Goal: Information Seeking & Learning: Learn about a topic

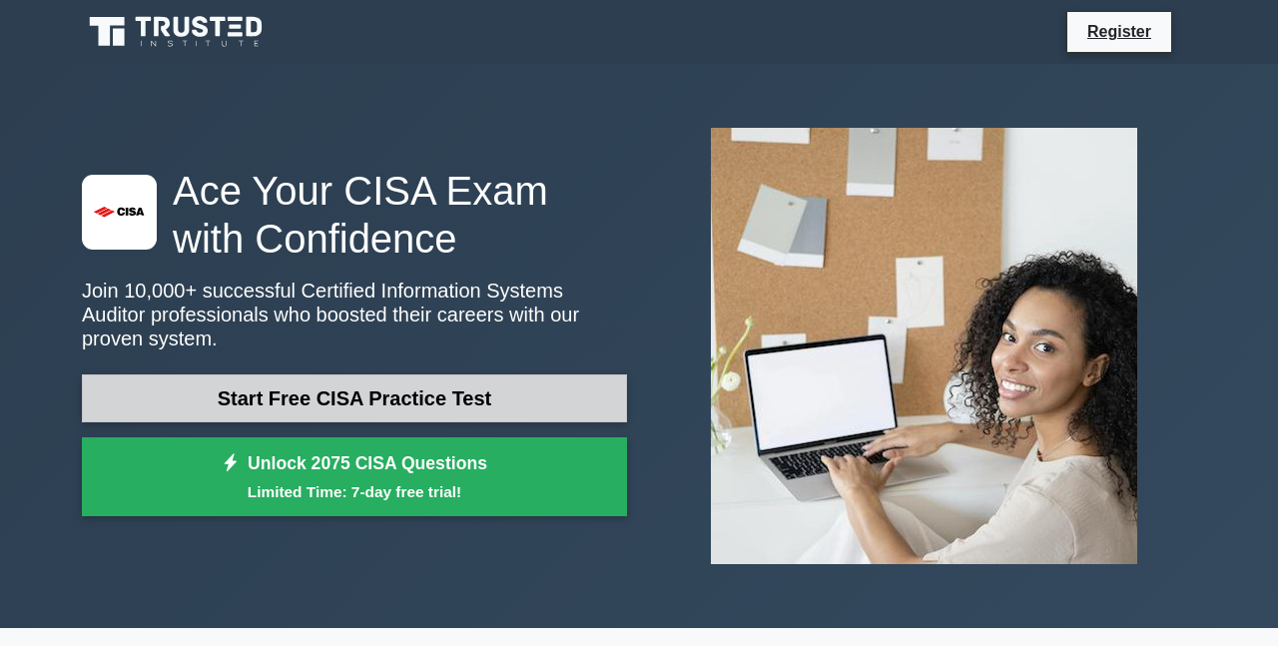
click at [309, 384] on link "Start Free CISA Practice Test" at bounding box center [354, 398] width 545 height 48
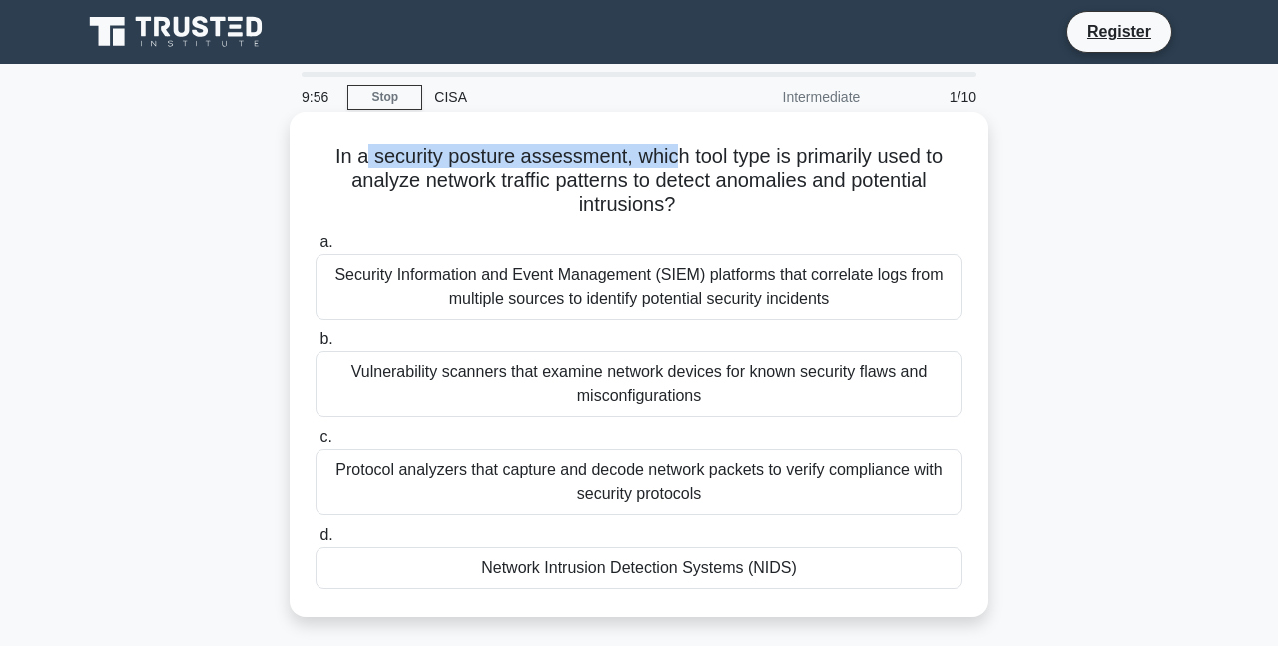
drag, startPoint x: 357, startPoint y: 151, endPoint x: 669, endPoint y: 144, distance: 311.5
click at [669, 144] on h5 "In a security posture assessment, which tool type is primarily used to analyze …" at bounding box center [638, 181] width 651 height 74
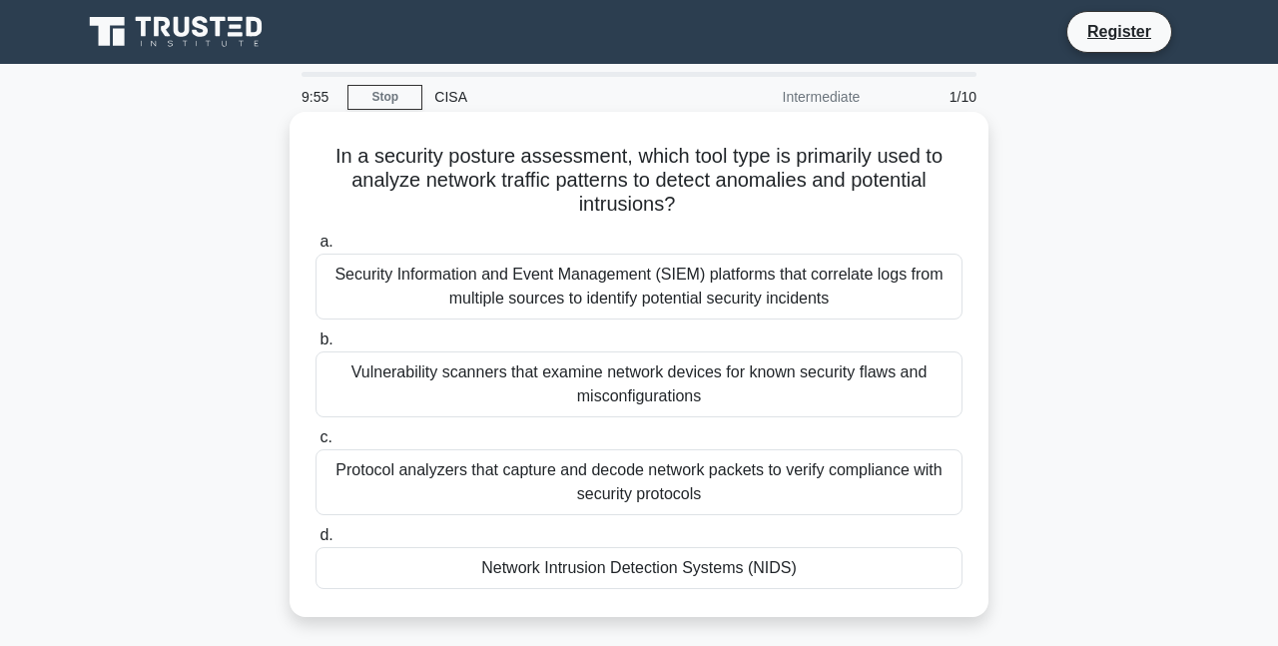
click at [542, 188] on h5 "In a security posture assessment, which tool type is primarily used to analyze …" at bounding box center [638, 181] width 651 height 74
click at [702, 585] on div "Network Intrusion Detection Systems (NIDS)" at bounding box center [638, 568] width 647 height 42
click at [315, 542] on input "d. Network Intrusion Detection Systems (NIDS)" at bounding box center [315, 535] width 0 height 13
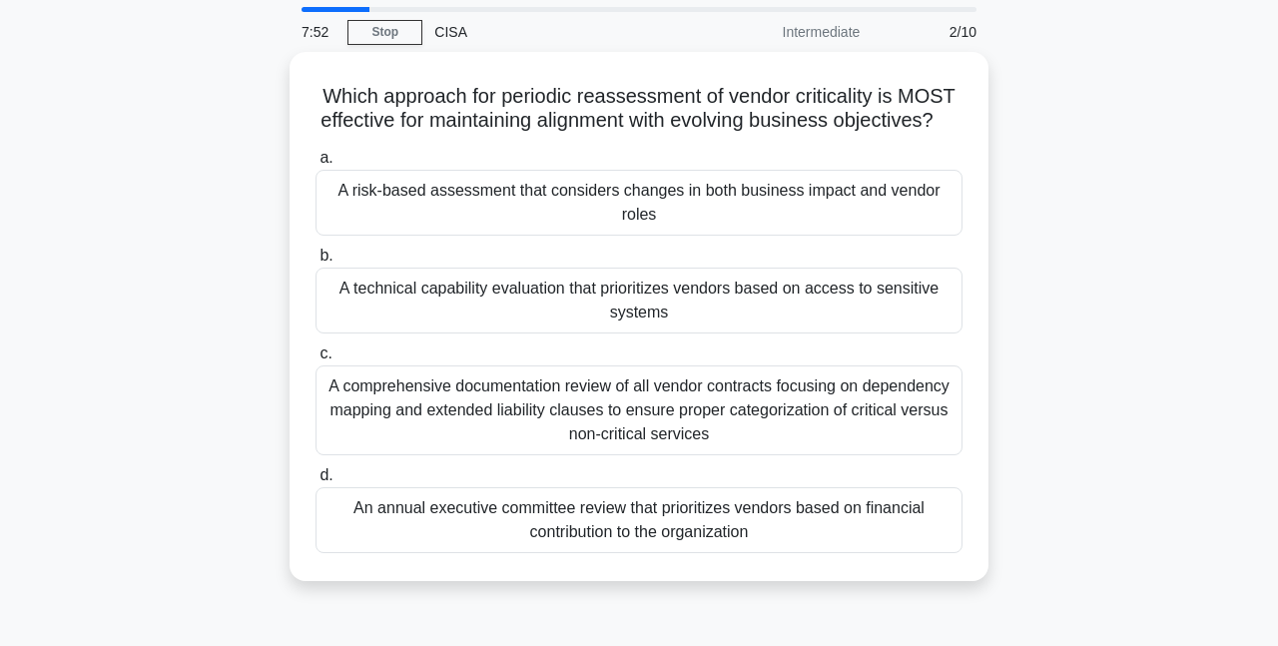
scroll to position [100, 0]
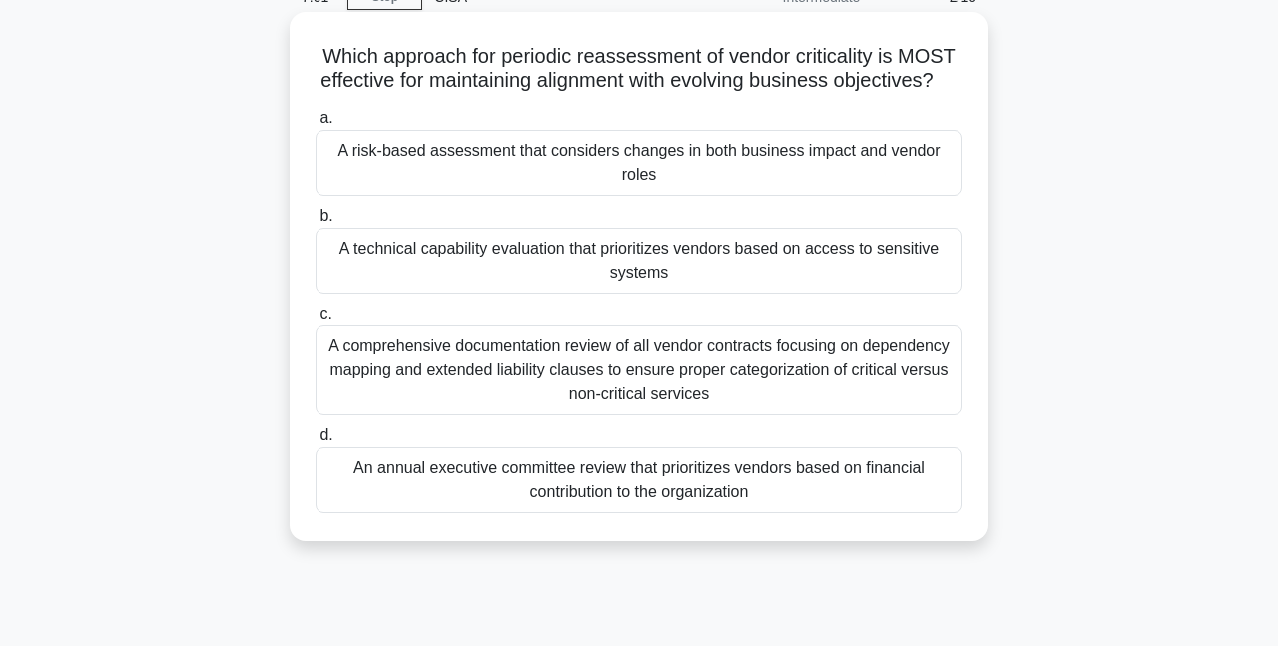
click at [415, 188] on div "A risk-based assessment that considers changes in both business impact and vend…" at bounding box center [638, 163] width 647 height 66
click at [315, 125] on input "a. A risk-based assessment that considers changes in both business impact and v…" at bounding box center [315, 118] width 0 height 13
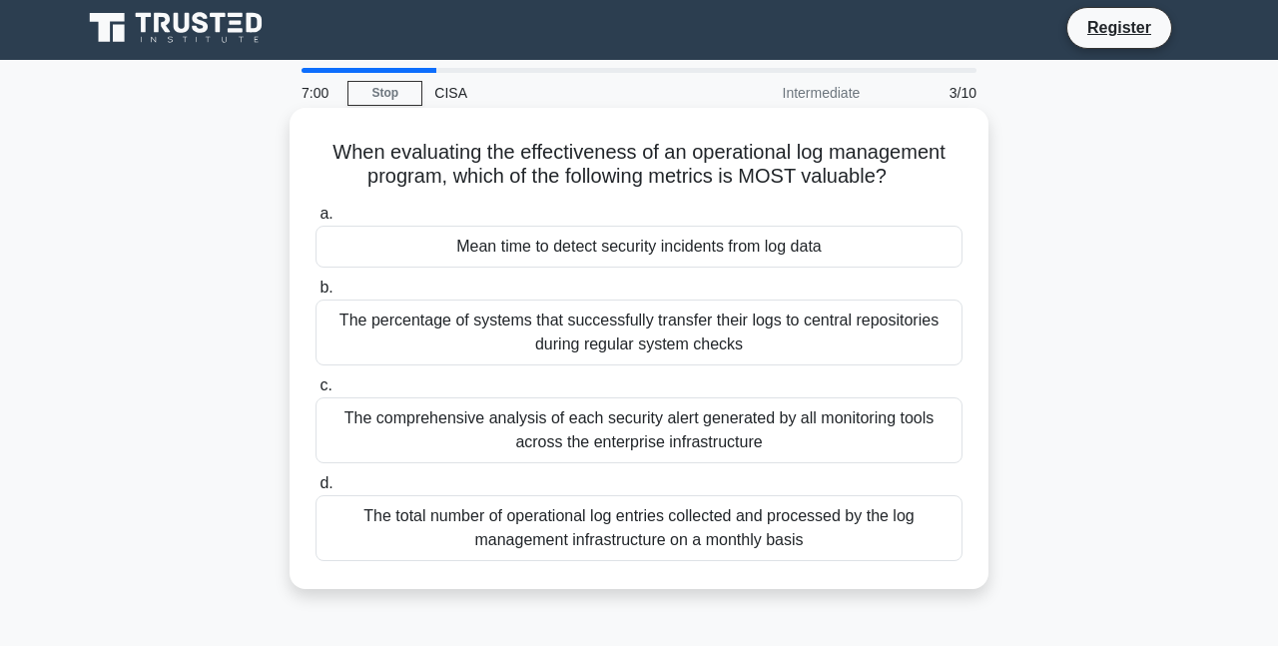
scroll to position [0, 0]
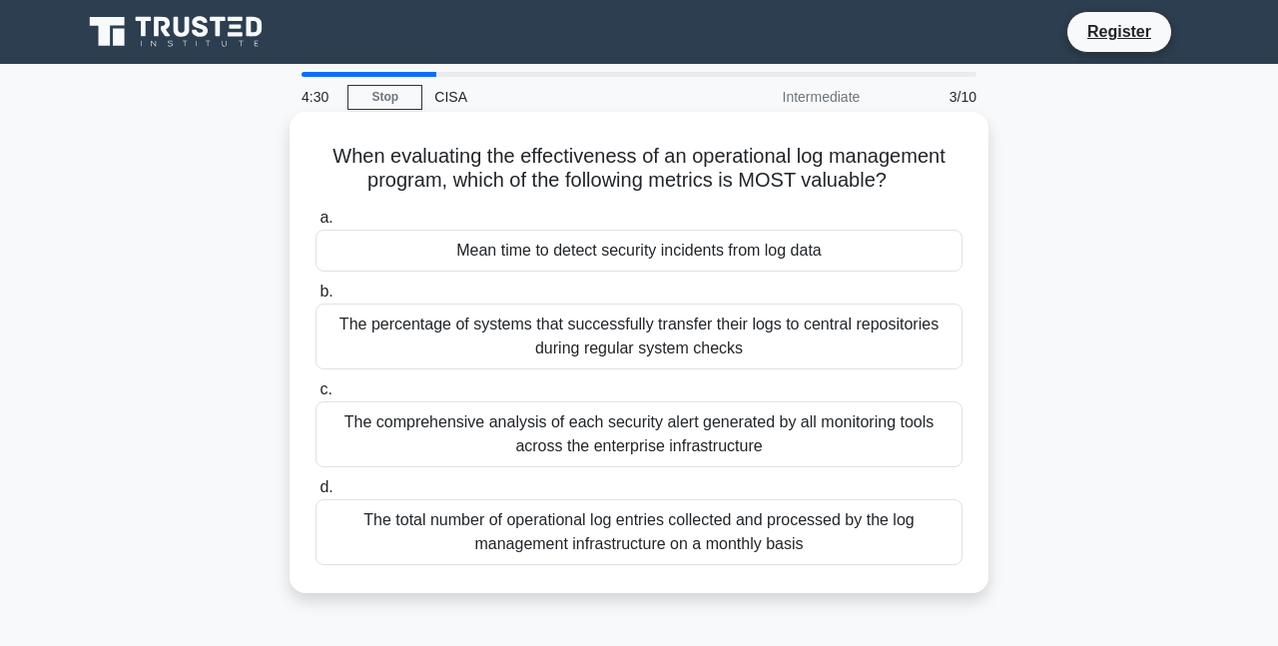
click at [515, 347] on div "The percentage of systems that successfully transfer their logs to central repo…" at bounding box center [638, 336] width 647 height 66
click at [315, 298] on input "b. The percentage of systems that successfully transfer their logs to central r…" at bounding box center [315, 291] width 0 height 13
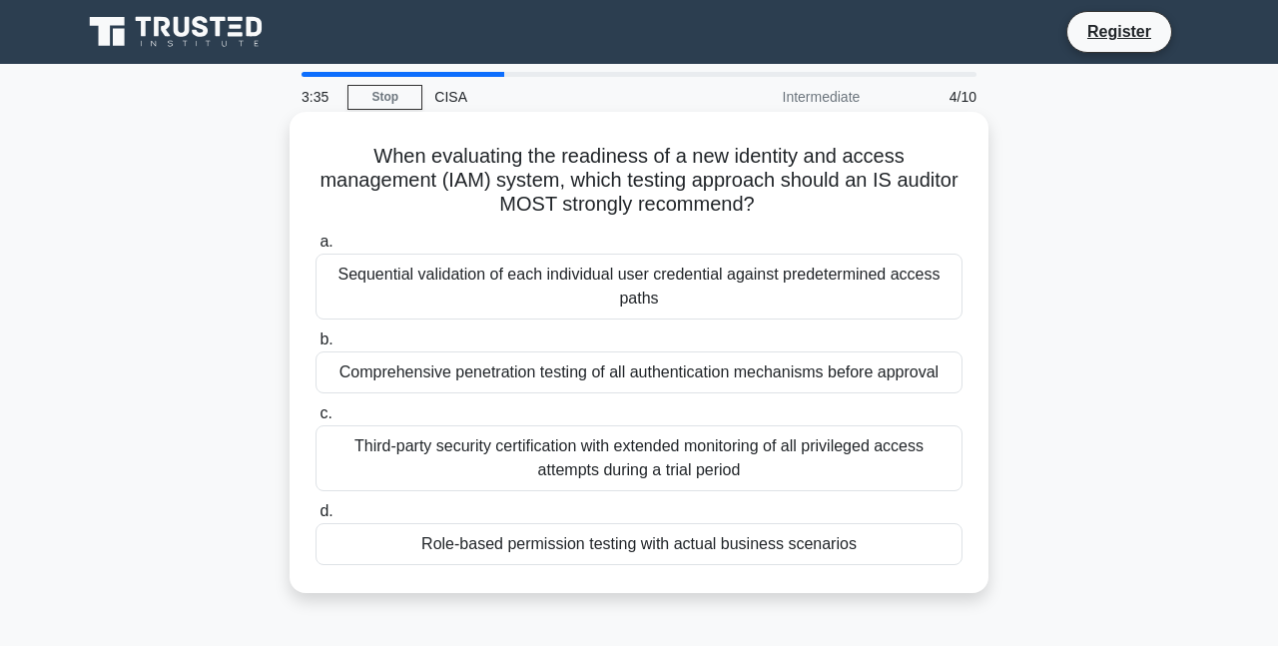
drag, startPoint x: 691, startPoint y: 548, endPoint x: 609, endPoint y: 572, distance: 85.3
click at [609, 572] on div "When evaluating the readiness of a new identity and access management (IAM) sys…" at bounding box center [638, 352] width 683 height 465
click at [618, 544] on div "Role-based permission testing with actual business scenarios" at bounding box center [638, 544] width 647 height 42
click at [315, 518] on input "d. Role-based permission testing with actual business scenarios" at bounding box center [315, 511] width 0 height 13
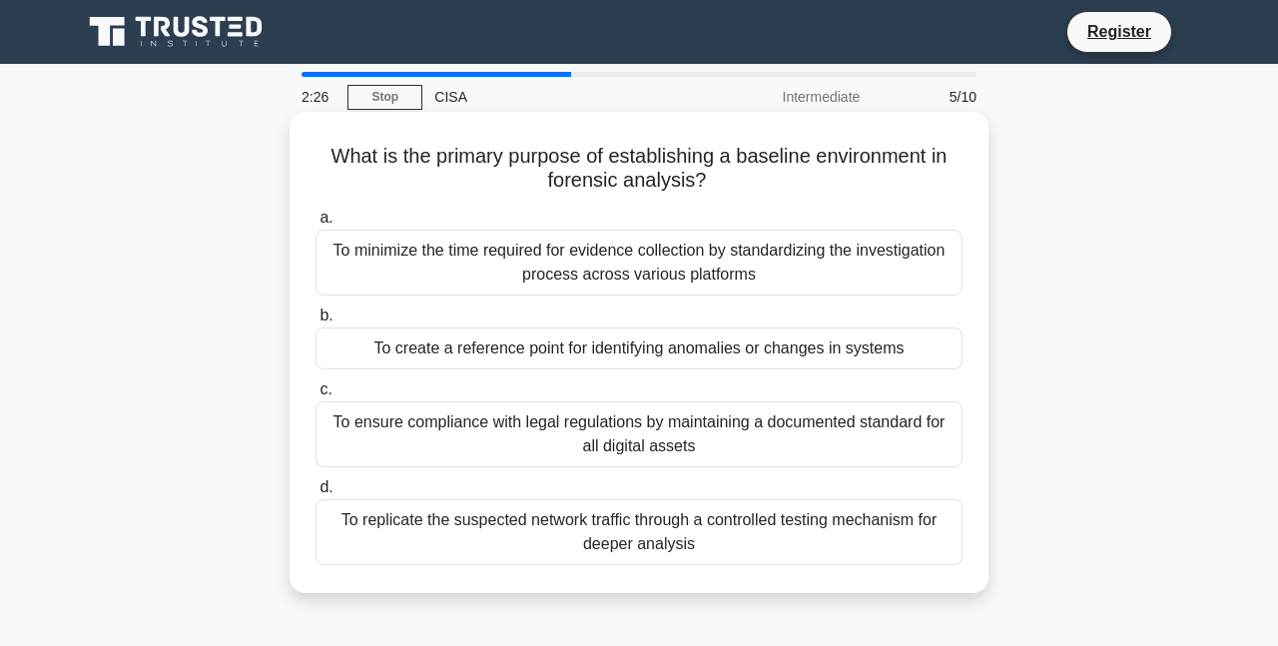
click at [572, 424] on div "To ensure compliance with legal regulations by maintaining a documented standar…" at bounding box center [638, 434] width 647 height 66
click at [315, 396] on input "c. To ensure compliance with legal regulations by maintaining a documented stan…" at bounding box center [315, 389] width 0 height 13
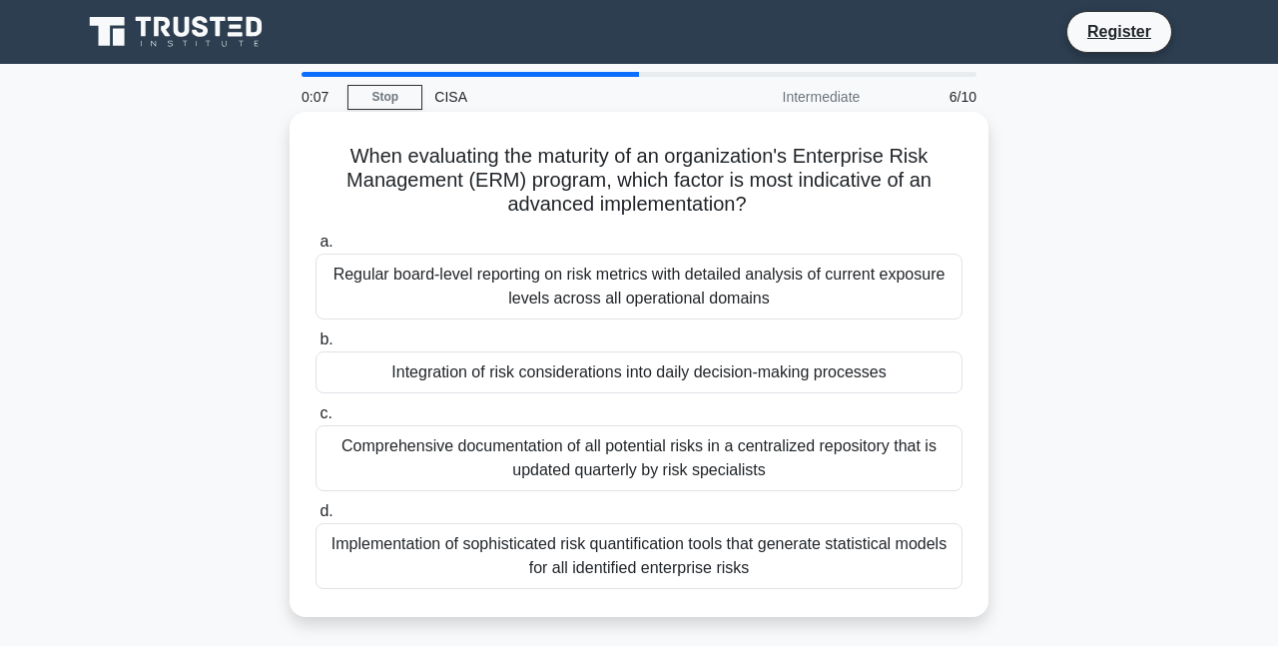
click at [537, 298] on div "Regular board-level reporting on risk metrics with detailed analysis of current…" at bounding box center [638, 287] width 647 height 66
click at [315, 249] on input "a. Regular board-level reporting on risk metrics with detailed analysis of curr…" at bounding box center [315, 242] width 0 height 13
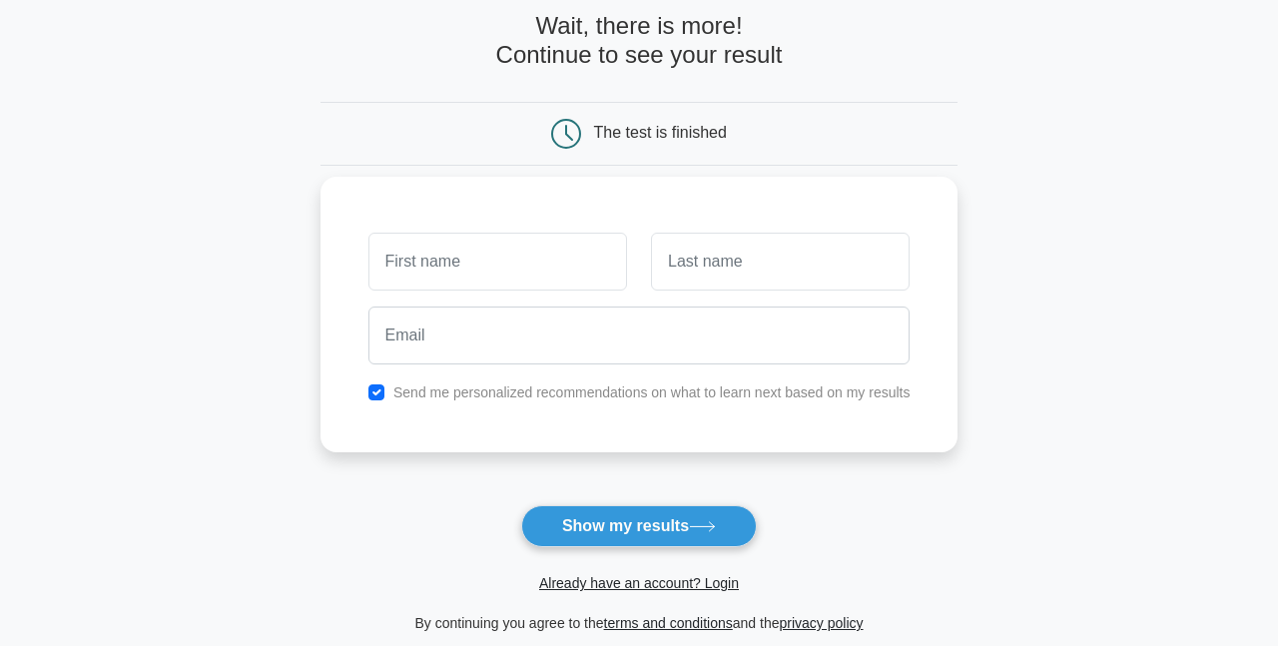
click at [542, 261] on input "text" at bounding box center [497, 262] width 259 height 58
type input "j"
click at [537, 261] on input "j" at bounding box center [497, 262] width 259 height 58
type input "[PERSON_NAME]"
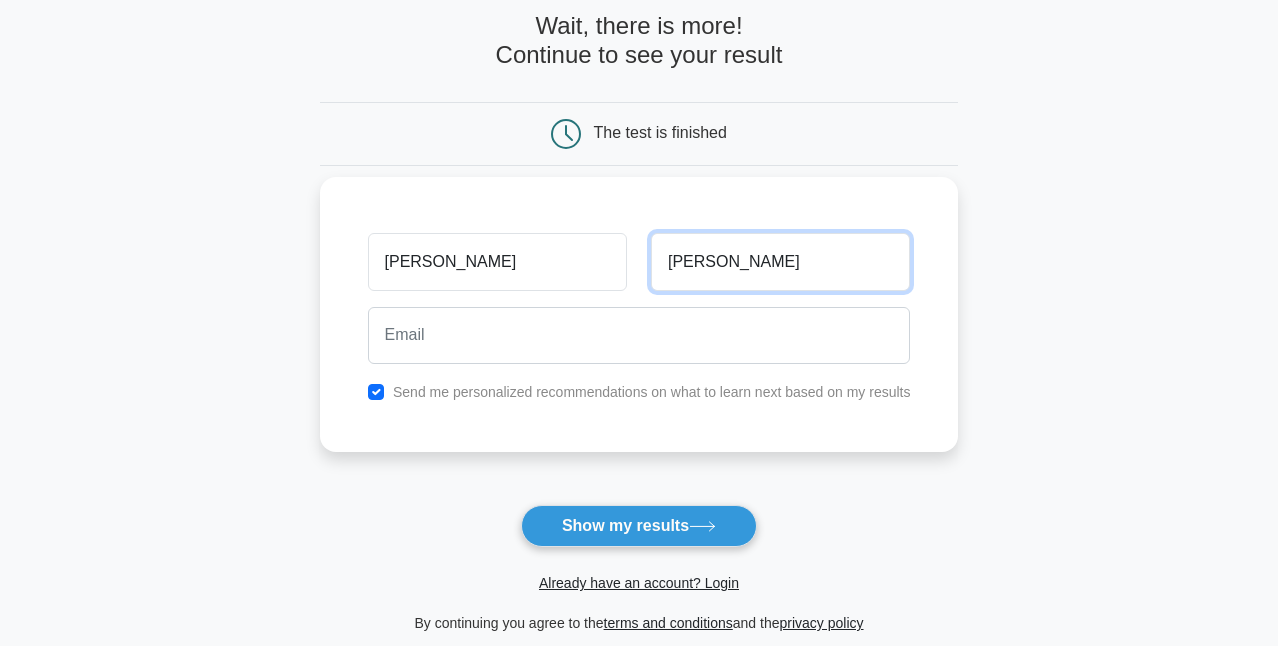
type input "Dahal"
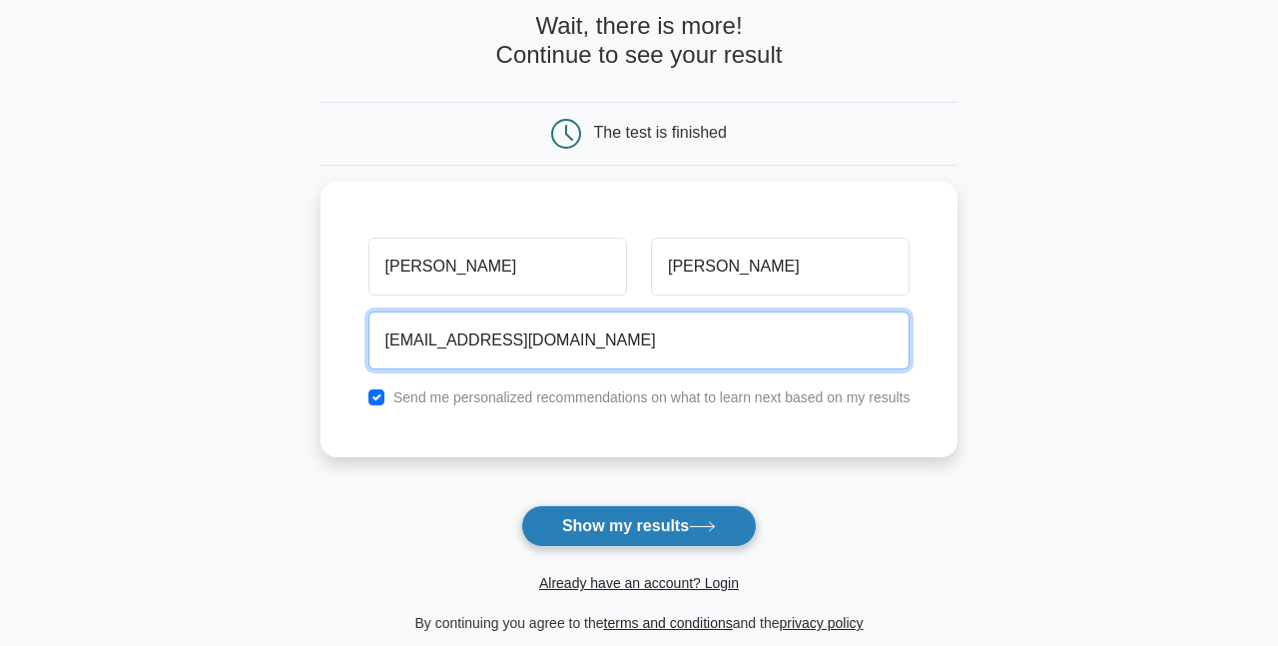
type input "rajkumardahal.mgr@gmail.com"
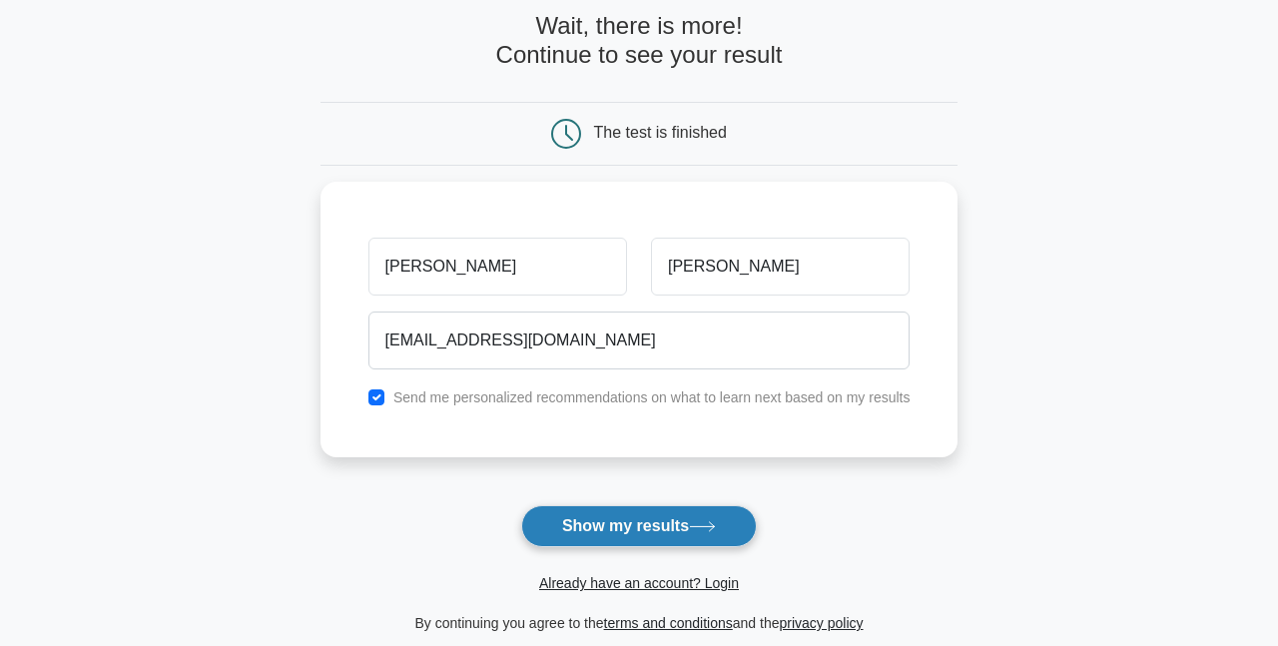
click at [533, 521] on button "Show my results" at bounding box center [639, 526] width 236 height 42
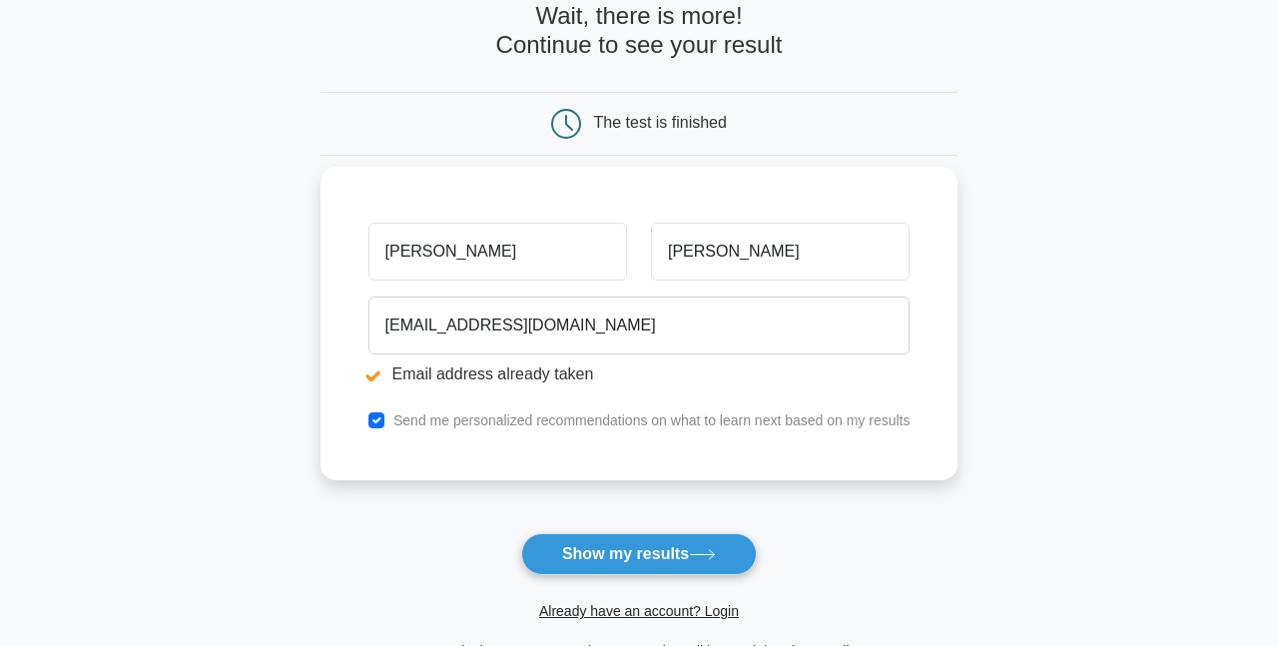
scroll to position [200, 0]
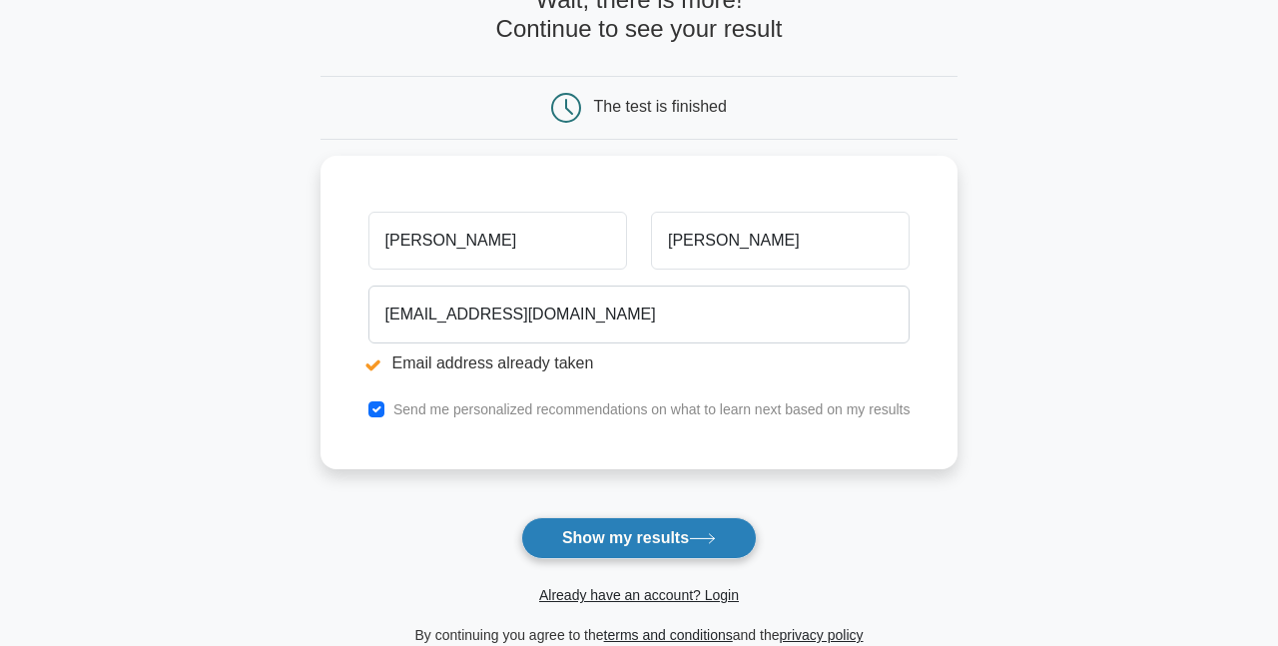
click at [593, 544] on button "Show my results" at bounding box center [639, 538] width 236 height 42
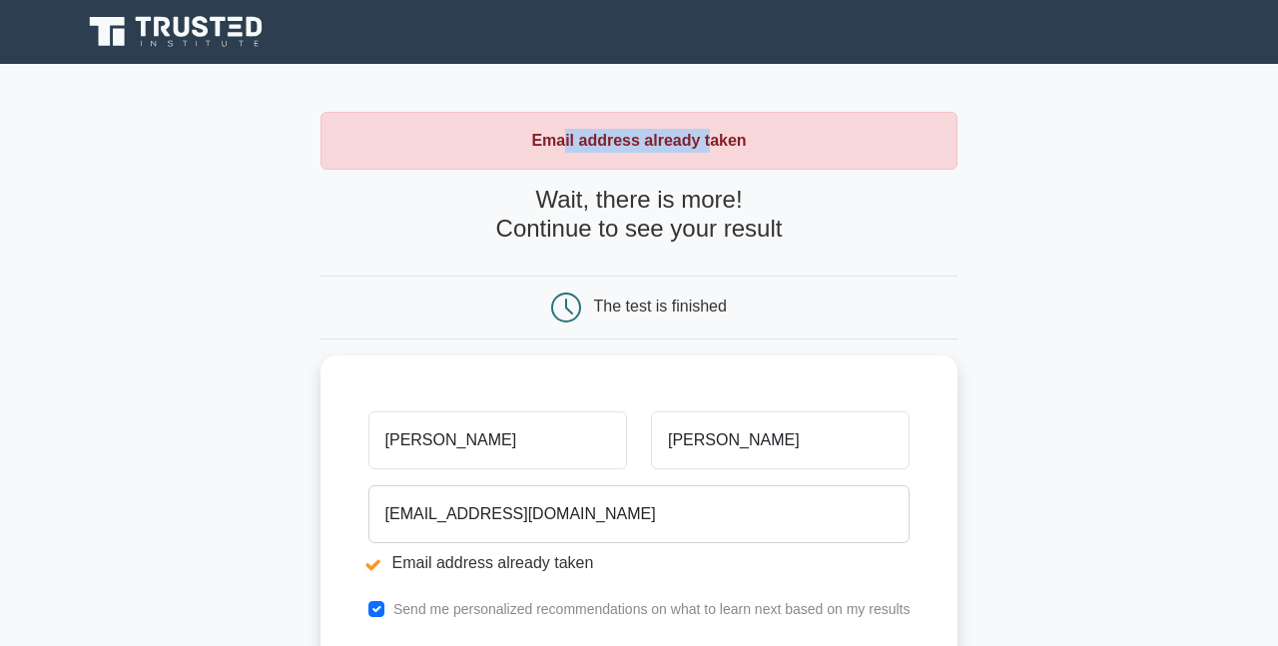
drag, startPoint x: 564, startPoint y: 141, endPoint x: 751, endPoint y: 163, distance: 187.9
click at [717, 149] on strong "Email address already taken" at bounding box center [638, 140] width 215 height 17
click at [775, 224] on h4 "Wait, there is more! Continue to see your result" at bounding box center [639, 215] width 638 height 58
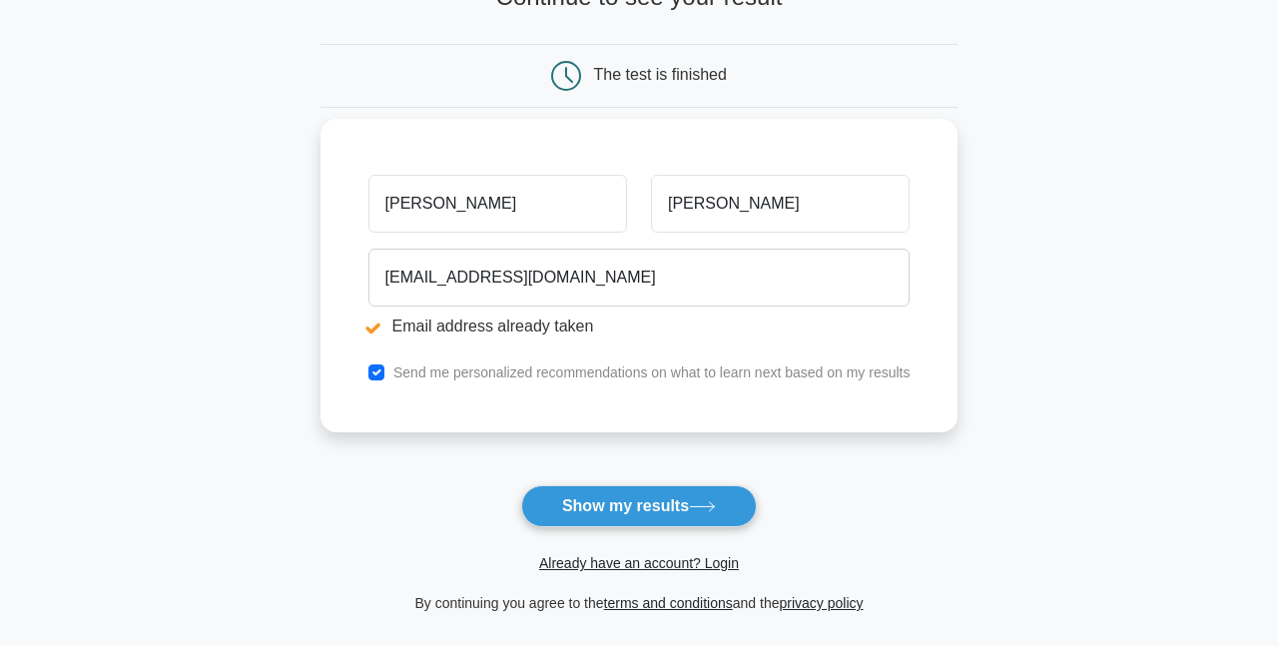
scroll to position [299, 0]
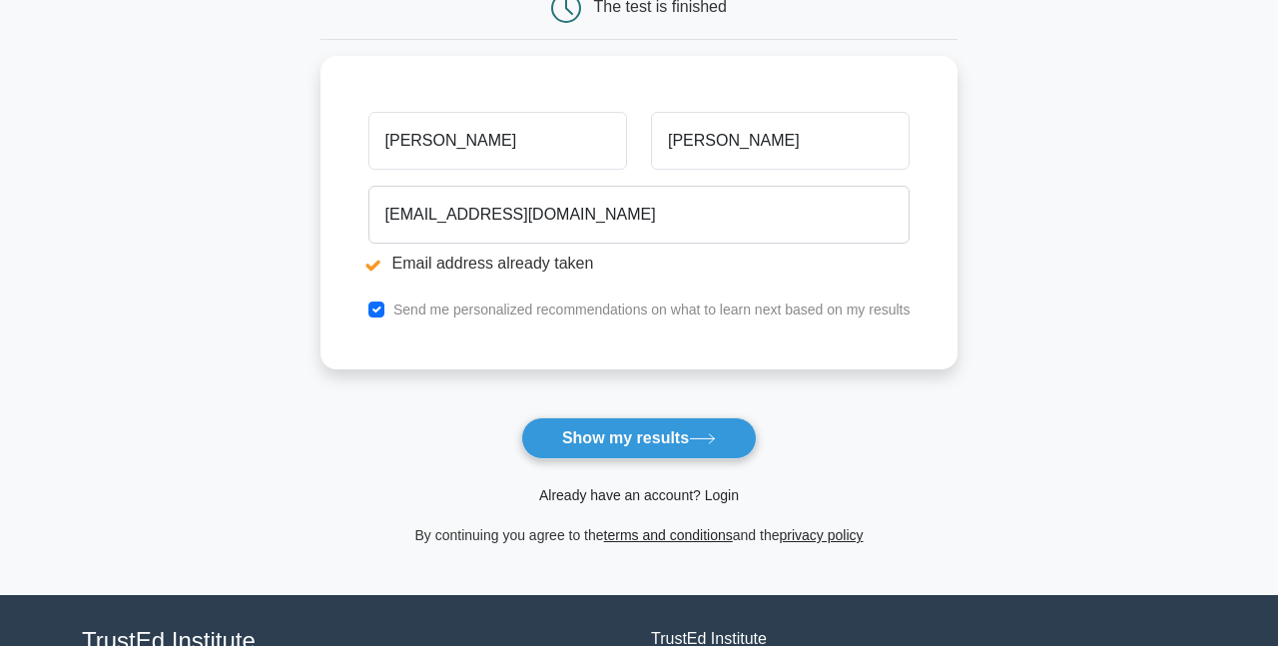
click at [635, 501] on link "Already have an account? Login" at bounding box center [639, 495] width 200 height 16
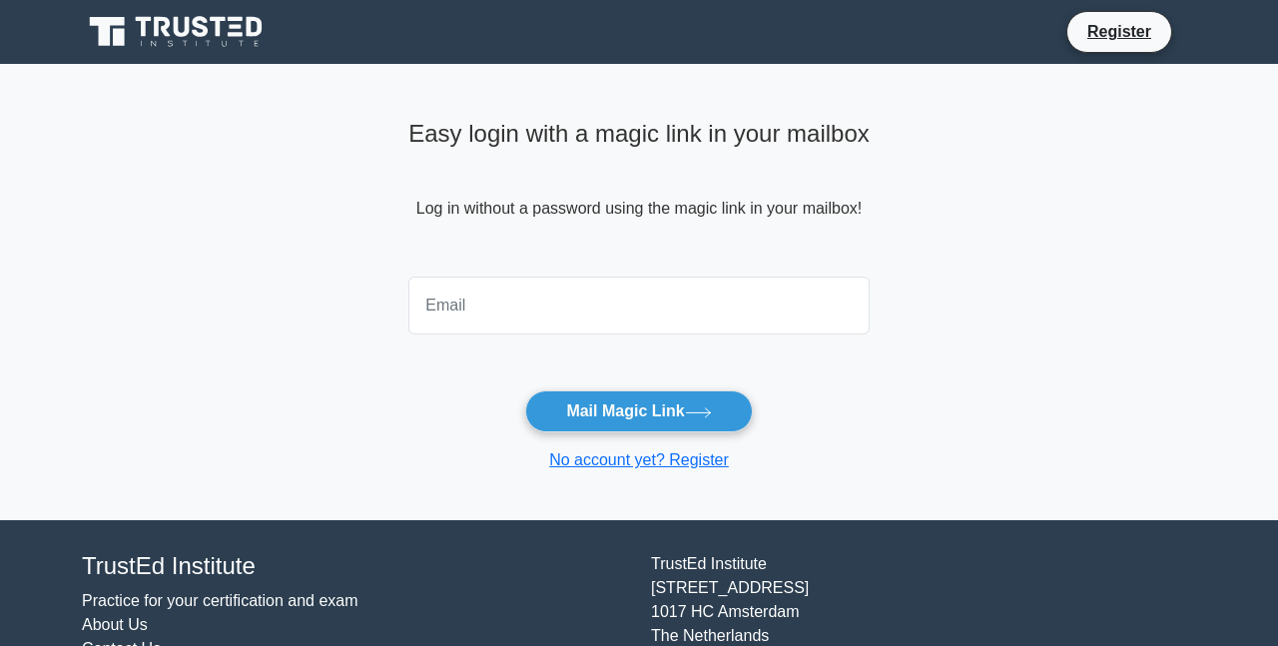
click at [669, 295] on input "email" at bounding box center [638, 305] width 461 height 58
type input "[EMAIL_ADDRESS][DOMAIN_NAME]"
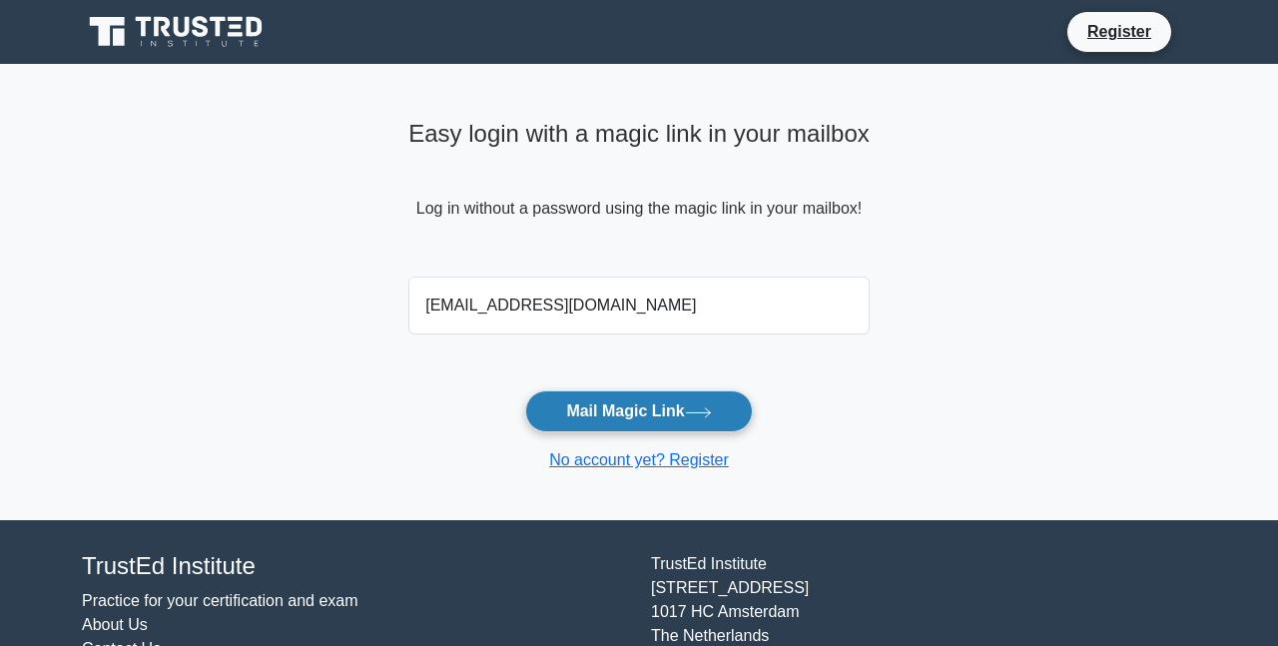
click at [635, 411] on button "Mail Magic Link" at bounding box center [638, 411] width 227 height 42
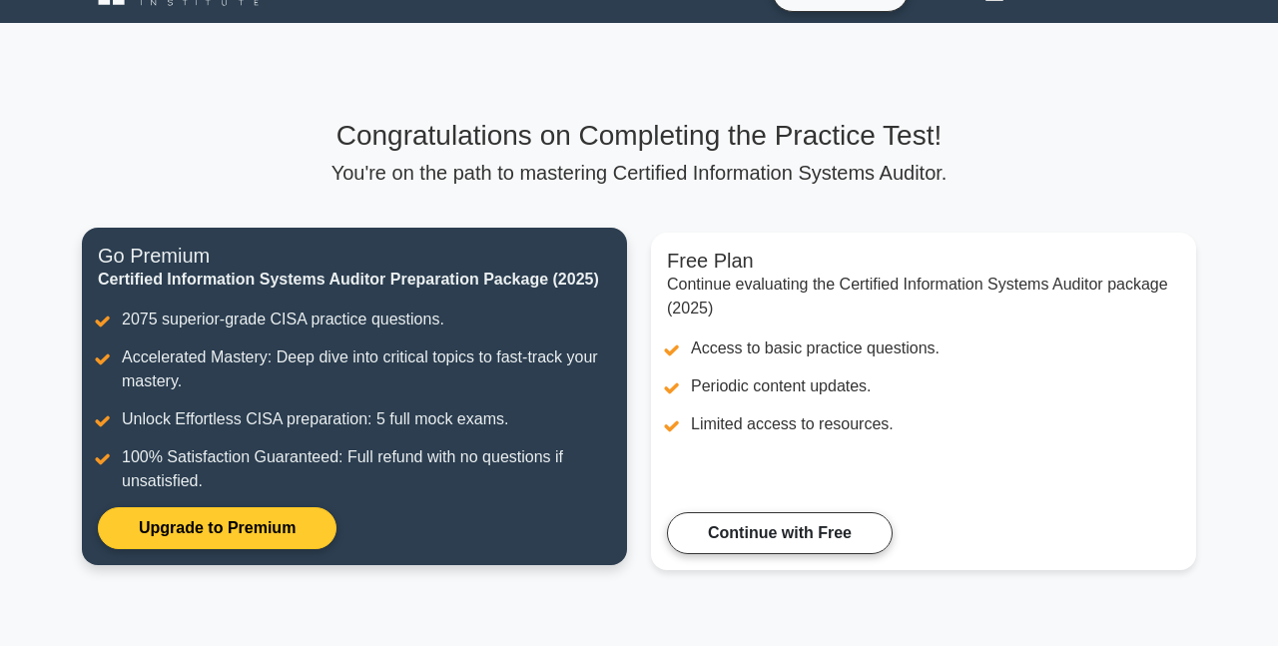
scroll to position [6, 0]
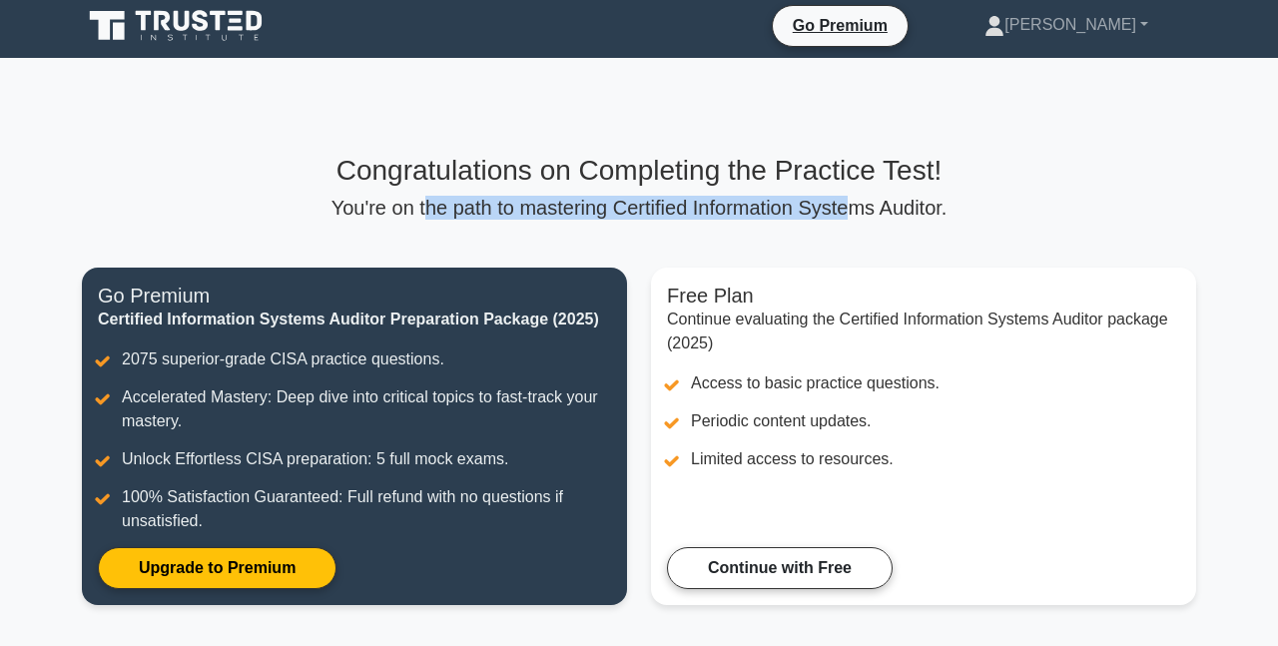
drag, startPoint x: 435, startPoint y: 192, endPoint x: 918, endPoint y: 187, distance: 483.1
click at [853, 190] on div "Congratulations on Completing the Practice Test! You're on the path to masterin…" at bounding box center [639, 187] width 1114 height 66
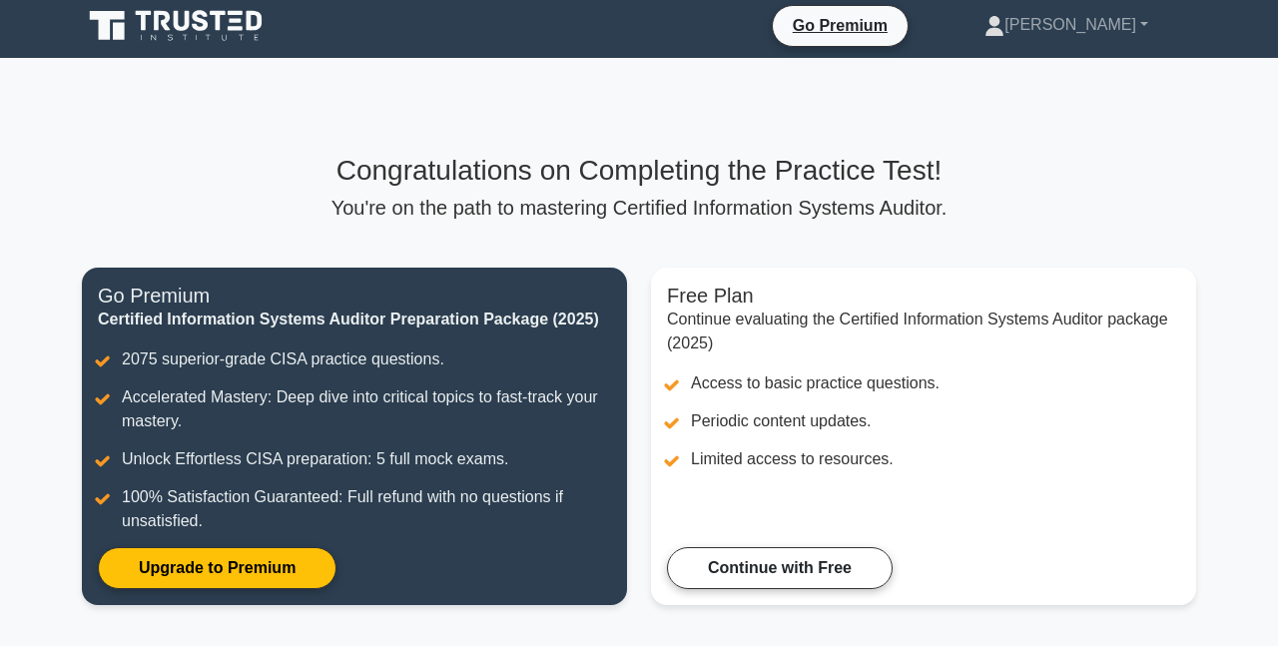
click at [964, 173] on h3 "Congratulations on Completing the Practice Test!" at bounding box center [639, 171] width 1114 height 34
click at [692, 217] on p "You're on the path to mastering Certified Information Systems Auditor." at bounding box center [639, 208] width 1114 height 24
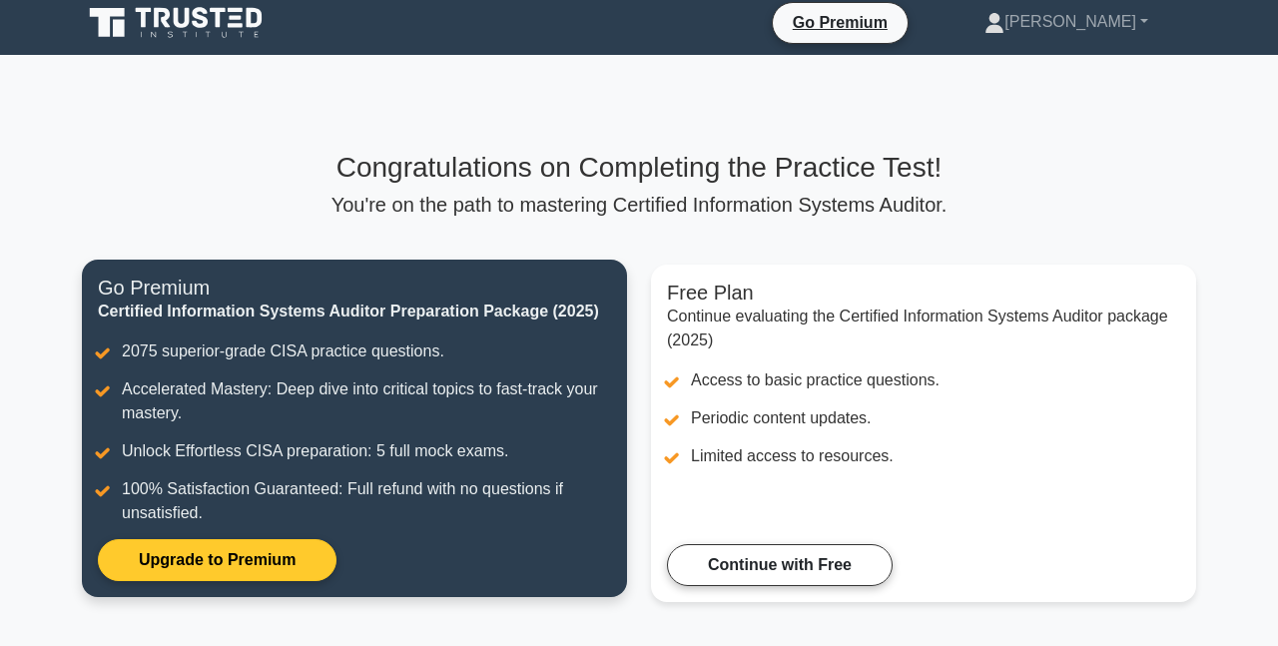
scroll to position [0, 0]
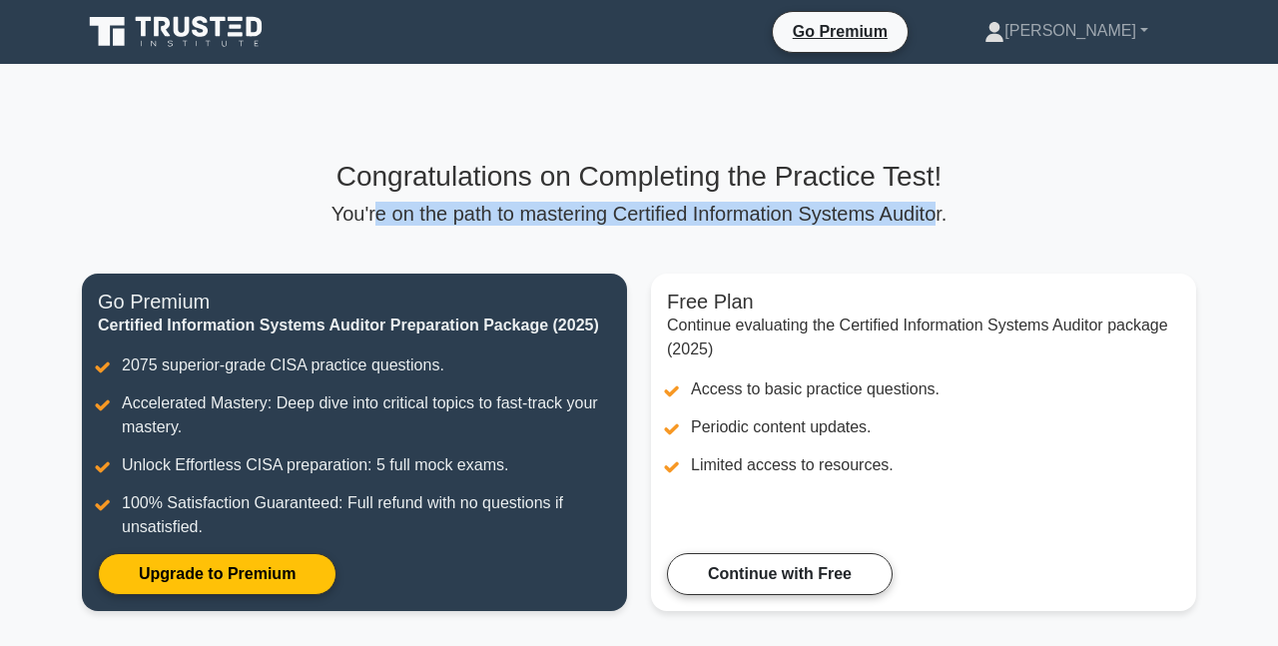
drag, startPoint x: 387, startPoint y: 198, endPoint x: 1057, endPoint y: 219, distance: 670.1
click at [962, 221] on div "Congratulations on Completing the Practice Test! You're on the path to masterin…" at bounding box center [639, 193] width 1114 height 66
click at [1063, 218] on p "You're on the path to mastering Certified Information Systems Auditor." at bounding box center [639, 214] width 1114 height 24
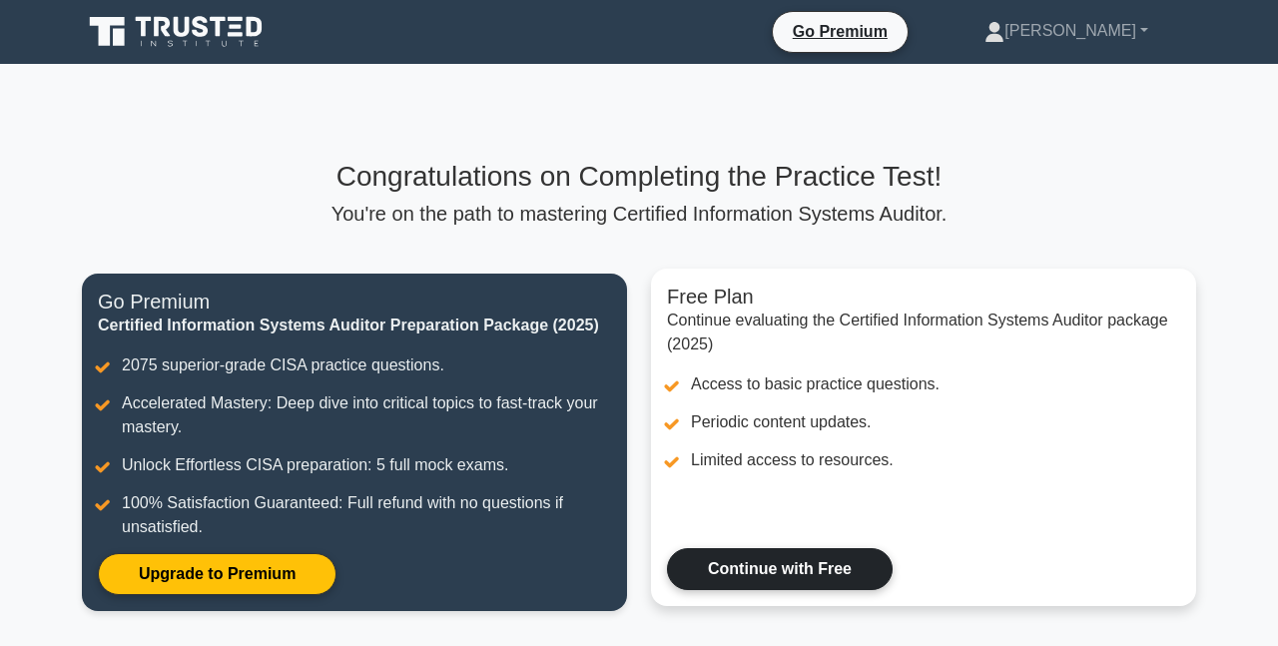
click at [803, 575] on link "Continue with Free" at bounding box center [780, 569] width 226 height 42
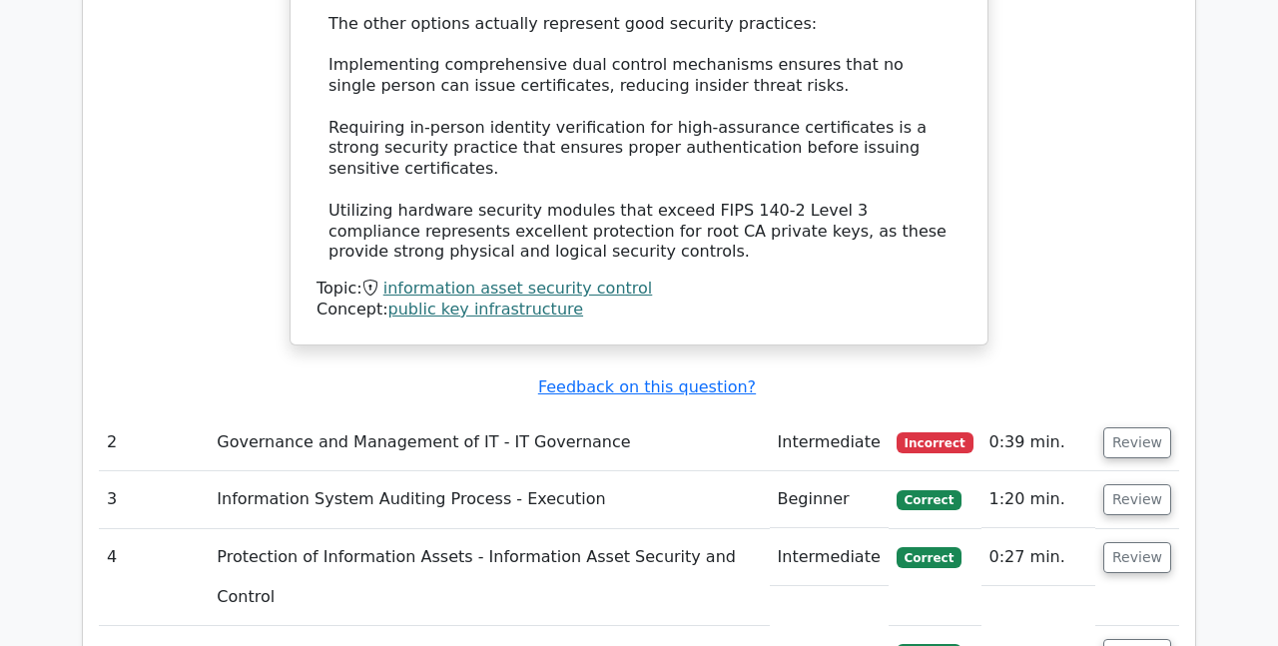
scroll to position [2196, 0]
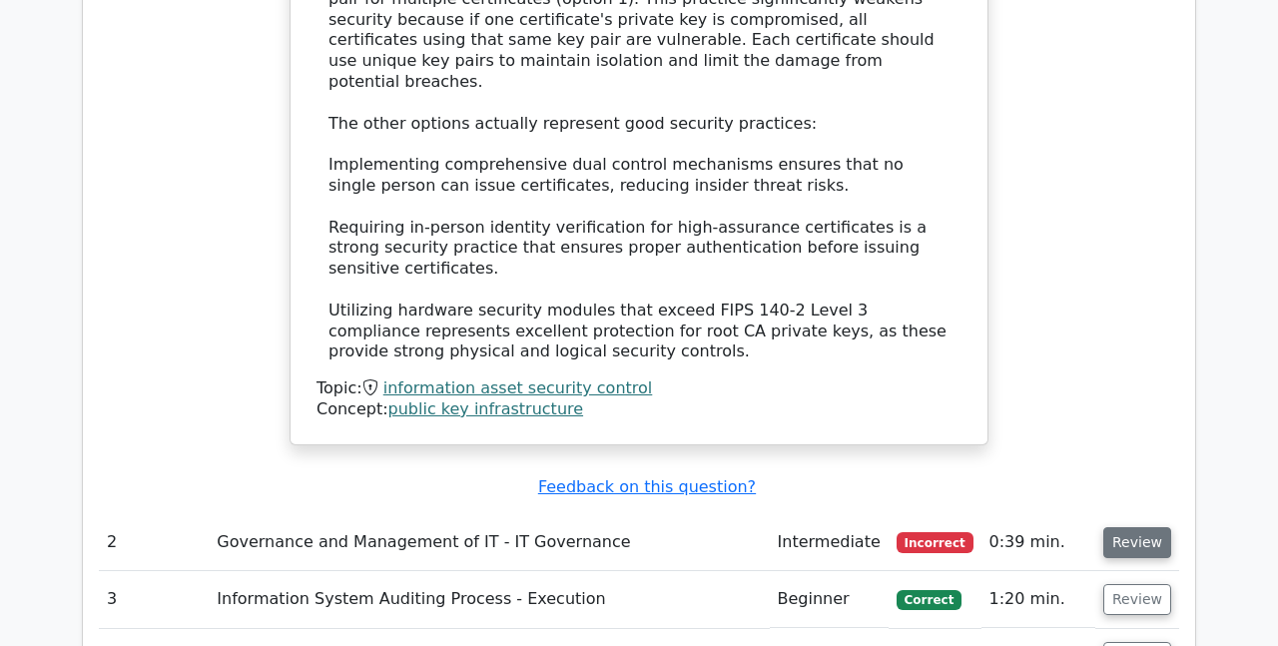
click at [1156, 527] on button "Review" at bounding box center [1137, 542] width 68 height 31
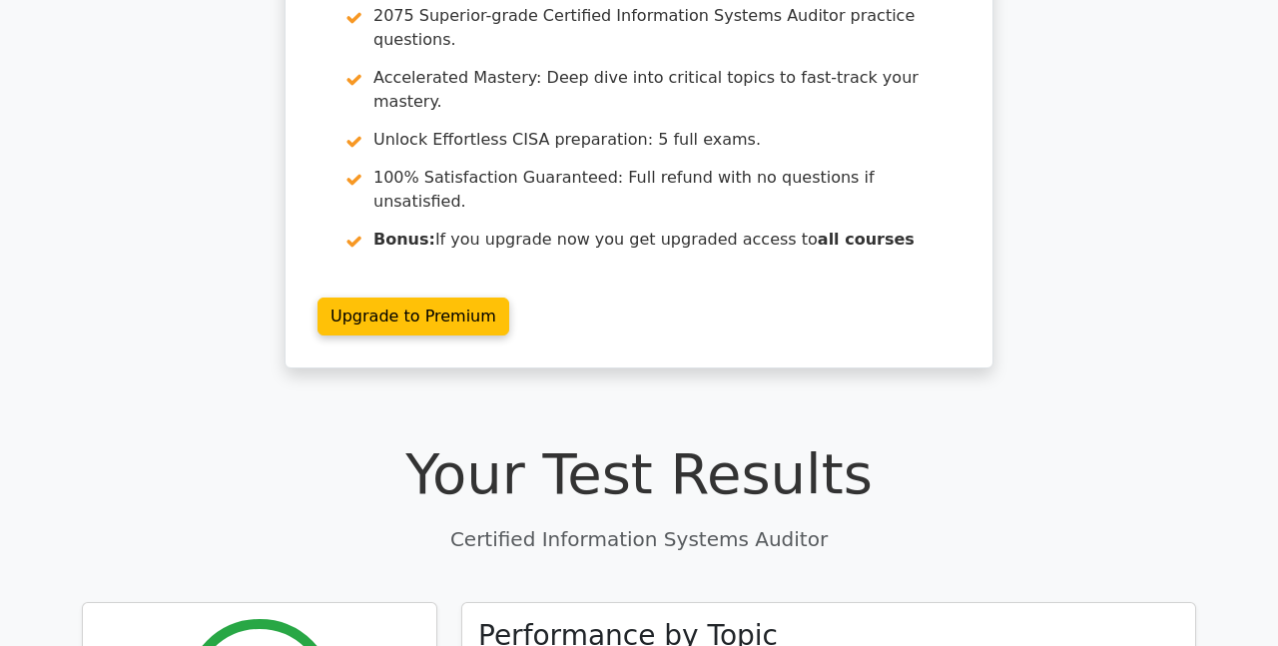
scroll to position [0, 0]
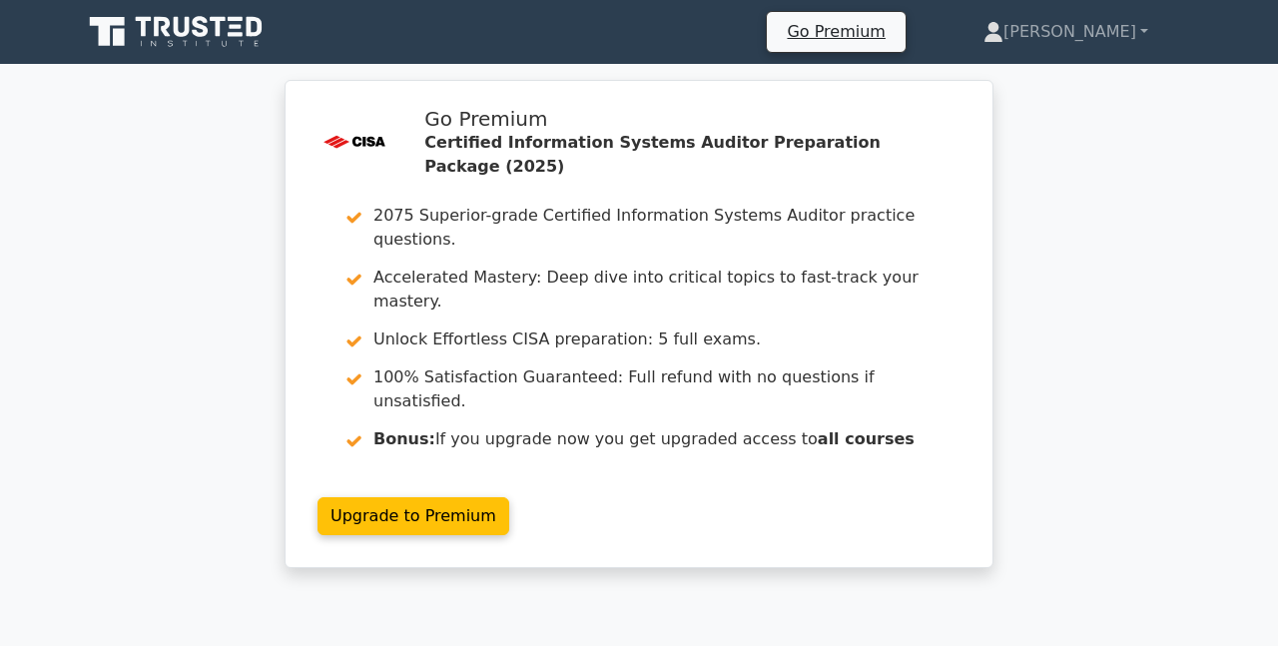
click at [228, 36] on icon at bounding box center [178, 32] width 192 height 38
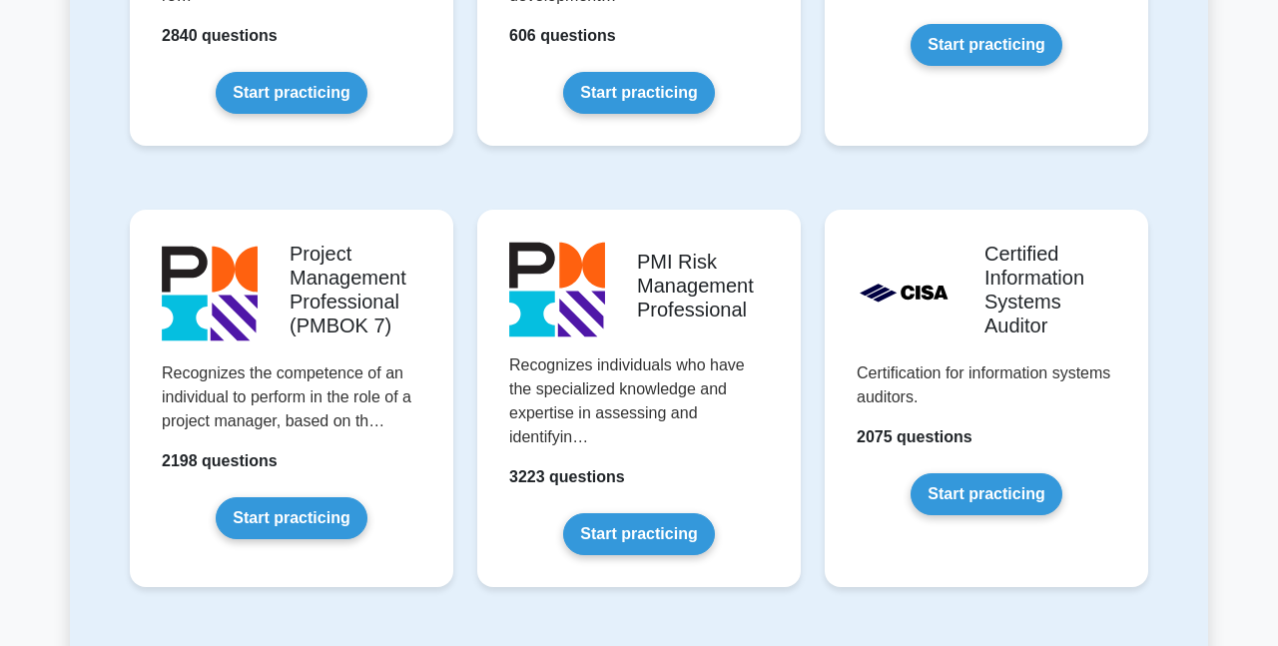
scroll to position [1697, 0]
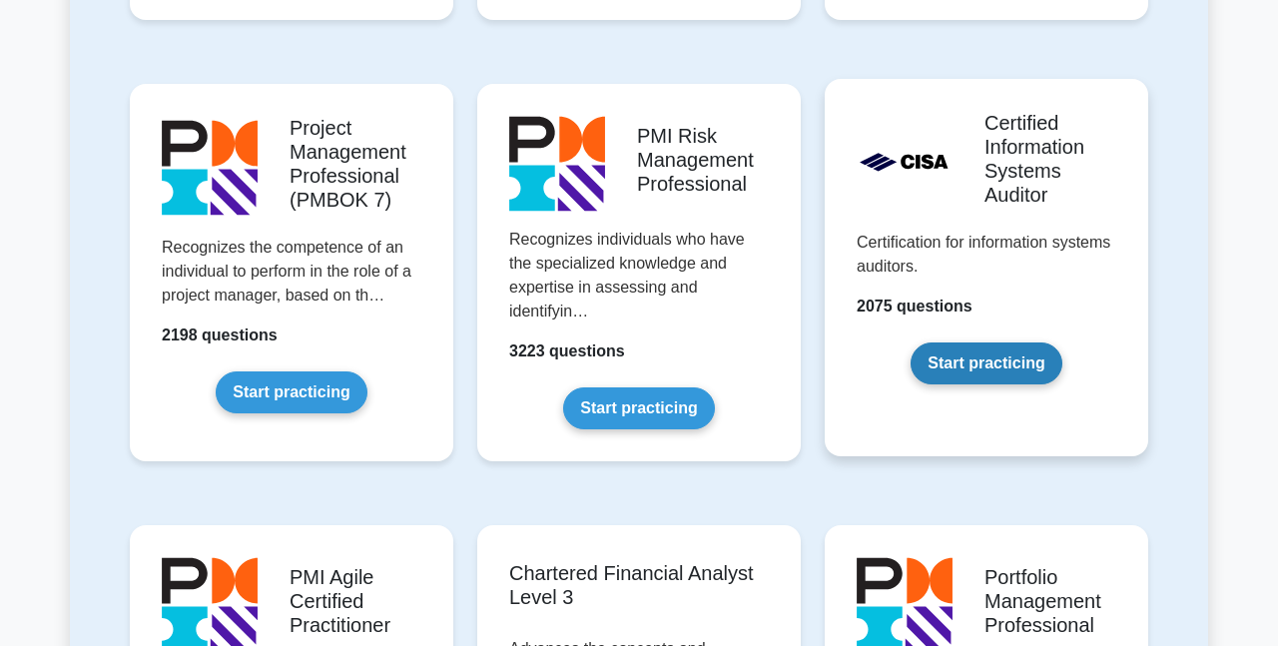
click at [926, 361] on link "Start practicing" at bounding box center [985, 363] width 151 height 42
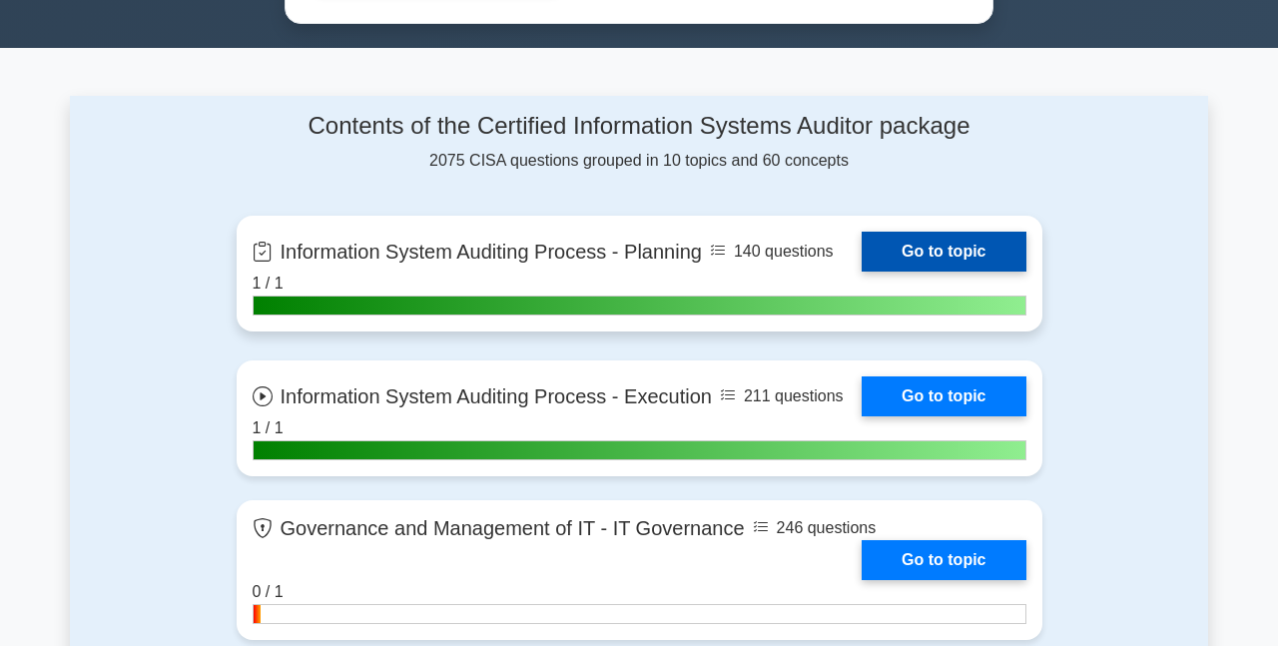
scroll to position [1198, 0]
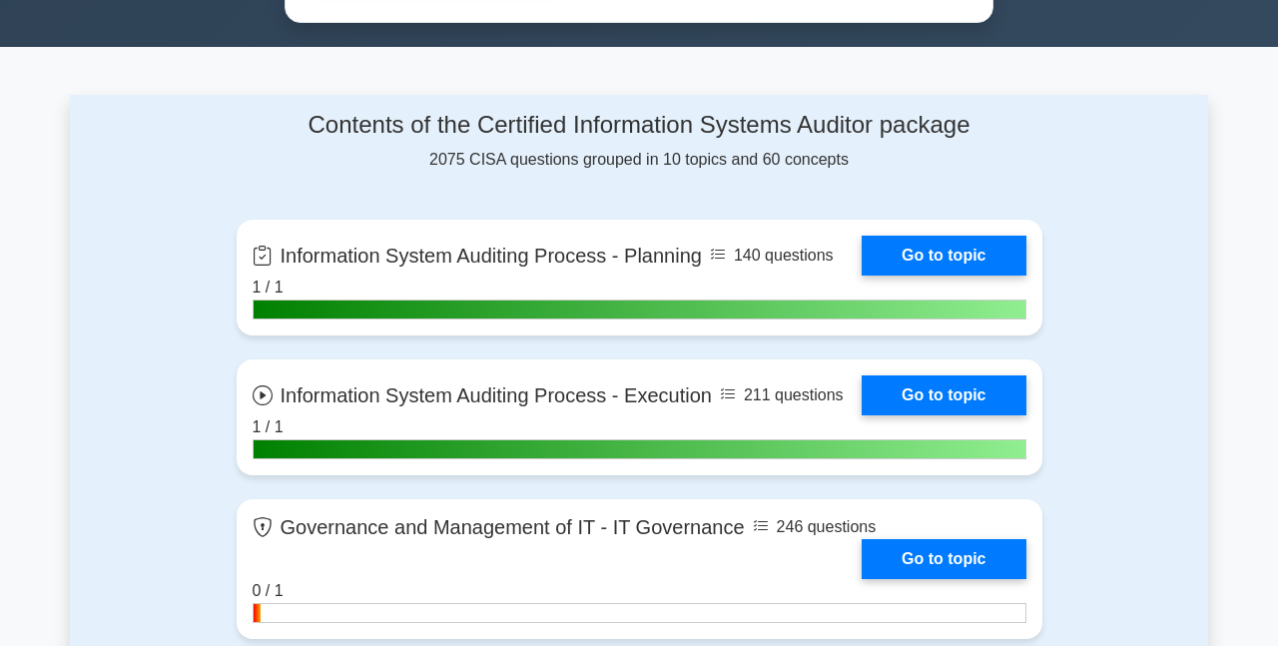
drag, startPoint x: 331, startPoint y: 645, endPoint x: 0, endPoint y: 645, distance: 331.4
drag, startPoint x: 0, startPoint y: 645, endPoint x: 454, endPoint y: 141, distance: 678.5
click at [454, 141] on div "Contents of the Certified Information Systems Auditor package 2075 CISA questio…" at bounding box center [640, 141] width 806 height 61
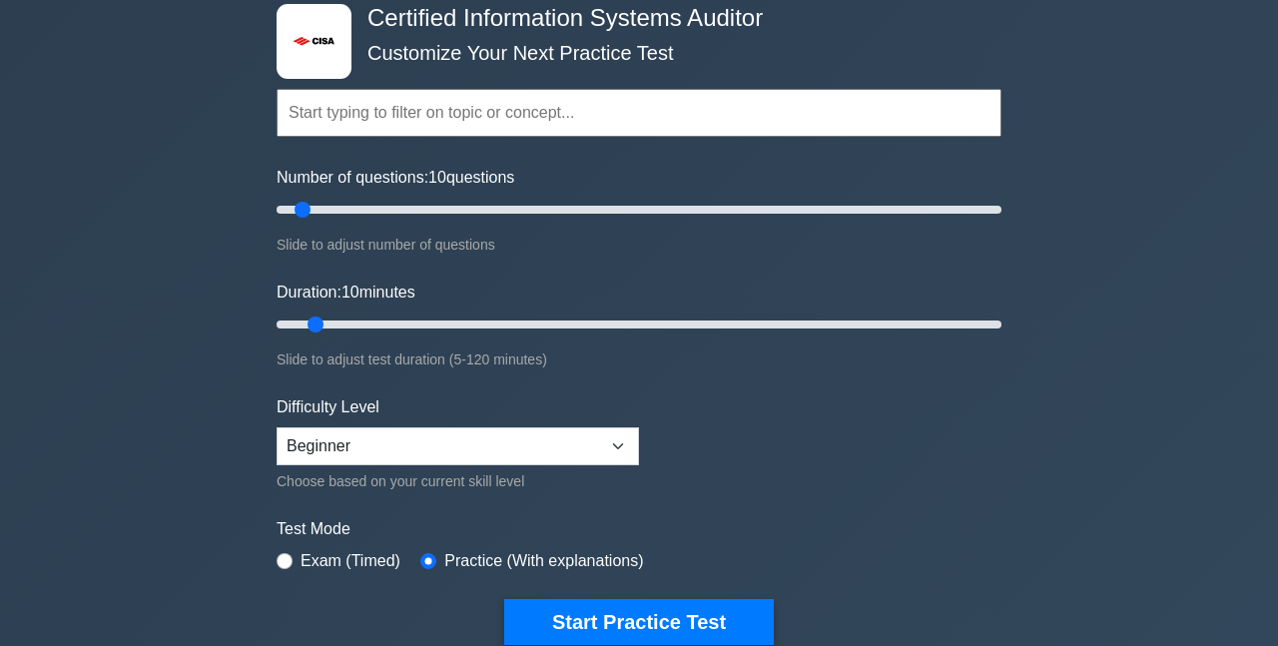
scroll to position [100, 0]
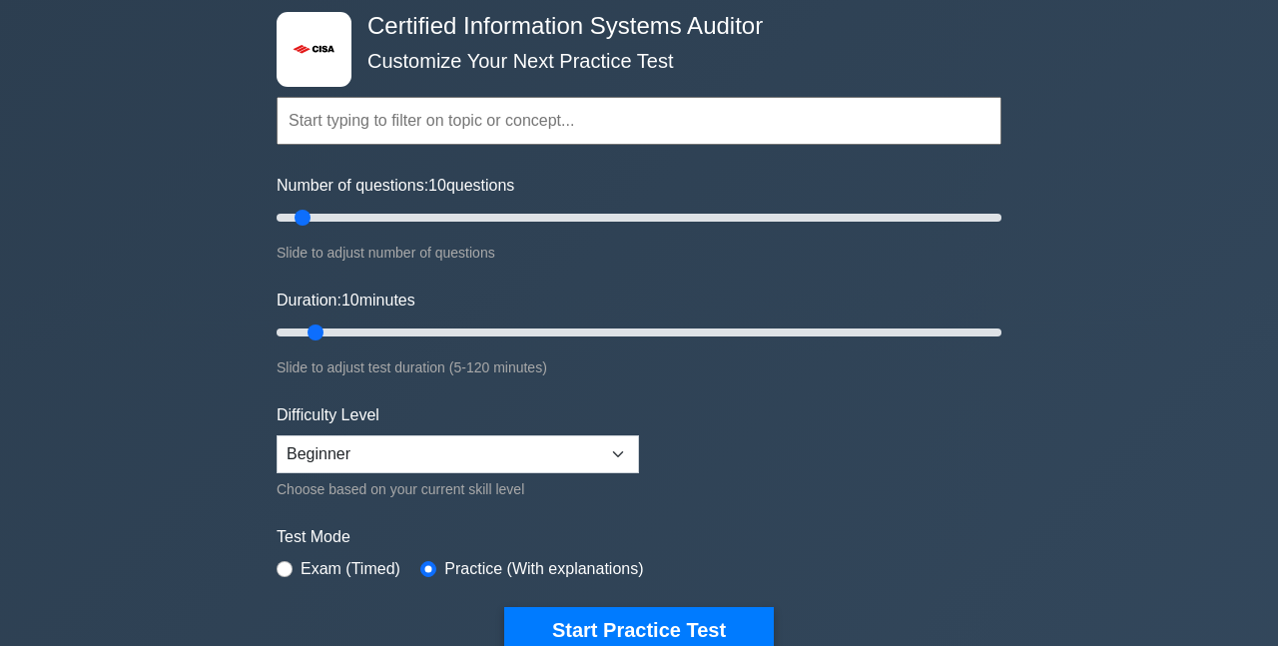
drag, startPoint x: 658, startPoint y: 258, endPoint x: 154, endPoint y: 419, distance: 529.4
click at [154, 419] on div ".st0{fill:#E31818;} Certified Information Systems Auditor Customize Your Next P…" at bounding box center [639, 554] width 1278 height 1181
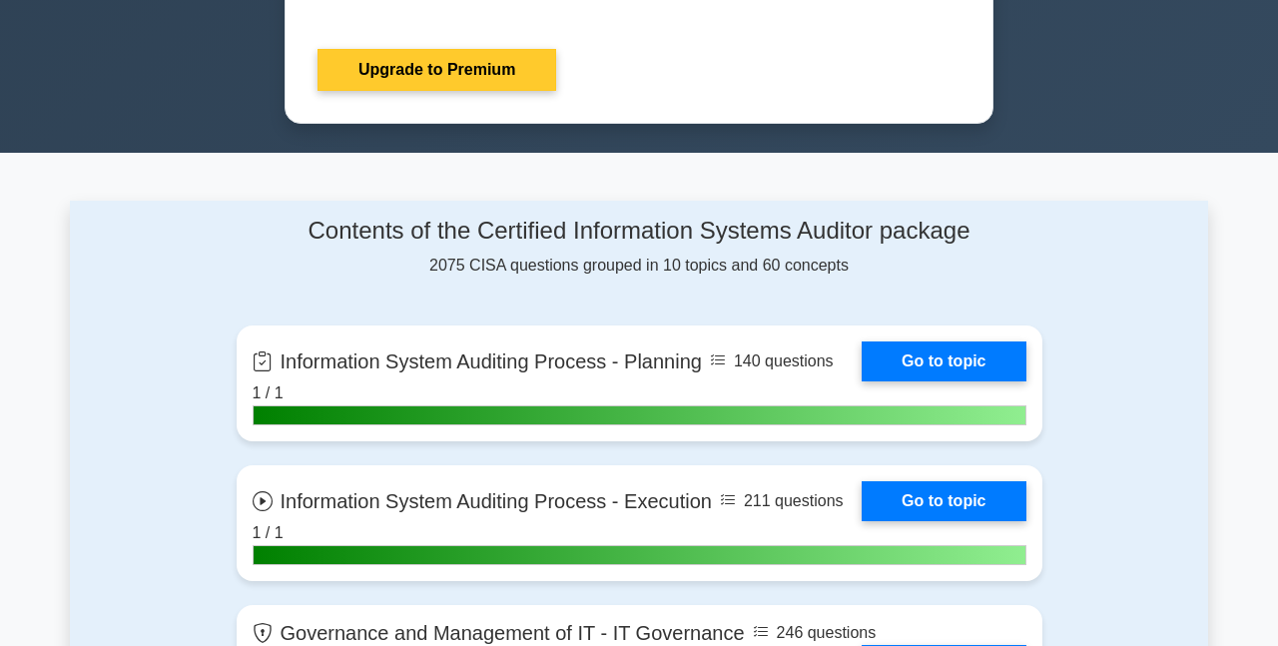
scroll to position [1098, 0]
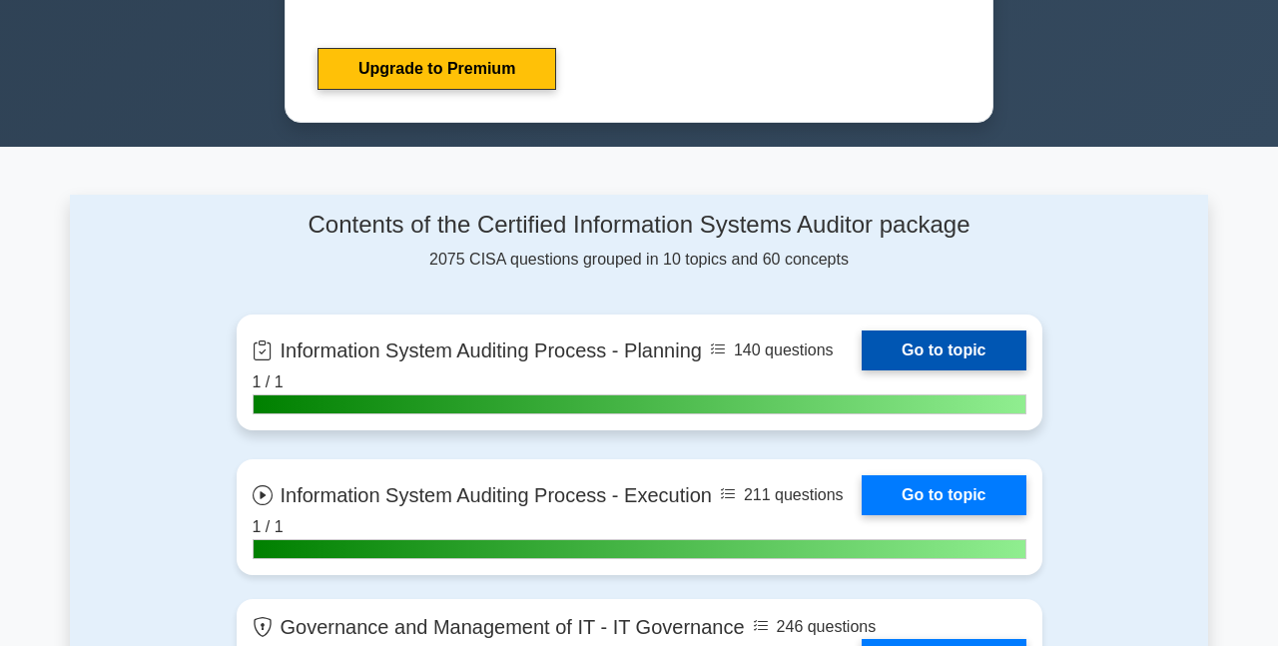
click at [898, 334] on link "Go to topic" at bounding box center [943, 350] width 164 height 40
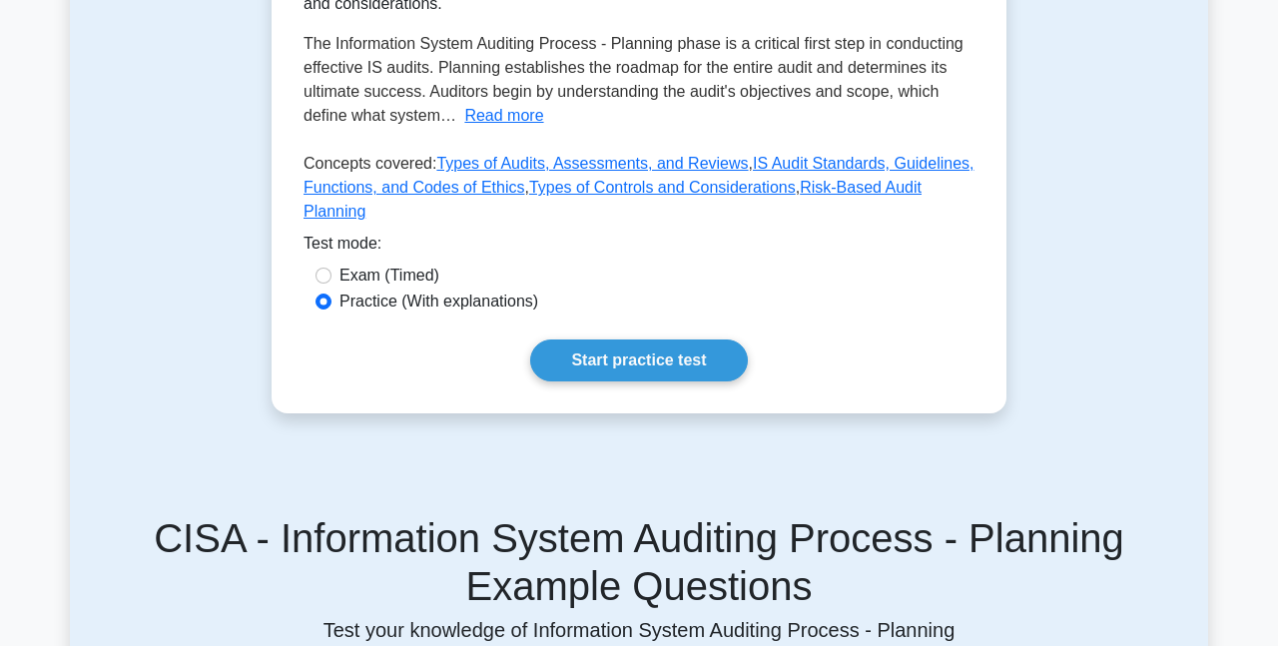
scroll to position [599, 0]
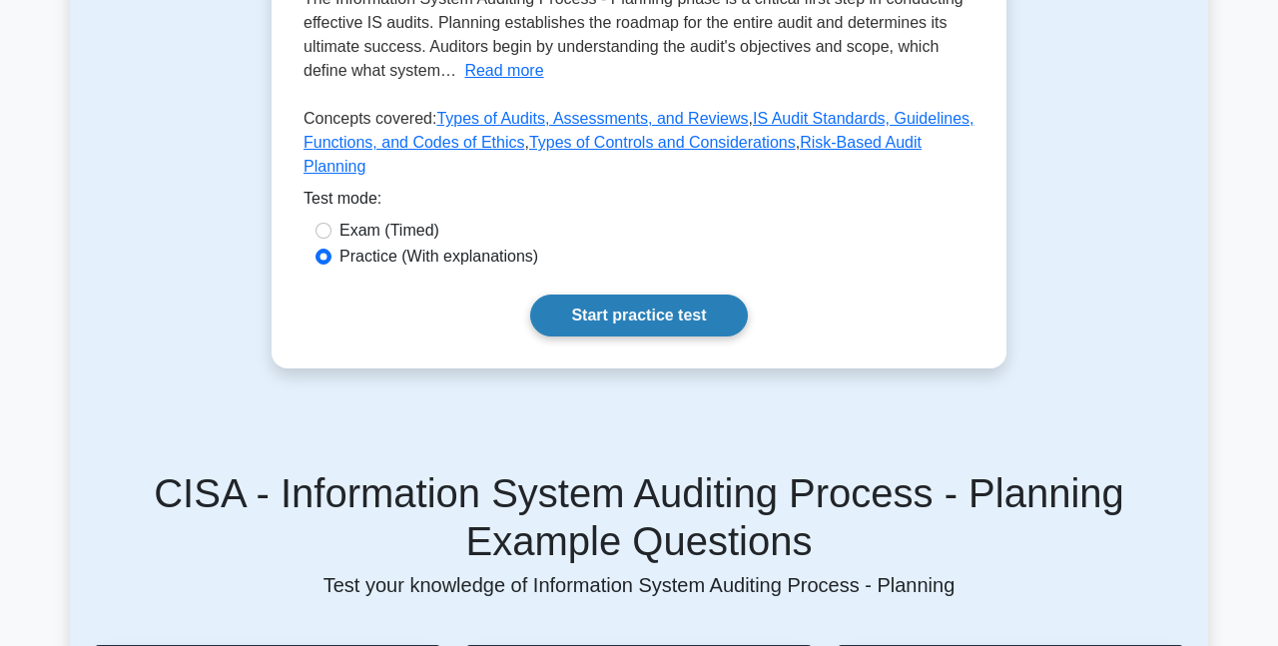
click at [563, 294] on link "Start practice test" at bounding box center [638, 315] width 217 height 42
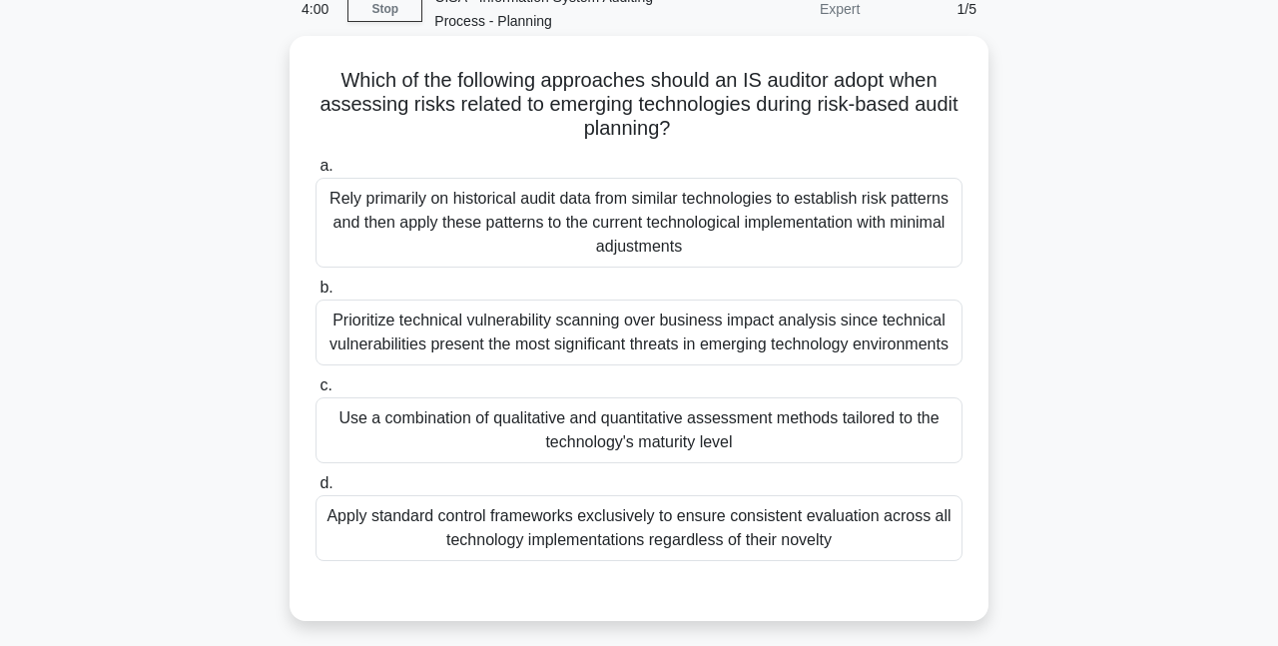
click at [667, 217] on div "Rely primarily on historical audit data from similar technologies to establish …" at bounding box center [638, 223] width 647 height 90
click at [315, 173] on input "a. Rely primarily on historical audit data from similar technologies to establi…" at bounding box center [315, 166] width 0 height 13
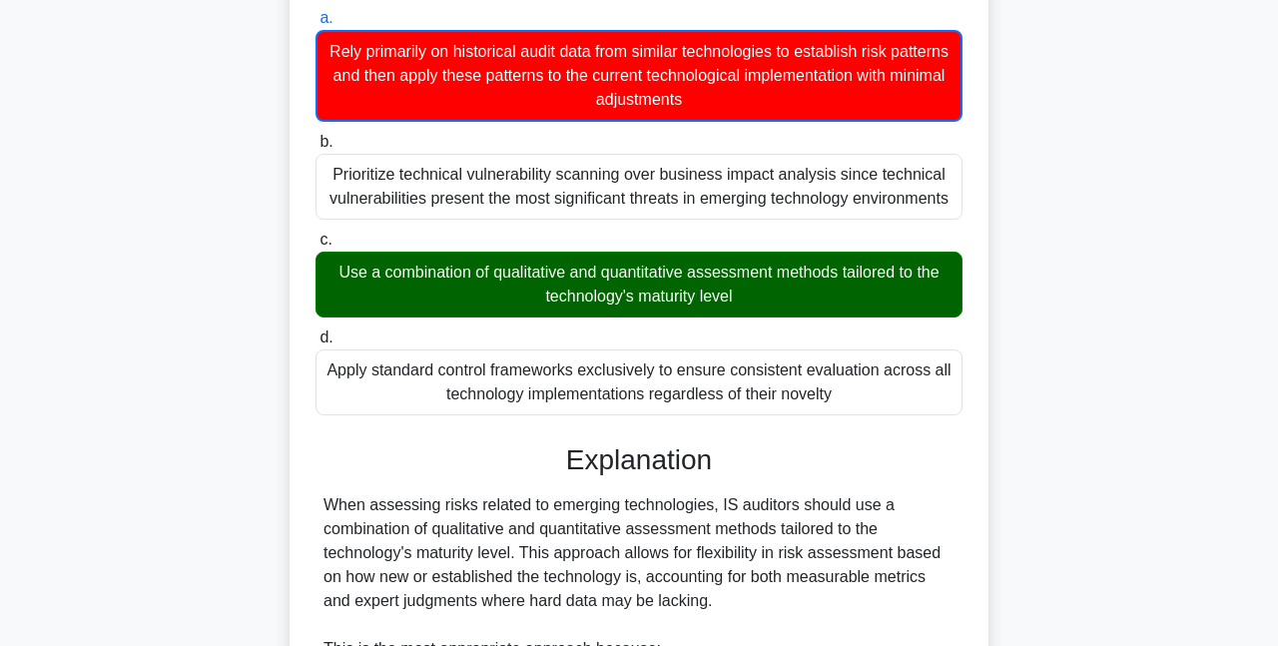
scroll to position [299, 0]
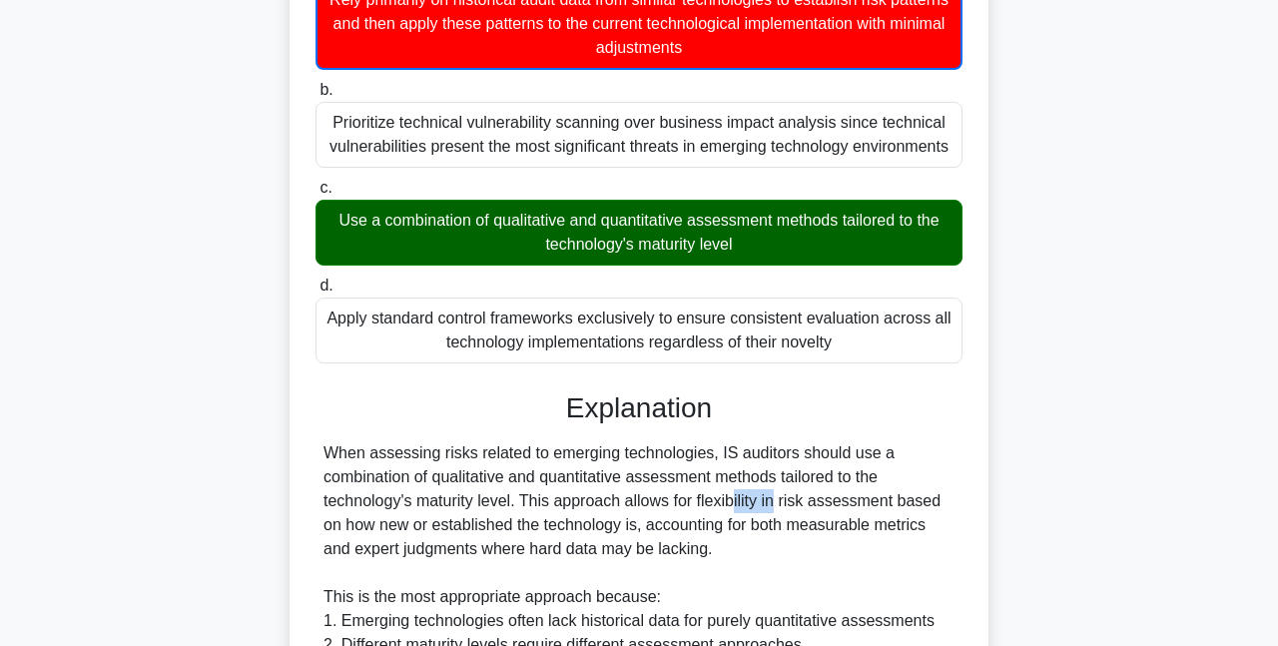
drag, startPoint x: 625, startPoint y: 504, endPoint x: 680, endPoint y: 504, distance: 54.9
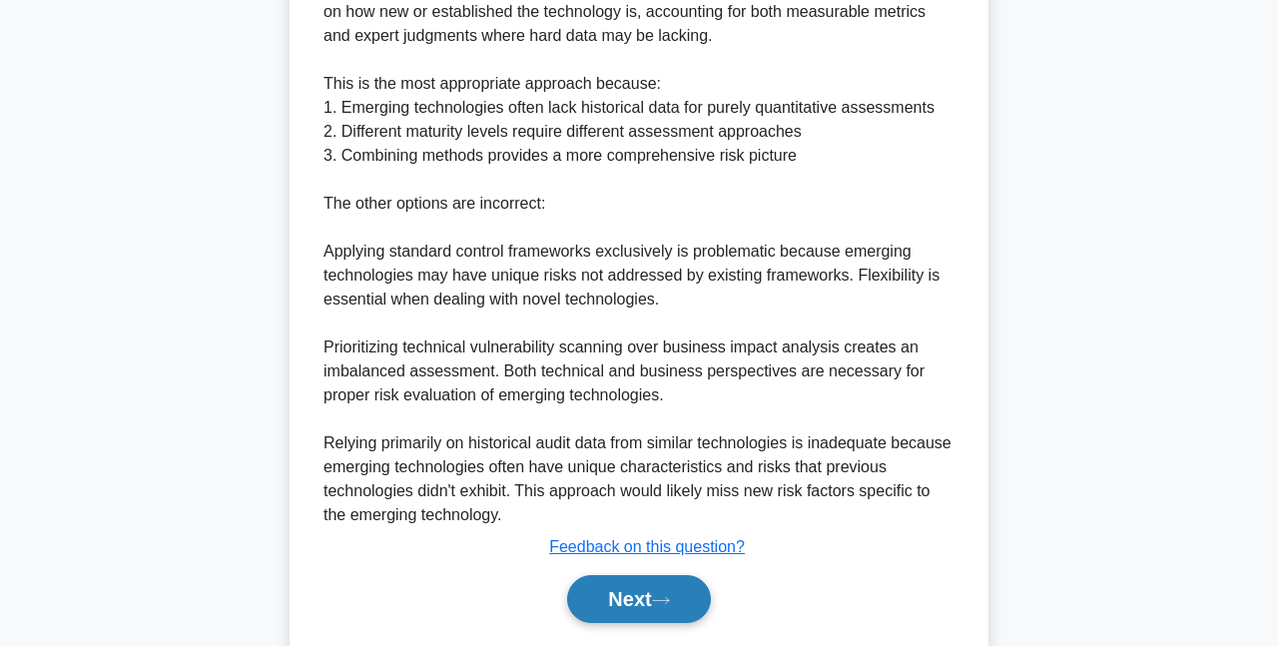
scroll to position [875, 0]
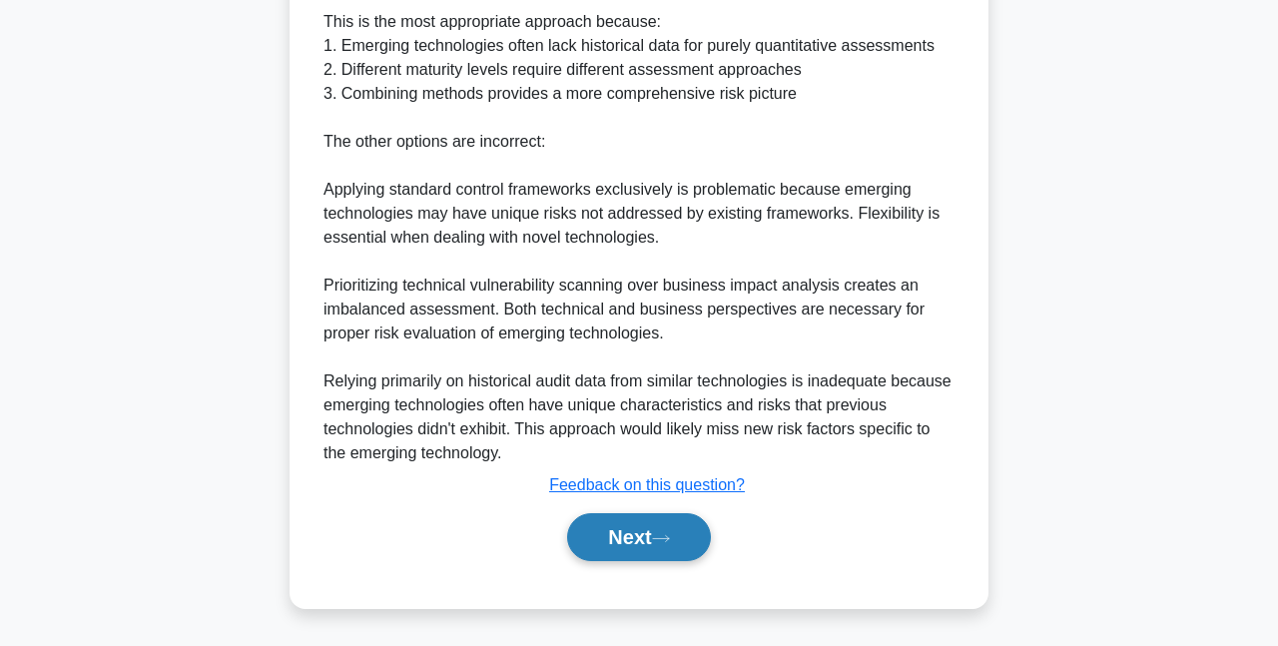
click at [610, 531] on button "Next" at bounding box center [638, 537] width 143 height 48
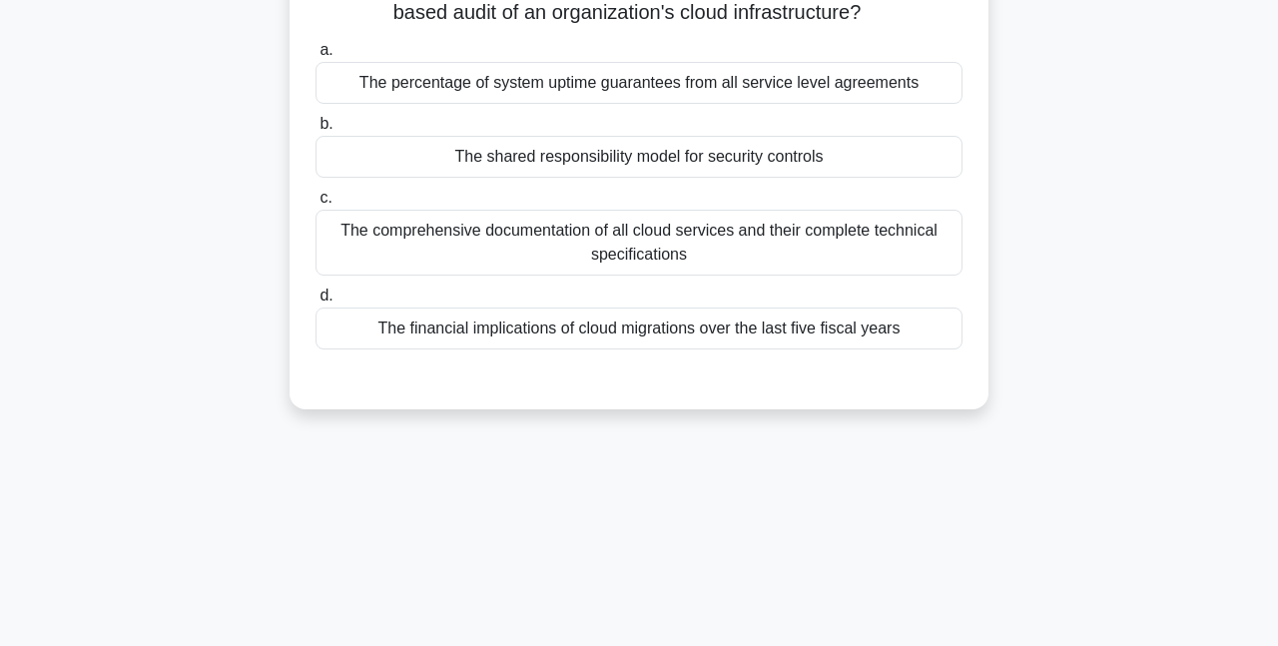
scroll to position [0, 0]
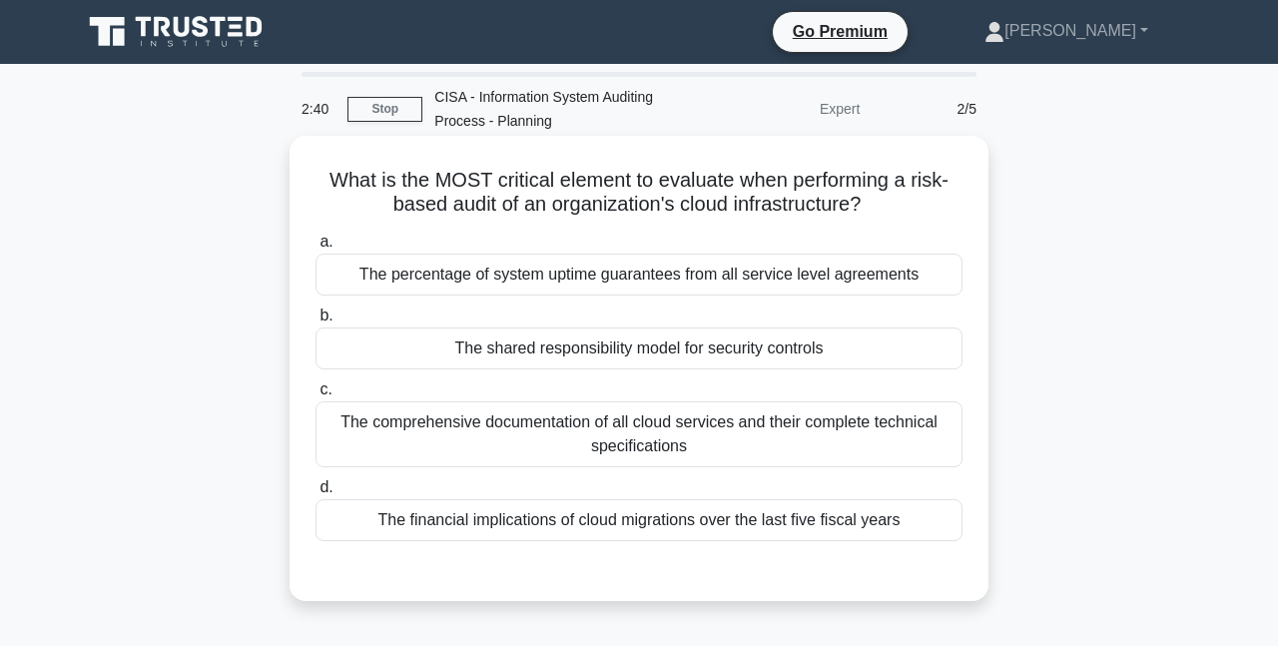
click at [577, 361] on div "The shared responsibility model for security controls" at bounding box center [638, 348] width 647 height 42
click at [315, 322] on input "b. The shared responsibility model for security controls" at bounding box center [315, 315] width 0 height 13
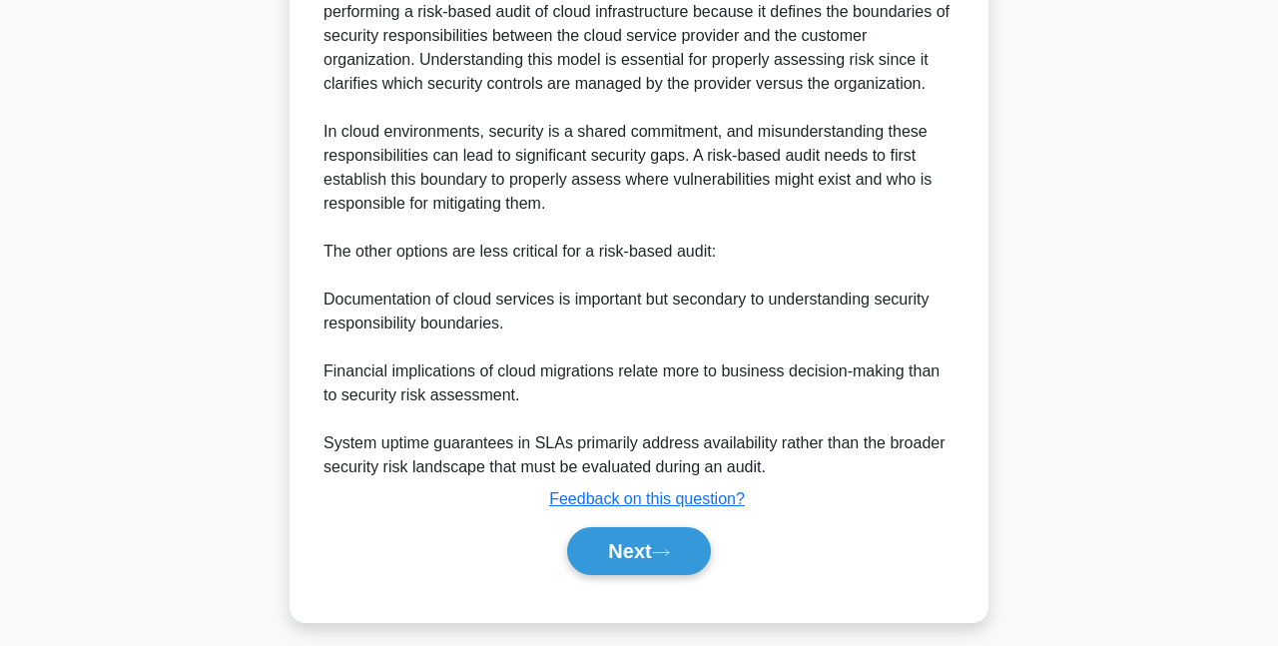
scroll to position [658, 0]
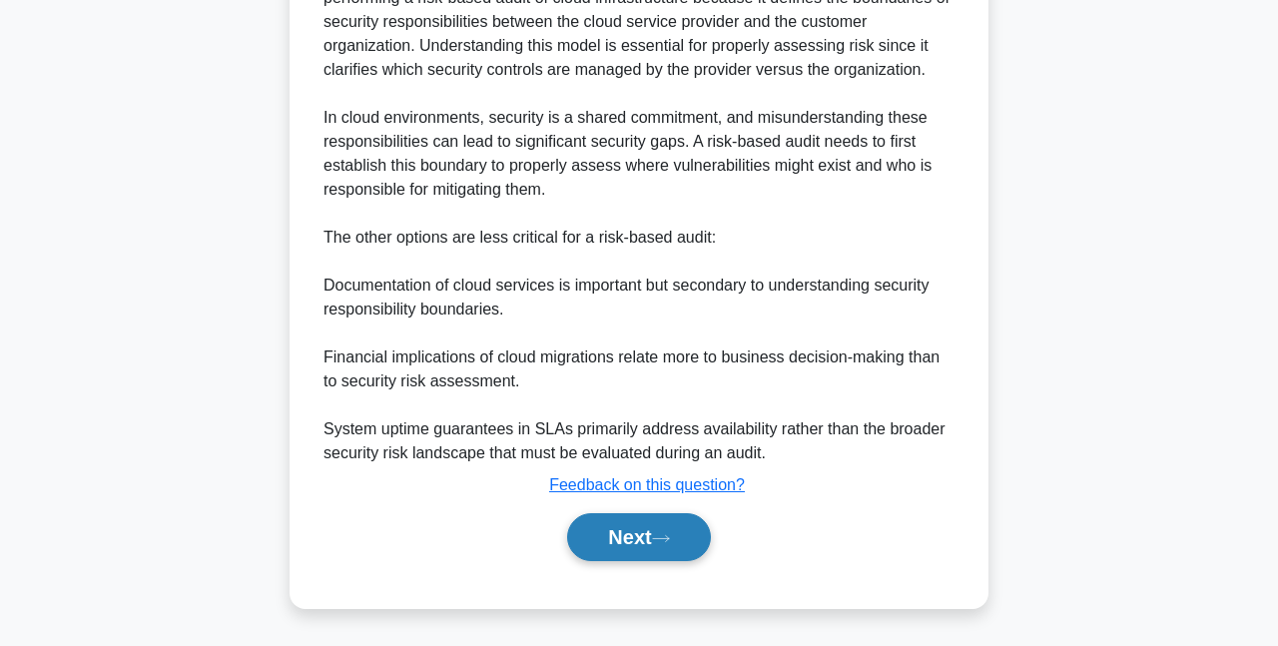
click at [668, 521] on button "Next" at bounding box center [638, 537] width 143 height 48
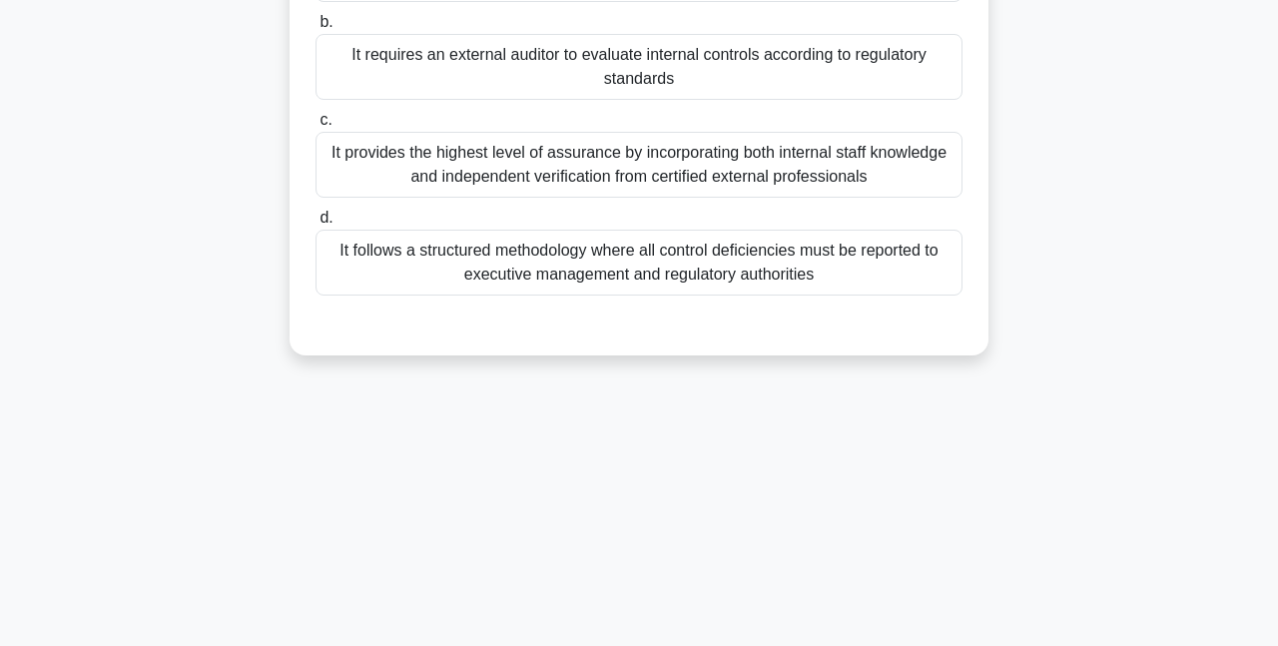
scroll to position [33, 0]
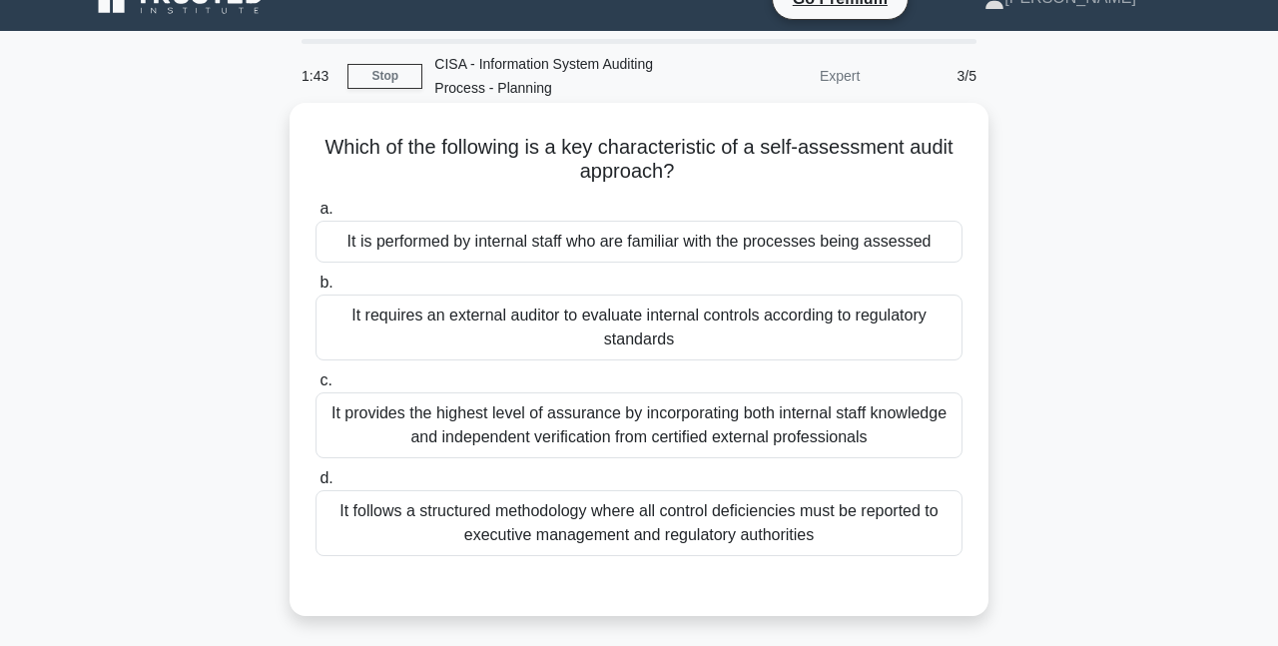
click at [681, 252] on div "It is performed by internal staff who are familiar with the processes being ass…" at bounding box center [638, 242] width 647 height 42
click at [315, 216] on input "a. It is performed by internal staff who are familiar with the processes being …" at bounding box center [315, 209] width 0 height 13
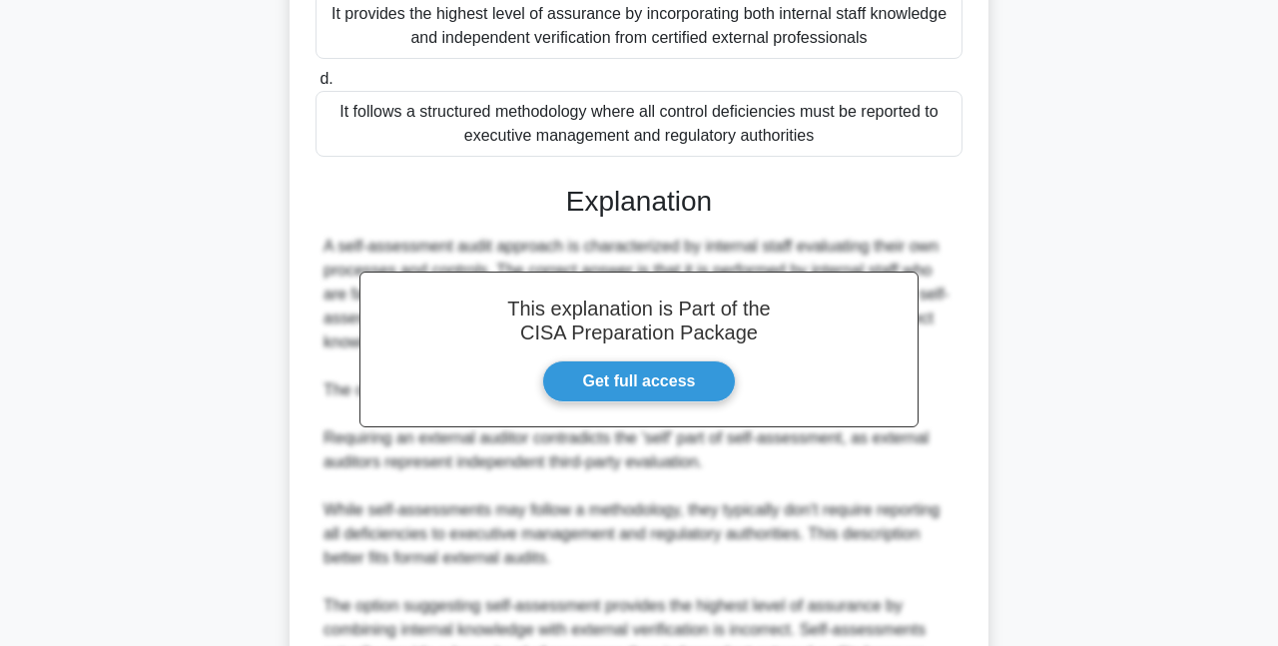
scroll to position [682, 0]
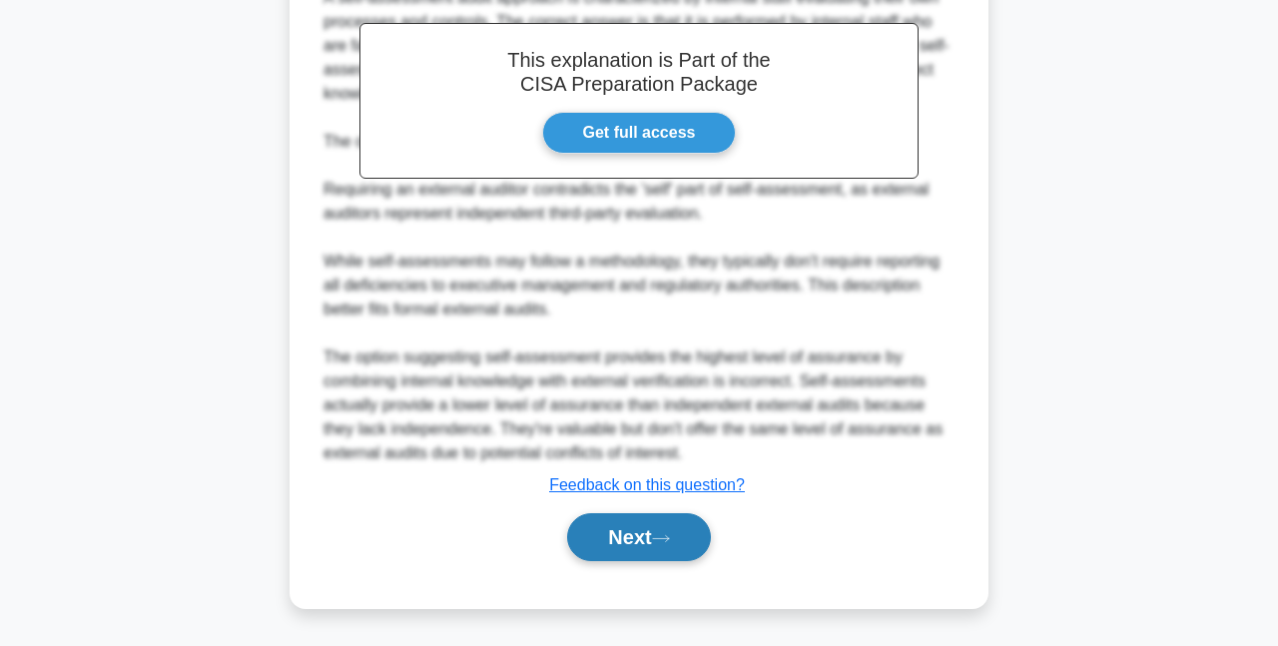
click at [637, 543] on button "Next" at bounding box center [638, 537] width 143 height 48
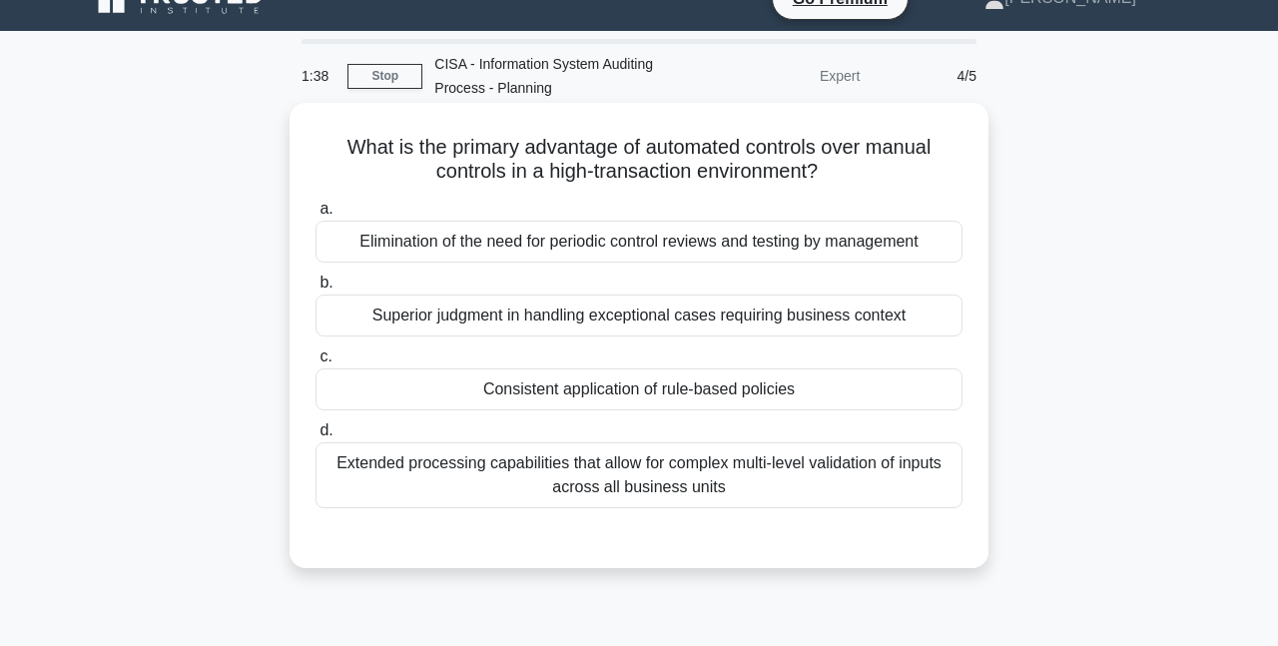
scroll to position [0, 0]
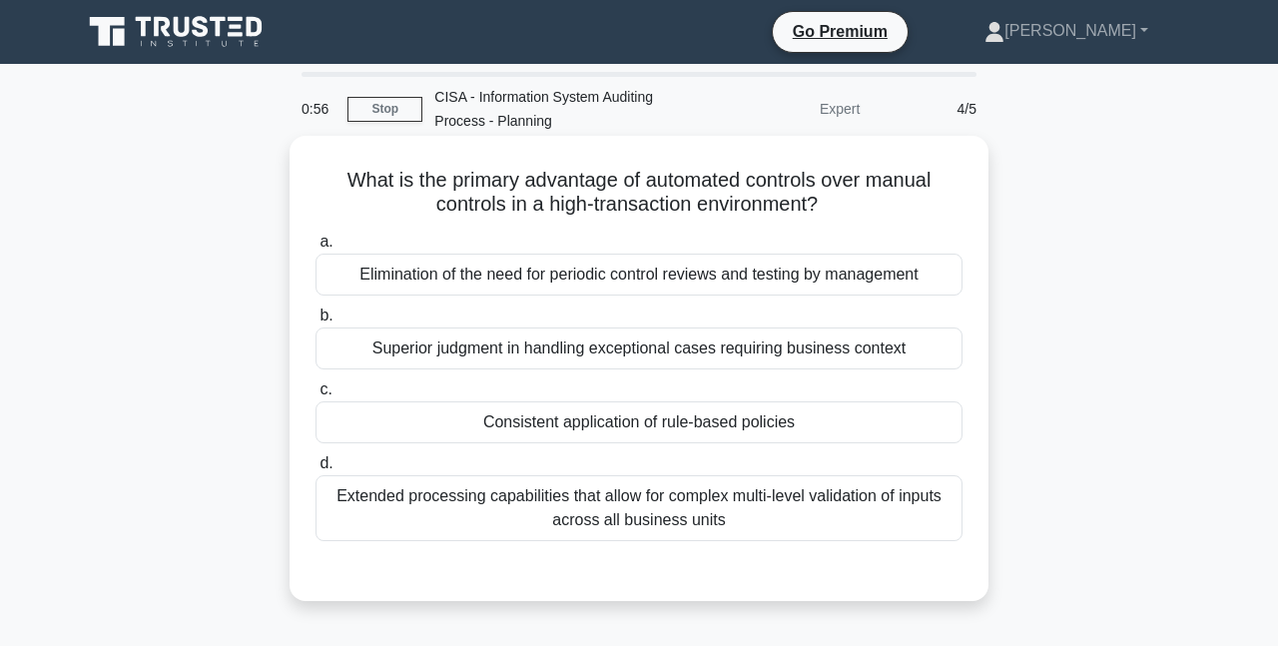
click at [729, 512] on div "Extended processing capabilities that allow for complex multi-level validation …" at bounding box center [638, 508] width 647 height 66
click at [315, 470] on input "d. Extended processing capabilities that allow for complex multi-level validati…" at bounding box center [315, 463] width 0 height 13
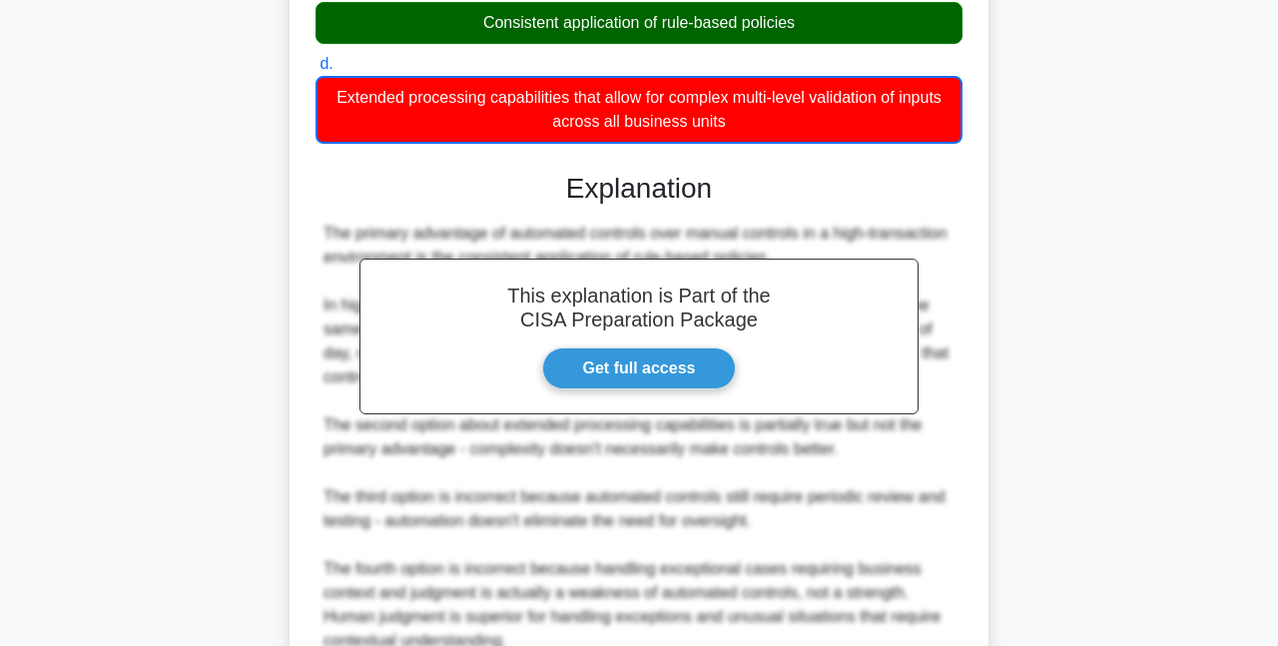
scroll to position [588, 0]
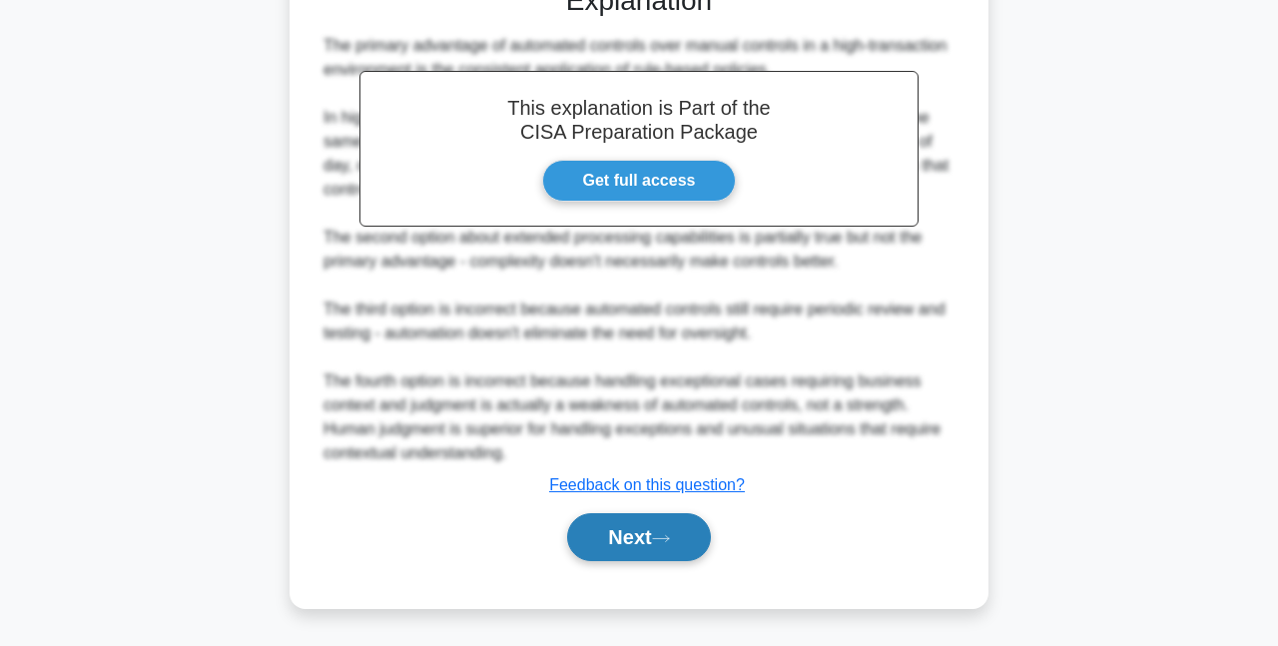
click at [679, 542] on button "Next" at bounding box center [638, 537] width 143 height 48
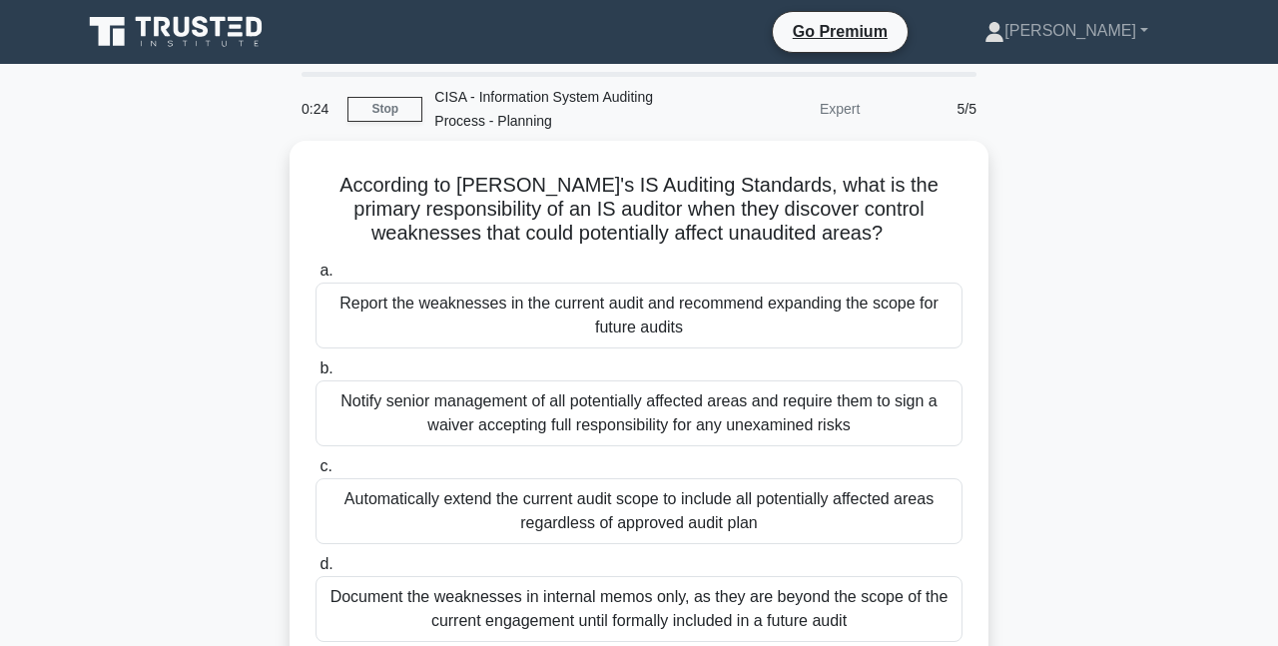
scroll to position [100, 0]
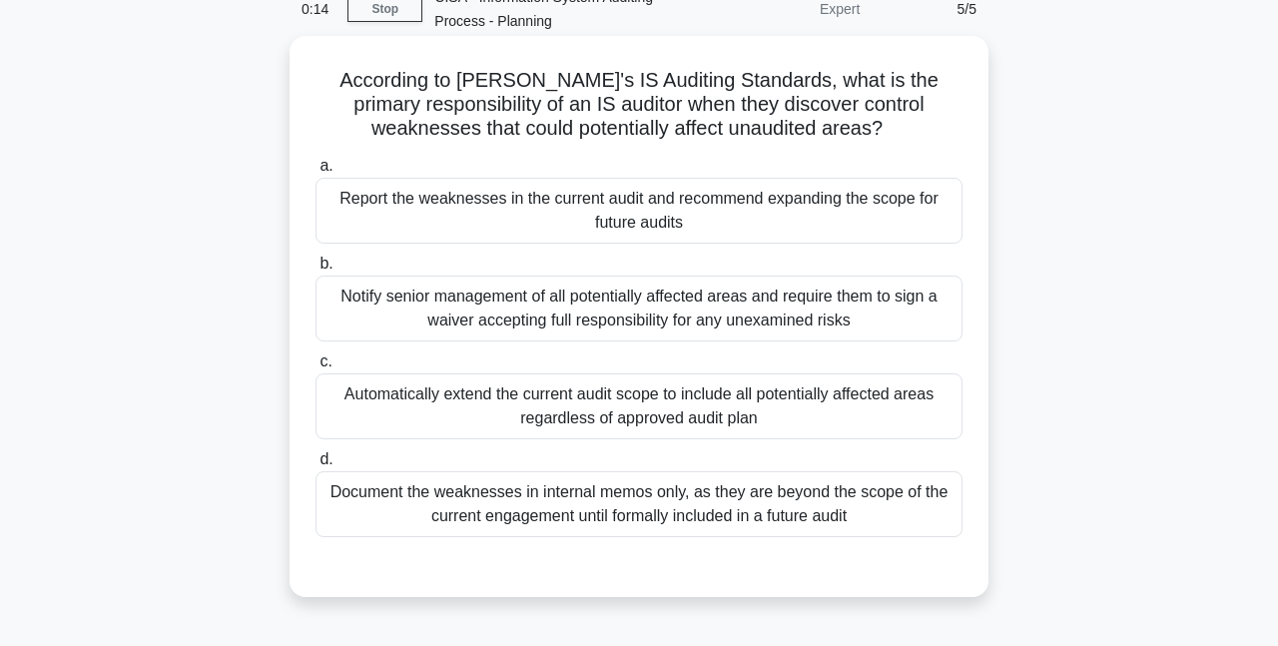
click at [520, 516] on div "Document the weaknesses in internal memos only, as they are beyond the scope of…" at bounding box center [638, 504] width 647 height 66
click at [315, 466] on input "d. Document the weaknesses in internal memos only, as they are beyond the scope…" at bounding box center [315, 459] width 0 height 13
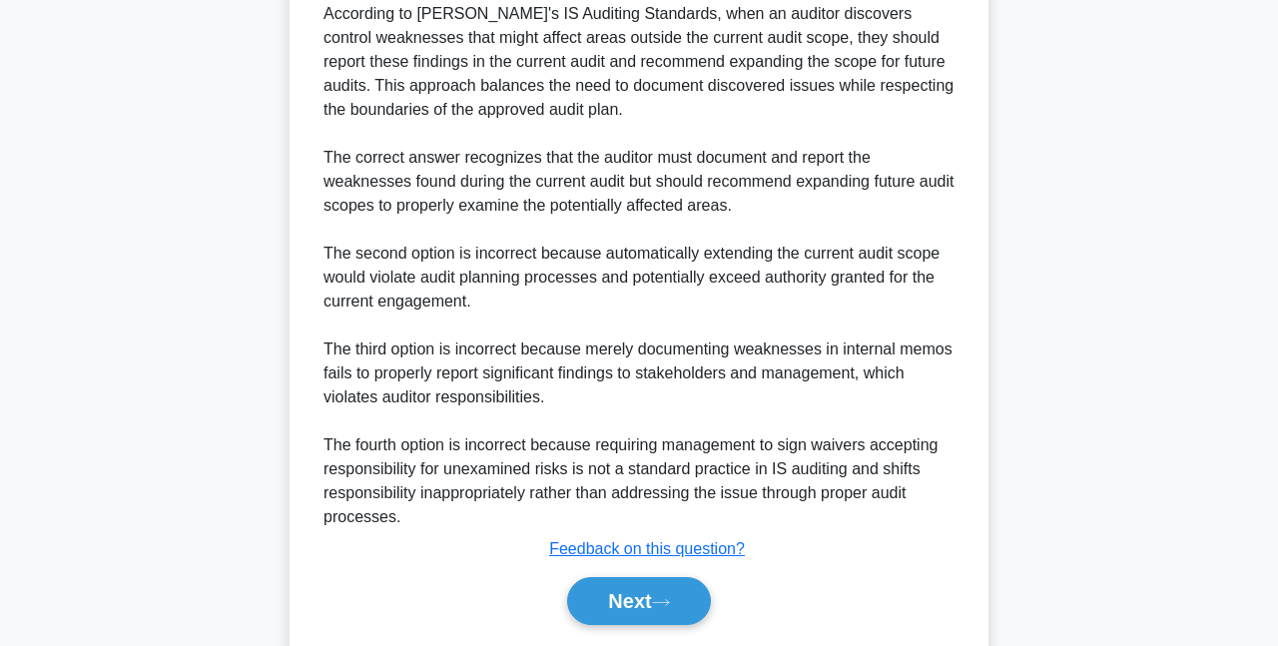
scroll to position [780, 0]
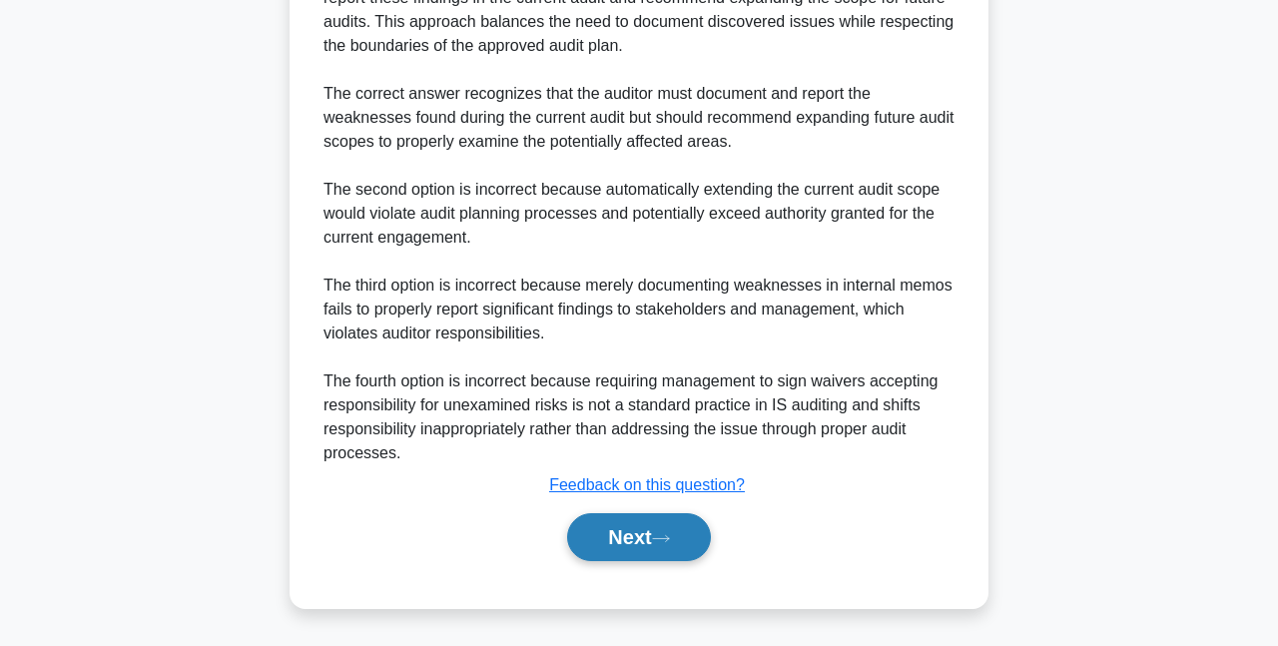
click at [591, 543] on button "Next" at bounding box center [638, 537] width 143 height 48
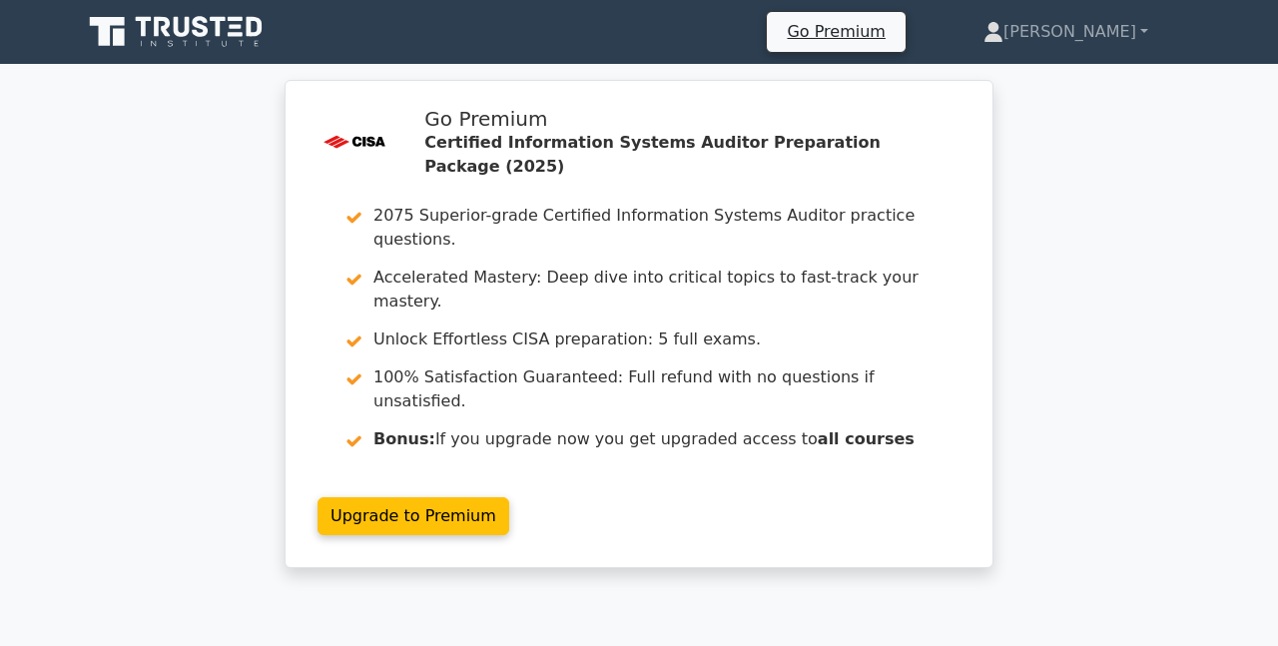
click at [227, 29] on icon at bounding box center [178, 32] width 192 height 38
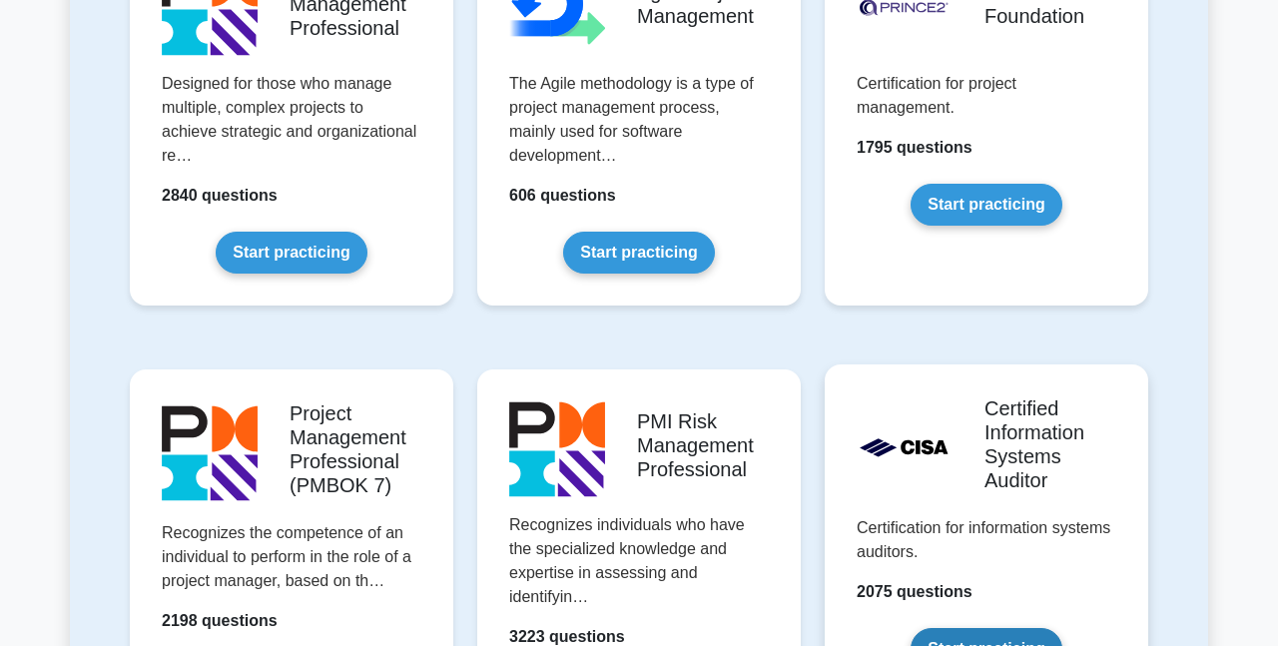
scroll to position [1697, 0]
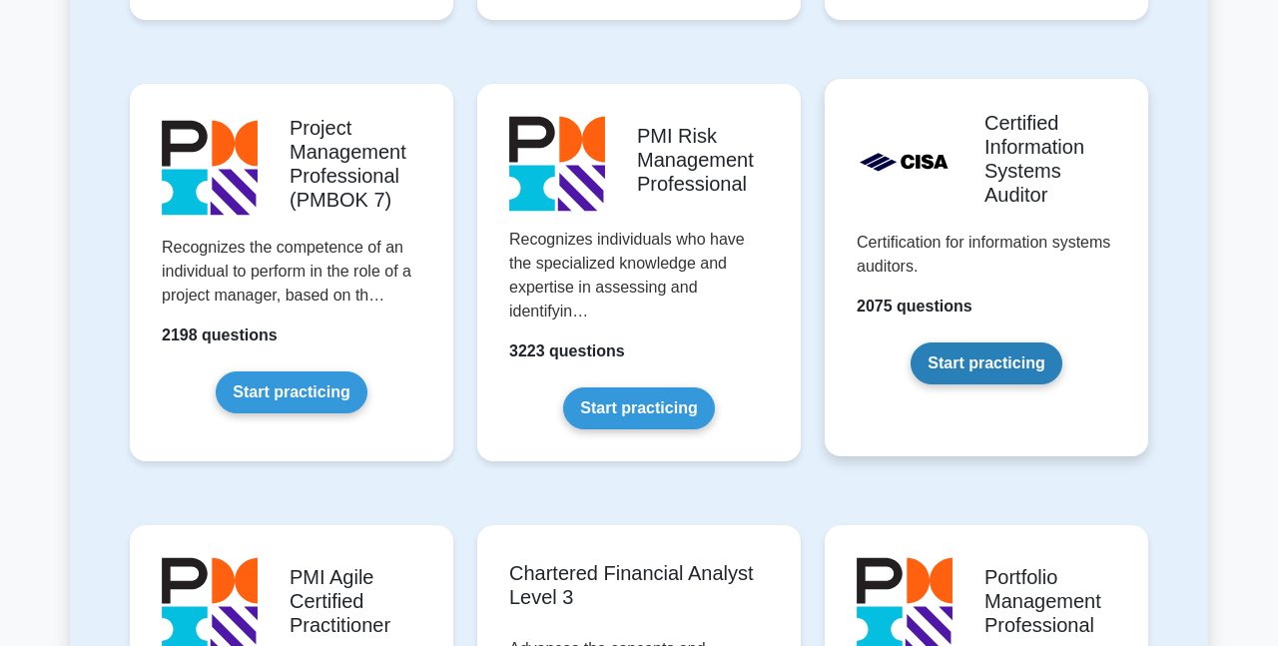
click at [947, 384] on link "Start practicing" at bounding box center [985, 363] width 151 height 42
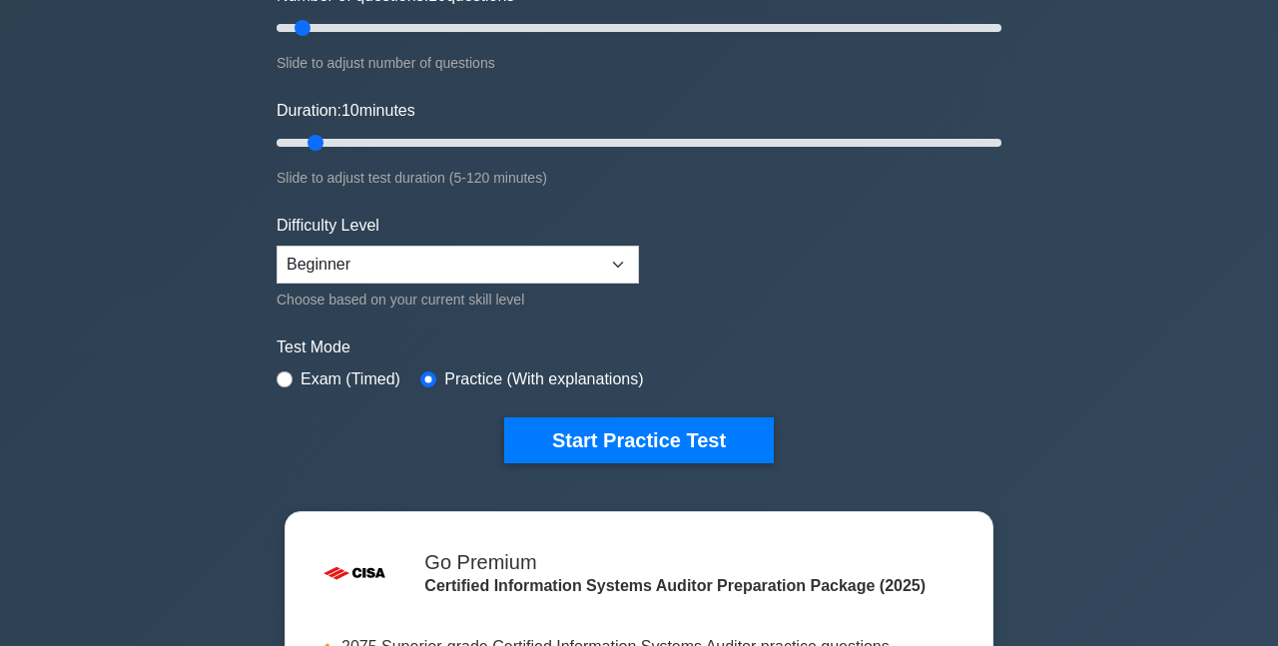
scroll to position [299, 0]
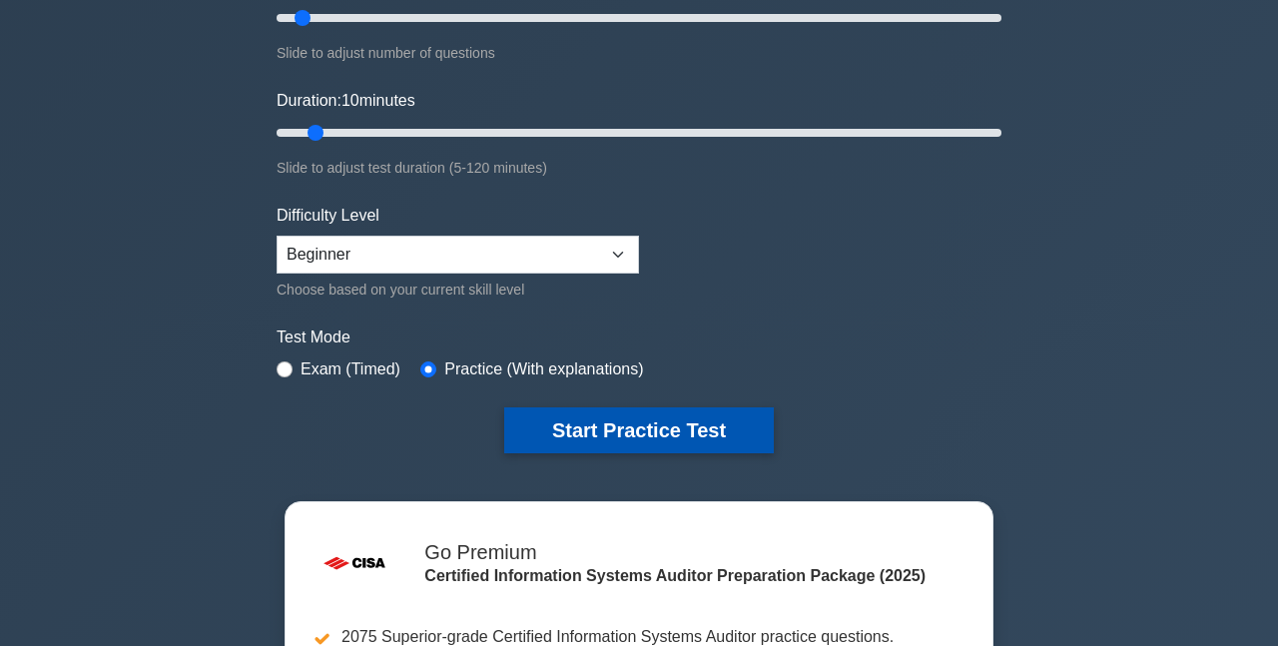
click at [675, 449] on div ".st0{fill:#E31818;} Certified Information Systems Auditor Customize Your Next P…" at bounding box center [639, 132] width 749 height 737
click at [676, 441] on button "Start Practice Test" at bounding box center [639, 430] width 270 height 46
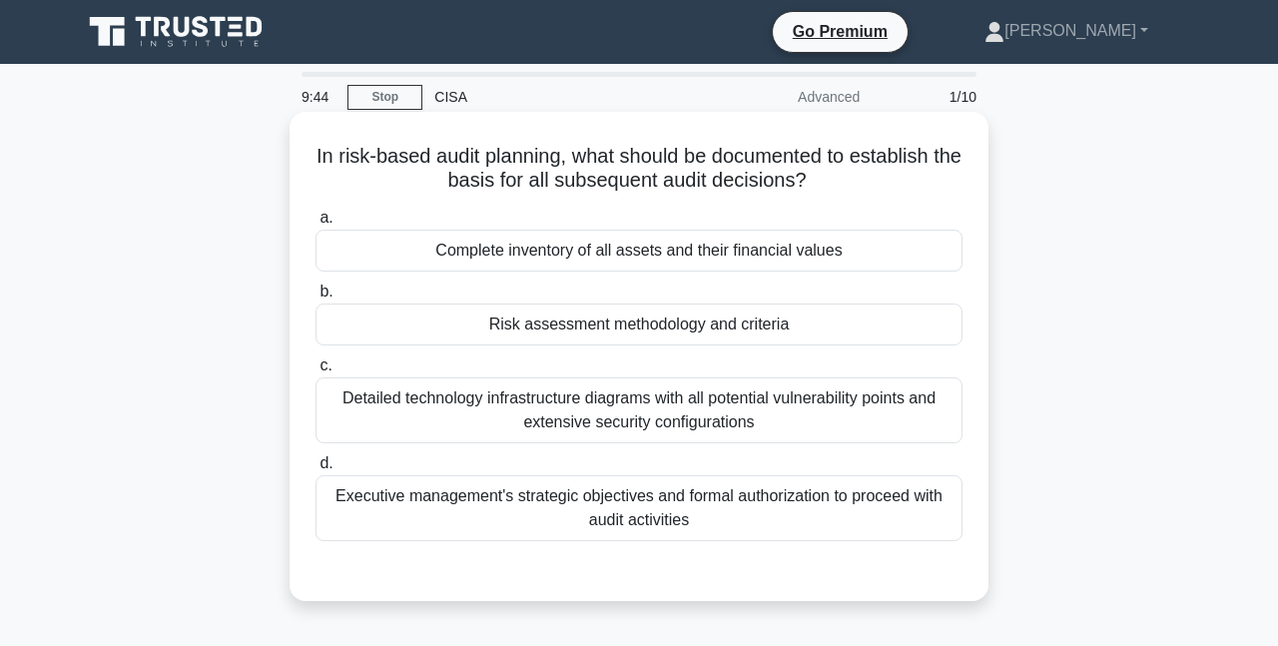
drag, startPoint x: 697, startPoint y: 150, endPoint x: 407, endPoint y: 239, distance: 302.8
click at [407, 239] on div "Complete inventory of all assets and their financial values" at bounding box center [638, 251] width 647 height 42
click at [315, 225] on input "a. Complete inventory of all assets and their financial values" at bounding box center [315, 218] width 0 height 13
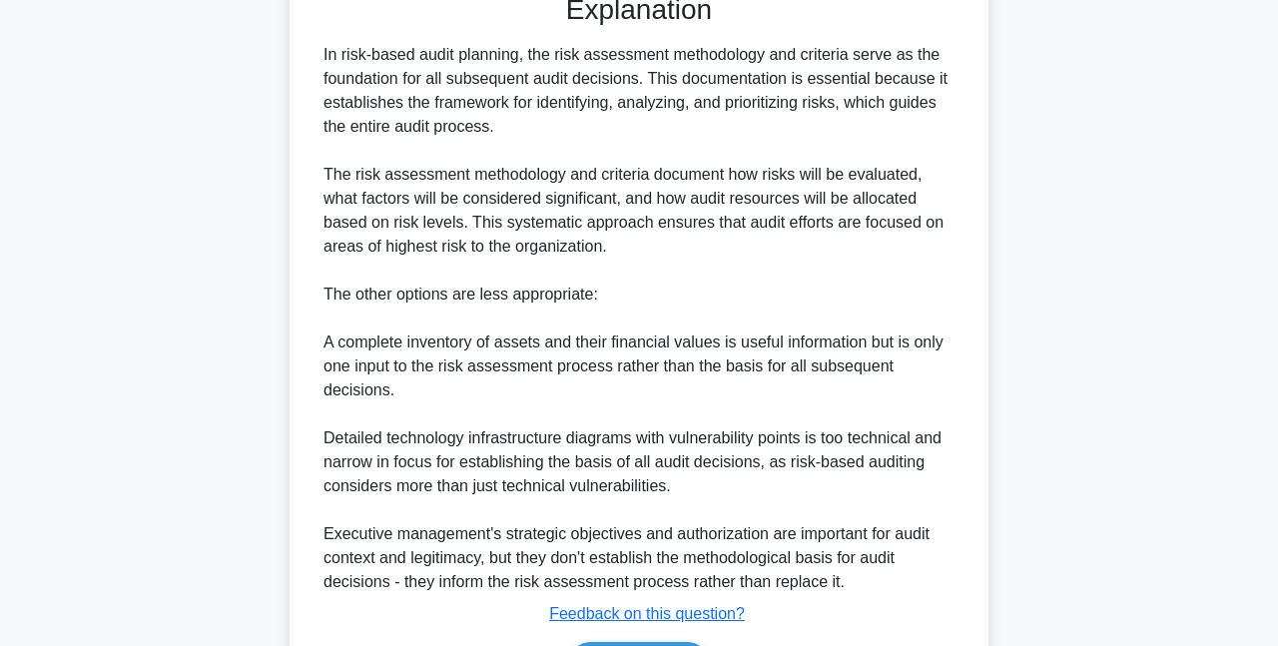
scroll to position [708, 0]
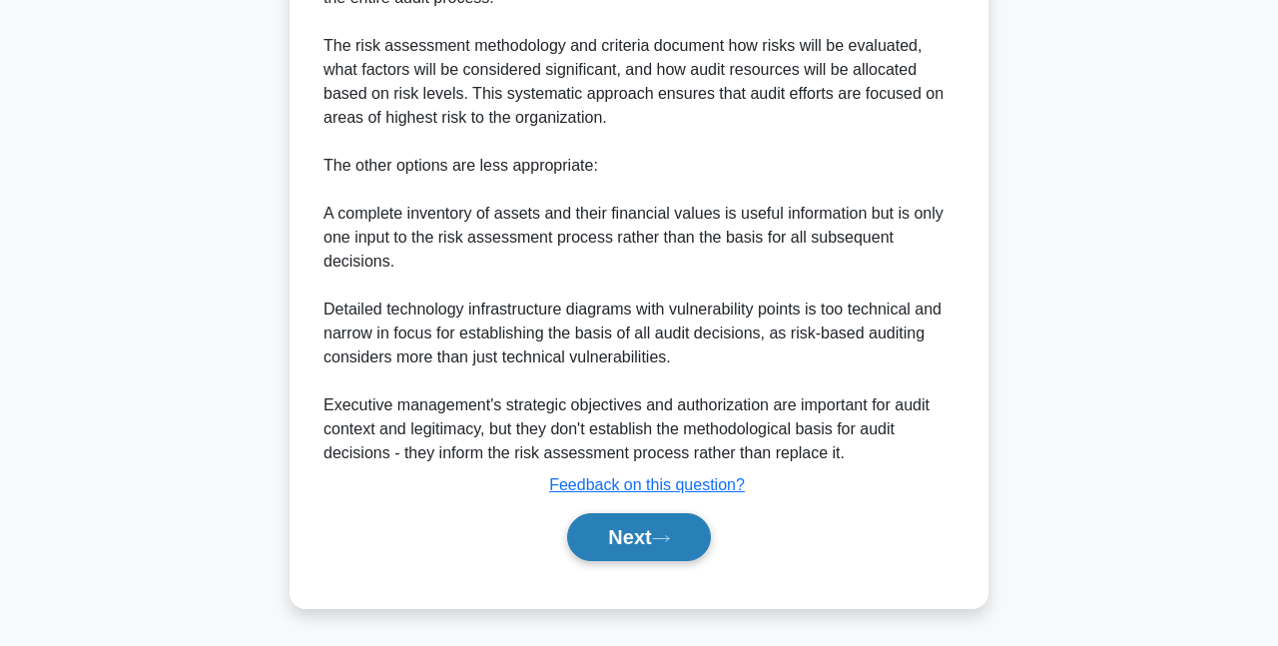
click at [655, 530] on button "Next" at bounding box center [638, 537] width 143 height 48
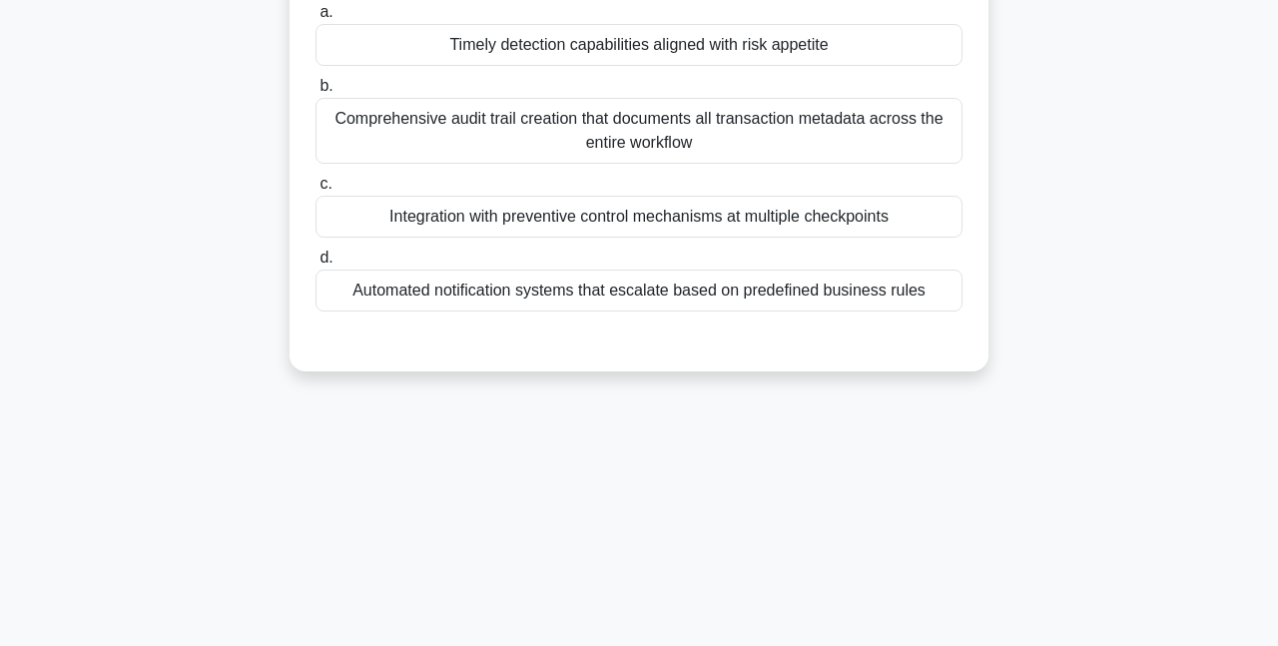
scroll to position [0, 0]
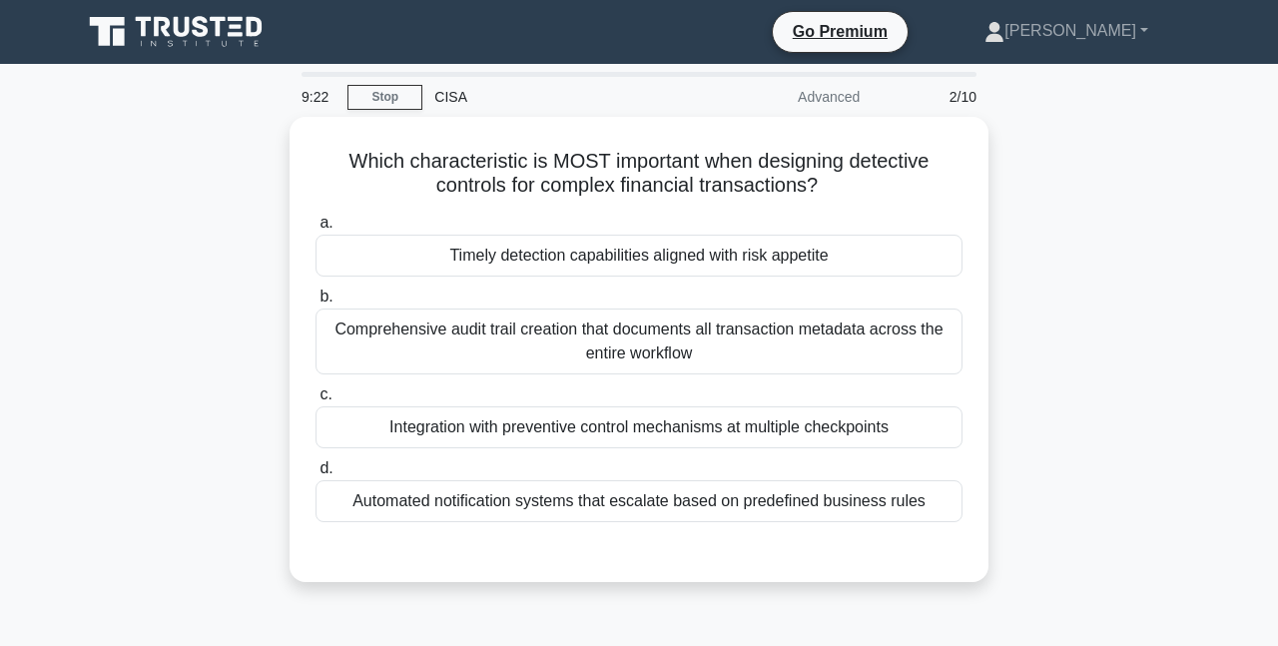
drag, startPoint x: 1032, startPoint y: 214, endPoint x: 1064, endPoint y: 156, distance: 66.1
click at [1064, 156] on div "Which characteristic is MOST important when designing detective controls for co…" at bounding box center [639, 361] width 1138 height 489
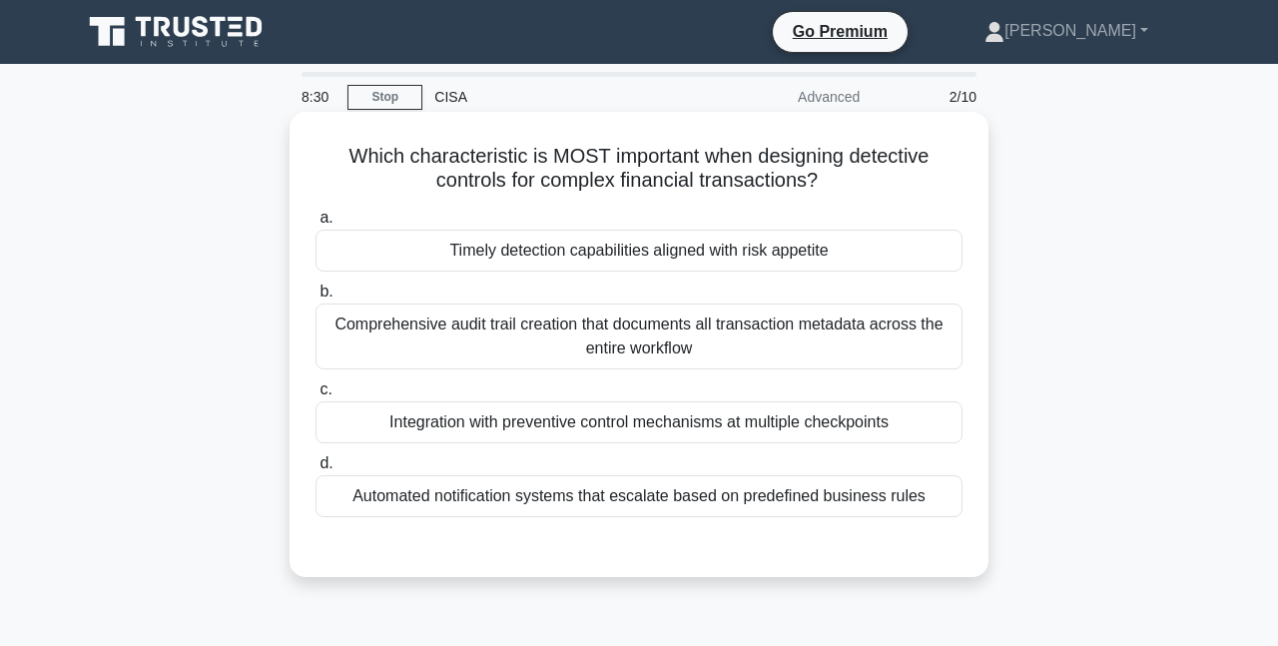
click at [698, 257] on div "Timely detection capabilities aligned with risk appetite" at bounding box center [638, 251] width 647 height 42
click at [315, 225] on input "a. Timely detection capabilities aligned with risk appetite" at bounding box center [315, 218] width 0 height 13
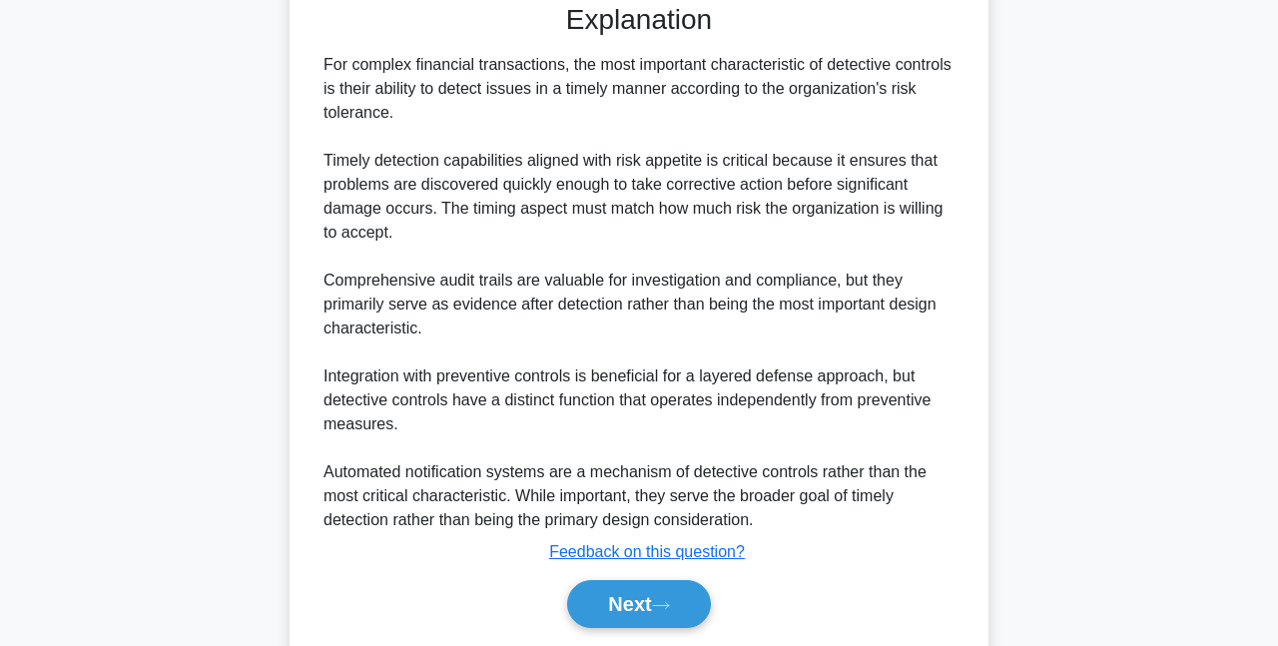
scroll to position [610, 0]
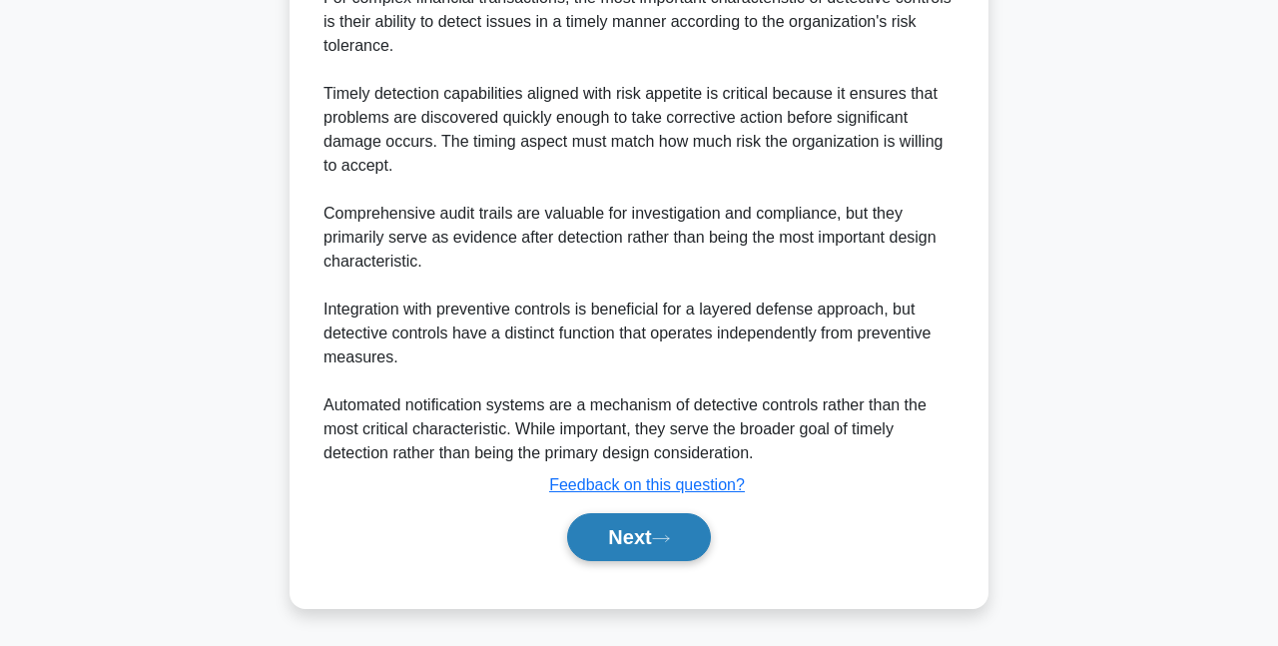
click at [659, 542] on button "Next" at bounding box center [638, 537] width 143 height 48
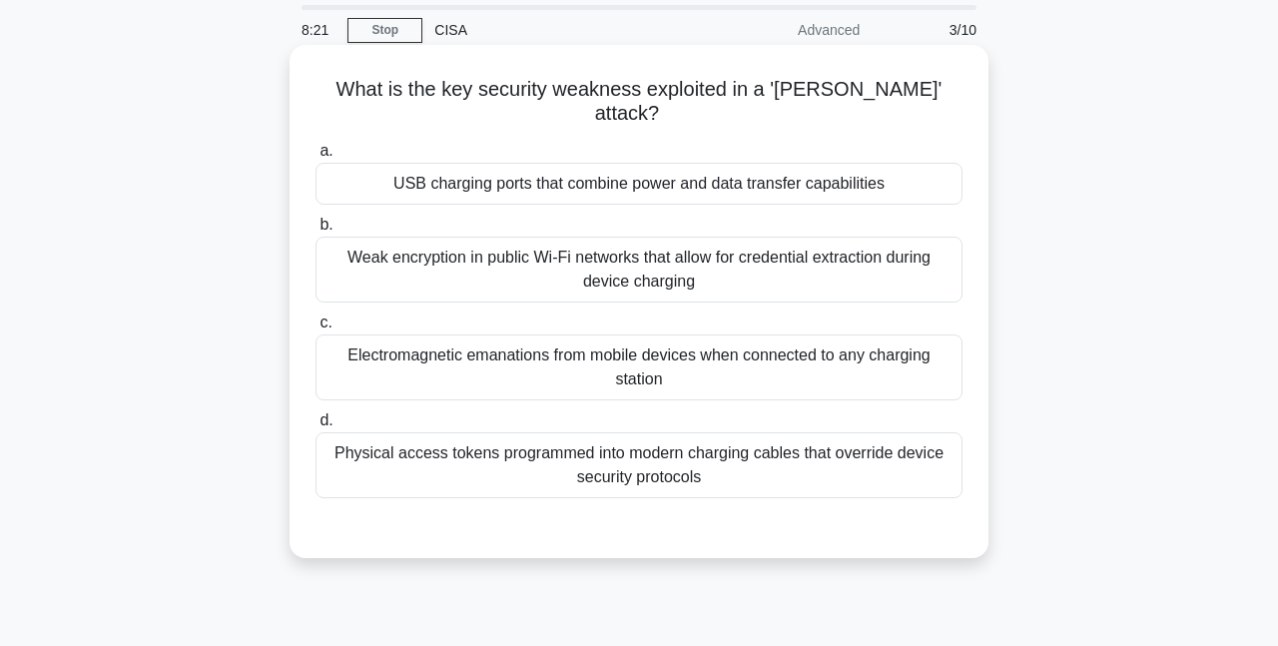
scroll to position [0, 0]
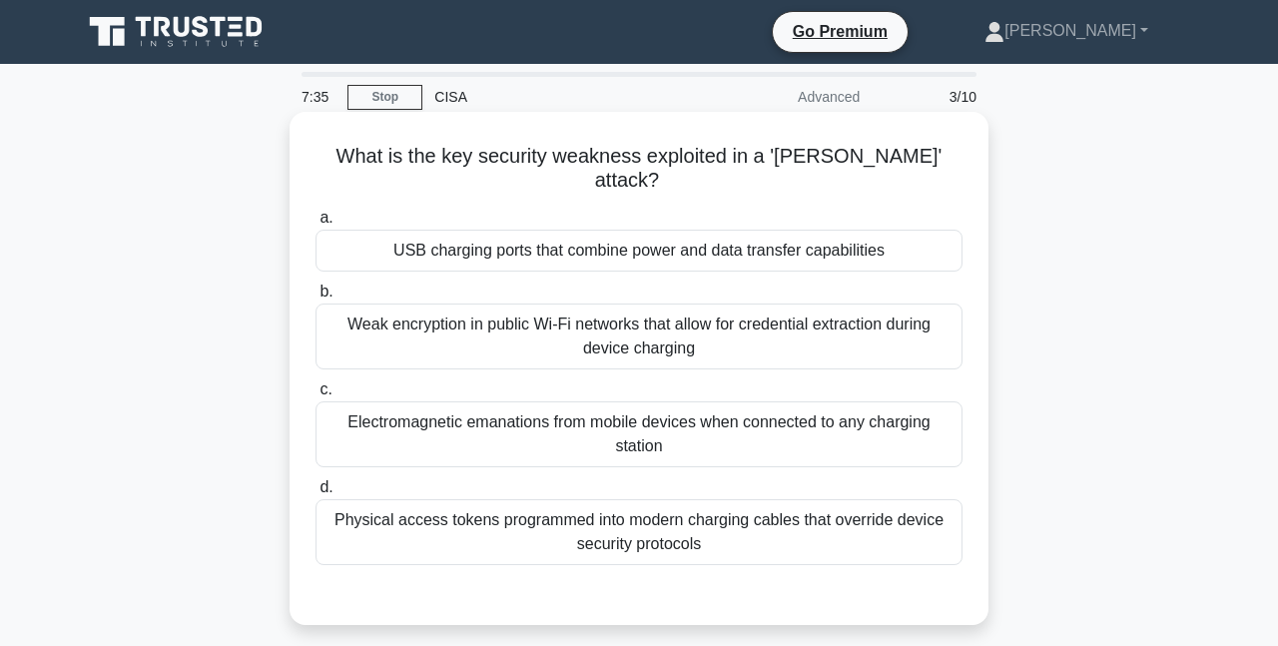
click at [524, 261] on div "USB charging ports that combine power and data transfer capabilities" at bounding box center [638, 251] width 647 height 42
click at [315, 225] on input "a. USB charging ports that combine power and data transfer capabilities" at bounding box center [315, 218] width 0 height 13
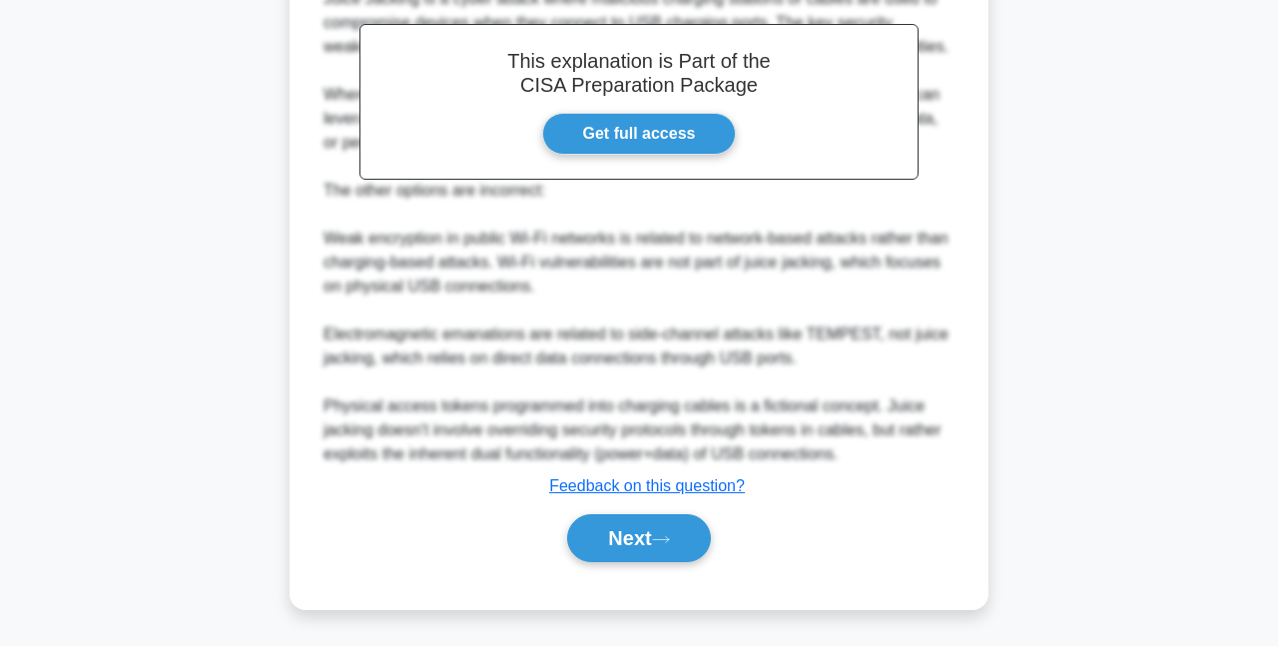
scroll to position [658, 0]
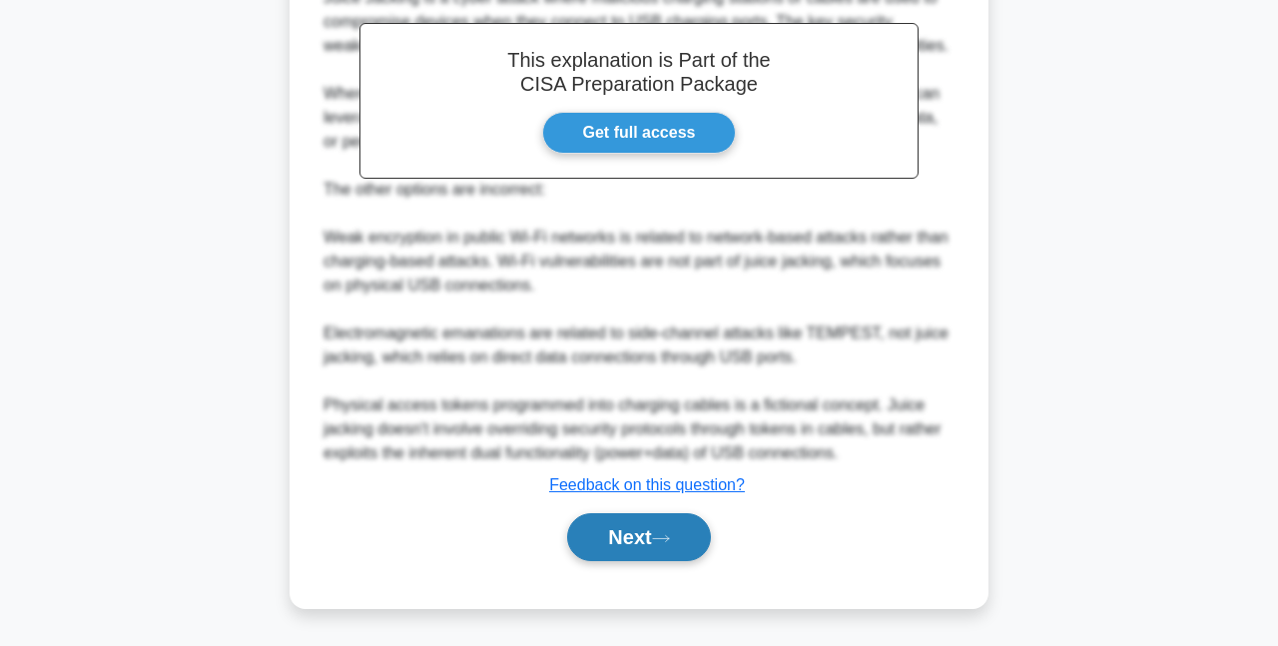
click at [615, 537] on button "Next" at bounding box center [638, 537] width 143 height 48
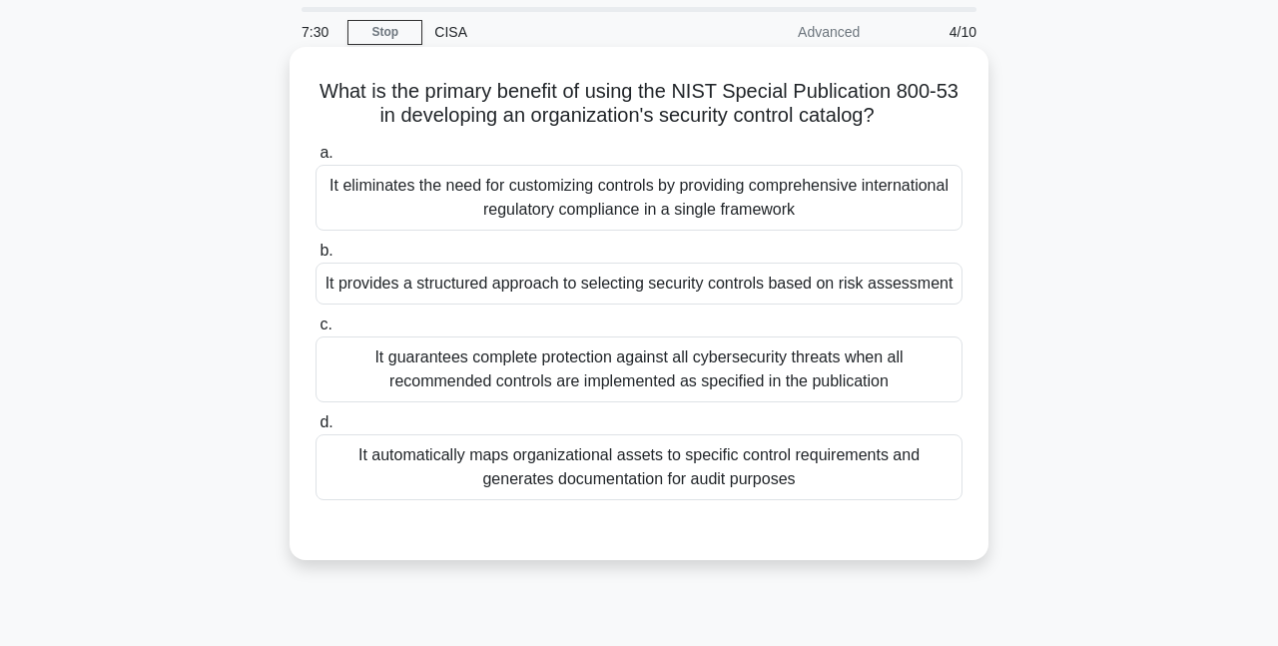
scroll to position [0, 0]
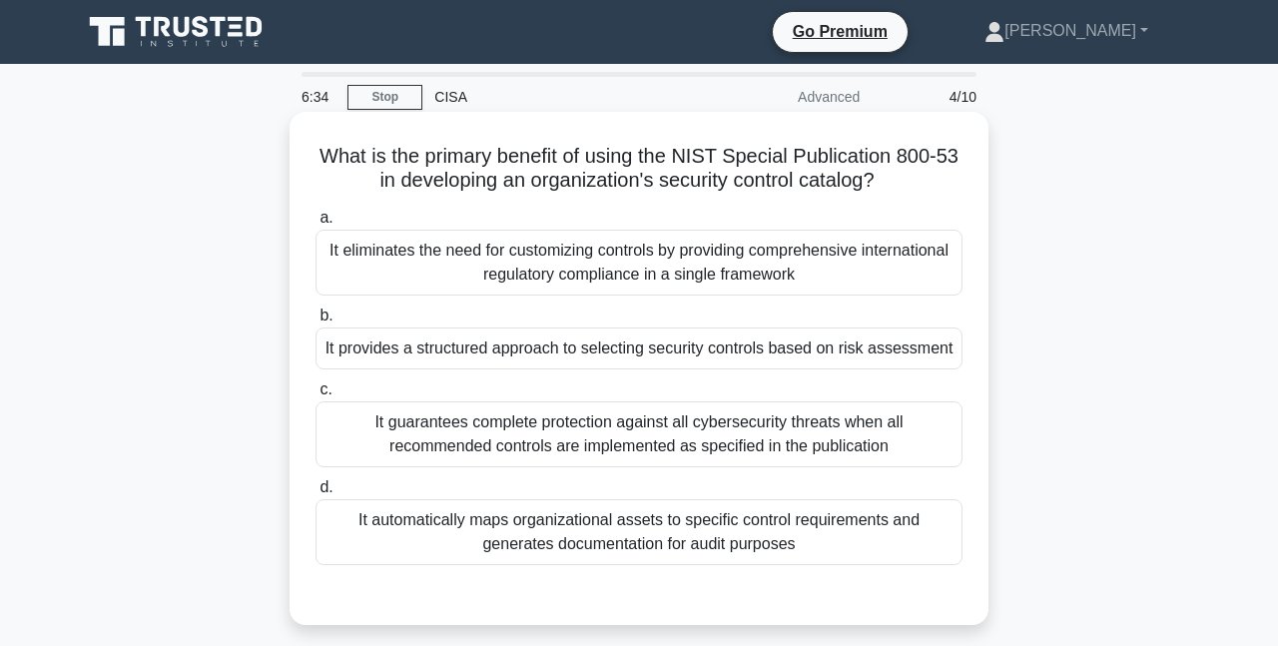
click at [763, 249] on div "It eliminates the need for customizing controls by providing comprehensive inte…" at bounding box center [638, 263] width 647 height 66
click at [315, 225] on input "a. It eliminates the need for customizing controls by providing comprehensive i…" at bounding box center [315, 218] width 0 height 13
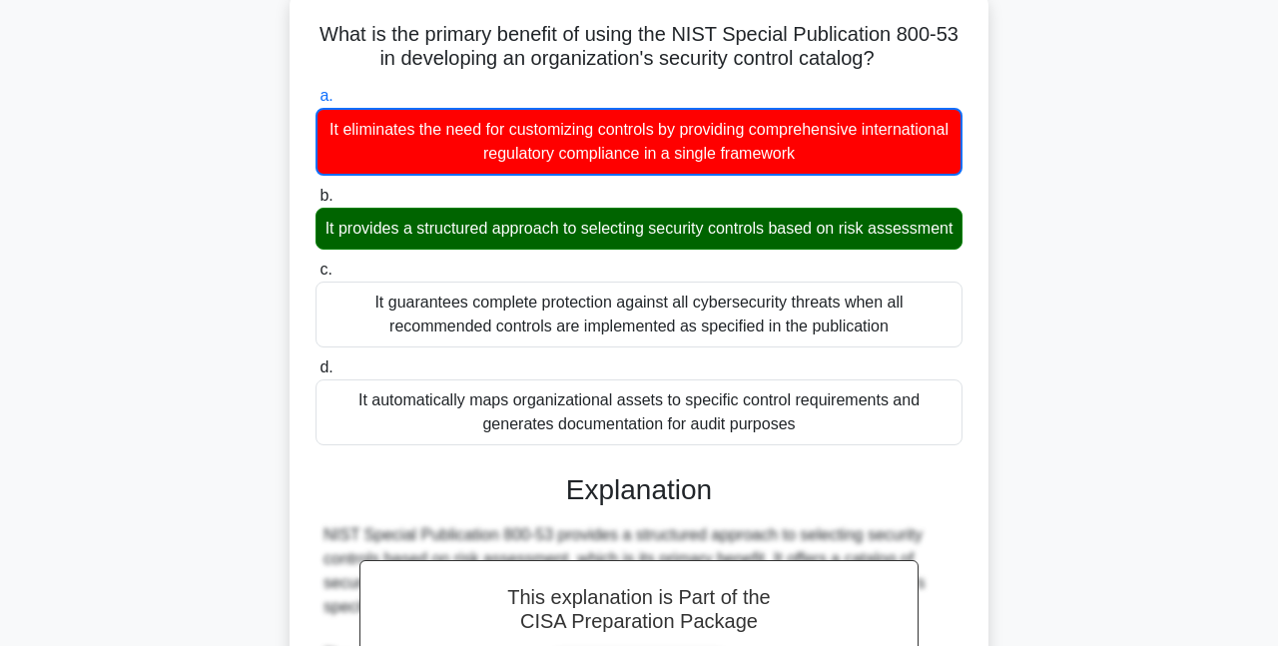
scroll to position [660, 0]
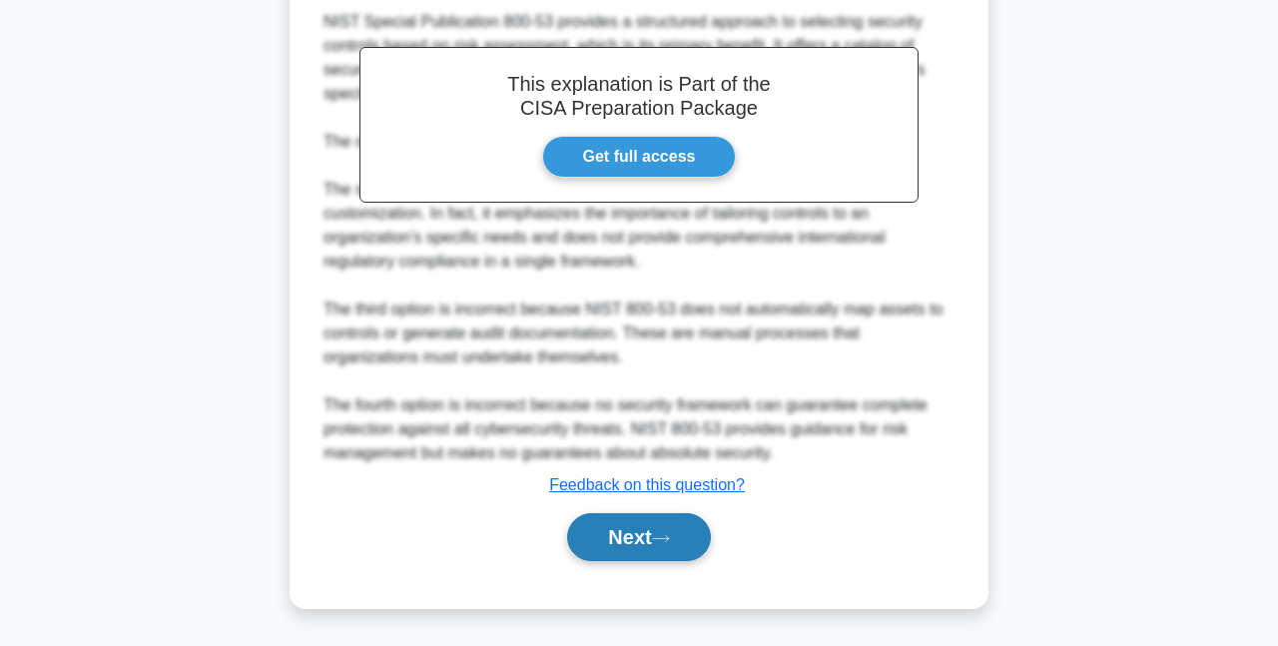
click at [602, 557] on button "Next" at bounding box center [638, 537] width 143 height 48
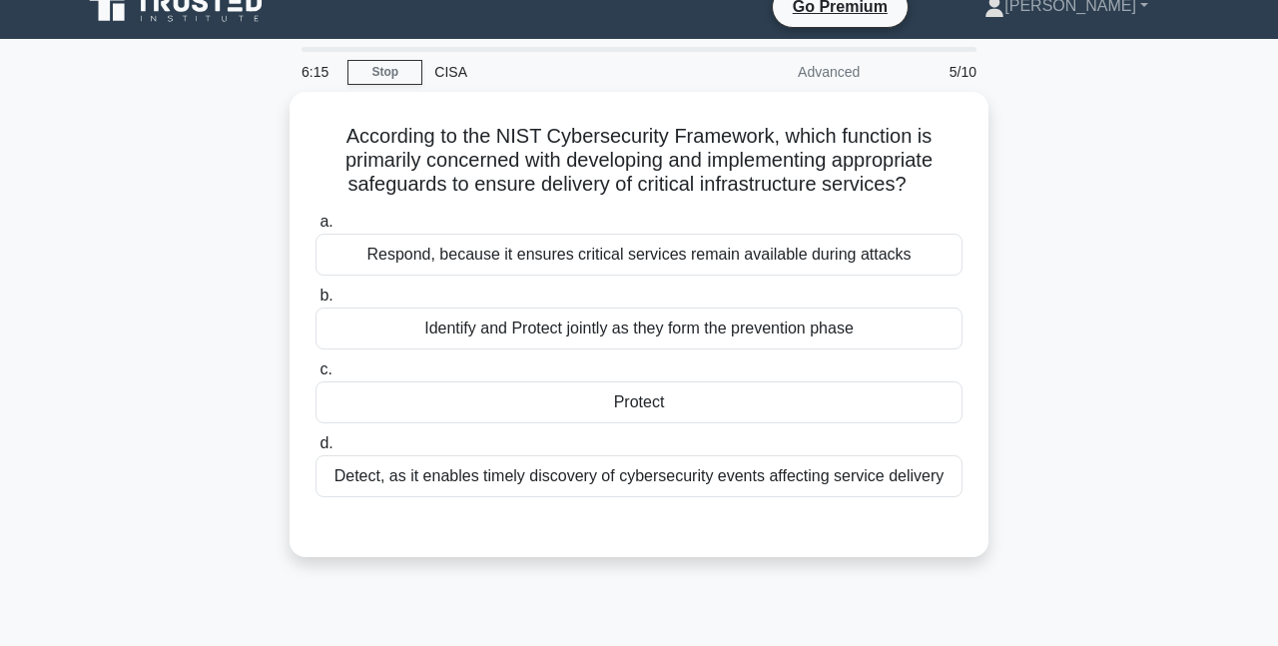
scroll to position [0, 0]
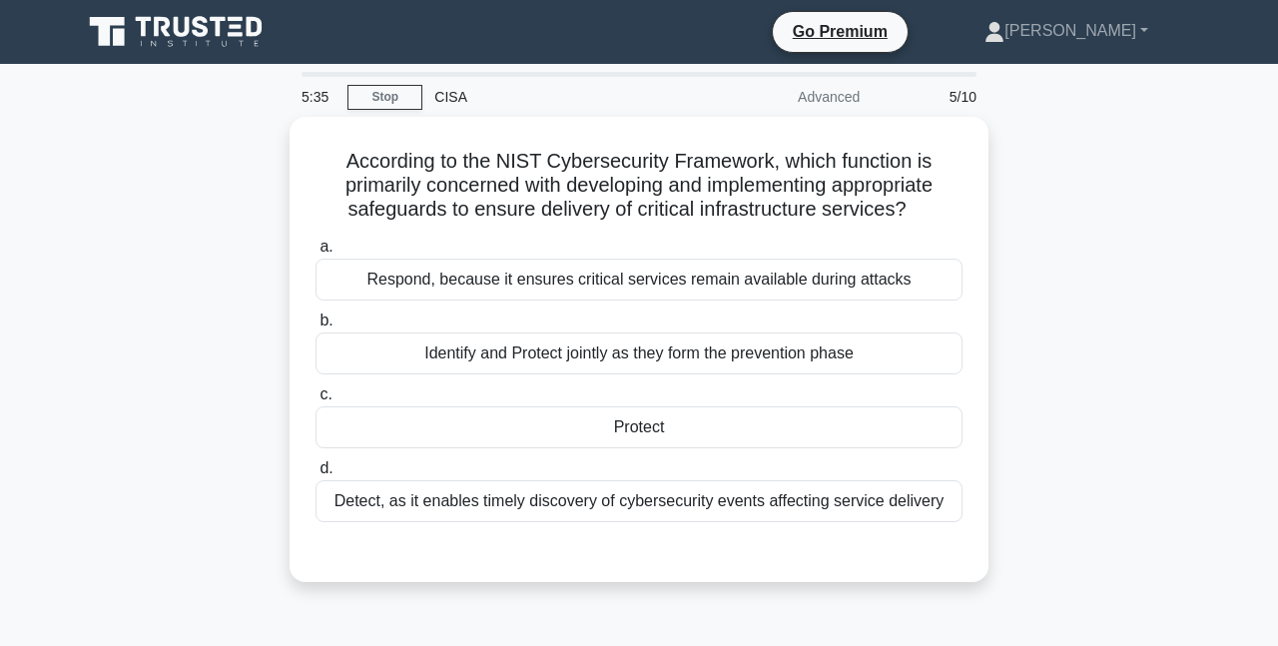
drag, startPoint x: 330, startPoint y: 178, endPoint x: 178, endPoint y: 222, distance: 158.9
click at [178, 222] on div "According to the NIST Cybersecurity Framework, which function is primarily conc…" at bounding box center [639, 361] width 1138 height 489
drag, startPoint x: 178, startPoint y: 222, endPoint x: 83, endPoint y: 244, distance: 97.3
click at [83, 244] on div "According to the NIST Cybersecurity Framework, which function is primarily conc…" at bounding box center [639, 361] width 1138 height 489
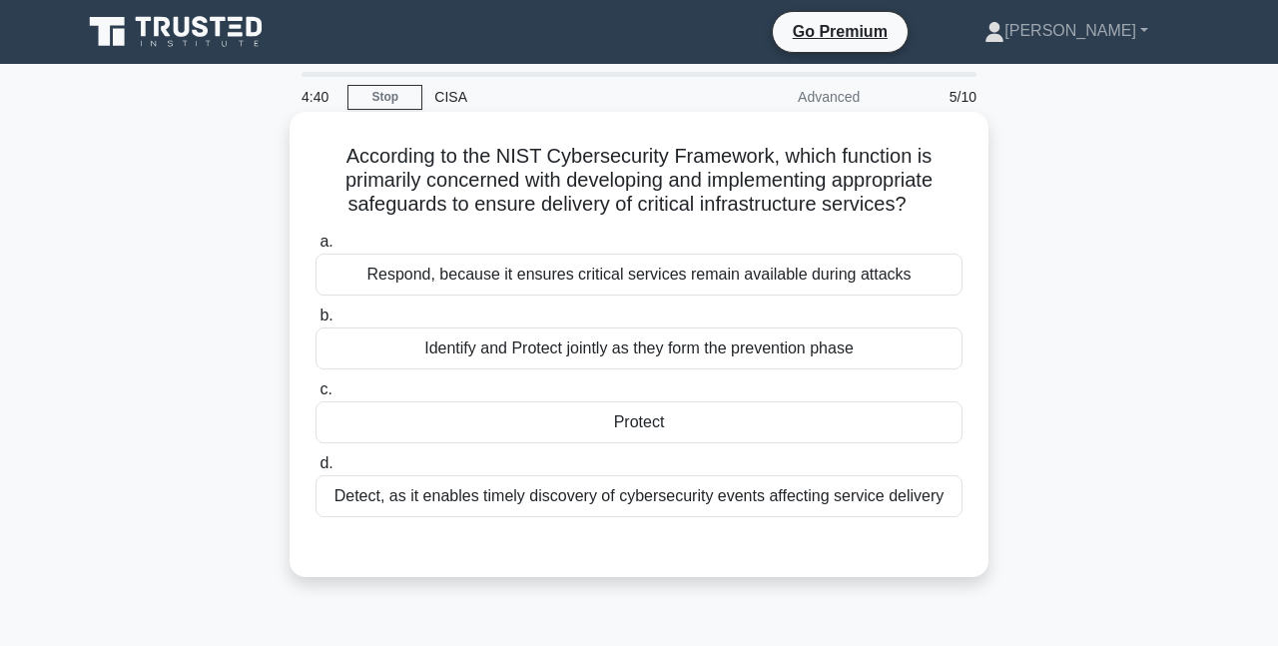
click at [735, 503] on div "Detect, as it enables timely discovery of cybersecurity events affecting servic…" at bounding box center [638, 496] width 647 height 42
click at [315, 470] on input "d. Detect, as it enables timely discovery of cybersecurity events affecting ser…" at bounding box center [315, 463] width 0 height 13
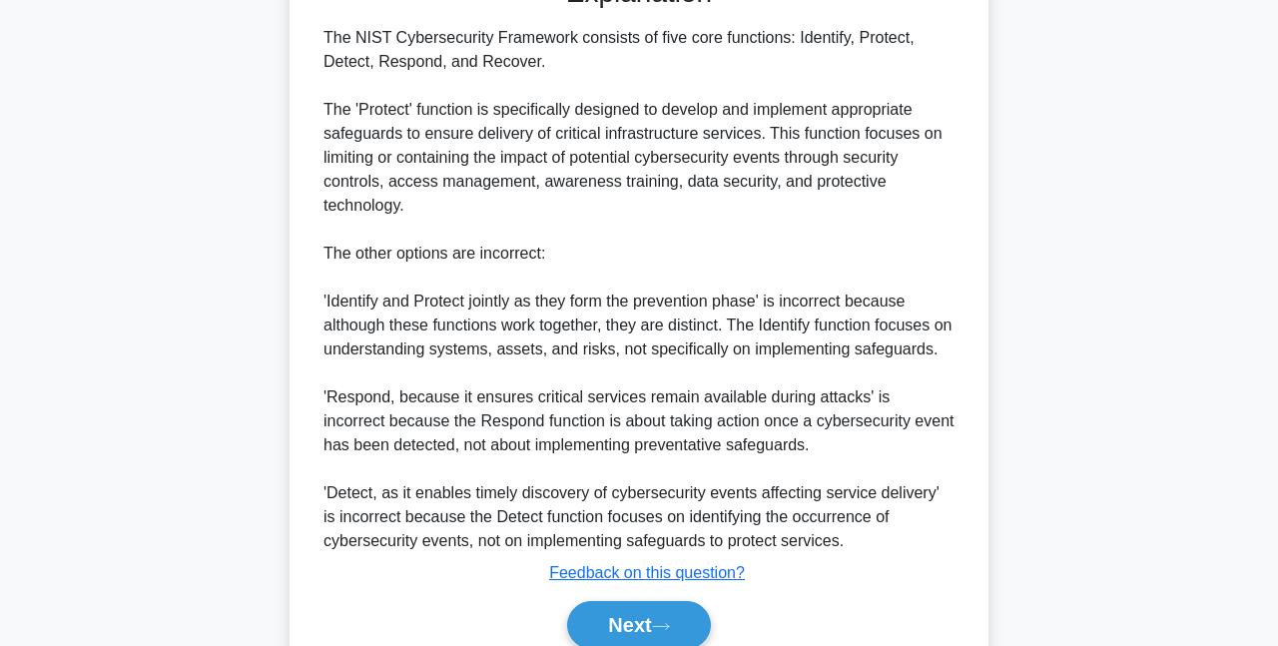
scroll to position [660, 0]
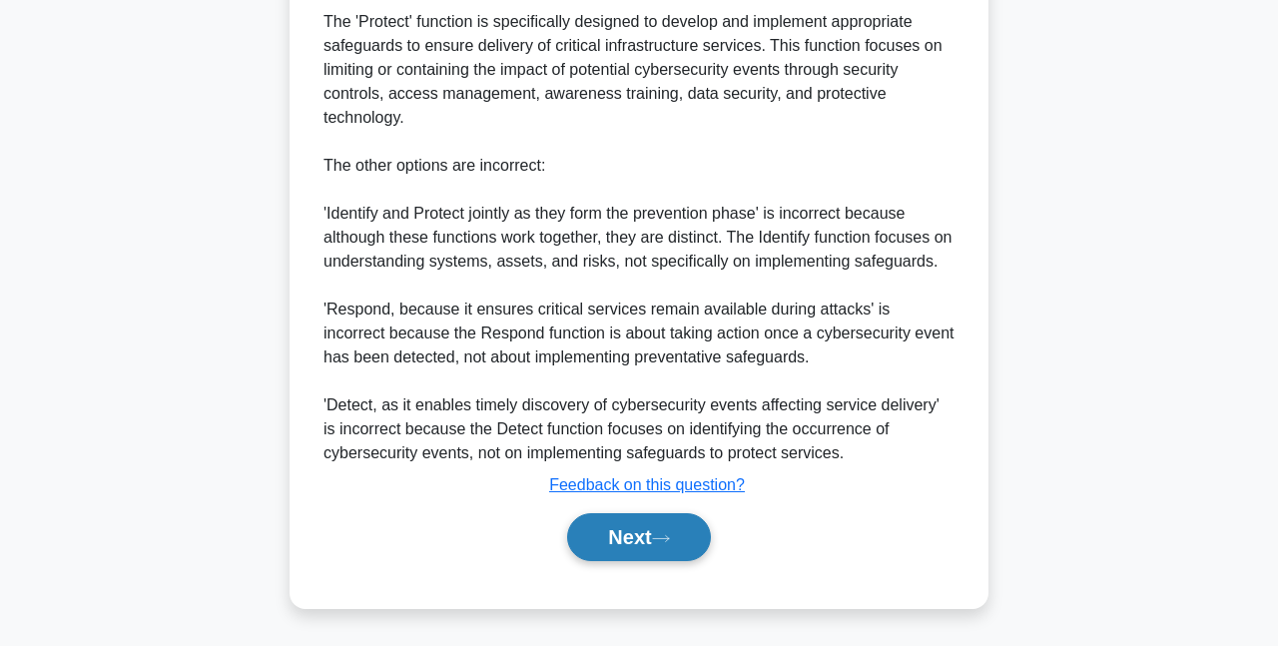
click at [667, 531] on button "Next" at bounding box center [638, 537] width 143 height 48
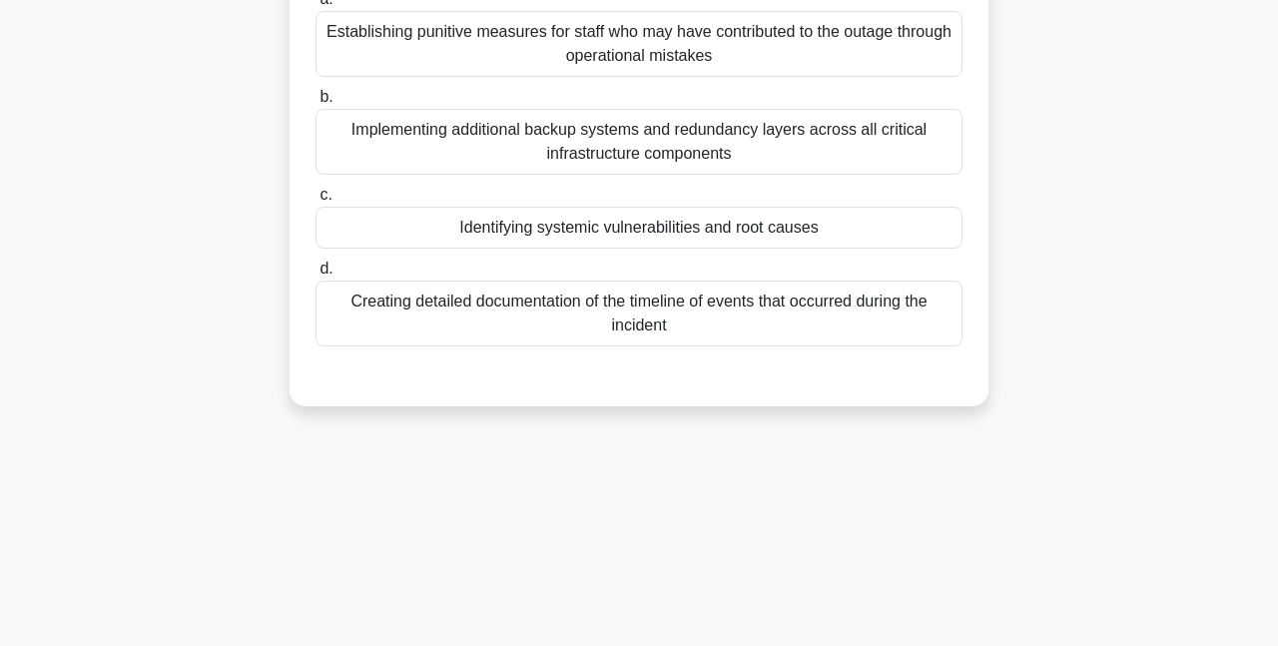
scroll to position [33, 0]
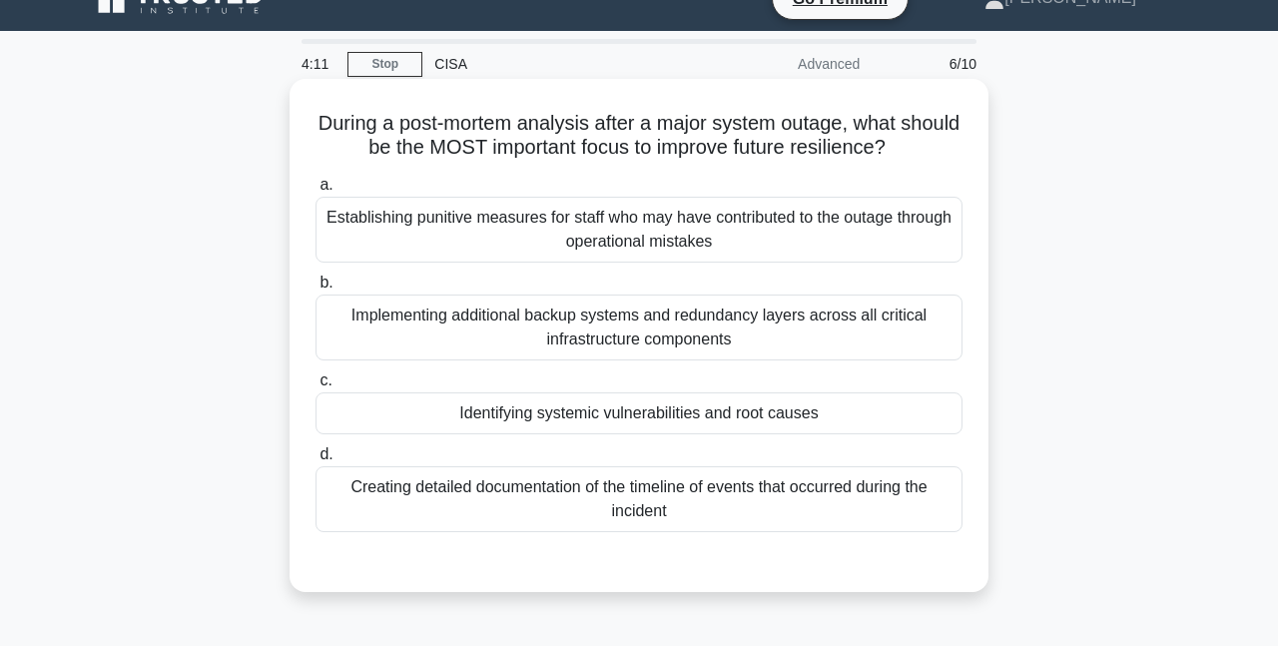
click at [786, 437] on div "a. Establishing punitive measures for staff who may have contributed to the out…" at bounding box center [638, 352] width 671 height 367
click at [790, 414] on div "Identifying systemic vulnerabilities and root causes" at bounding box center [638, 413] width 647 height 42
click at [315, 387] on input "c. Identifying systemic vulnerabilities and root causes" at bounding box center [315, 380] width 0 height 13
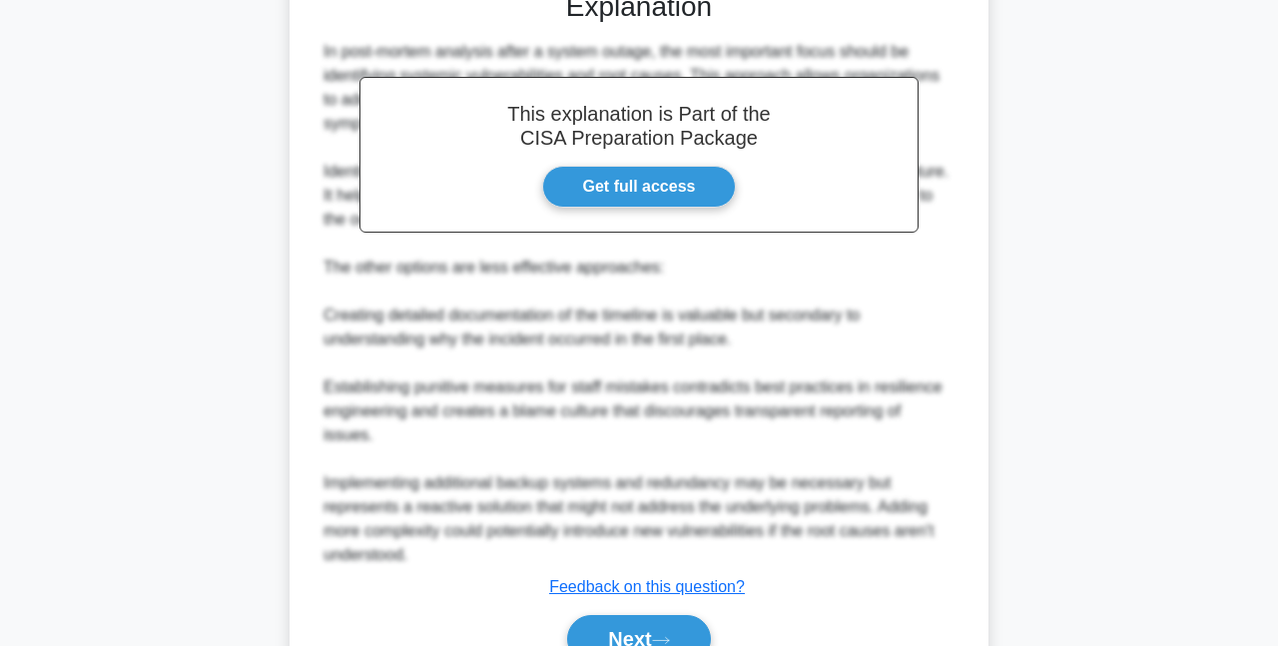
scroll to position [658, 0]
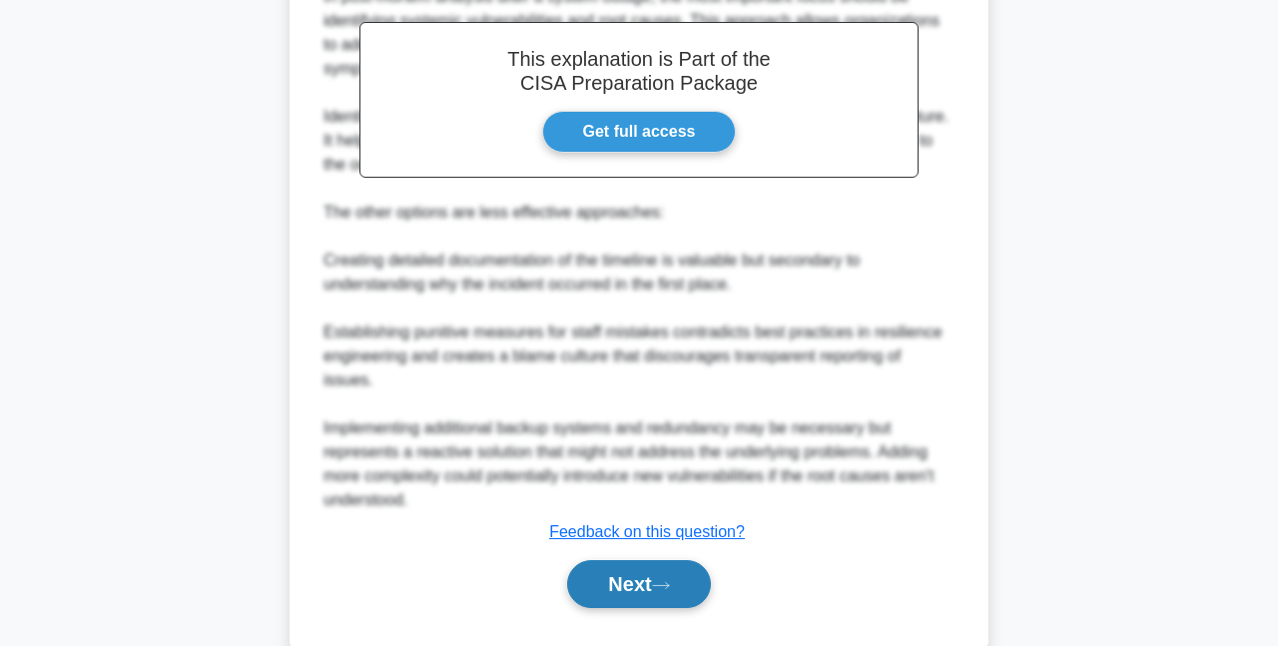
click at [687, 560] on button "Next" at bounding box center [638, 584] width 143 height 48
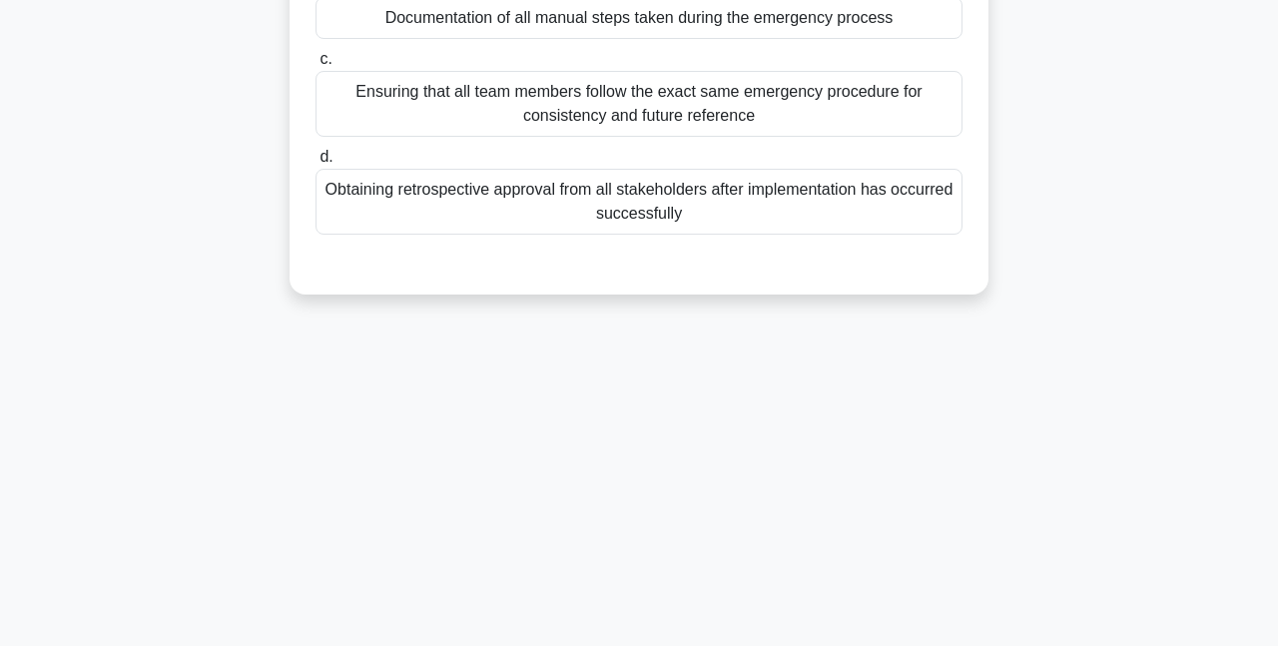
scroll to position [33, 0]
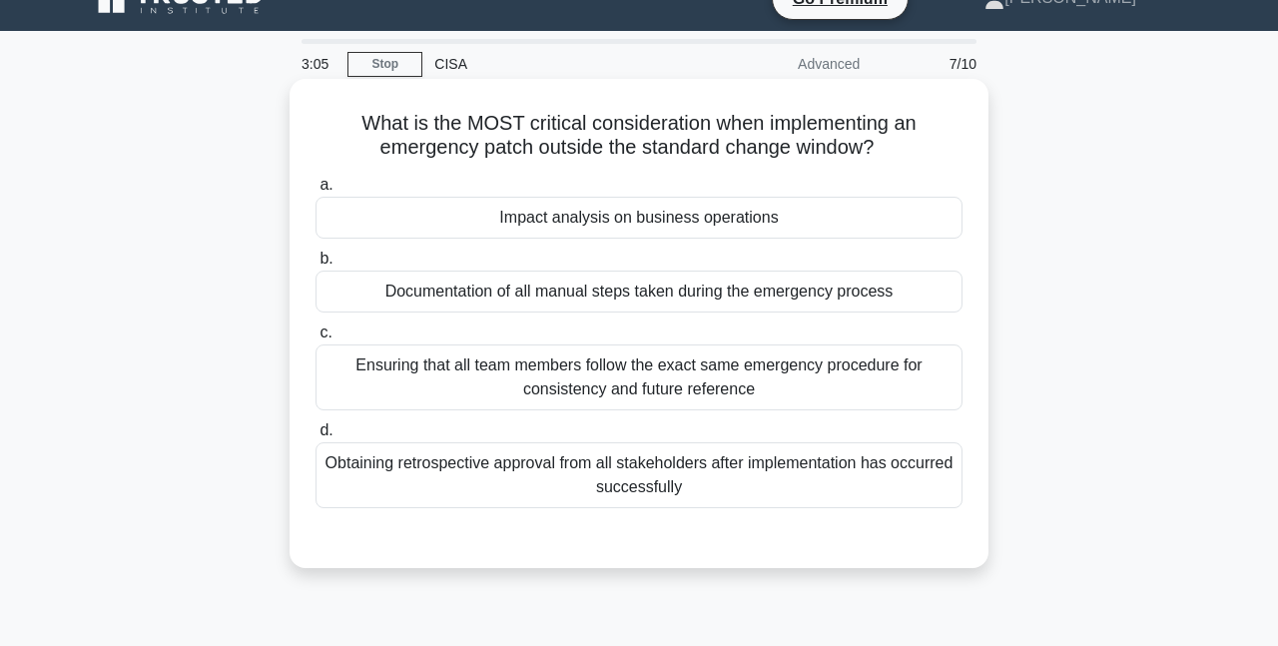
click at [415, 311] on div "Documentation of all manual steps taken during the emergency process" at bounding box center [638, 292] width 647 height 42
click at [315, 266] on input "b. Documentation of all manual steps taken during the emergency process" at bounding box center [315, 259] width 0 height 13
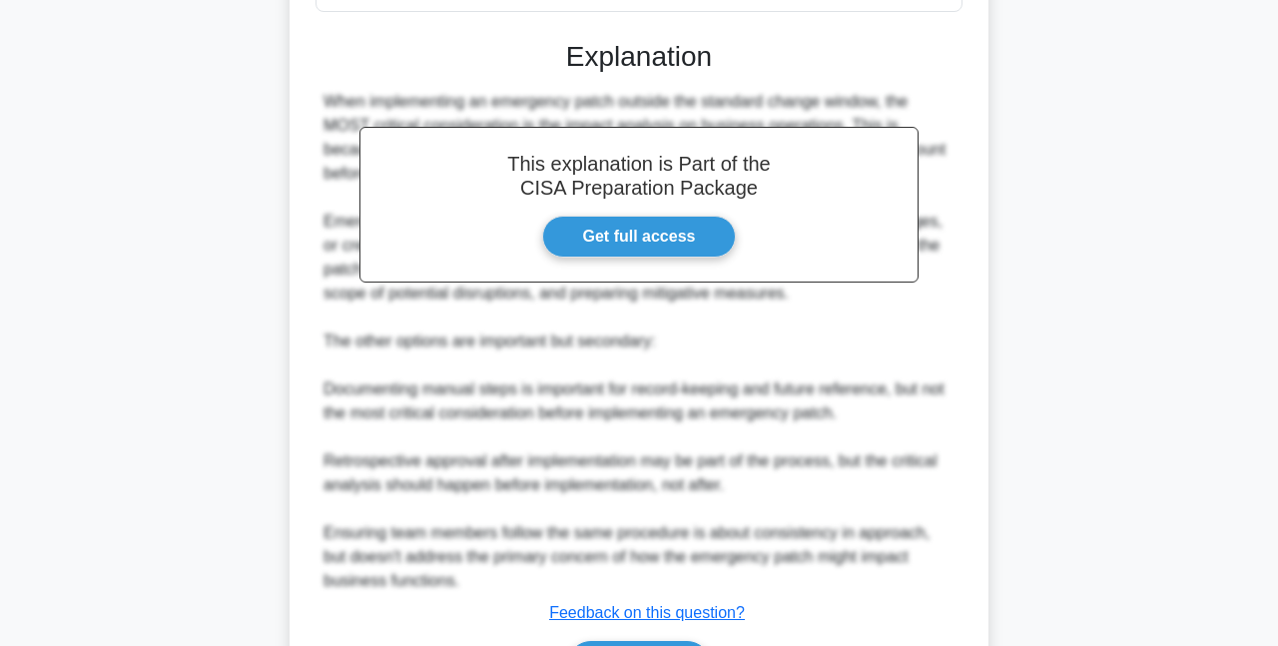
scroll to position [660, 0]
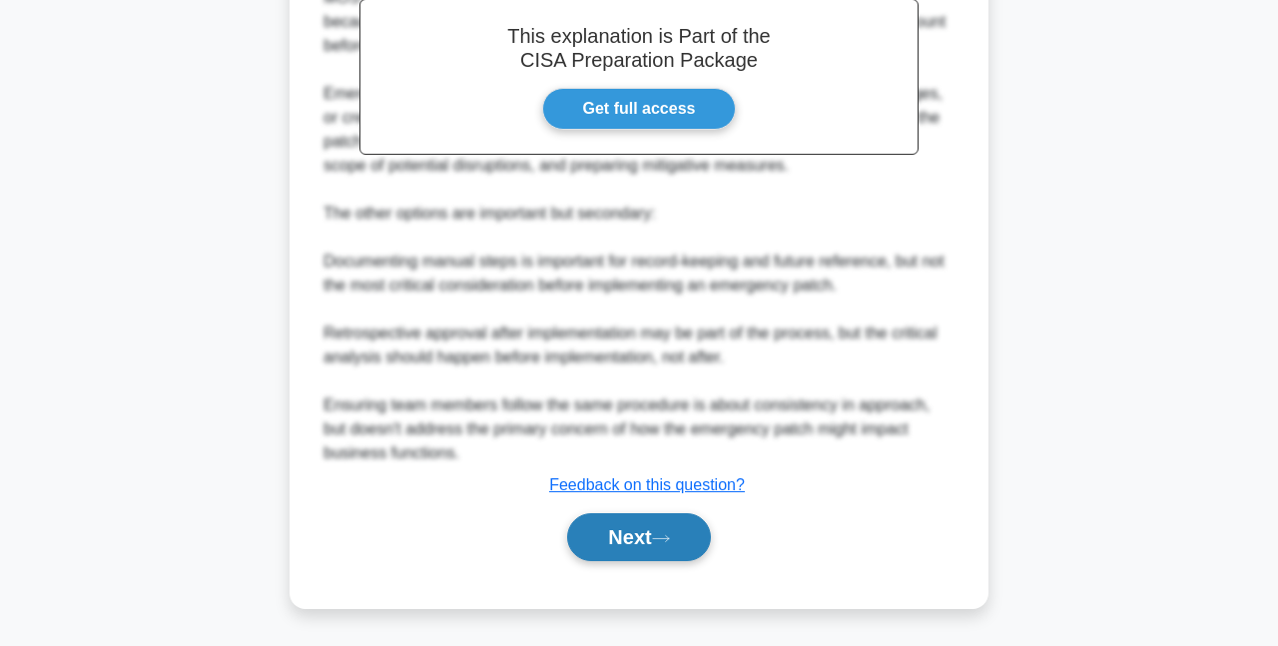
click at [654, 537] on button "Next" at bounding box center [638, 537] width 143 height 48
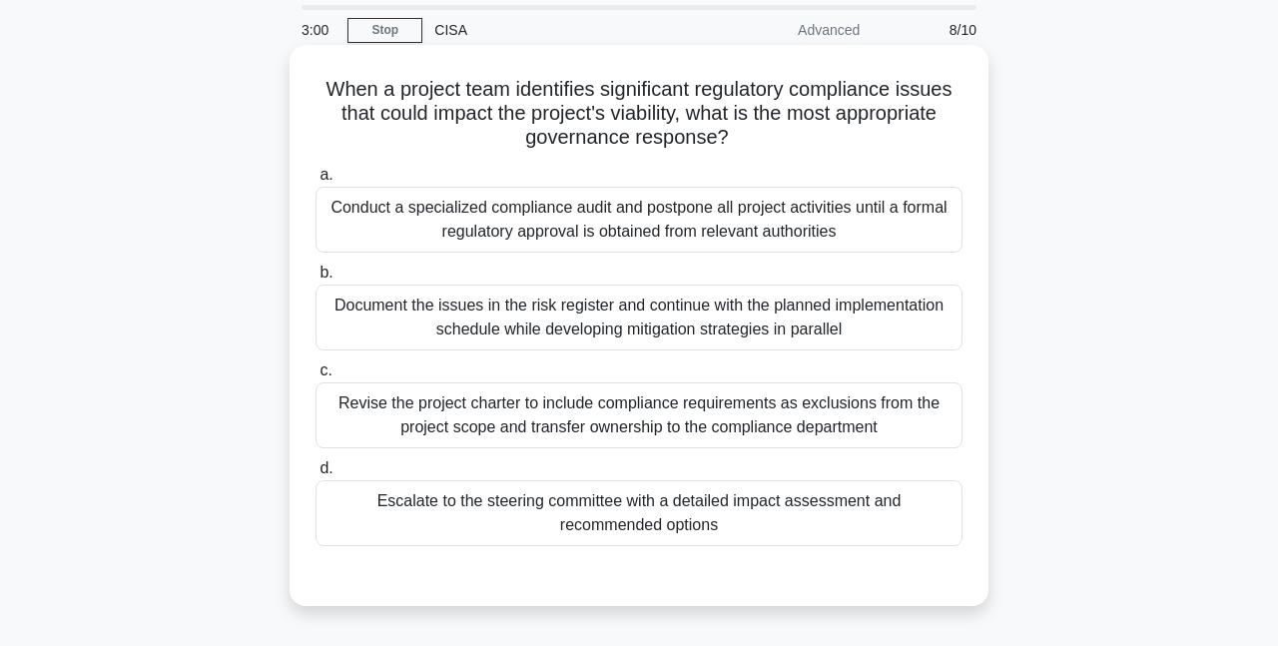
scroll to position [0, 0]
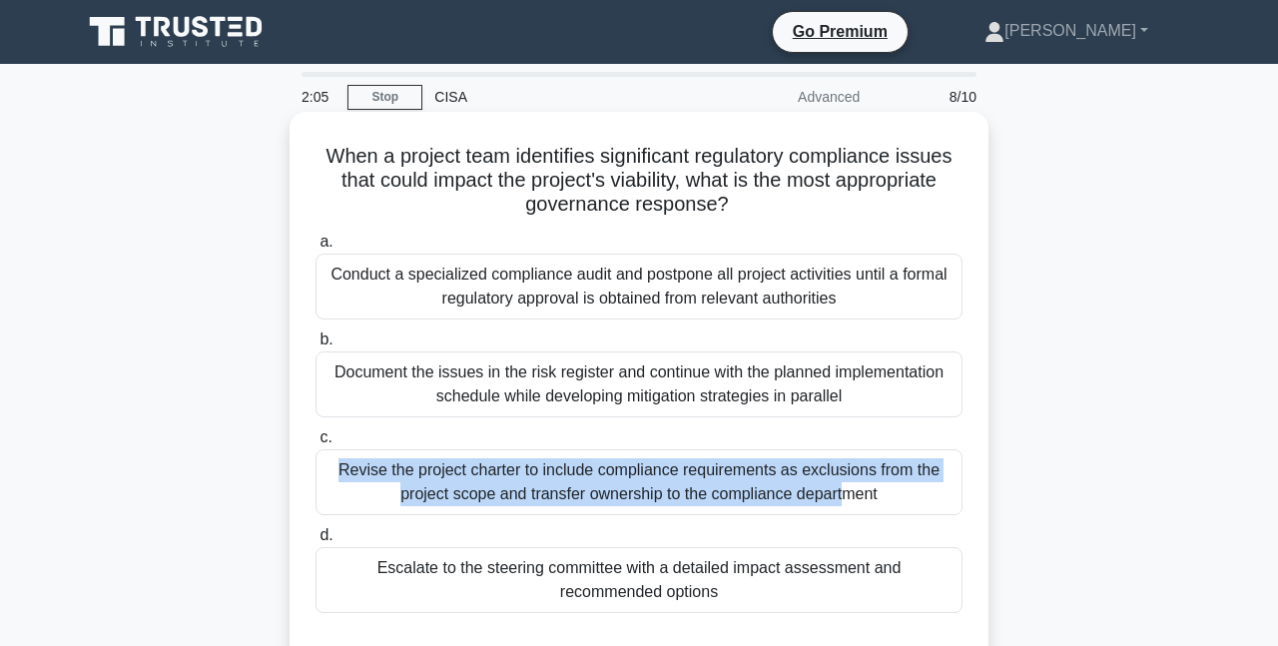
drag, startPoint x: 573, startPoint y: 471, endPoint x: 573, endPoint y: 498, distance: 27.0
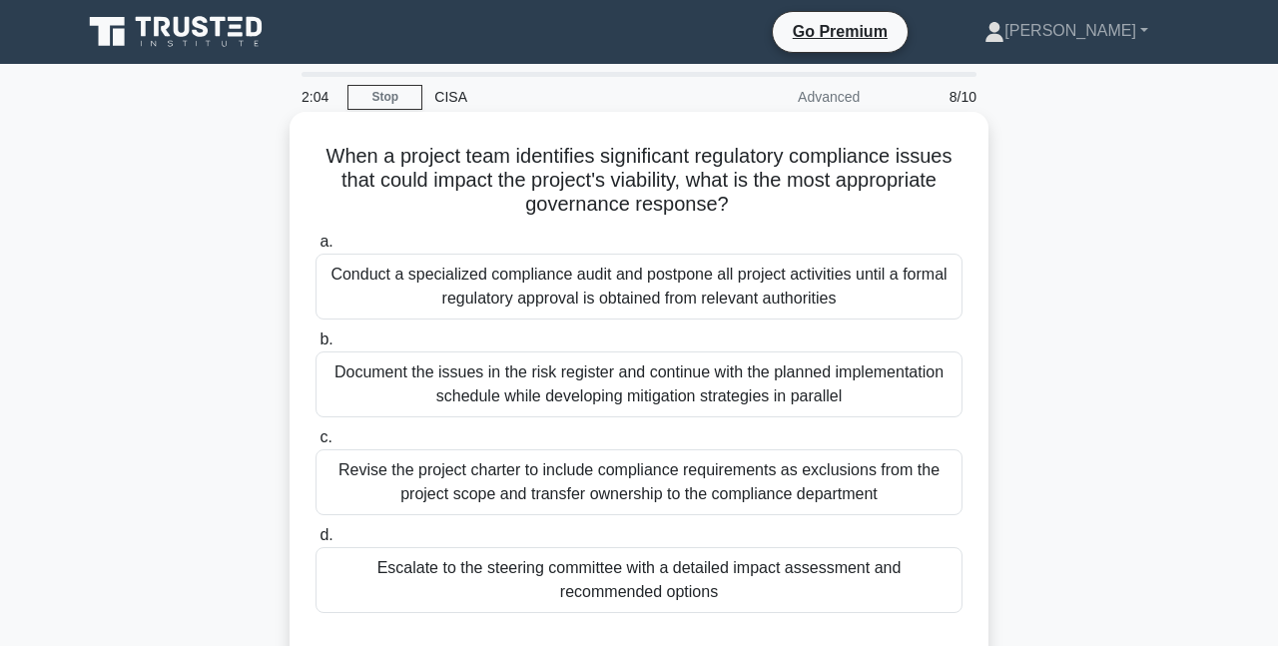
drag, startPoint x: 573, startPoint y: 498, endPoint x: 541, endPoint y: 586, distance: 93.5
click at [541, 586] on div "Escalate to the steering committee with a detailed impact assessment and recomm…" at bounding box center [638, 580] width 647 height 66
click at [315, 542] on input "d. Escalate to the steering committee with a detailed impact assessment and rec…" at bounding box center [315, 535] width 0 height 13
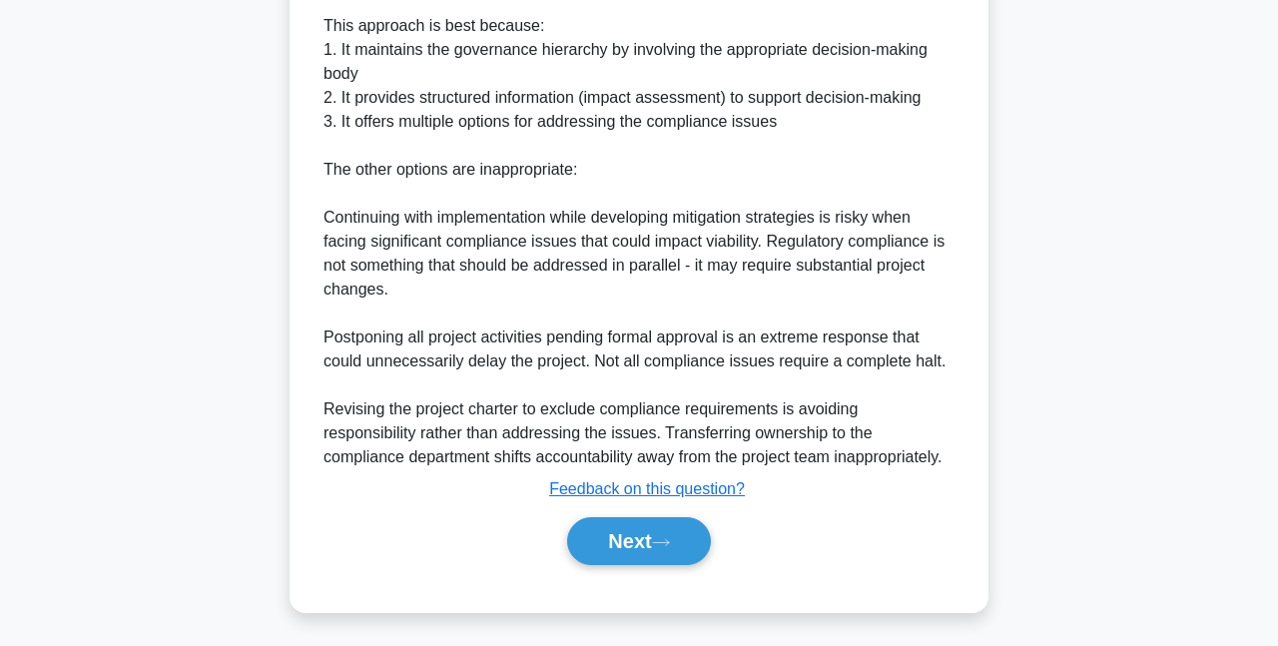
scroll to position [825, 0]
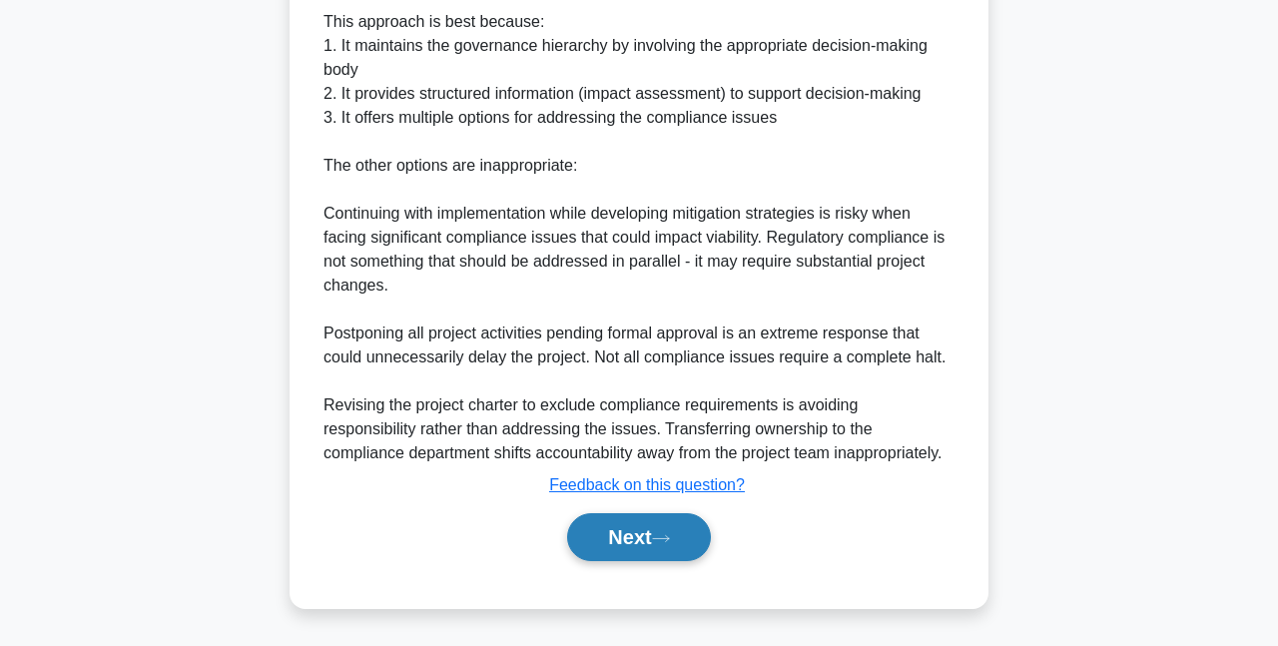
click at [680, 547] on button "Next" at bounding box center [638, 537] width 143 height 48
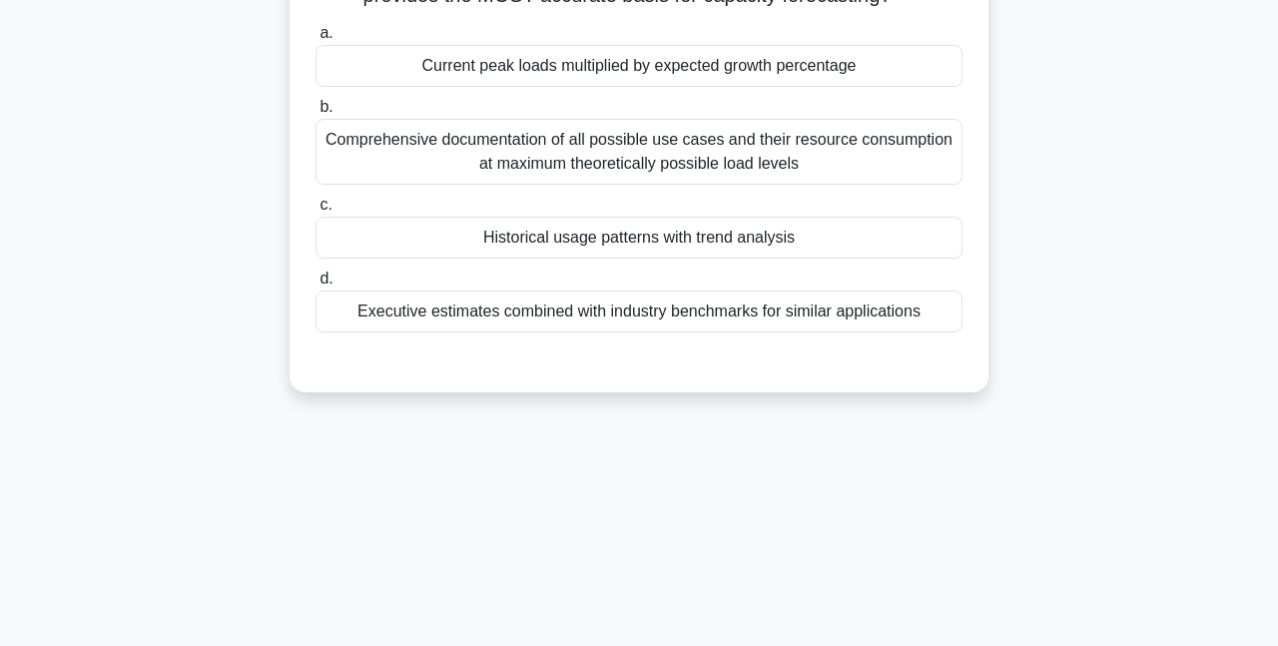
scroll to position [0, 0]
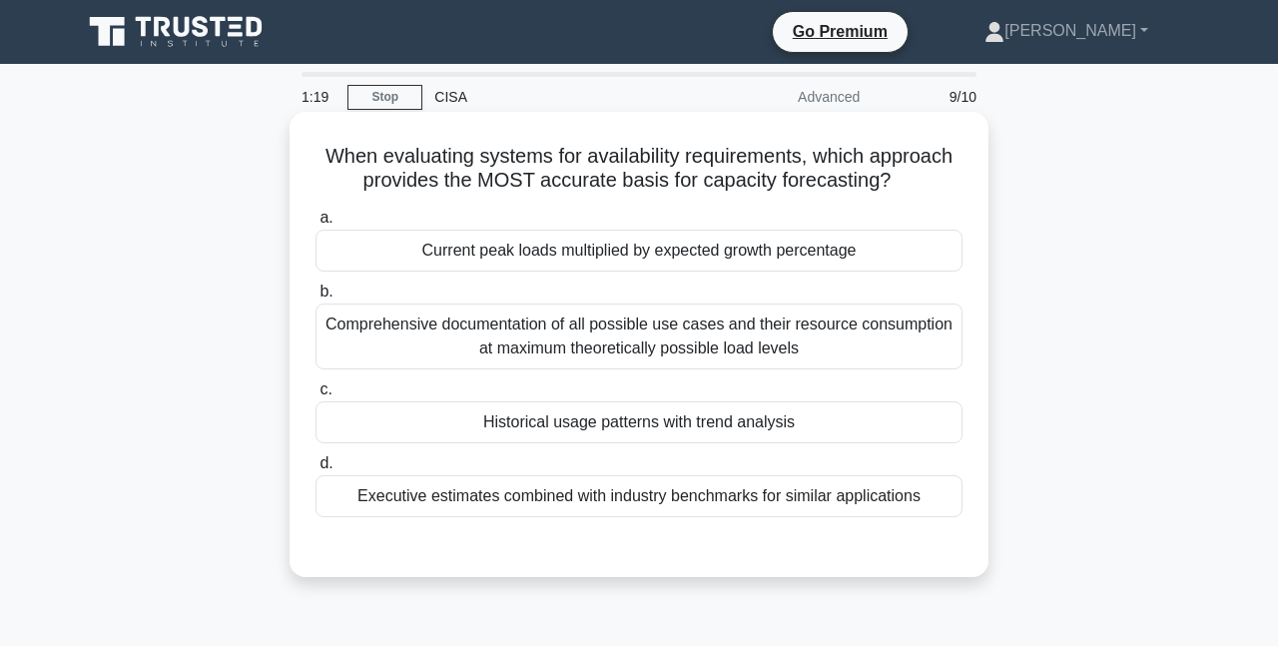
click at [859, 429] on div "Historical usage patterns with trend analysis" at bounding box center [638, 422] width 647 height 42
click at [315, 396] on input "c. Historical usage patterns with trend analysis" at bounding box center [315, 389] width 0 height 13
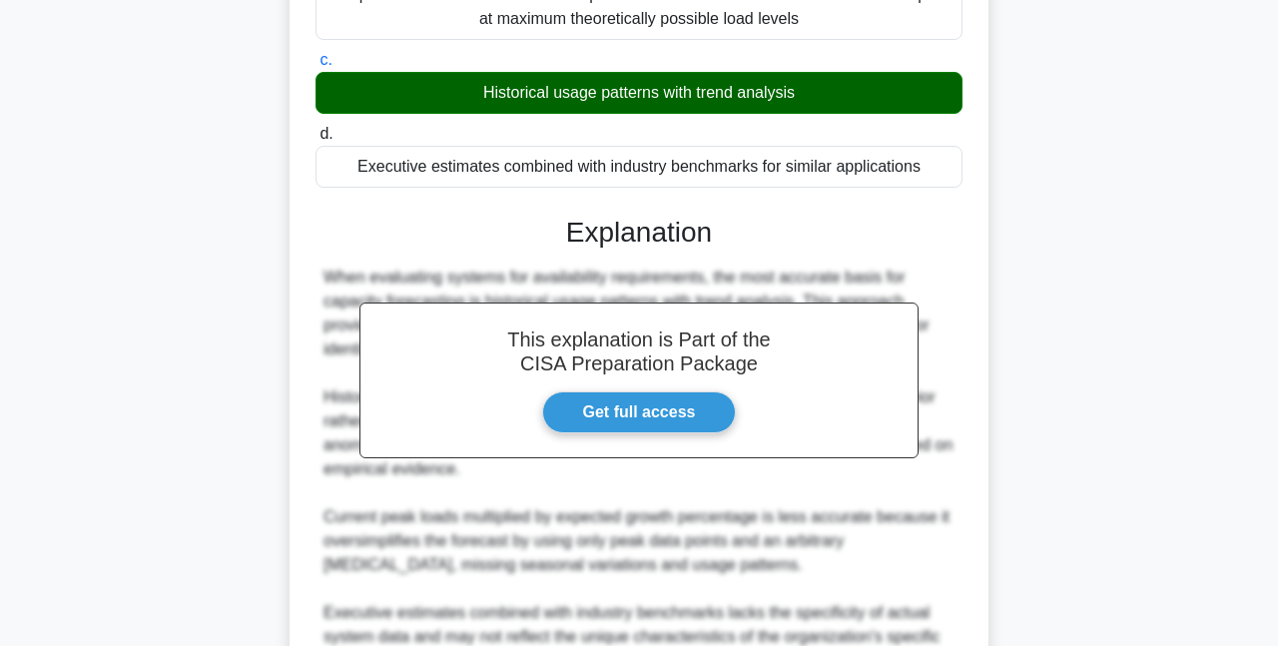
scroll to position [634, 0]
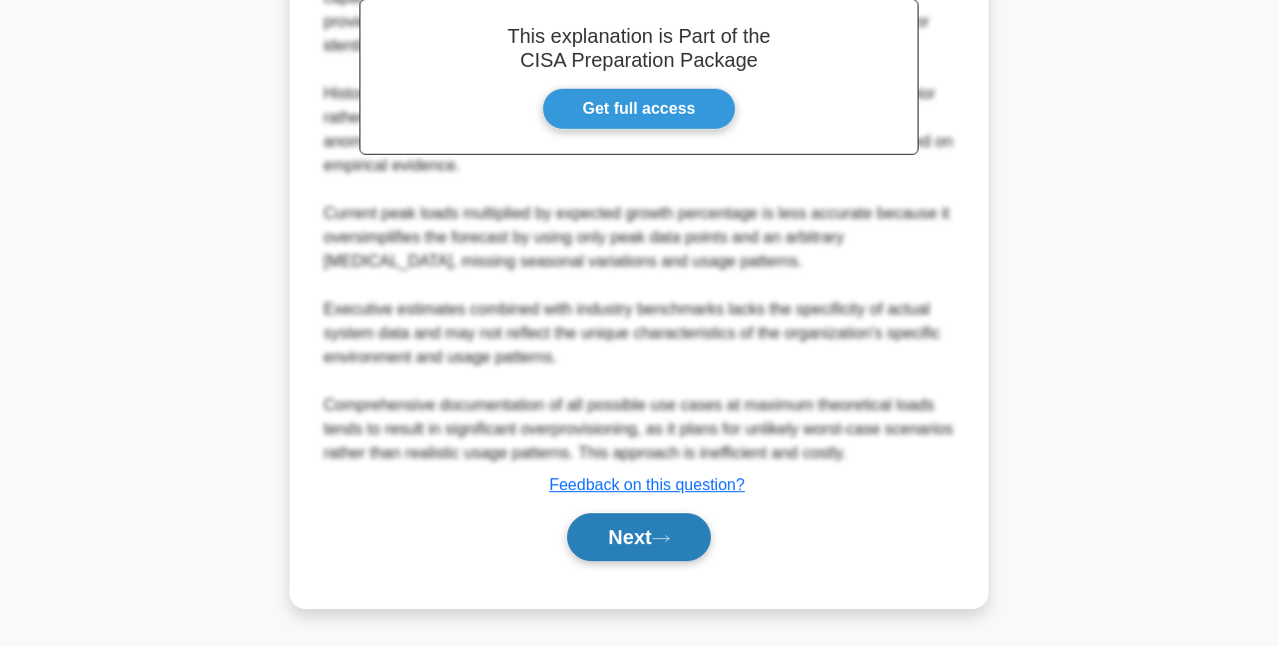
click at [657, 539] on button "Next" at bounding box center [638, 537] width 143 height 48
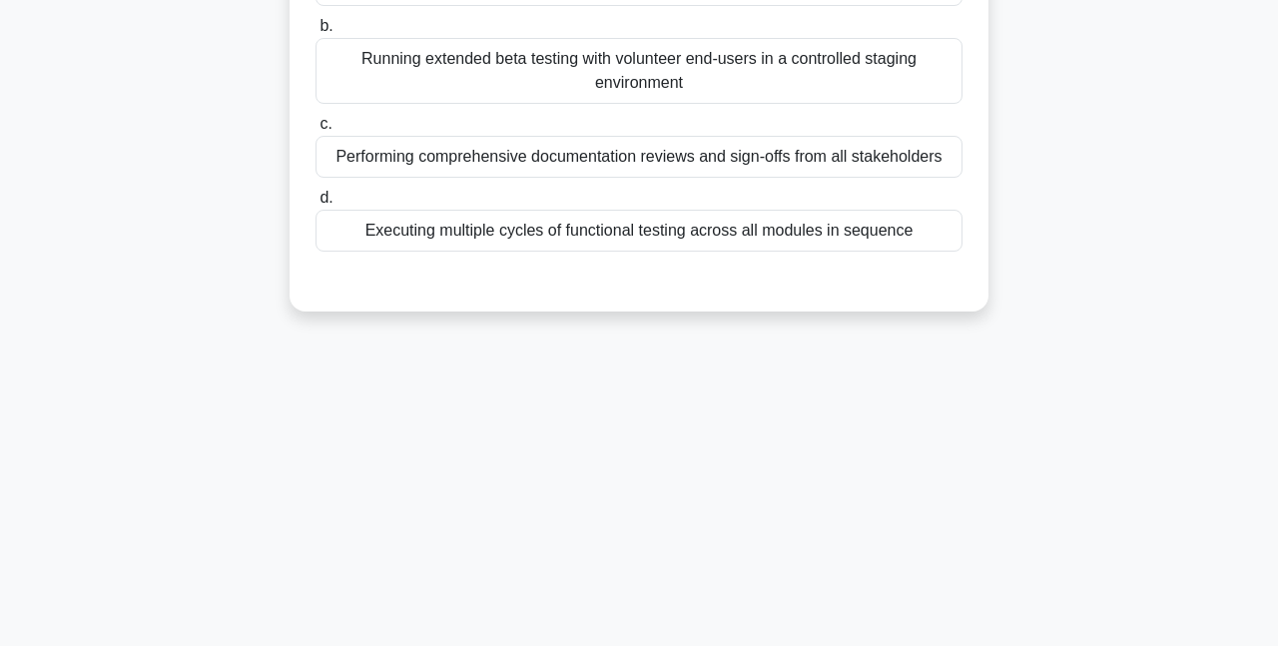
scroll to position [0, 0]
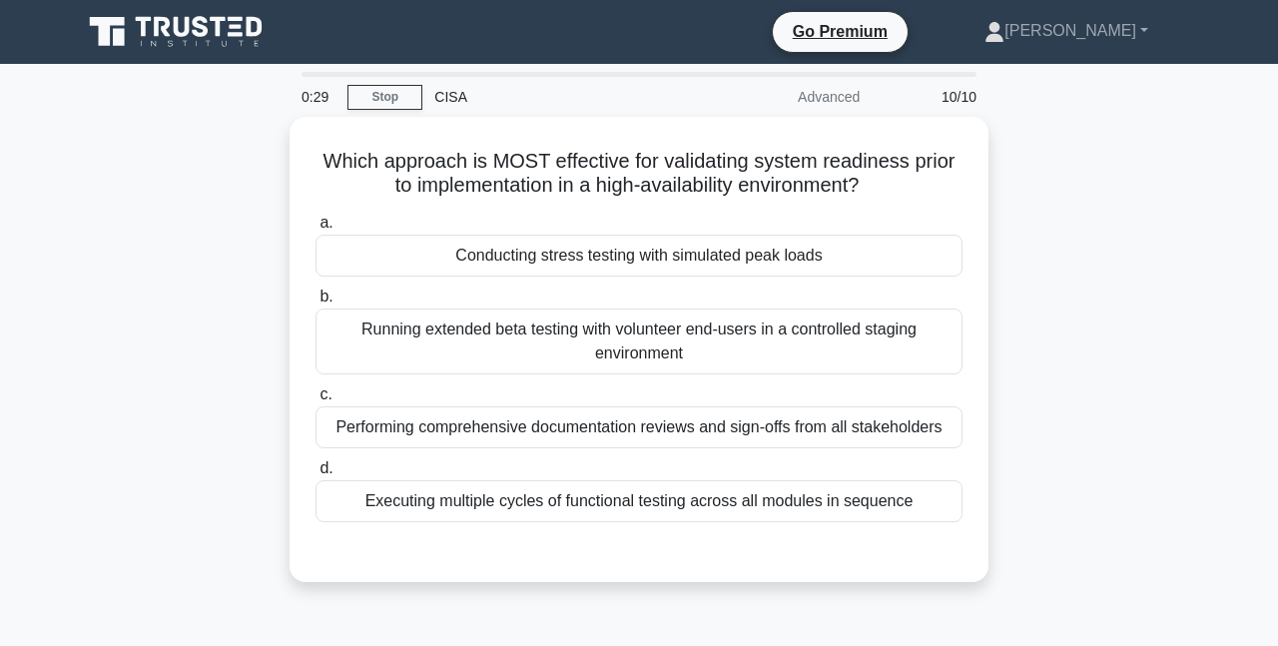
drag, startPoint x: 375, startPoint y: 162, endPoint x: 187, endPoint y: 337, distance: 257.8
click at [187, 337] on div "Which approach is MOST effective for validating system readiness prior to imple…" at bounding box center [639, 361] width 1138 height 489
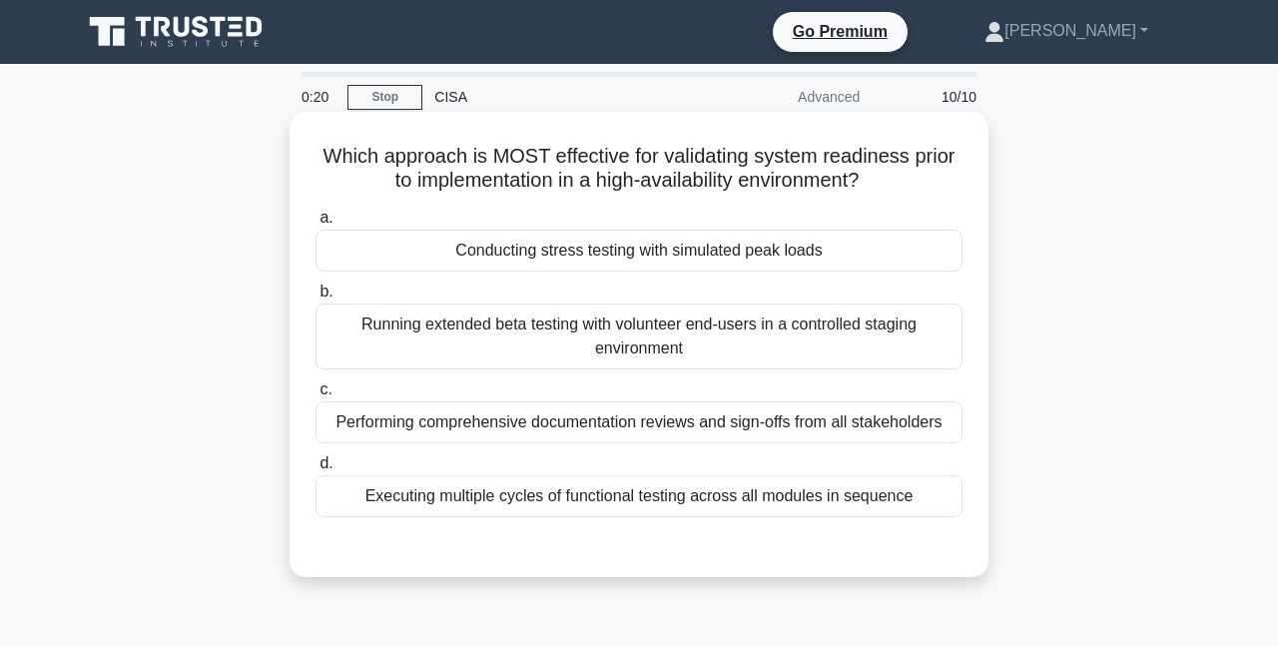
click at [684, 425] on div "Performing comprehensive documentation reviews and sign-offs from all stakehold…" at bounding box center [638, 422] width 647 height 42
click at [315, 396] on input "c. Performing comprehensive documentation reviews and sign-offs from all stakeh…" at bounding box center [315, 389] width 0 height 13
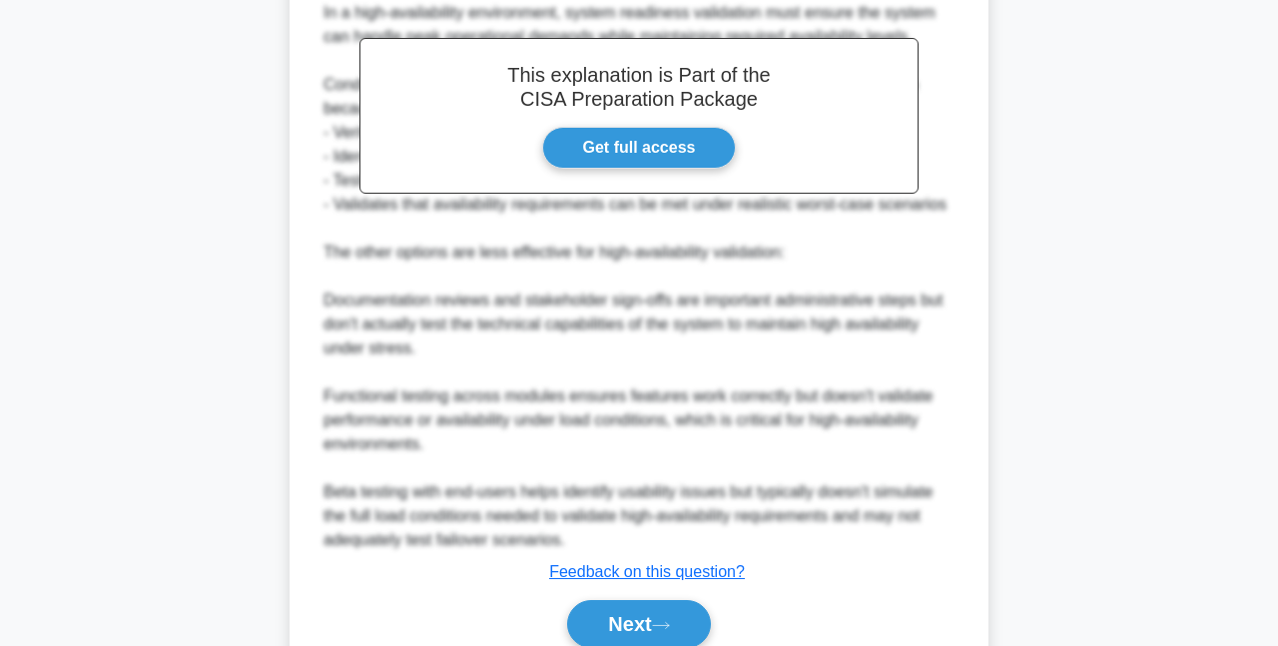
scroll to position [684, 0]
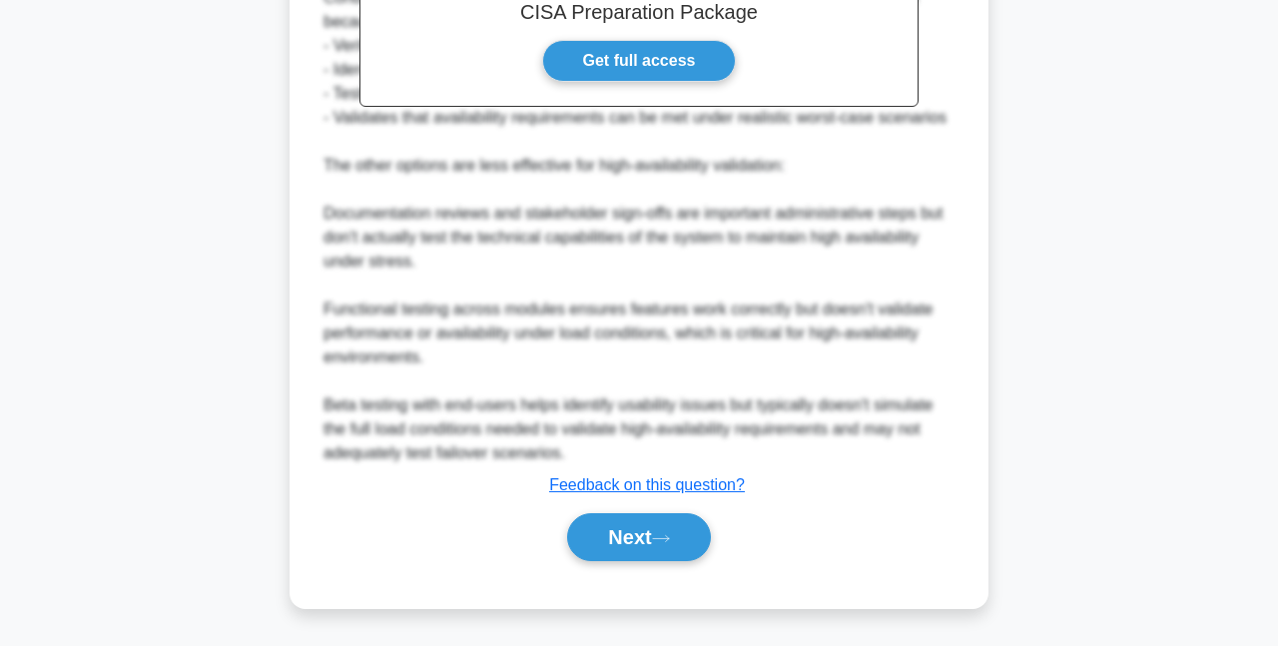
click at [628, 519] on button "Next" at bounding box center [638, 537] width 143 height 48
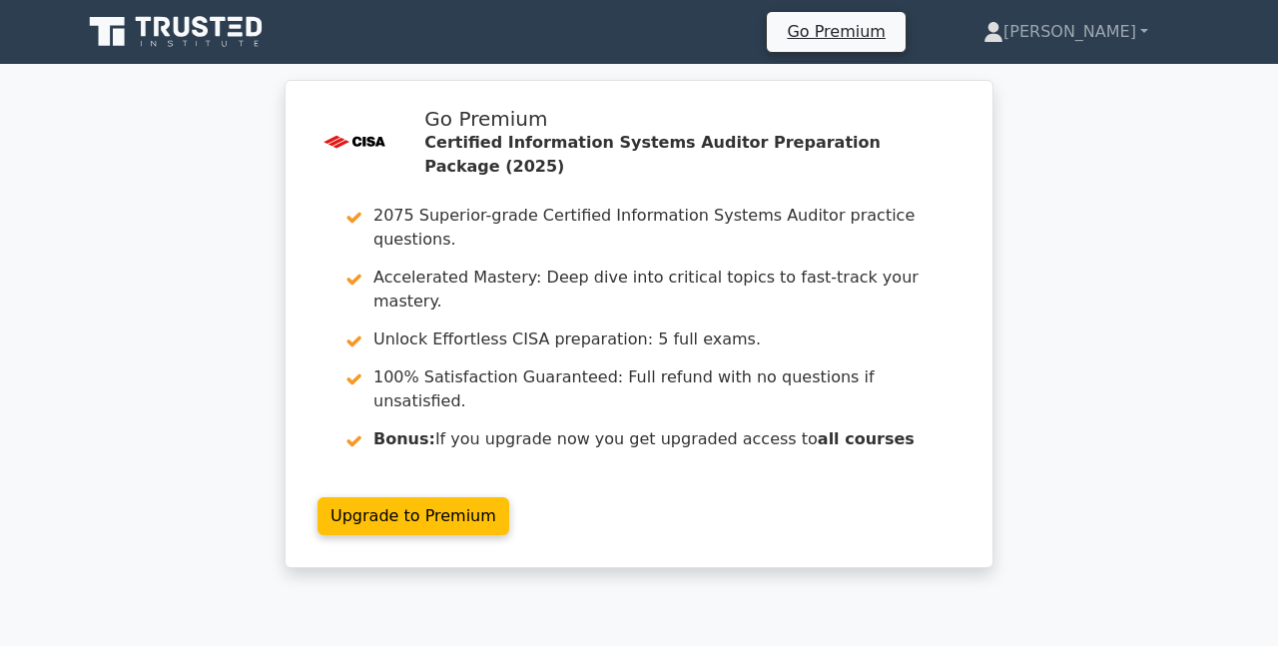
click at [217, 41] on icon at bounding box center [178, 32] width 192 height 38
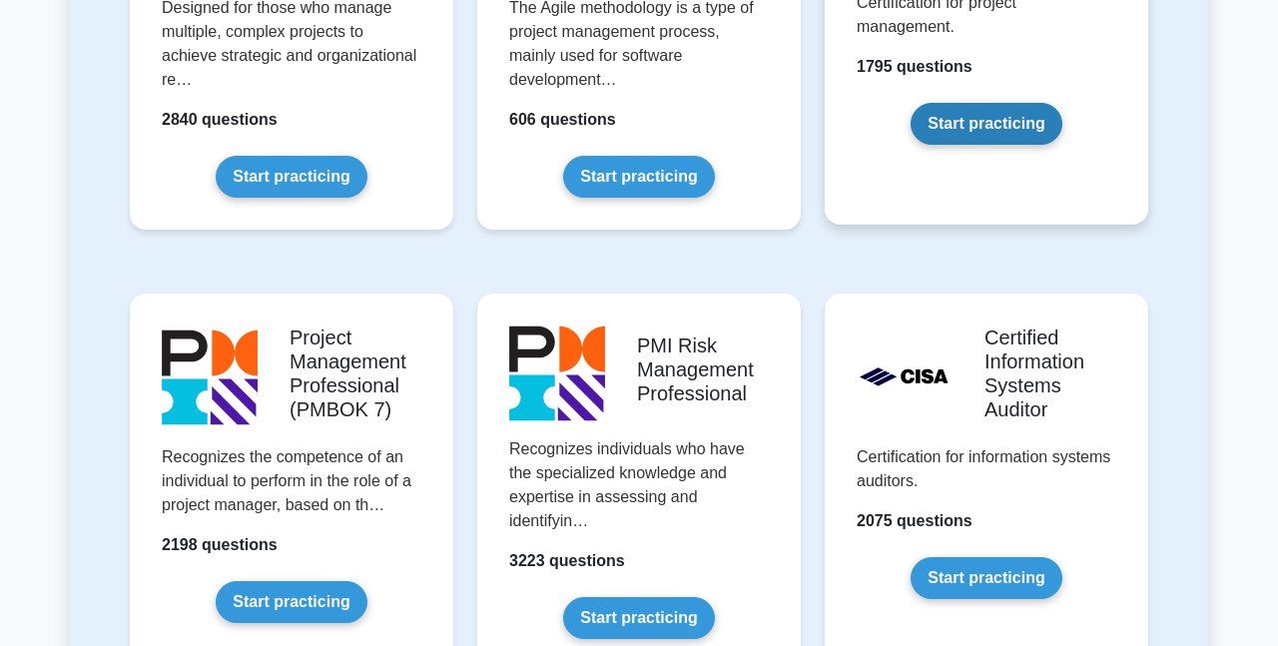
scroll to position [1497, 0]
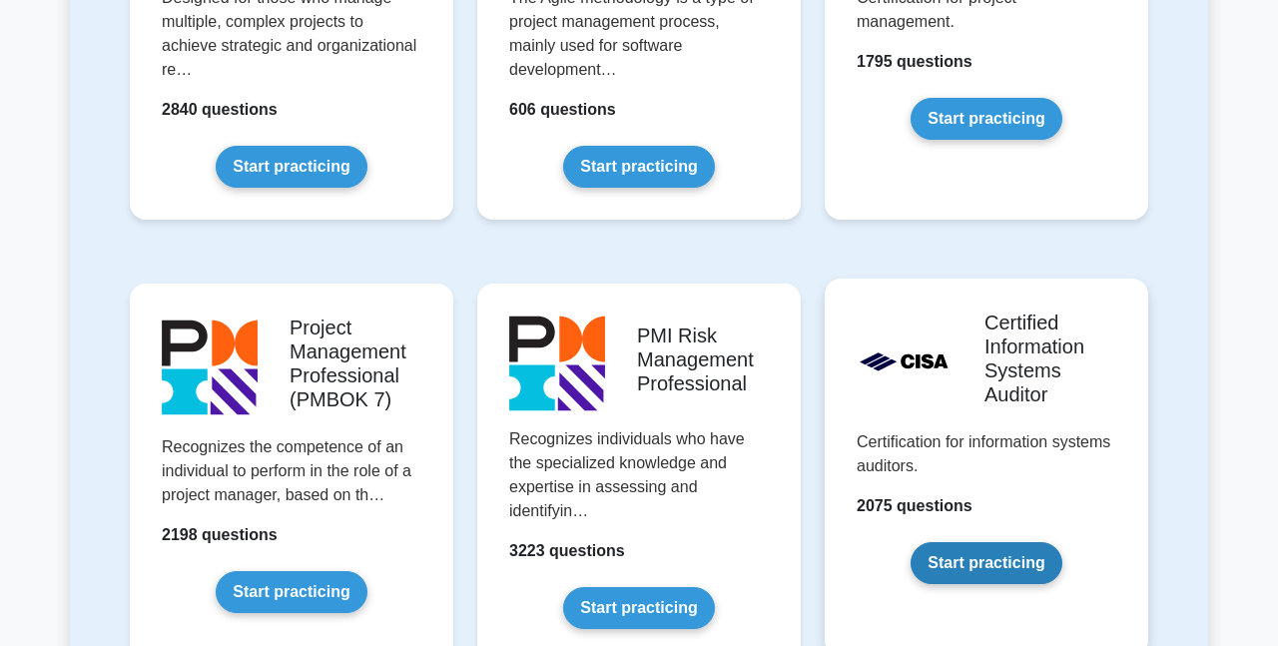
click at [970, 542] on link "Start practicing" at bounding box center [985, 563] width 151 height 42
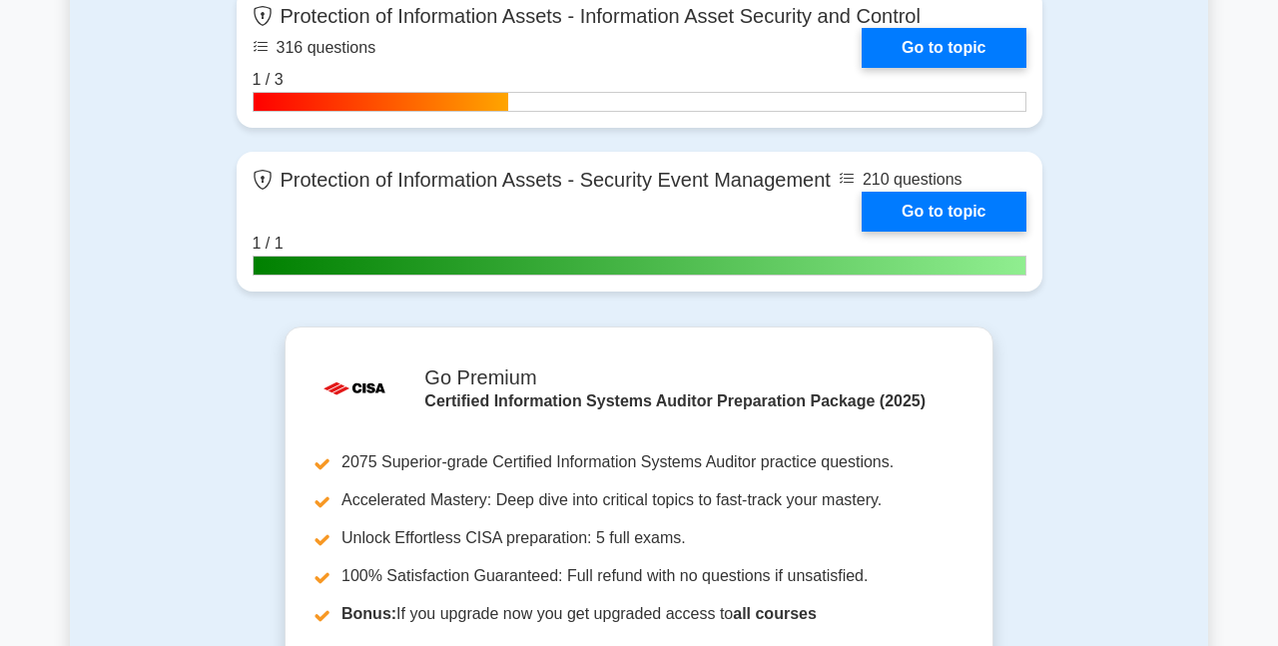
scroll to position [3194, 0]
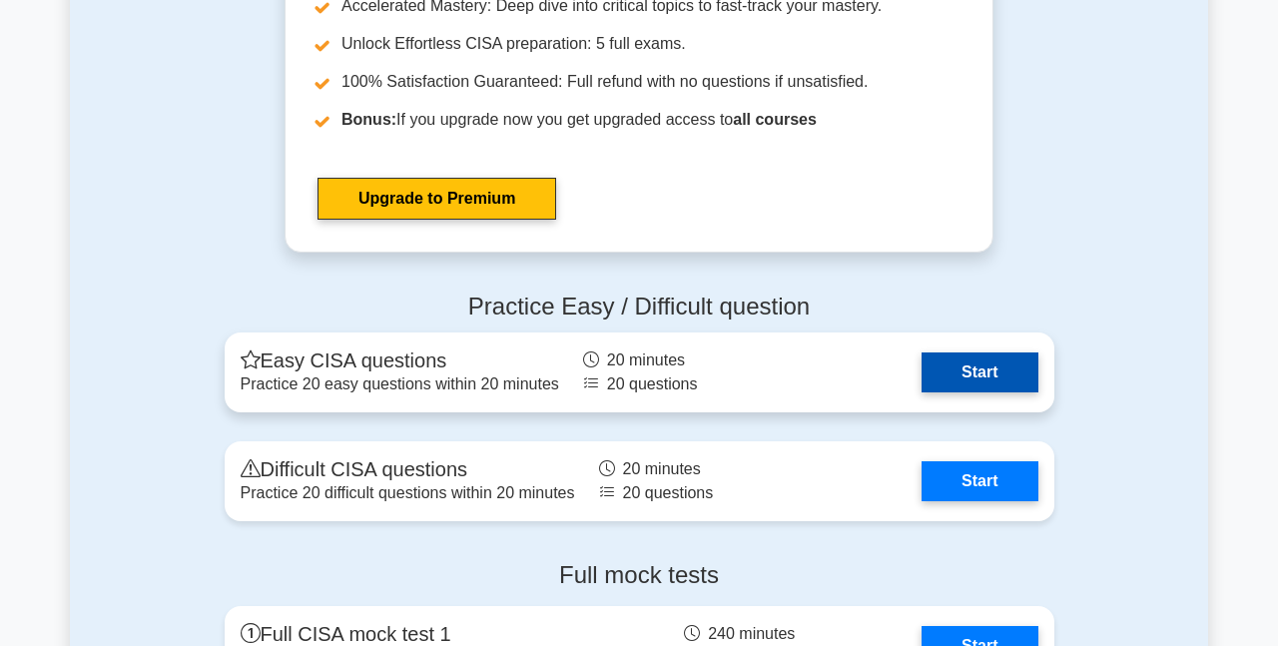
click at [964, 366] on link "Start" at bounding box center [979, 372] width 116 height 40
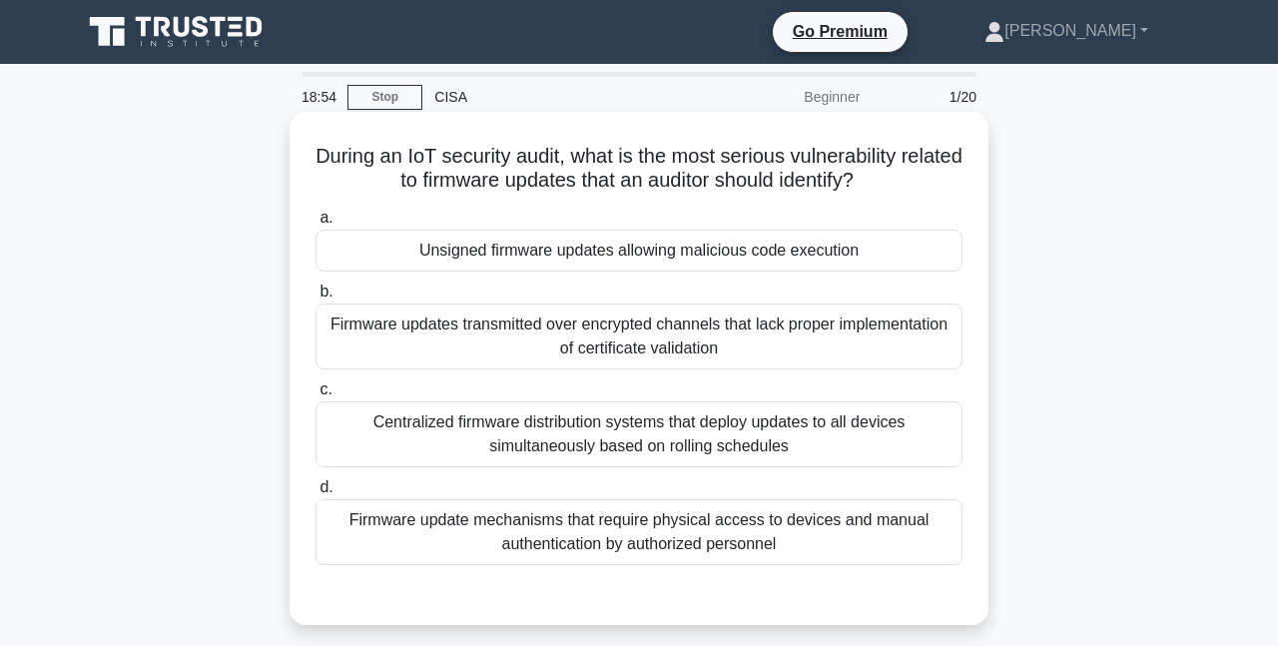
click at [877, 238] on div "Unsigned firmware updates allowing malicious code execution" at bounding box center [638, 251] width 647 height 42
click at [315, 225] on input "a. Unsigned firmware updates allowing malicious code execution" at bounding box center [315, 218] width 0 height 13
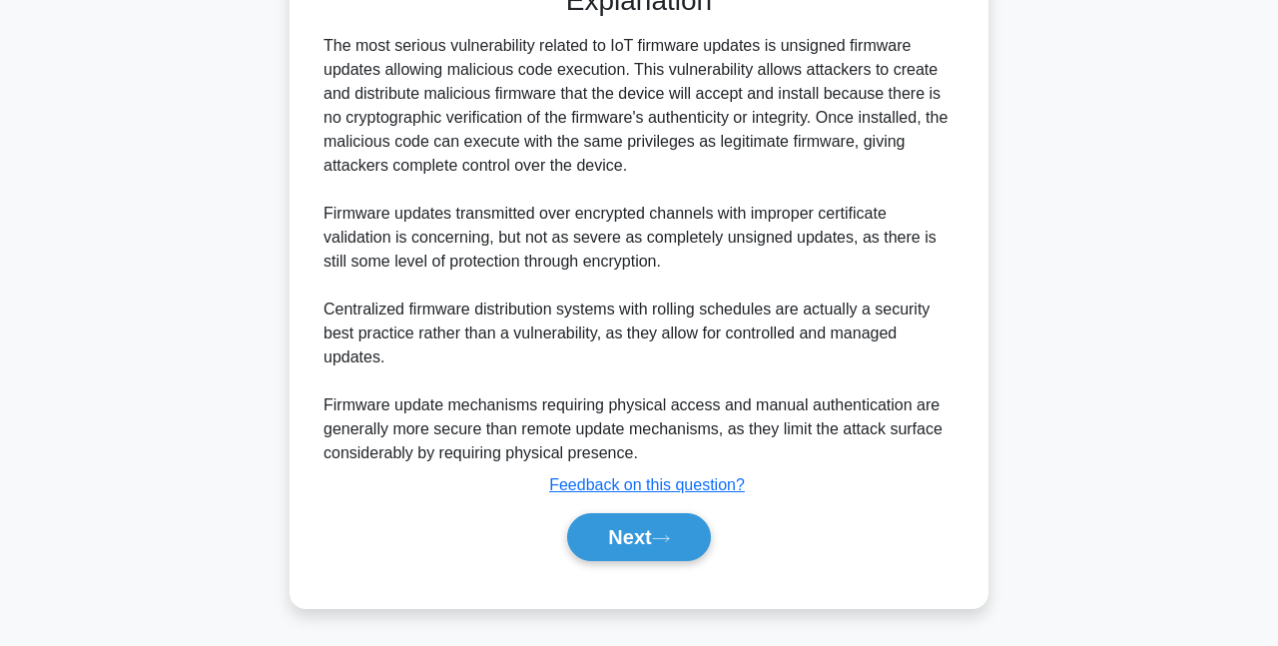
scroll to position [610, 0]
click at [664, 552] on button "Next" at bounding box center [638, 537] width 143 height 48
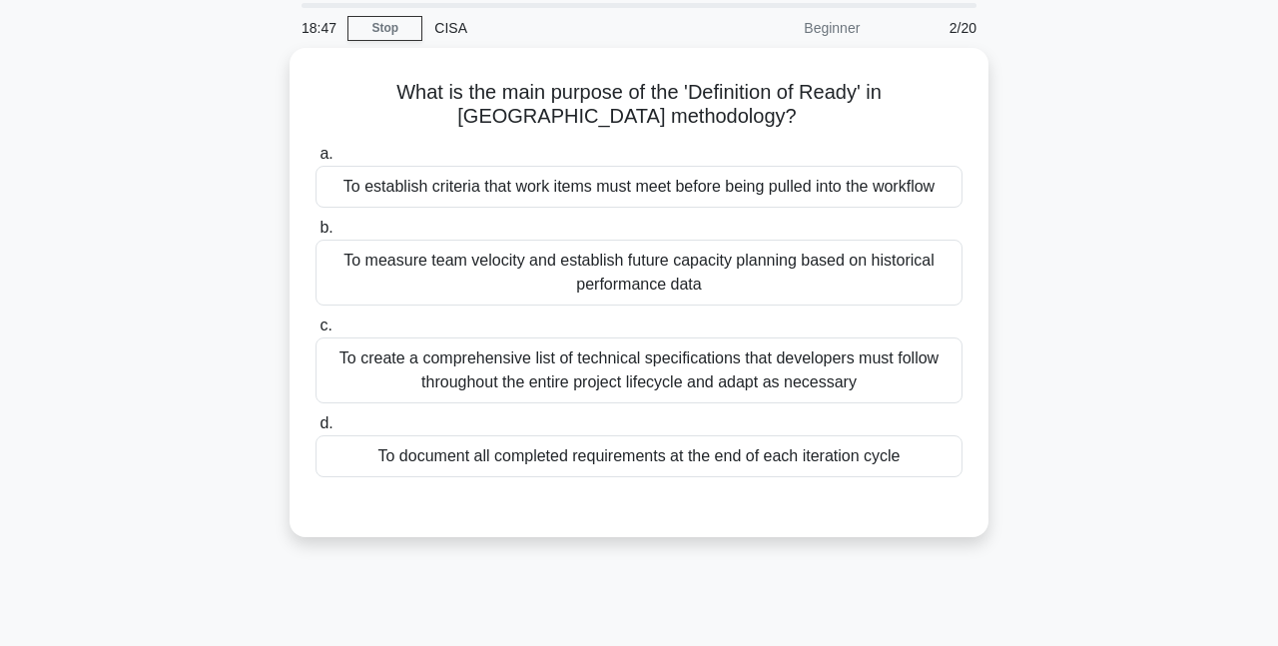
scroll to position [33, 0]
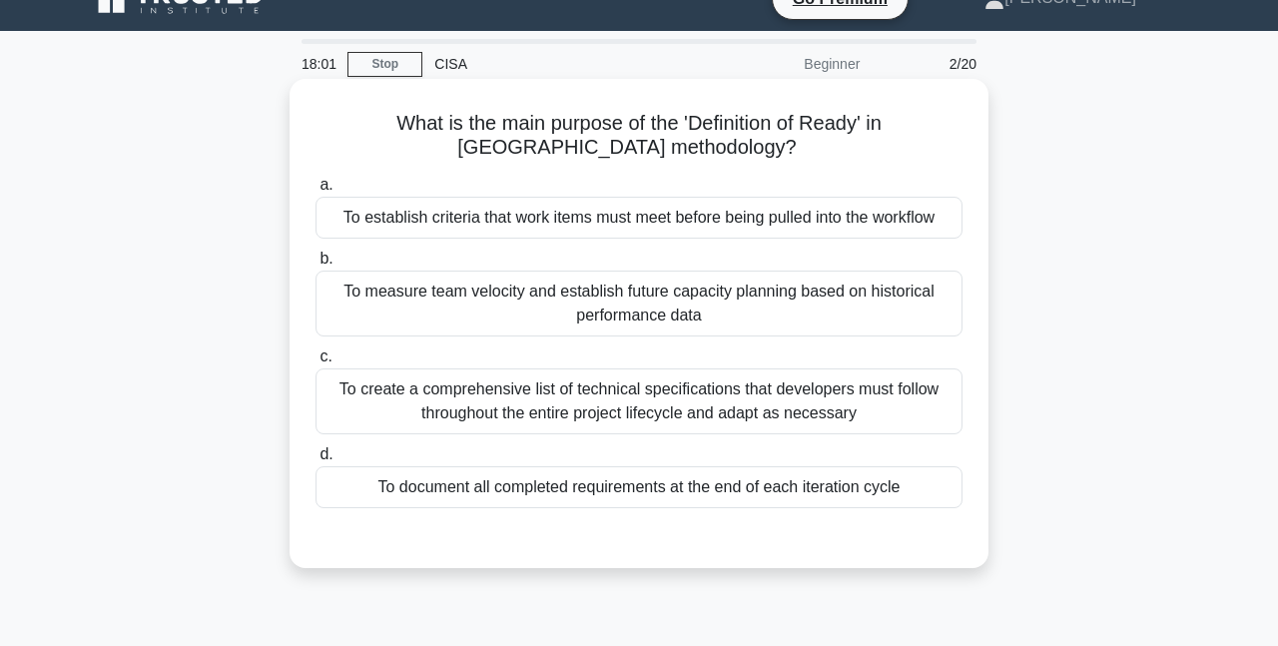
click at [675, 232] on div "To establish criteria that work items must meet before being pulled into the wo…" at bounding box center [638, 218] width 647 height 42
click at [315, 192] on input "a. To establish criteria that work items must meet before being pulled into the…" at bounding box center [315, 185] width 0 height 13
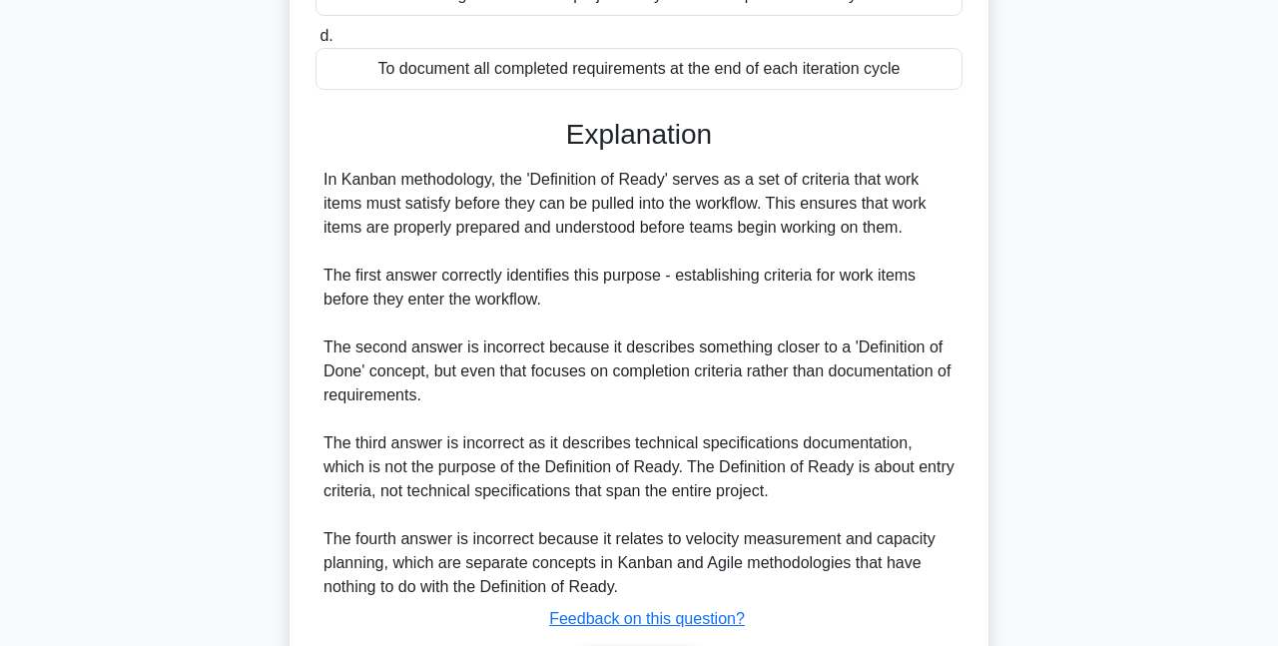
scroll to position [586, 0]
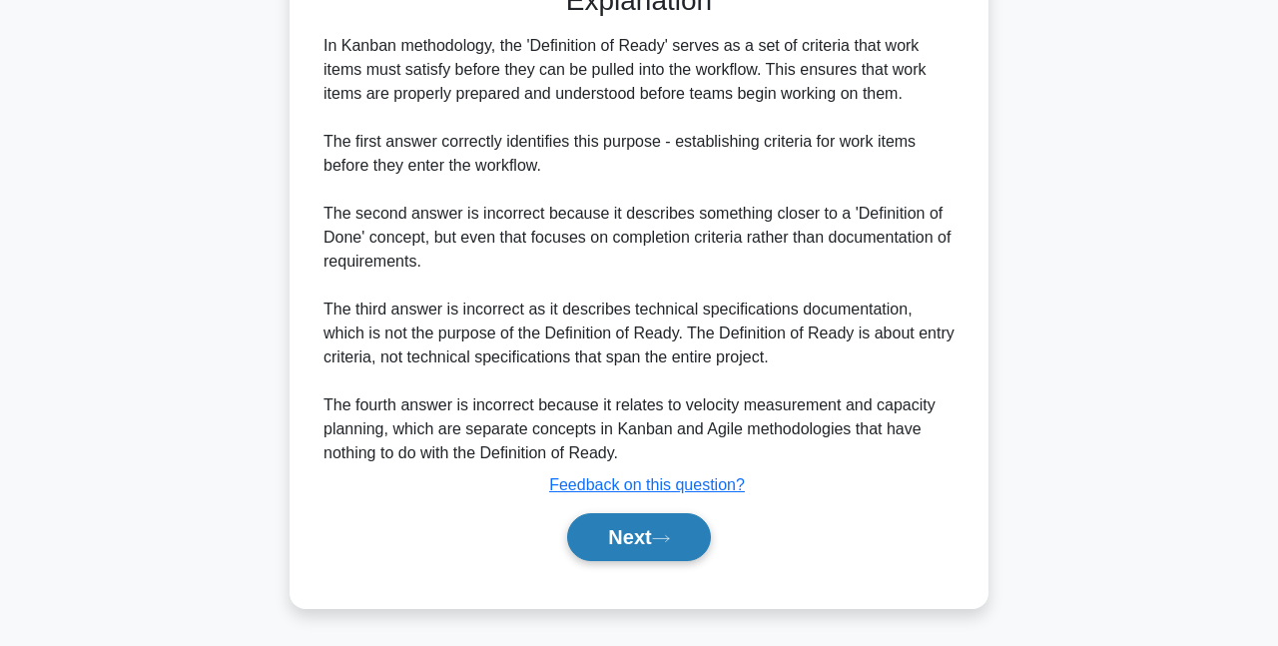
click at [605, 535] on button "Next" at bounding box center [638, 537] width 143 height 48
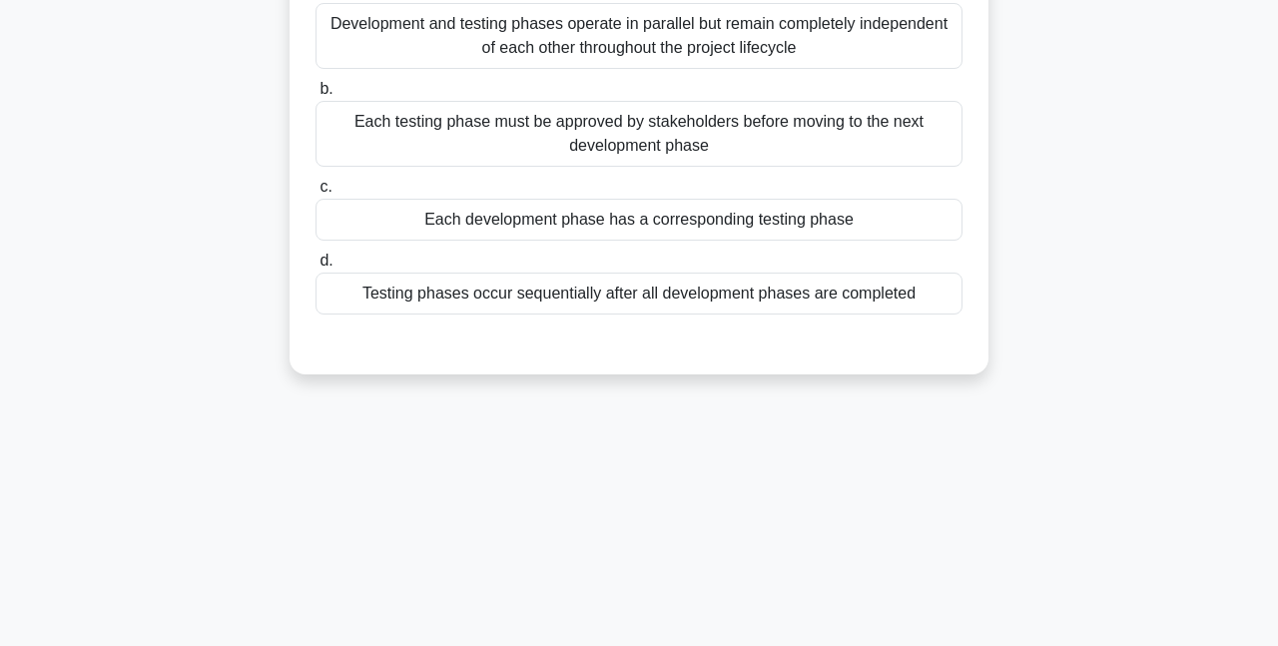
scroll to position [0, 0]
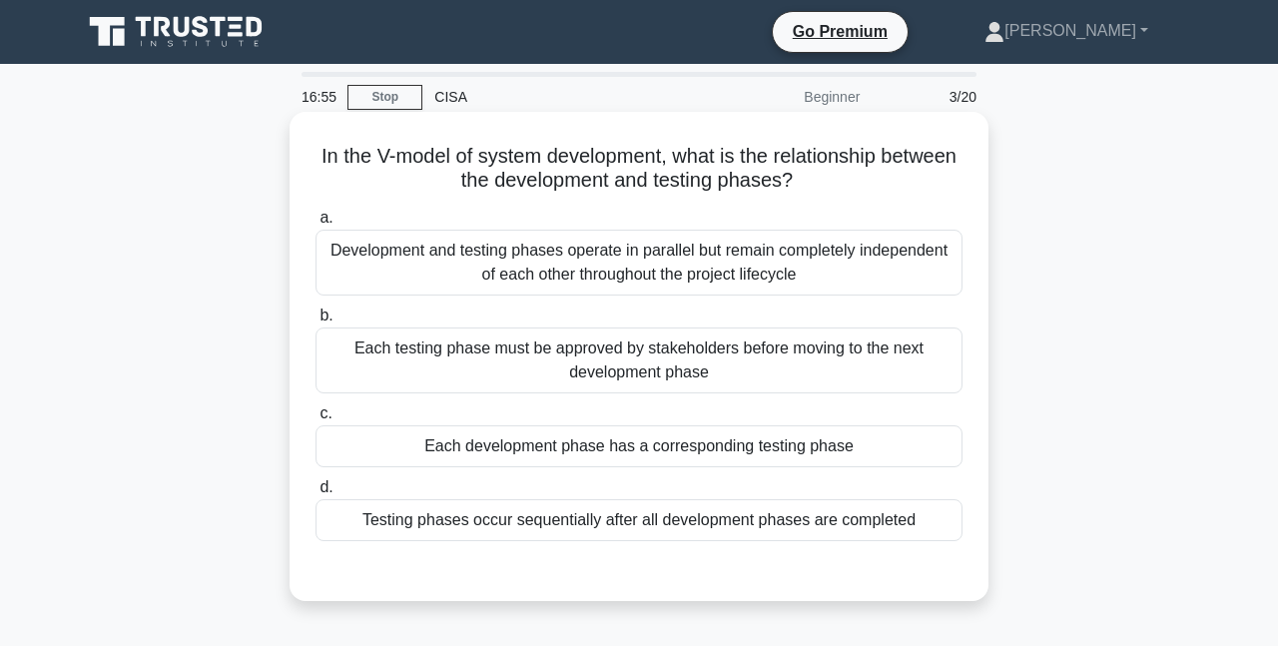
click at [861, 445] on div "Each development phase has a corresponding testing phase" at bounding box center [638, 446] width 647 height 42
click at [315, 420] on input "c. Each development phase has a corresponding testing phase" at bounding box center [315, 413] width 0 height 13
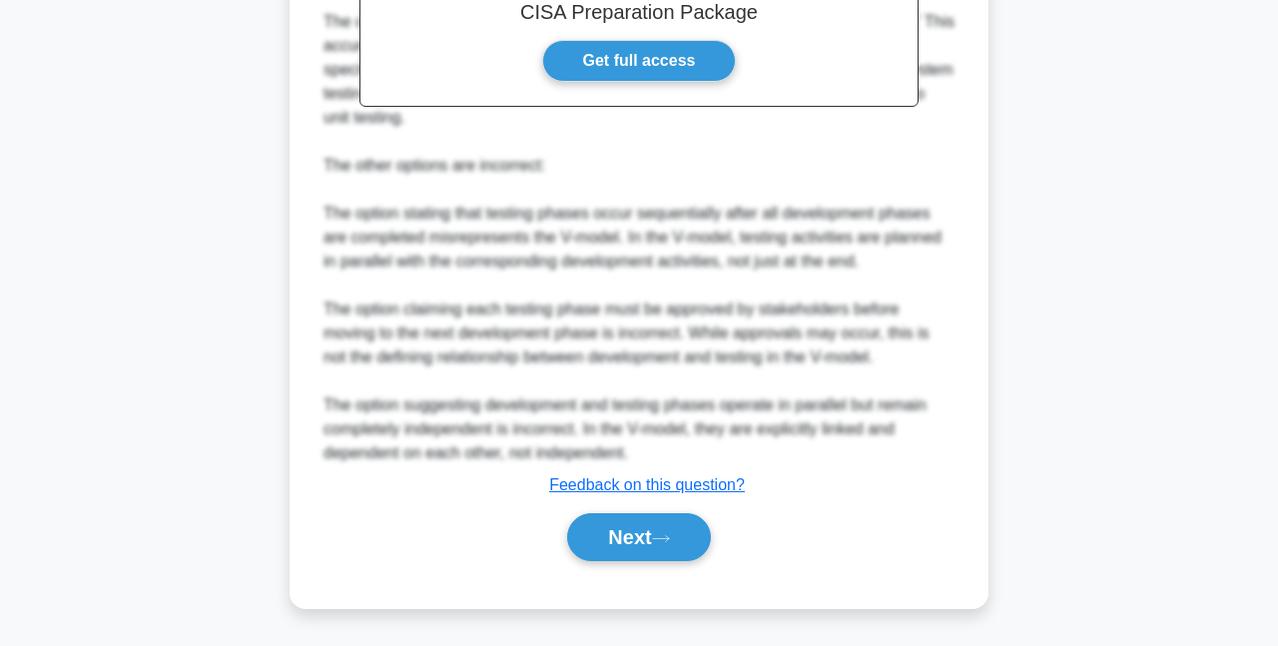
scroll to position [706, 0]
click at [616, 534] on button "Next" at bounding box center [638, 537] width 143 height 48
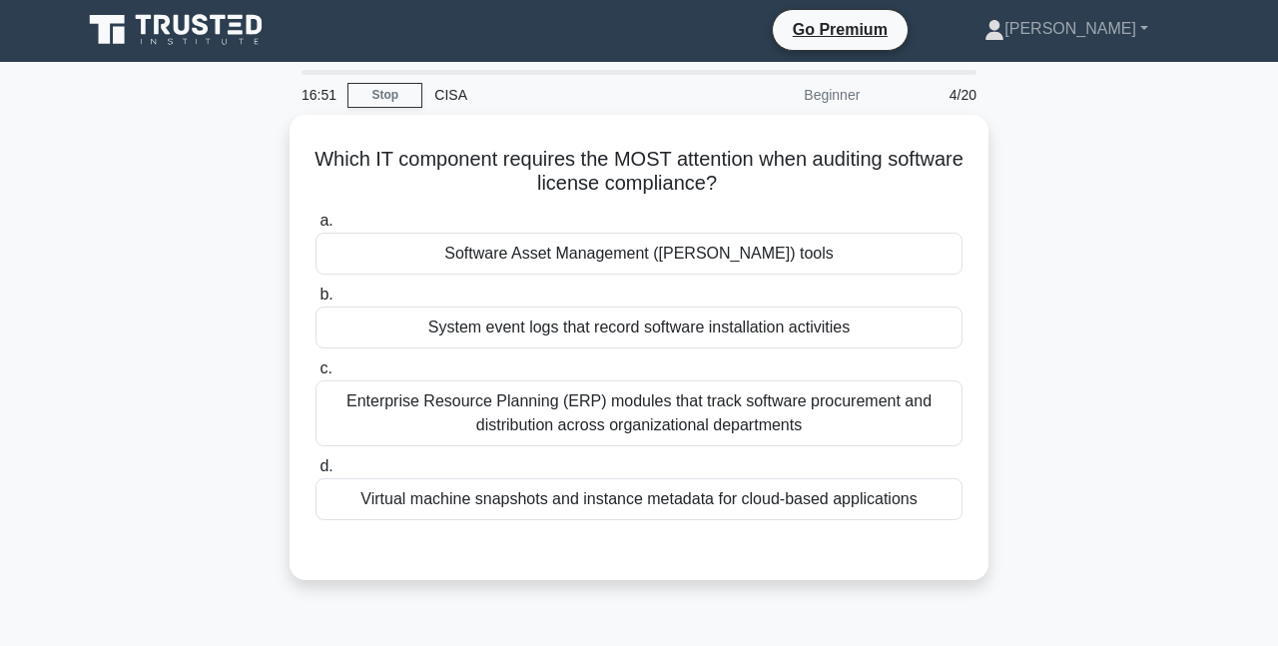
scroll to position [0, 0]
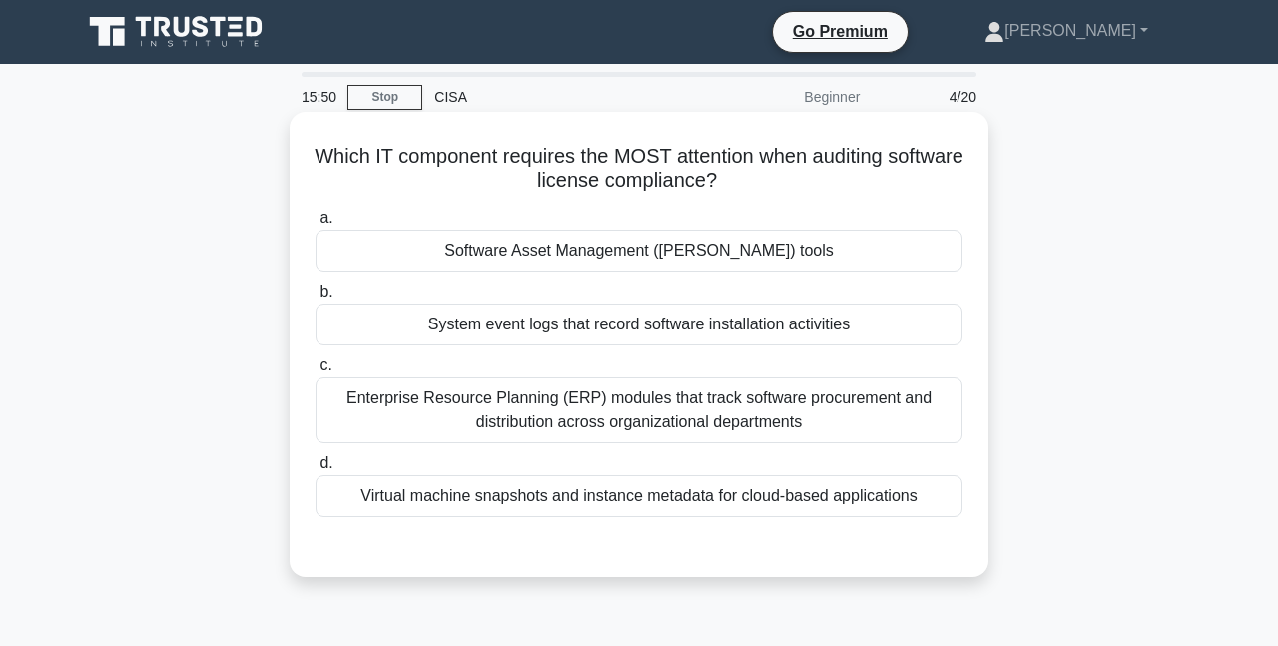
click at [689, 334] on div "System event logs that record software installation activities" at bounding box center [638, 324] width 647 height 42
click at [315, 298] on input "b. System event logs that record software installation activities" at bounding box center [315, 291] width 0 height 13
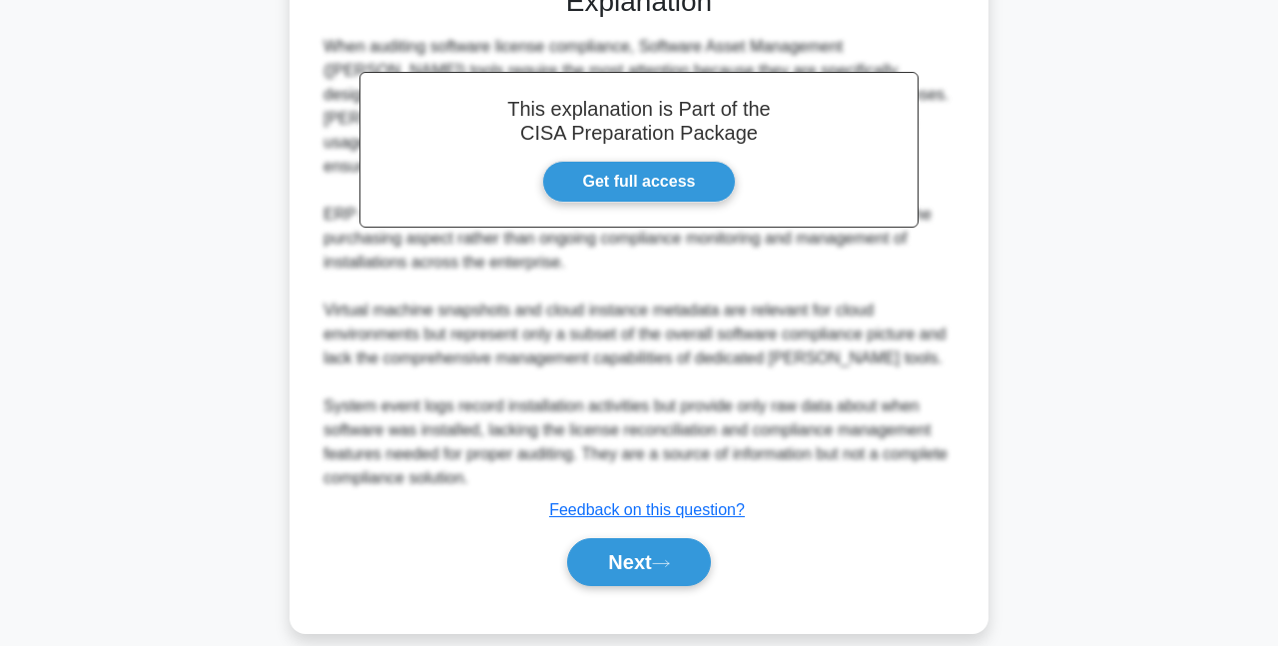
scroll to position [564, 0]
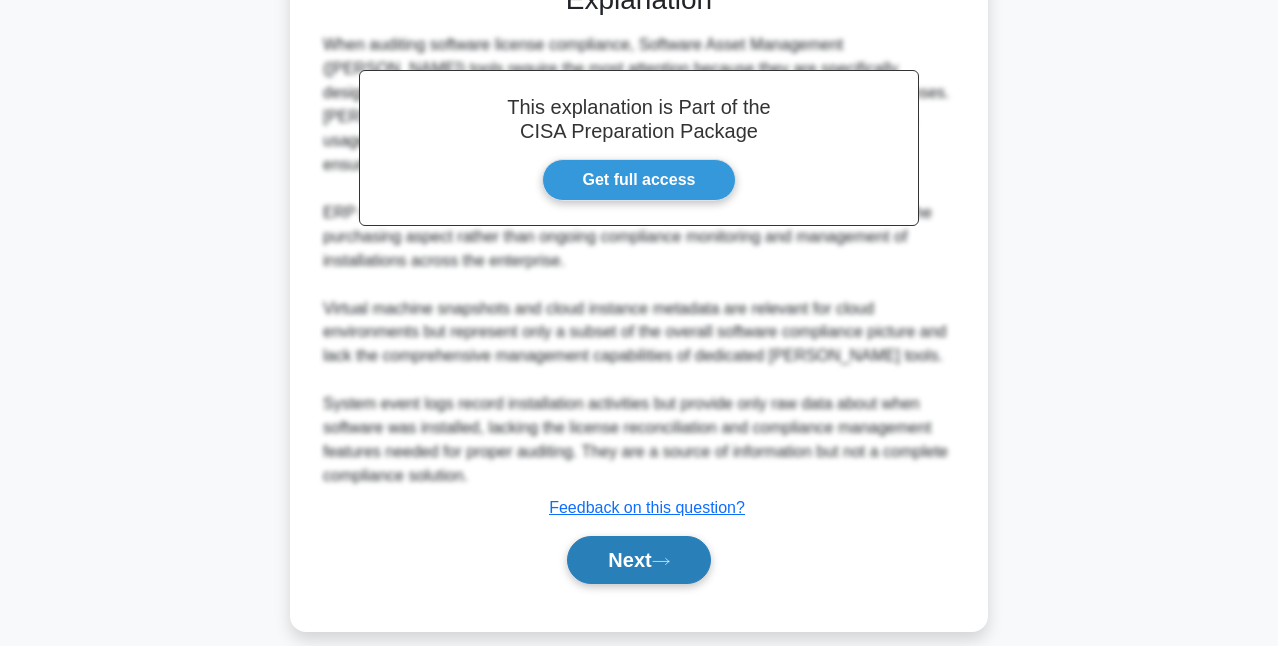
click at [684, 536] on button "Next" at bounding box center [638, 560] width 143 height 48
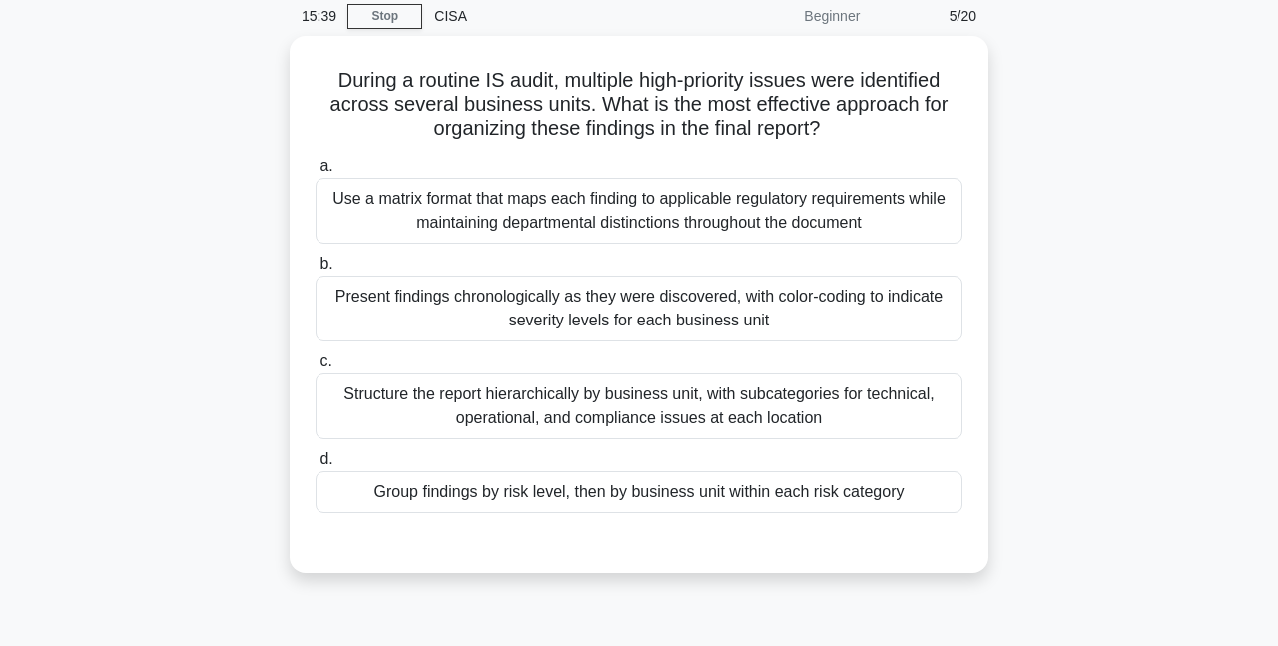
scroll to position [0, 0]
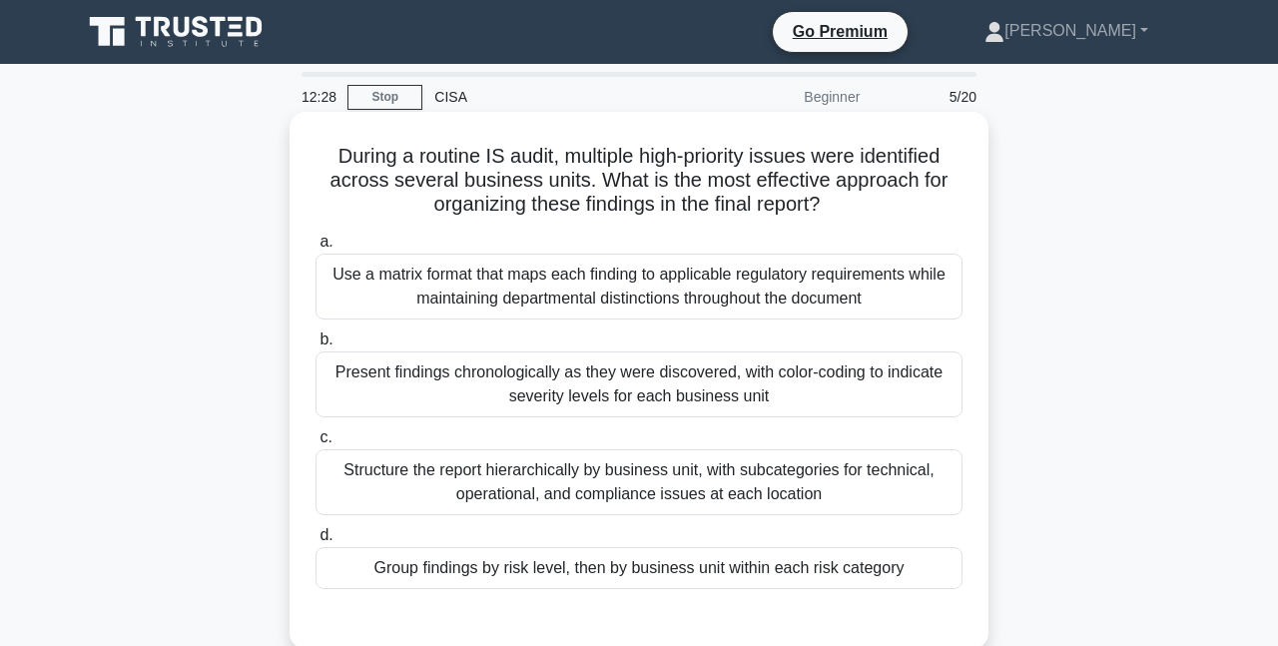
click at [832, 580] on div "Group findings by risk level, then by business unit within each risk category" at bounding box center [638, 568] width 647 height 42
click at [315, 542] on input "d. Group findings by risk level, then by business unit within each risk category" at bounding box center [315, 535] width 0 height 13
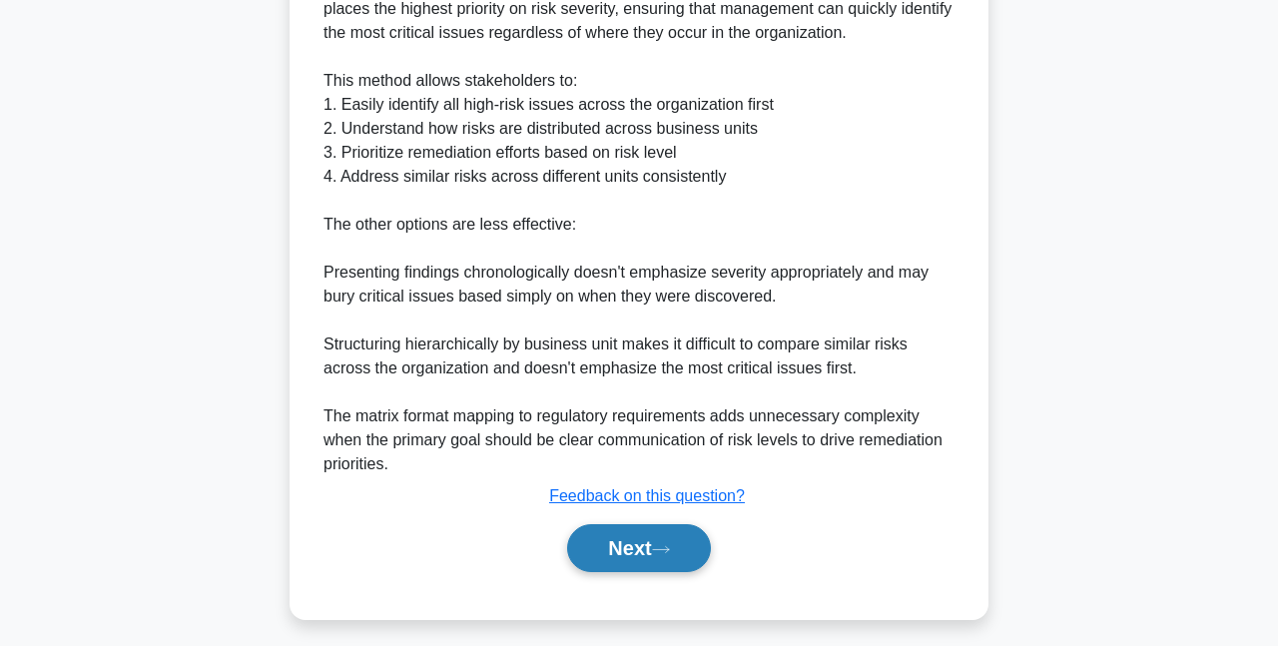
scroll to position [730, 0]
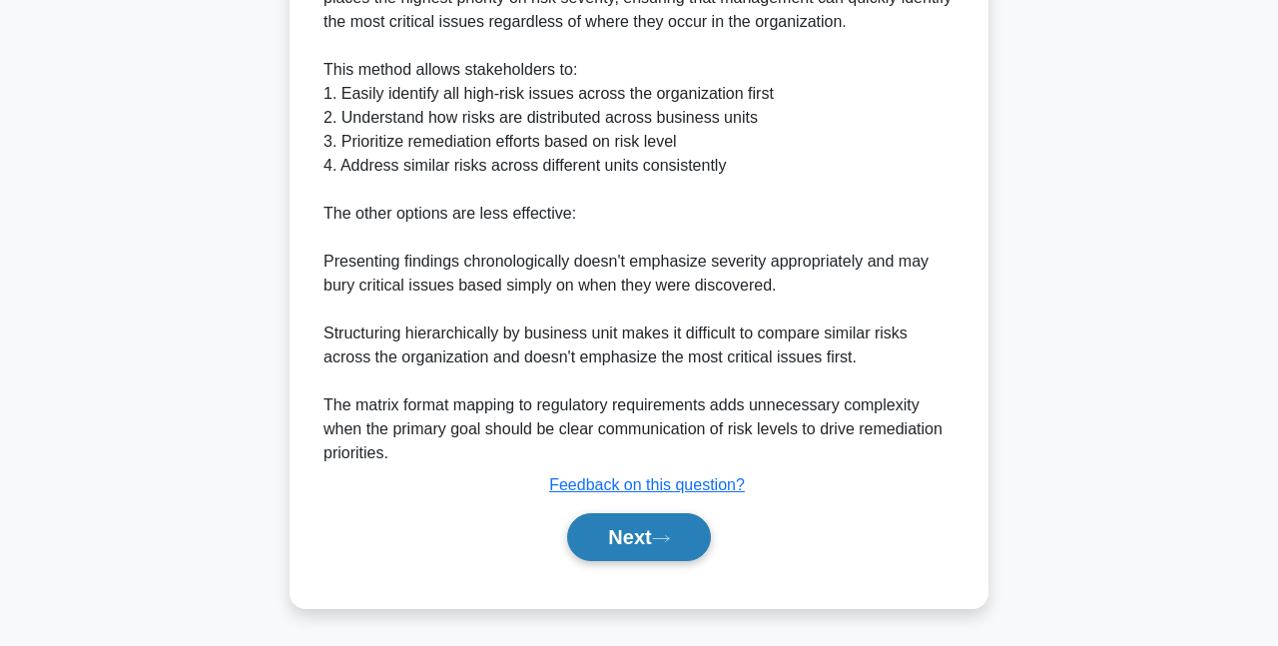
click at [600, 540] on button "Next" at bounding box center [638, 537] width 143 height 48
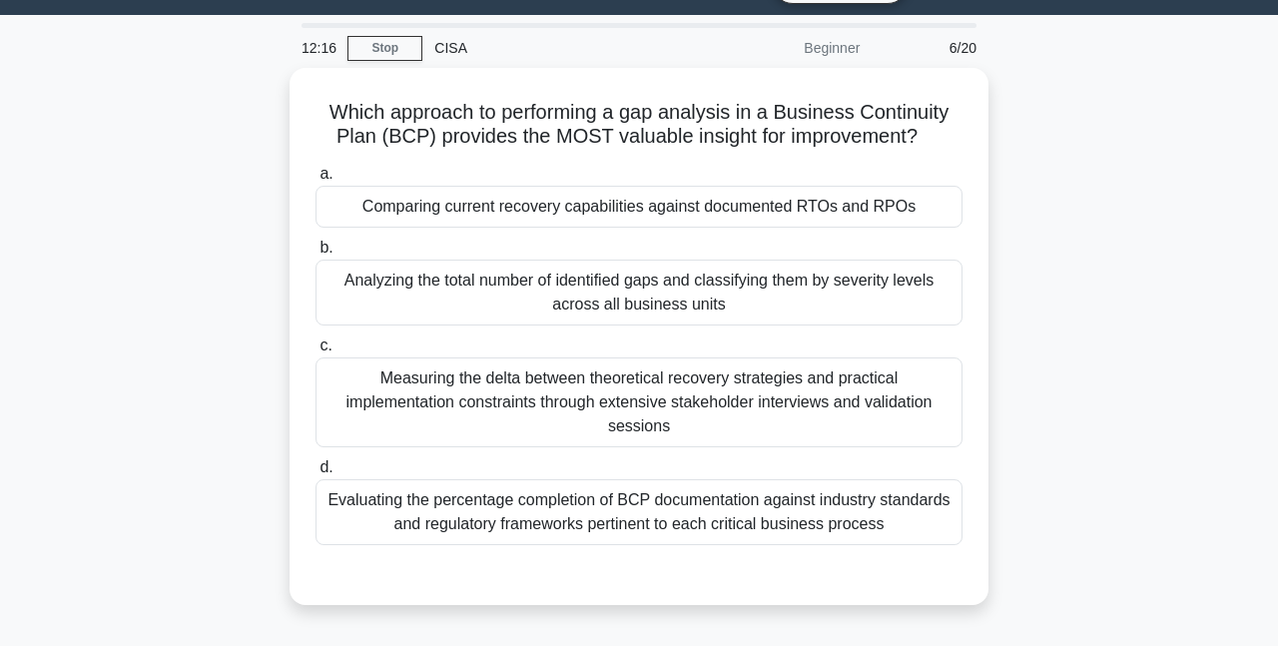
scroll to position [0, 0]
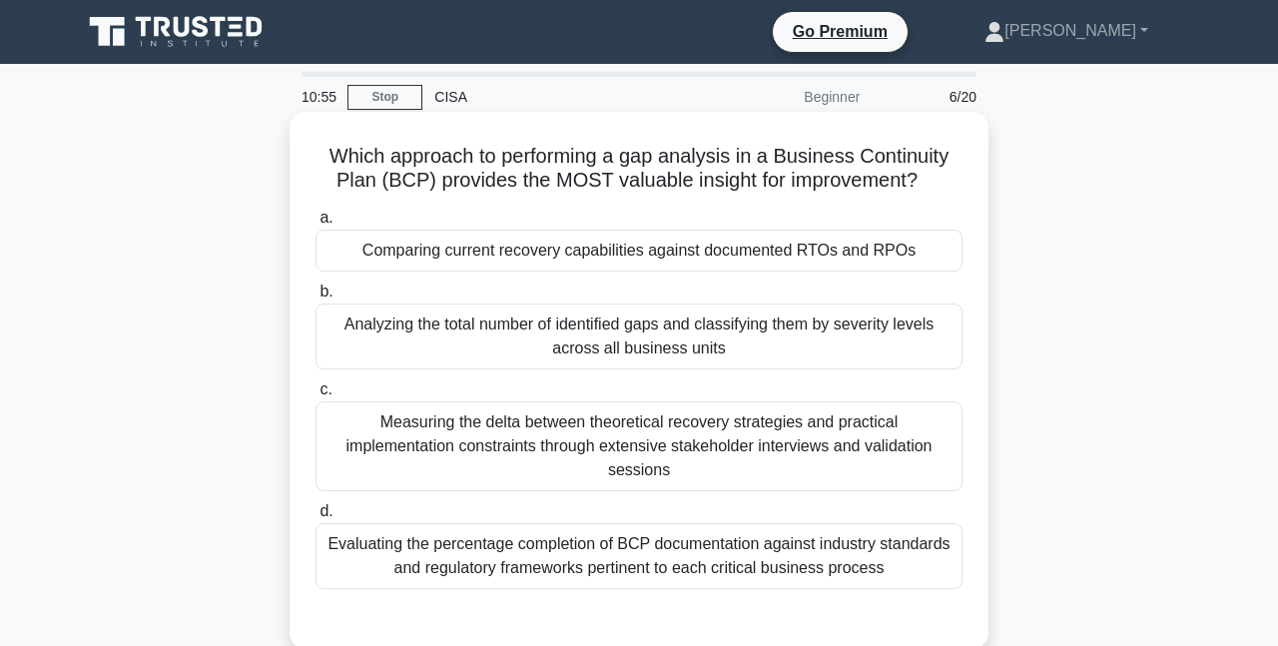
click at [594, 334] on div "Analyzing the total number of identified gaps and classifying them by severity …" at bounding box center [638, 336] width 647 height 66
click at [315, 298] on input "b. Analyzing the total number of identified gaps and classifying them by severi…" at bounding box center [315, 291] width 0 height 13
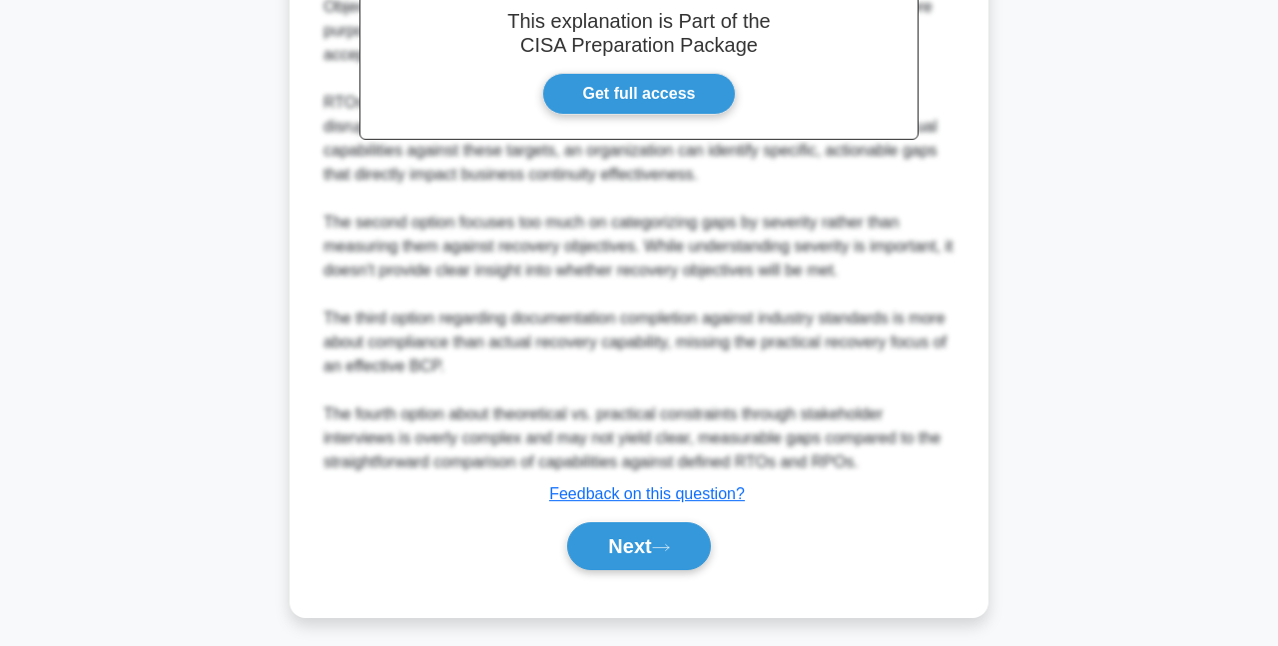
scroll to position [732, 0]
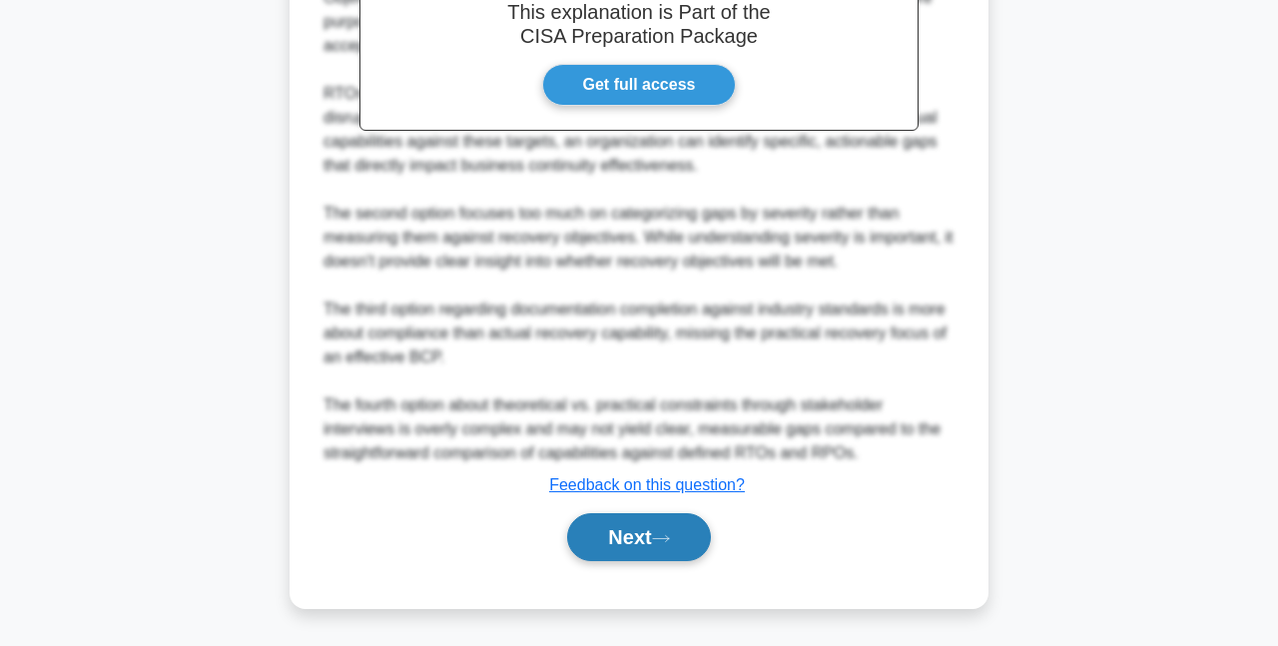
click at [633, 540] on button "Next" at bounding box center [638, 537] width 143 height 48
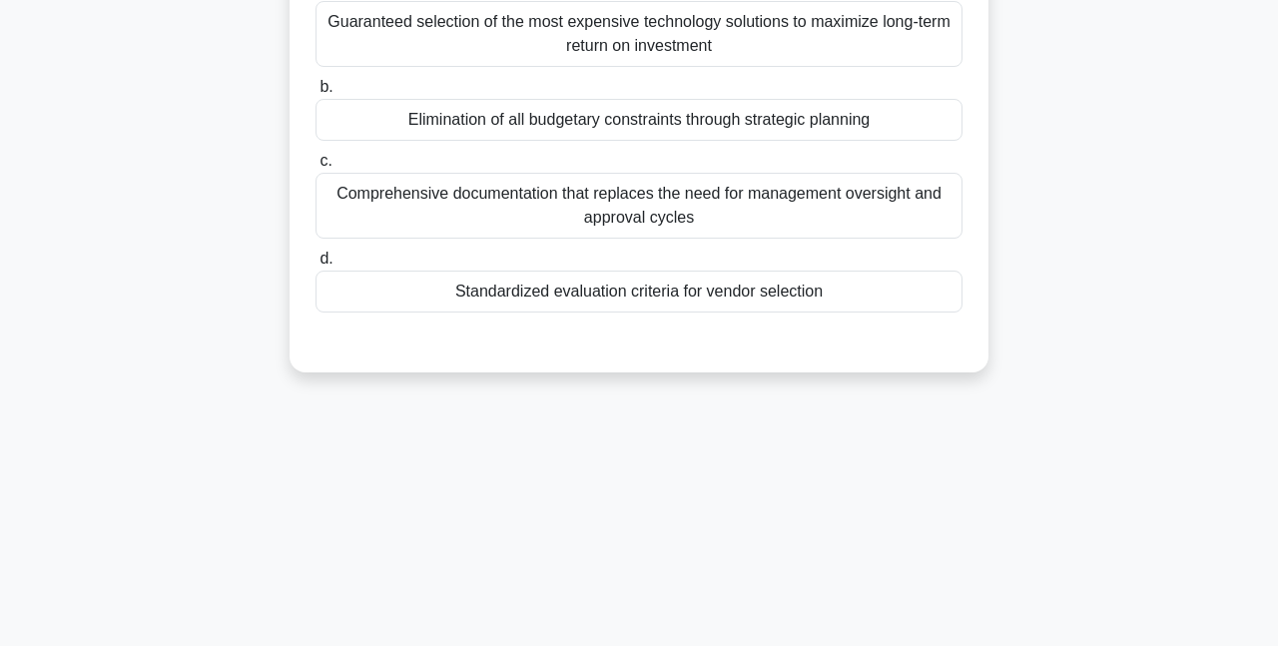
scroll to position [0, 0]
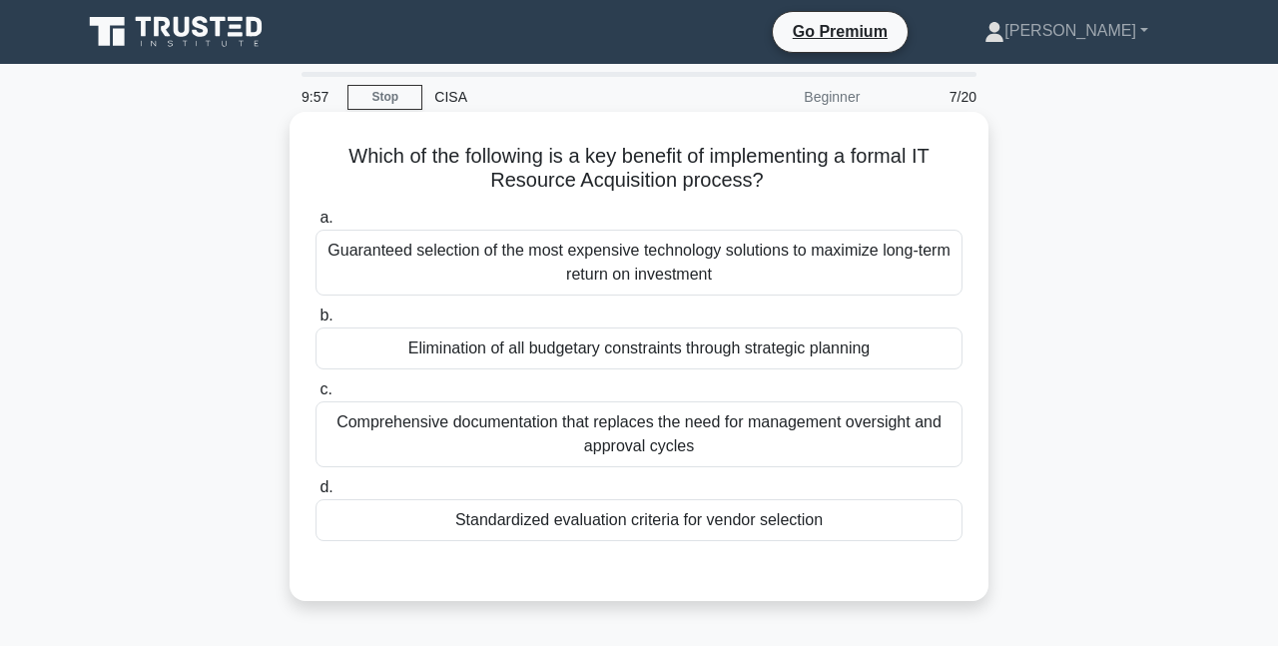
click at [570, 529] on div "Standardized evaluation criteria for vendor selection" at bounding box center [638, 520] width 647 height 42
click at [315, 494] on input "d. Standardized evaluation criteria for vendor selection" at bounding box center [315, 487] width 0 height 13
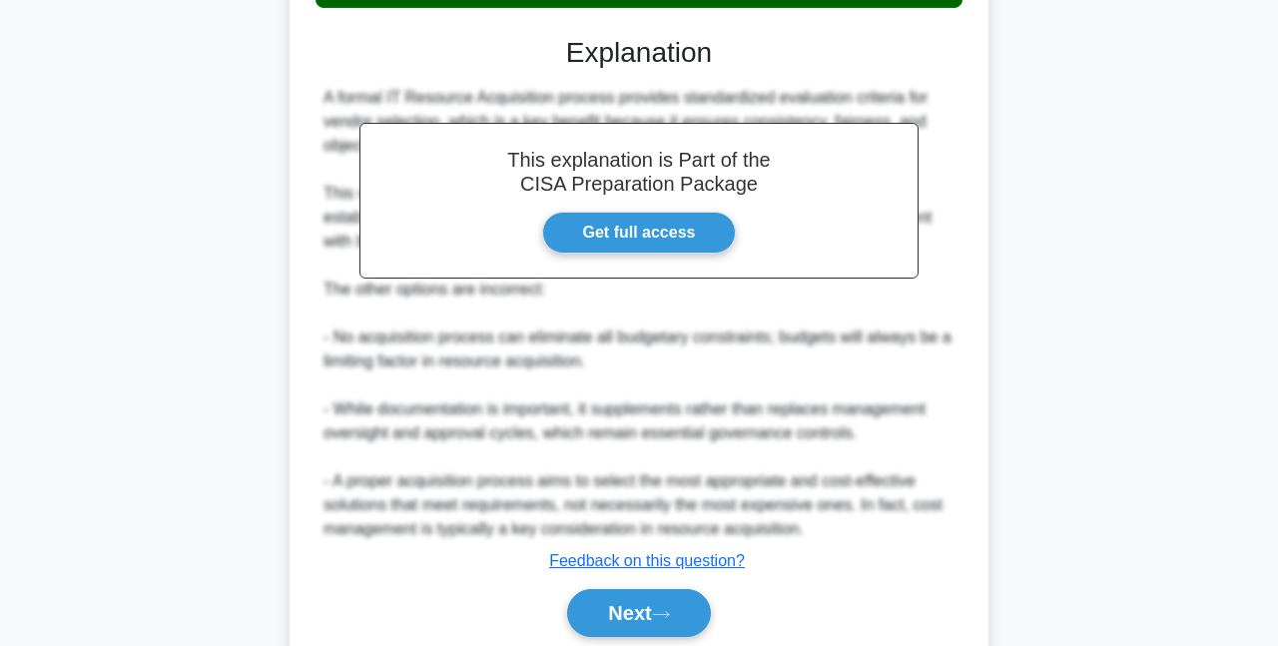
scroll to position [610, 0]
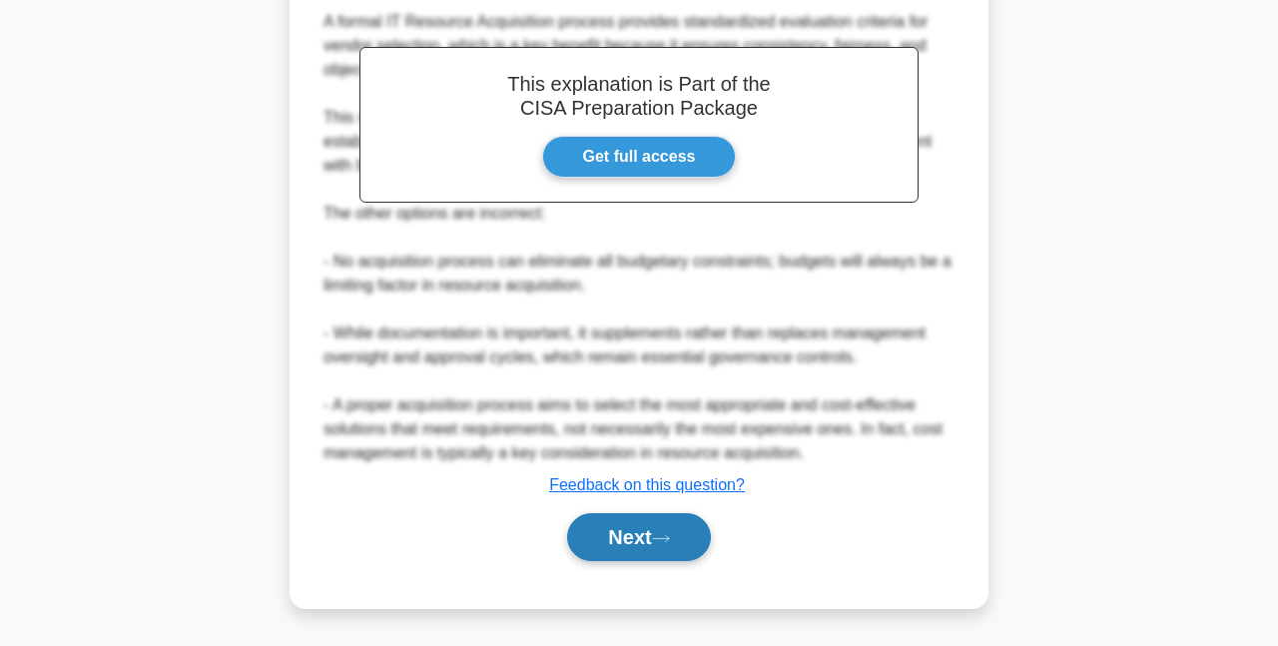
click at [613, 538] on button "Next" at bounding box center [638, 537] width 143 height 48
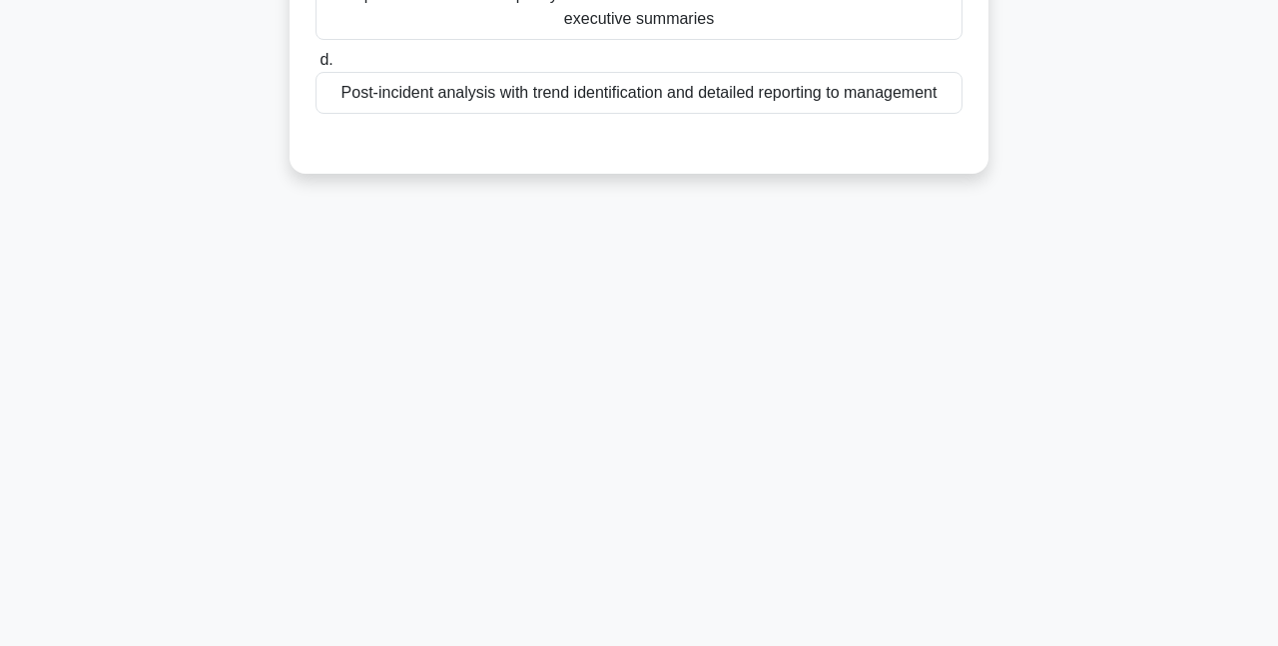
scroll to position [0, 0]
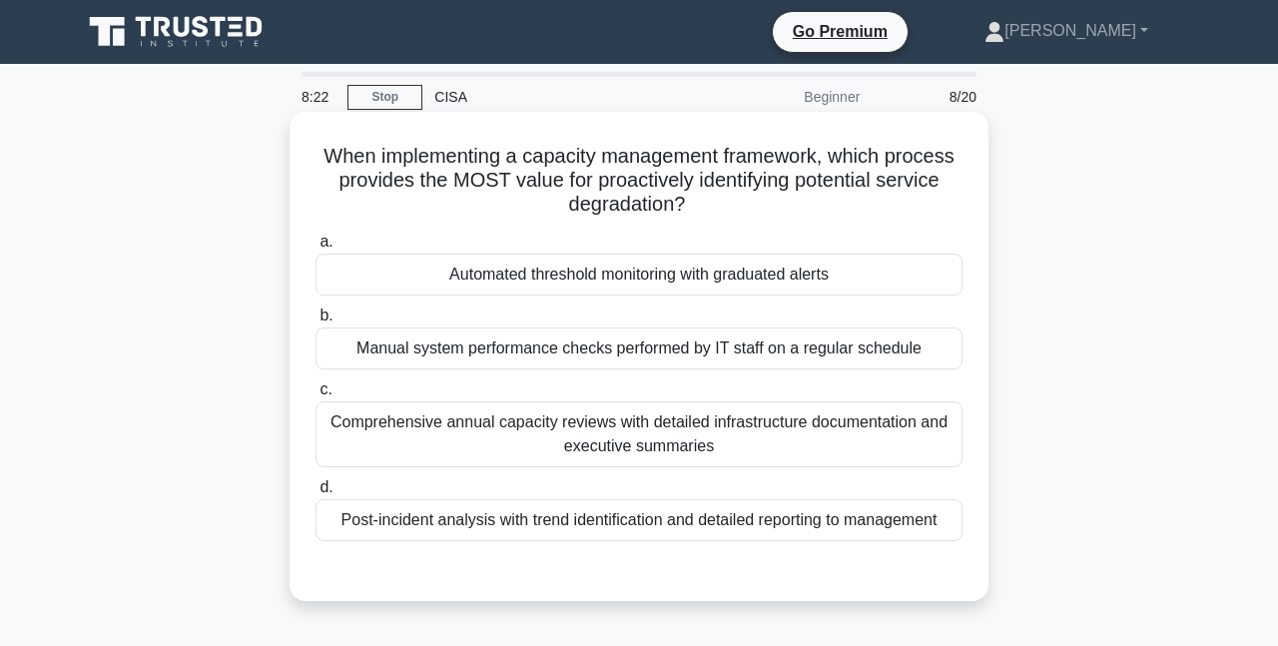
click at [607, 268] on div "Automated threshold monitoring with graduated alerts" at bounding box center [638, 275] width 647 height 42
click at [315, 249] on input "a. Automated threshold monitoring with graduated alerts" at bounding box center [315, 242] width 0 height 13
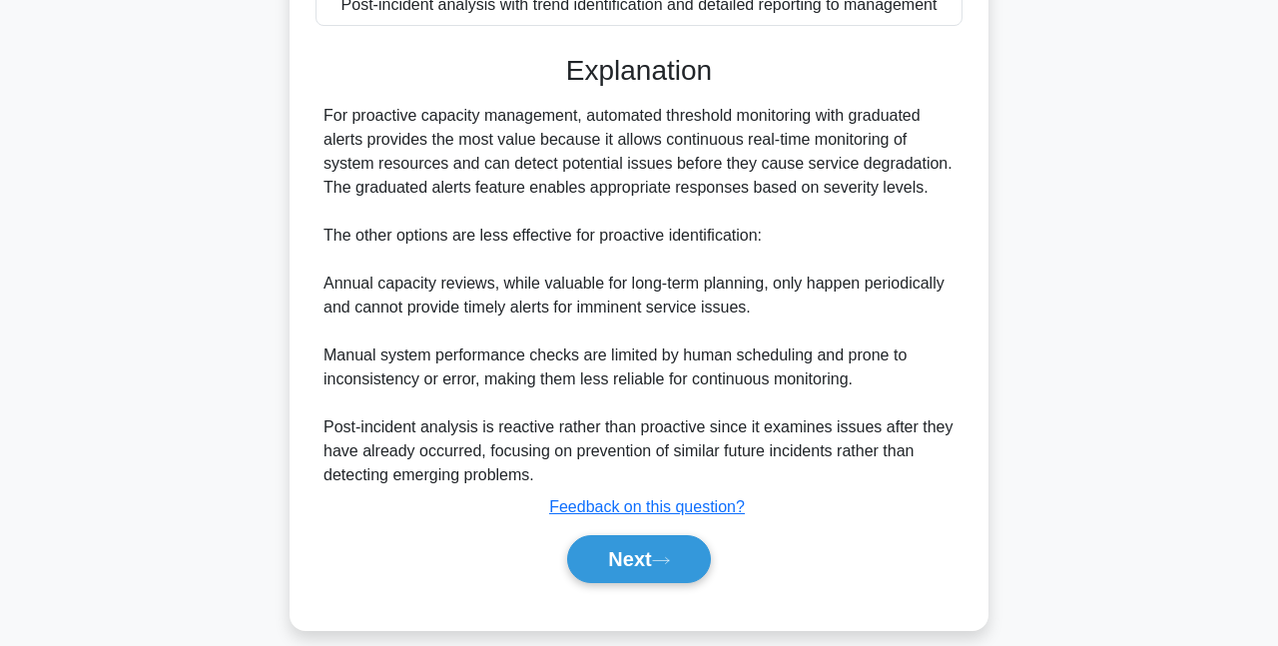
scroll to position [538, 0]
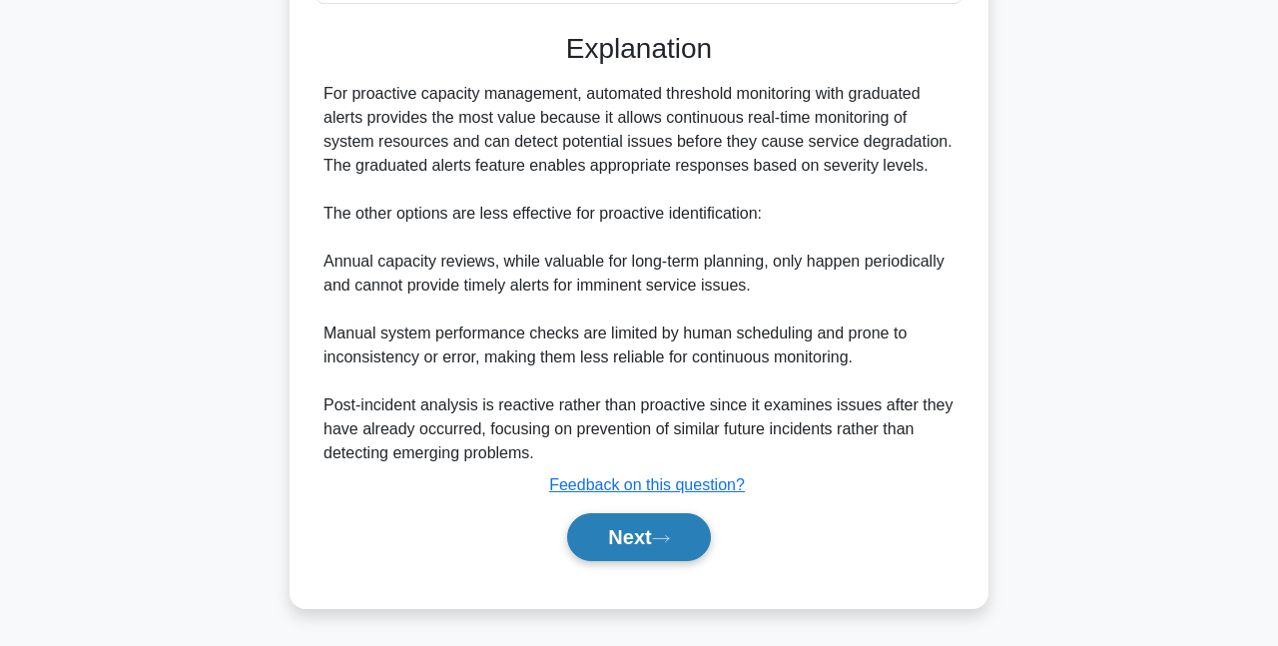
click at [683, 536] on button "Next" at bounding box center [638, 537] width 143 height 48
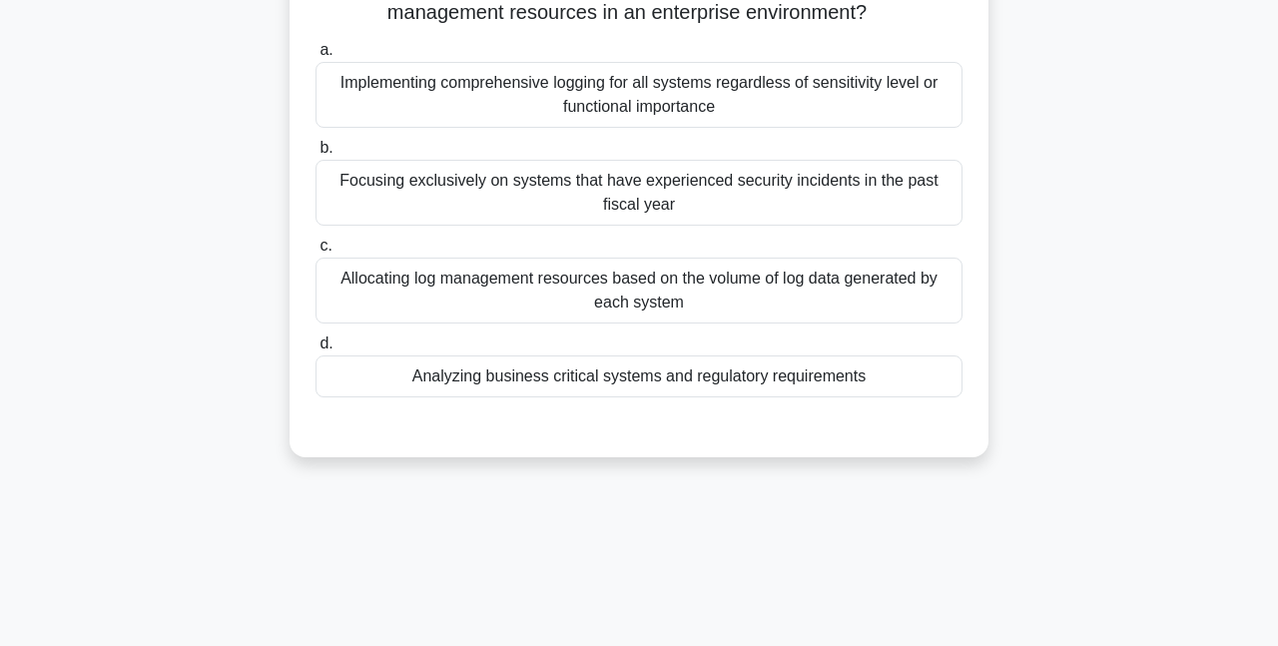
scroll to position [200, 0]
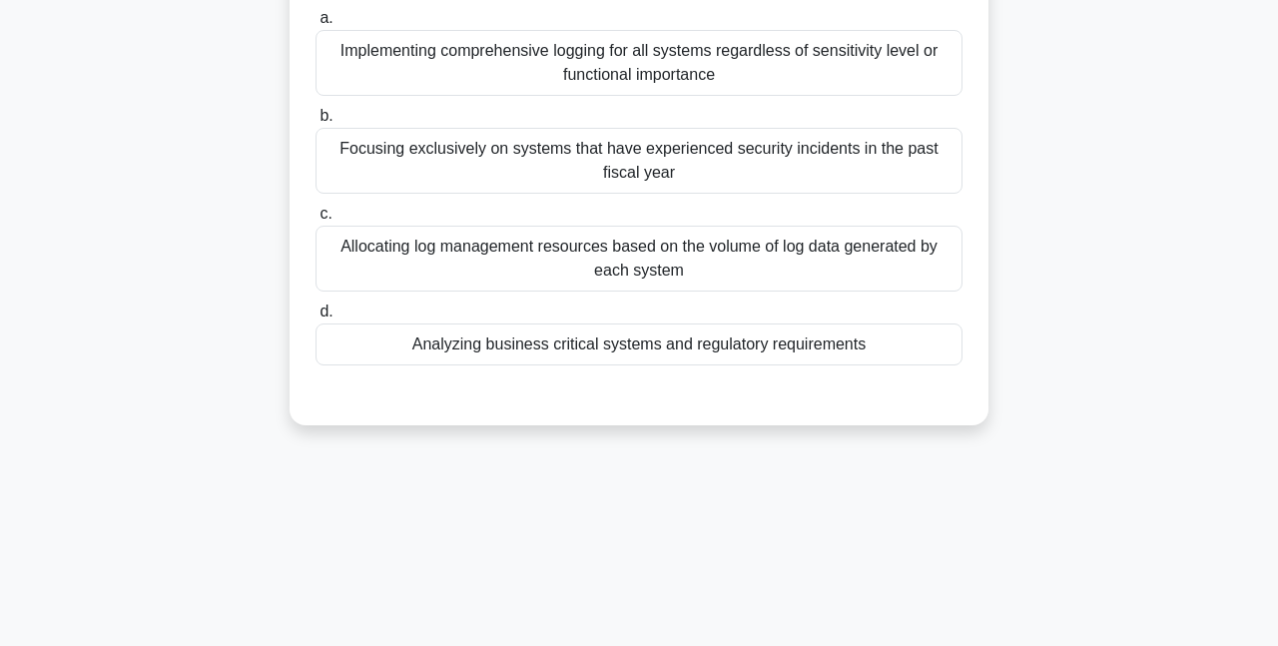
click at [578, 351] on div "Analyzing business critical systems and regulatory requirements" at bounding box center [638, 344] width 647 height 42
click at [315, 318] on input "d. Analyzing business critical systems and regulatory requirements" at bounding box center [315, 311] width 0 height 13
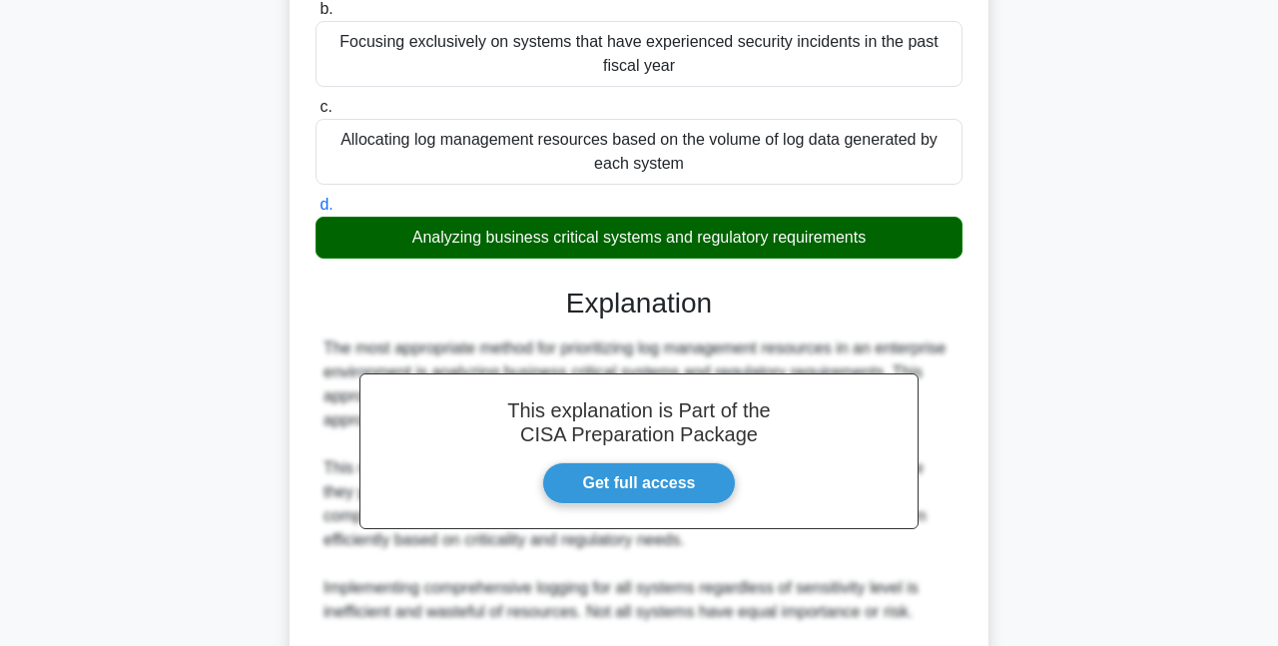
scroll to position [658, 0]
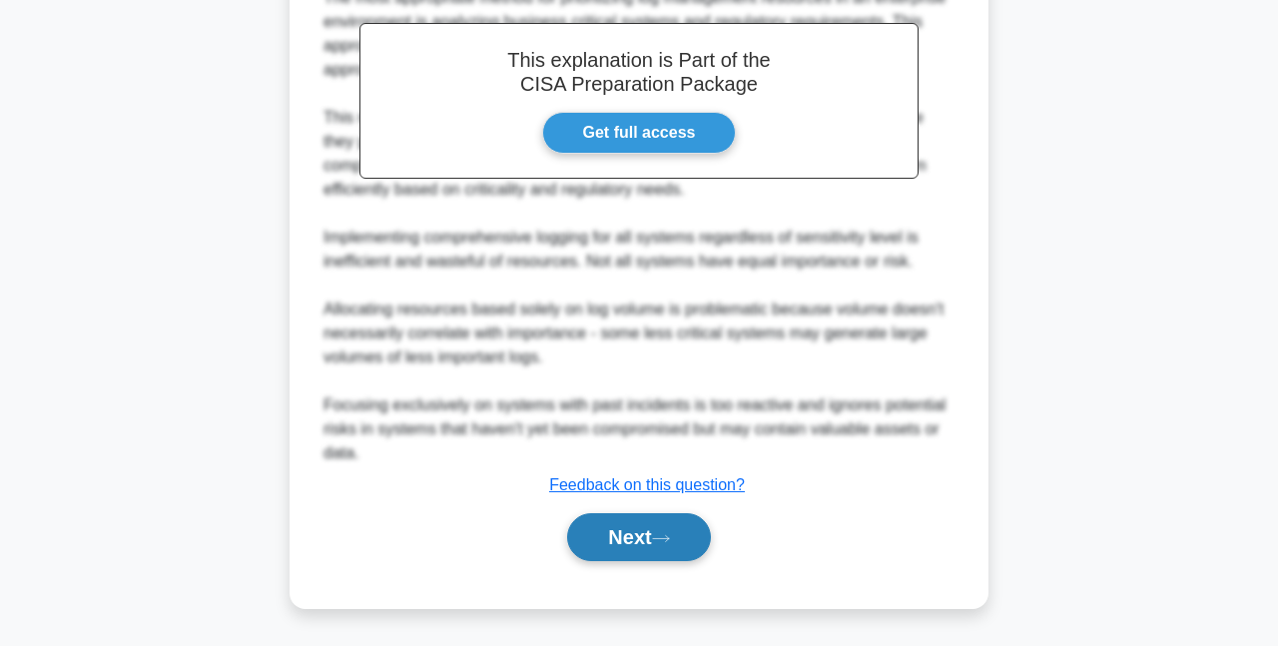
drag, startPoint x: 667, startPoint y: 534, endPoint x: 686, endPoint y: 540, distance: 19.9
click at [666, 535] on icon at bounding box center [661, 538] width 18 height 11
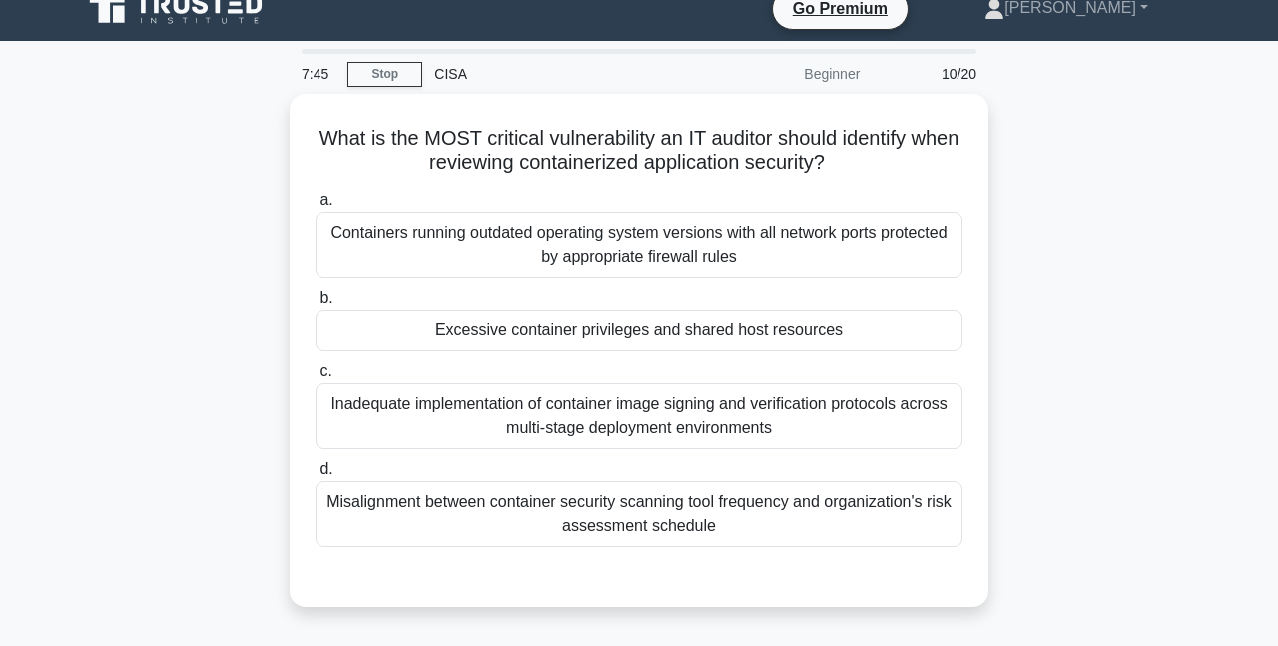
scroll to position [0, 0]
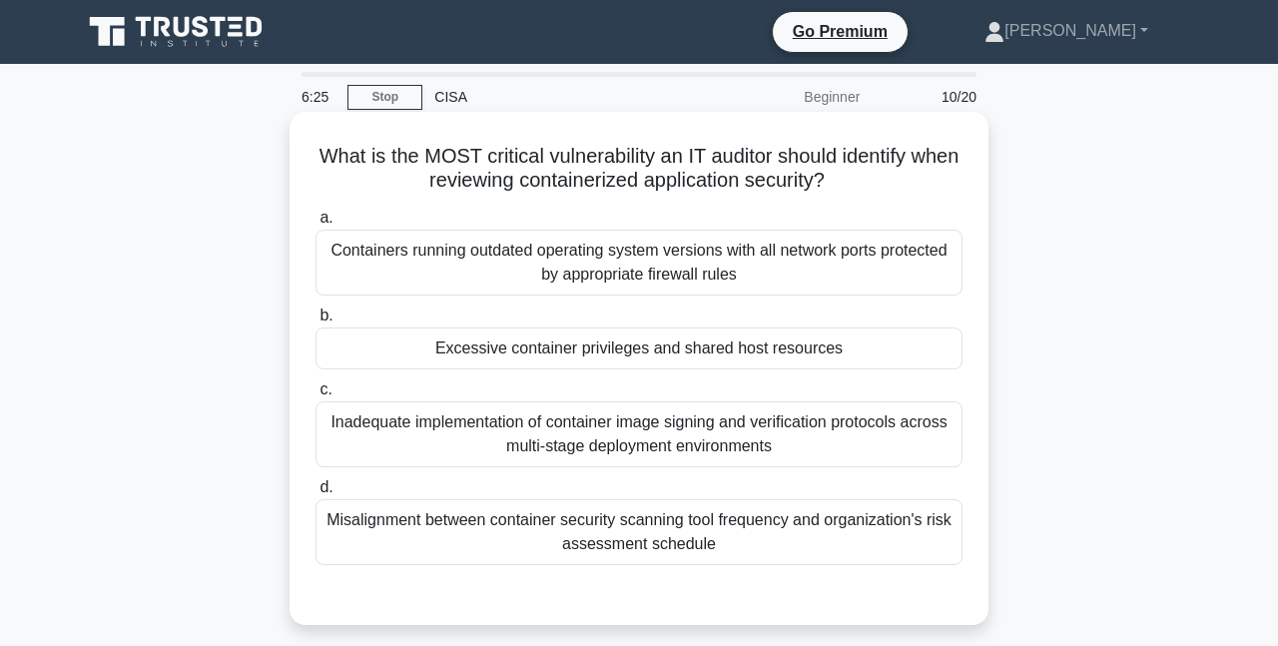
click at [727, 363] on div "Excessive container privileges and shared host resources" at bounding box center [638, 348] width 647 height 42
click at [315, 322] on input "b. Excessive container privileges and shared host resources" at bounding box center [315, 315] width 0 height 13
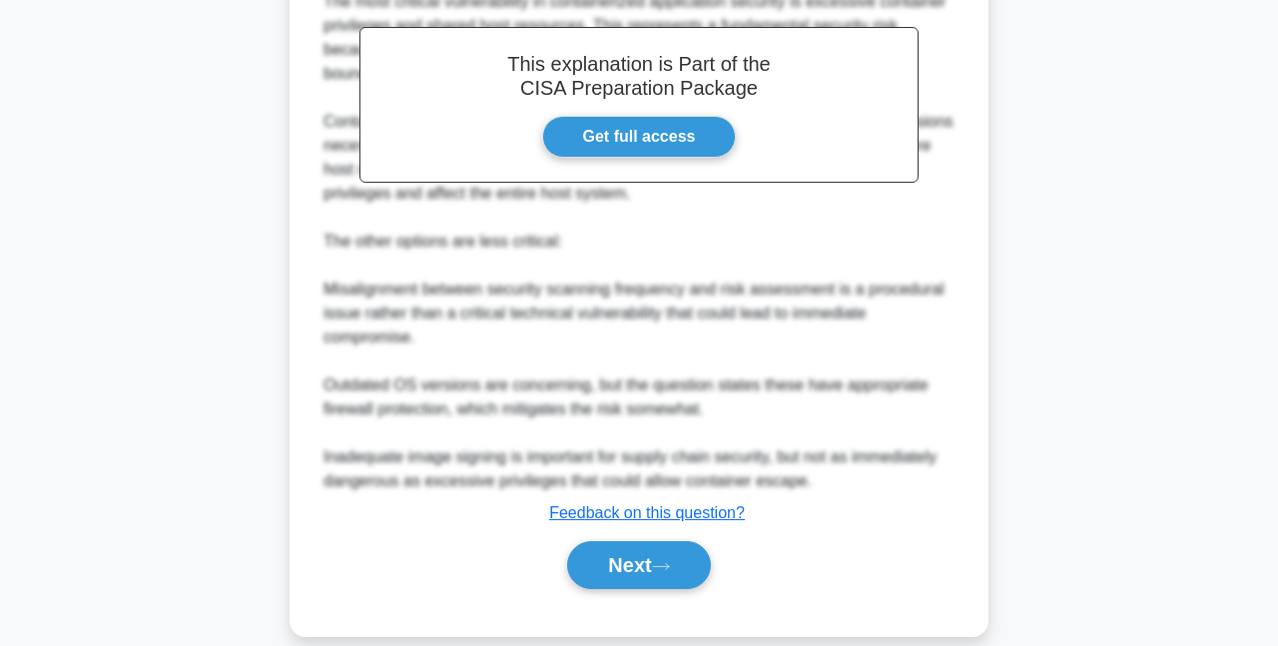
scroll to position [682, 0]
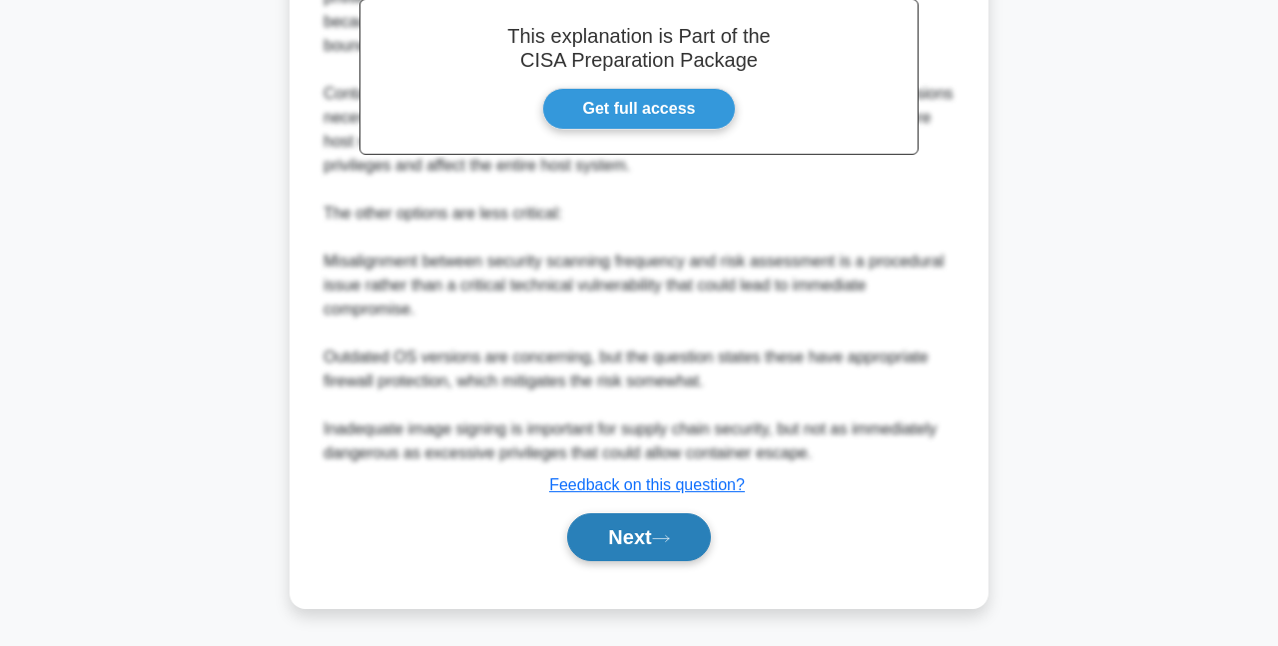
click at [670, 534] on icon at bounding box center [661, 538] width 18 height 11
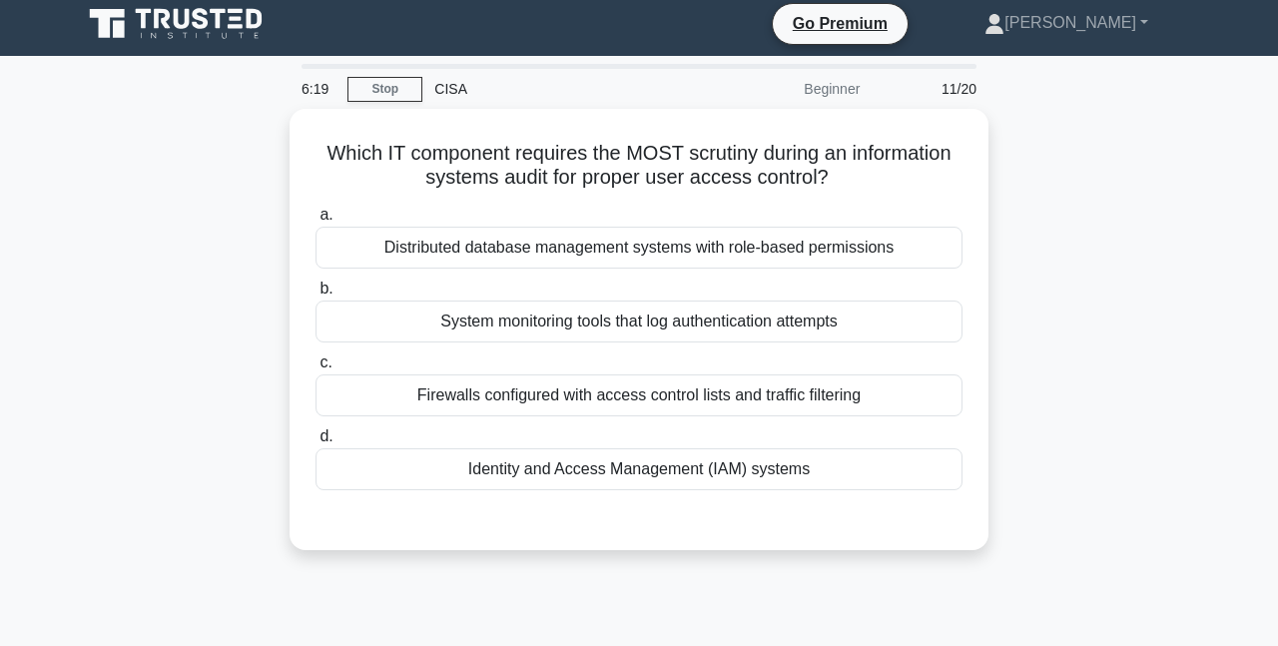
scroll to position [0, 0]
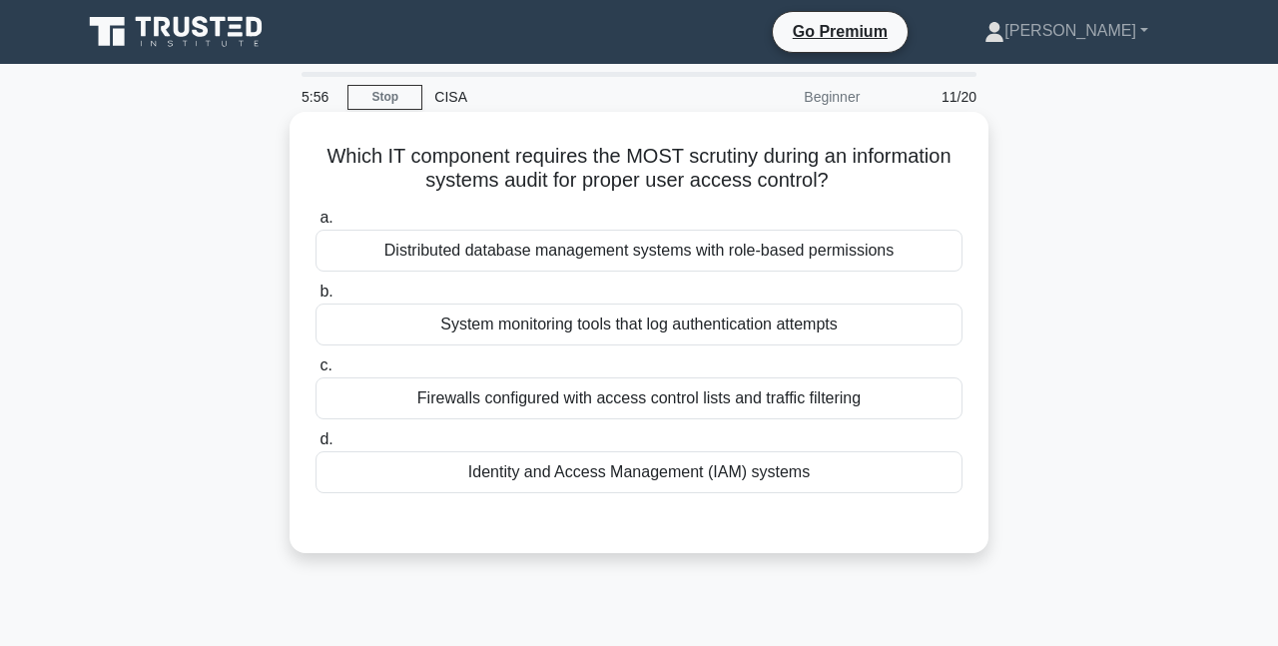
click at [856, 483] on div "Identity and Access Management (IAM) systems" at bounding box center [638, 472] width 647 height 42
click at [315, 446] on input "d. Identity and Access Management (IAM) systems" at bounding box center [315, 439] width 0 height 13
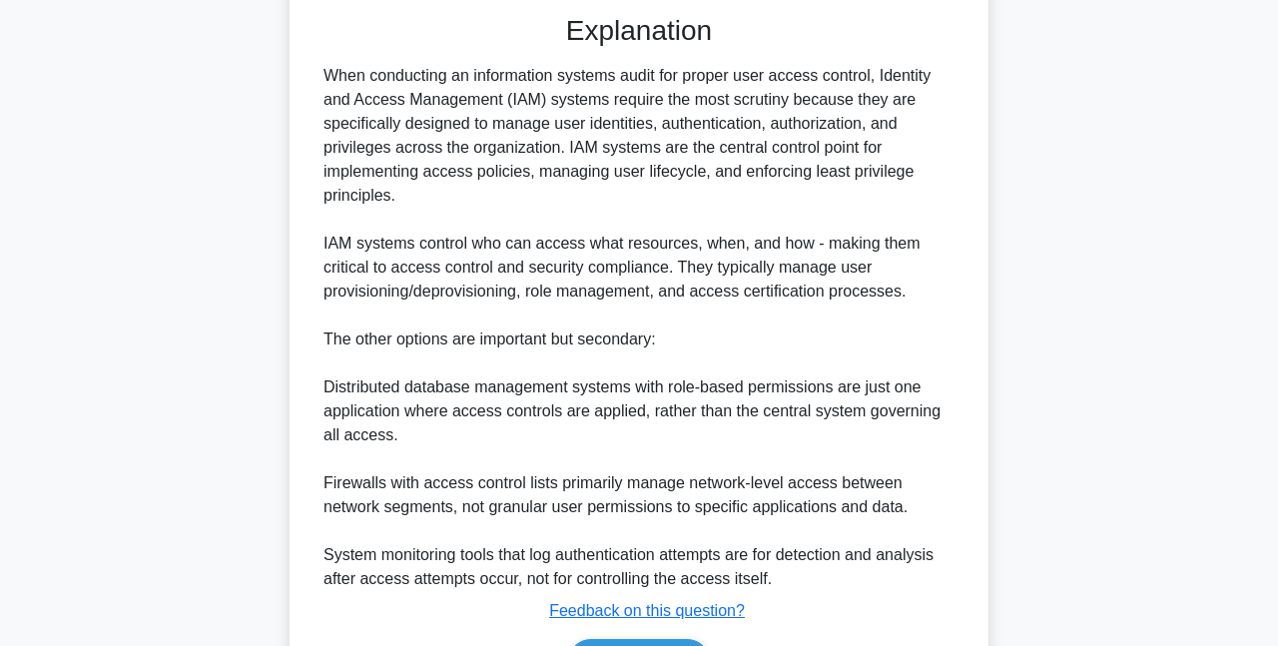
scroll to position [634, 0]
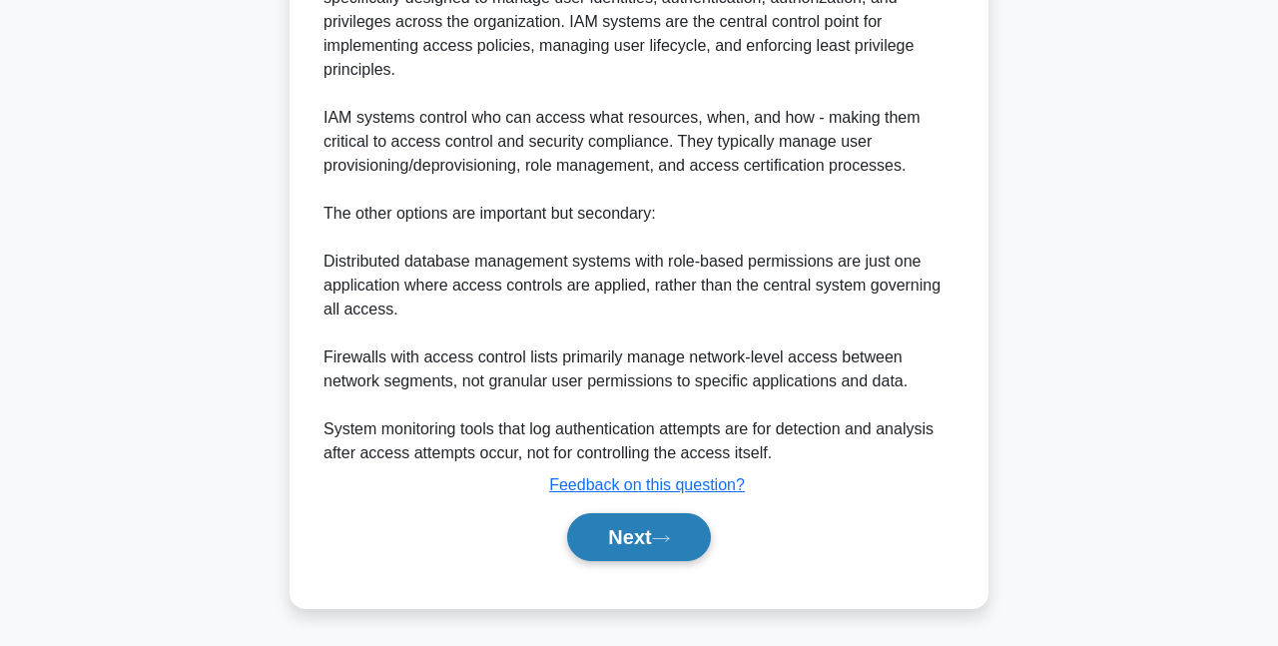
click at [683, 552] on button "Next" at bounding box center [638, 537] width 143 height 48
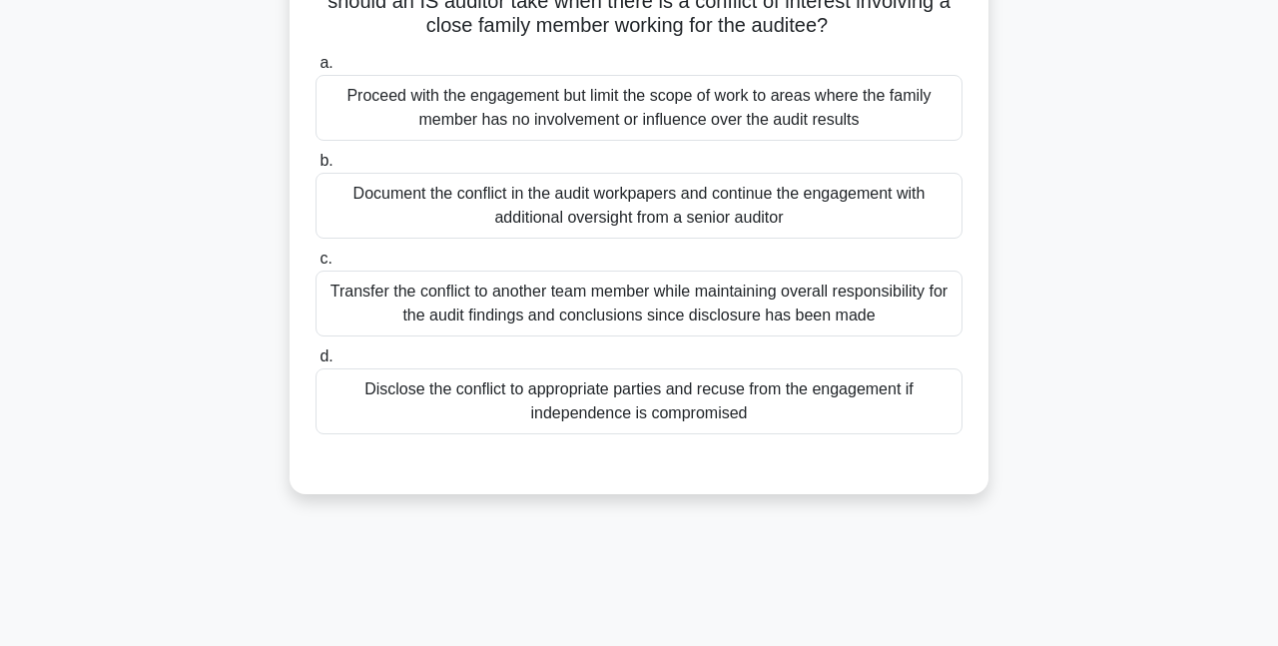
scroll to position [233, 0]
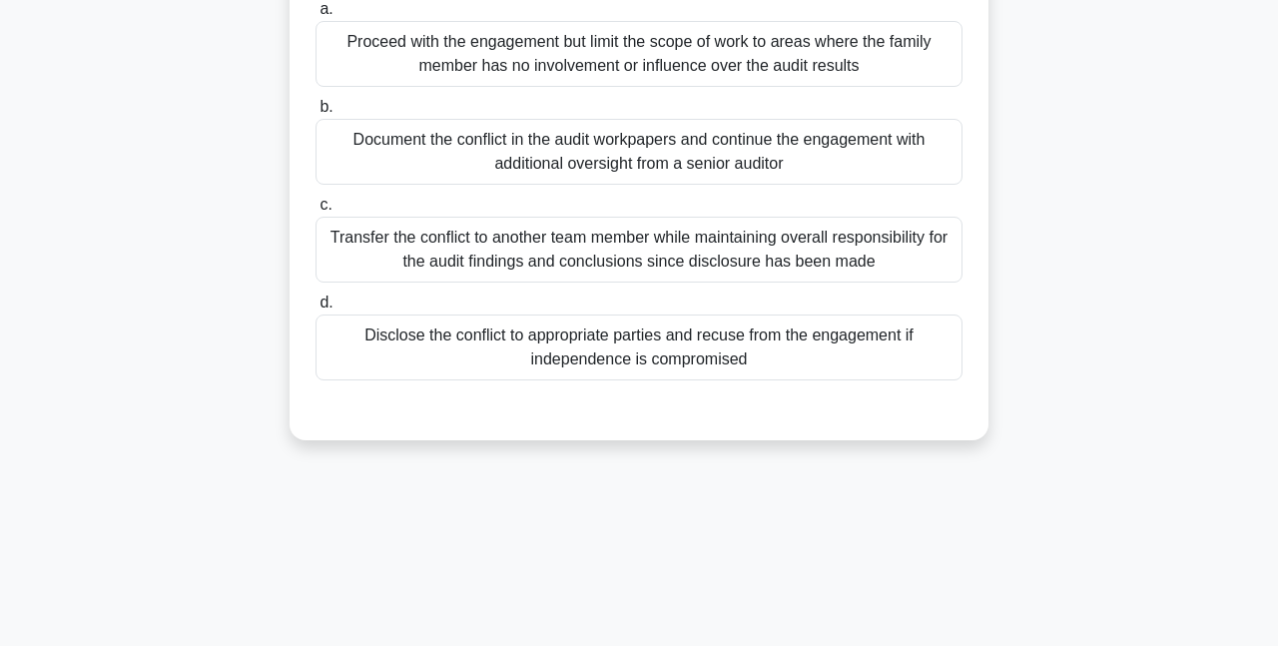
click at [864, 362] on div "Disclose the conflict to appropriate parties and recuse from the engagement if …" at bounding box center [638, 347] width 647 height 66
click at [315, 309] on input "d. Disclose the conflict to appropriate parties and recuse from the engagement …" at bounding box center [315, 302] width 0 height 13
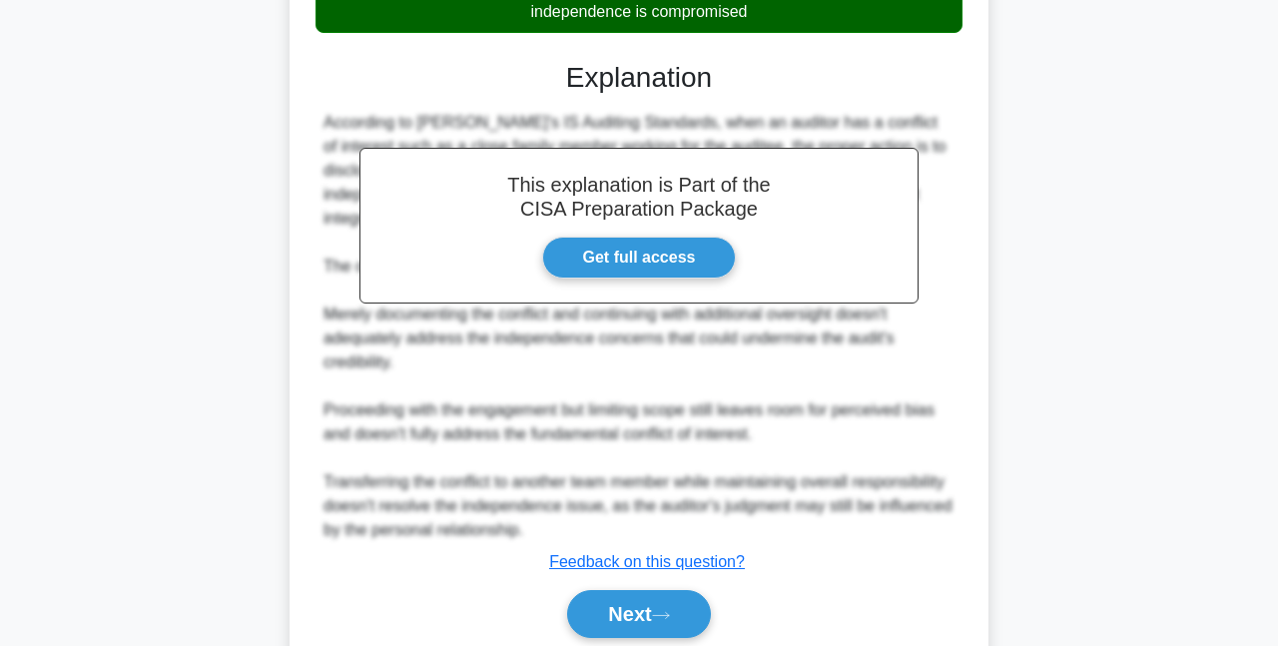
scroll to position [634, 0]
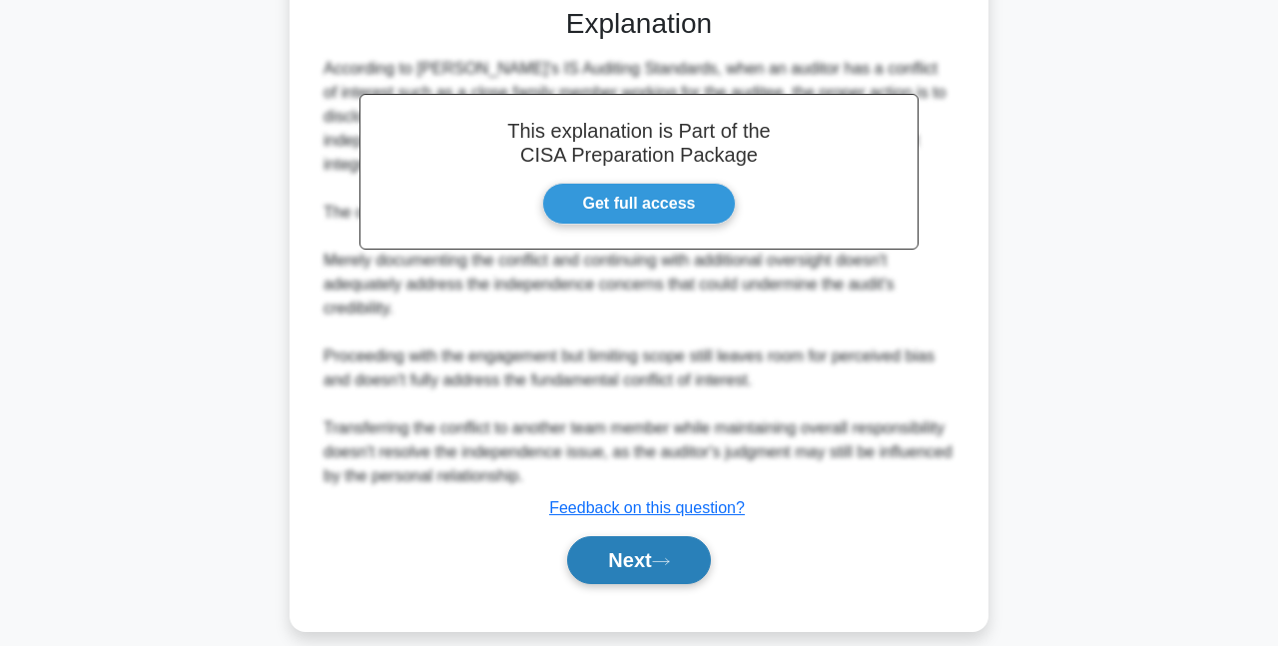
click at [631, 545] on button "Next" at bounding box center [638, 560] width 143 height 48
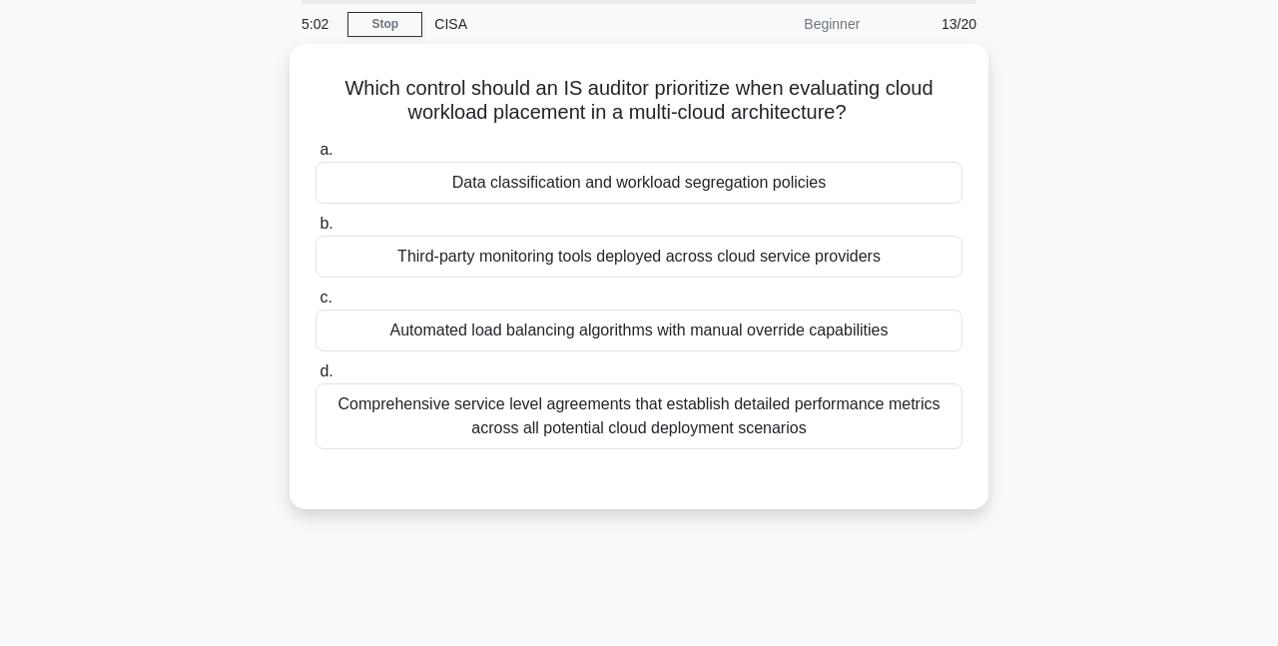
scroll to position [0, 0]
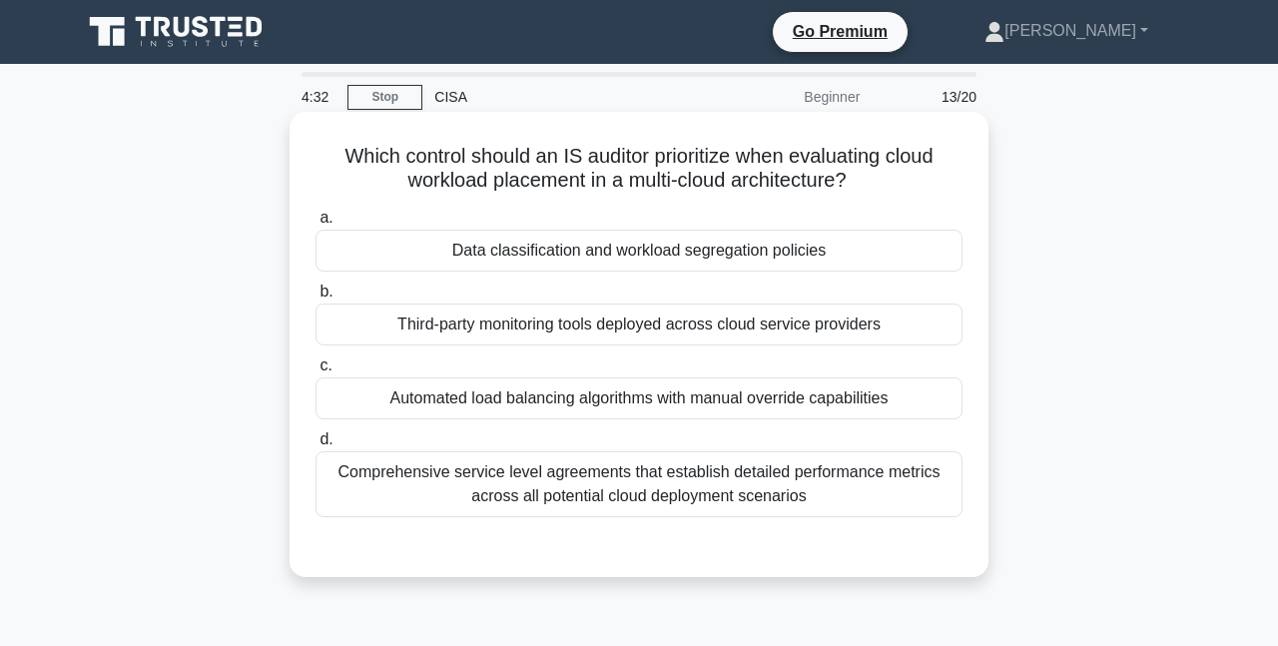
click at [672, 255] on div "Data classification and workload segregation policies" at bounding box center [638, 251] width 647 height 42
click at [315, 225] on input "a. Data classification and workload segregation policies" at bounding box center [315, 218] width 0 height 13
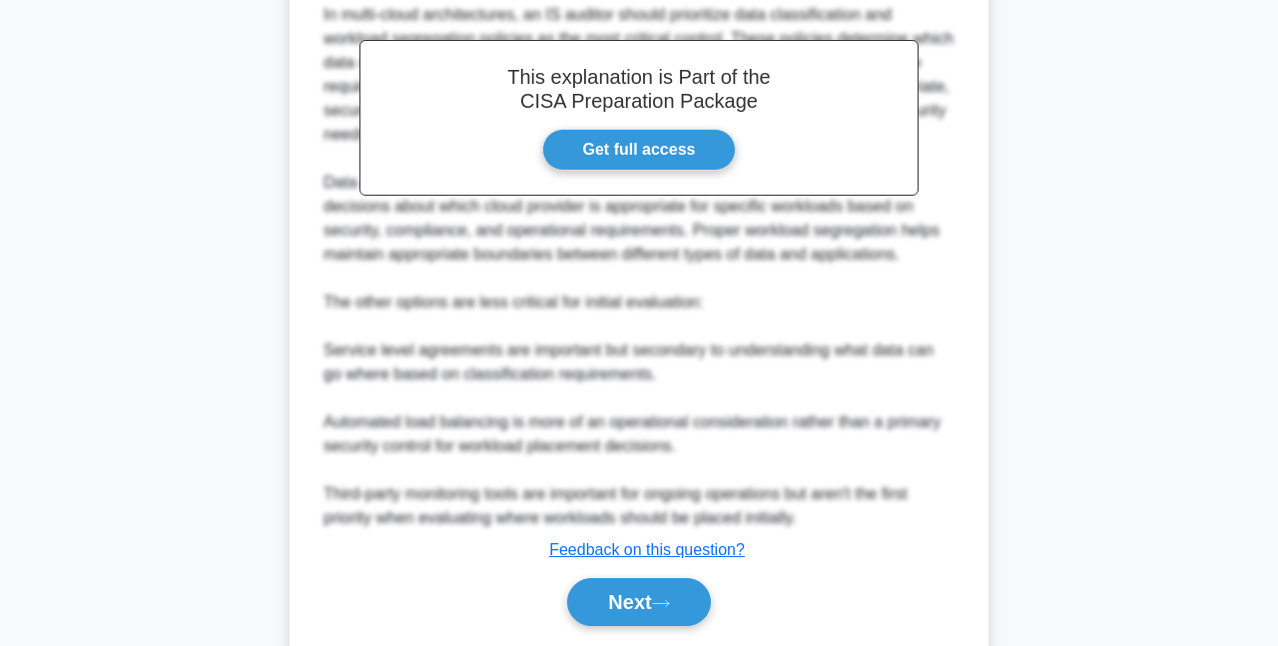
scroll to position [658, 0]
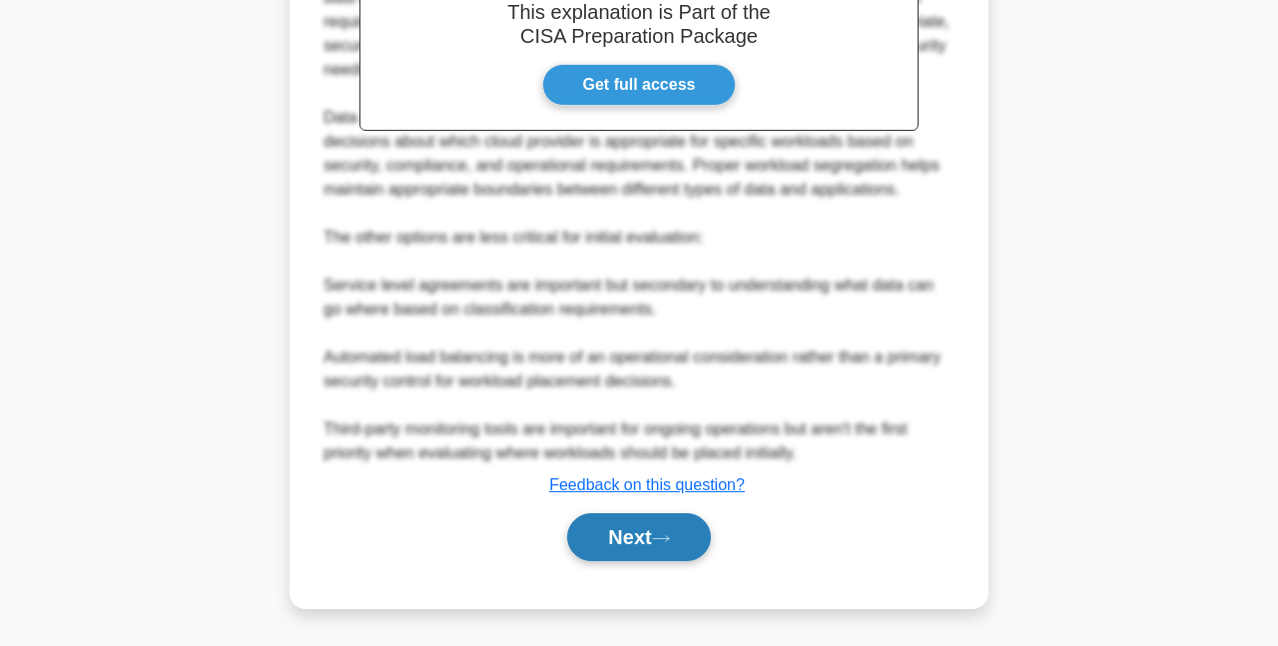
click at [650, 538] on button "Next" at bounding box center [638, 537] width 143 height 48
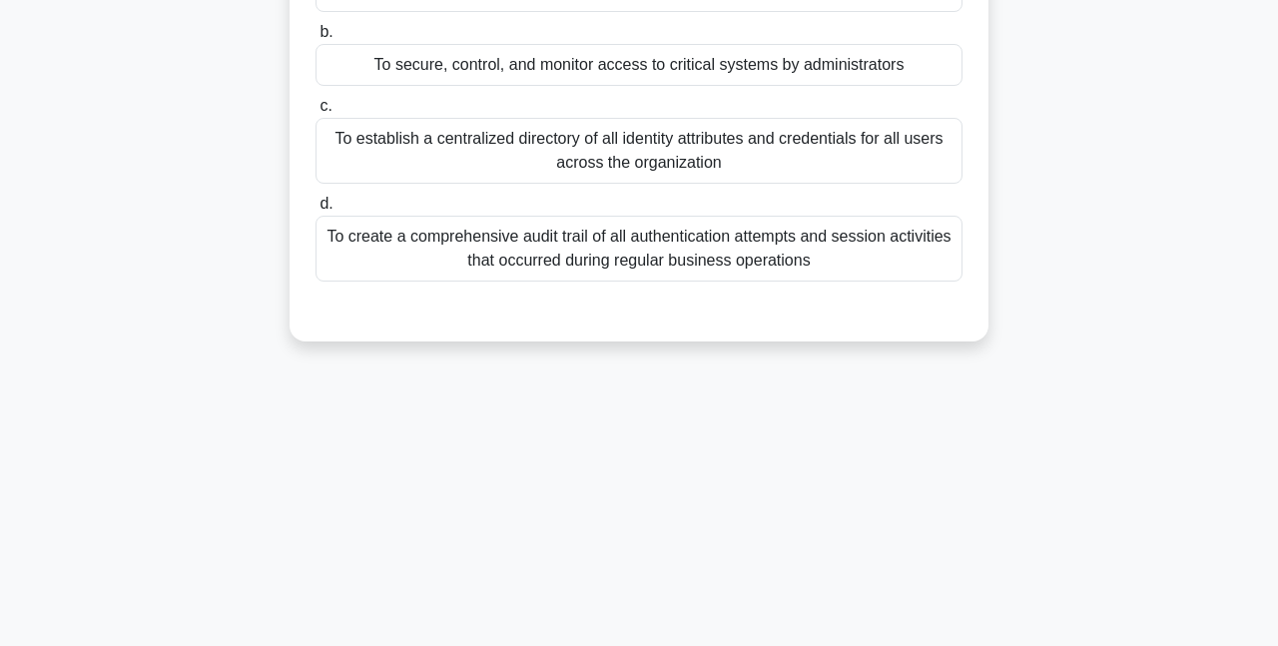
scroll to position [0, 0]
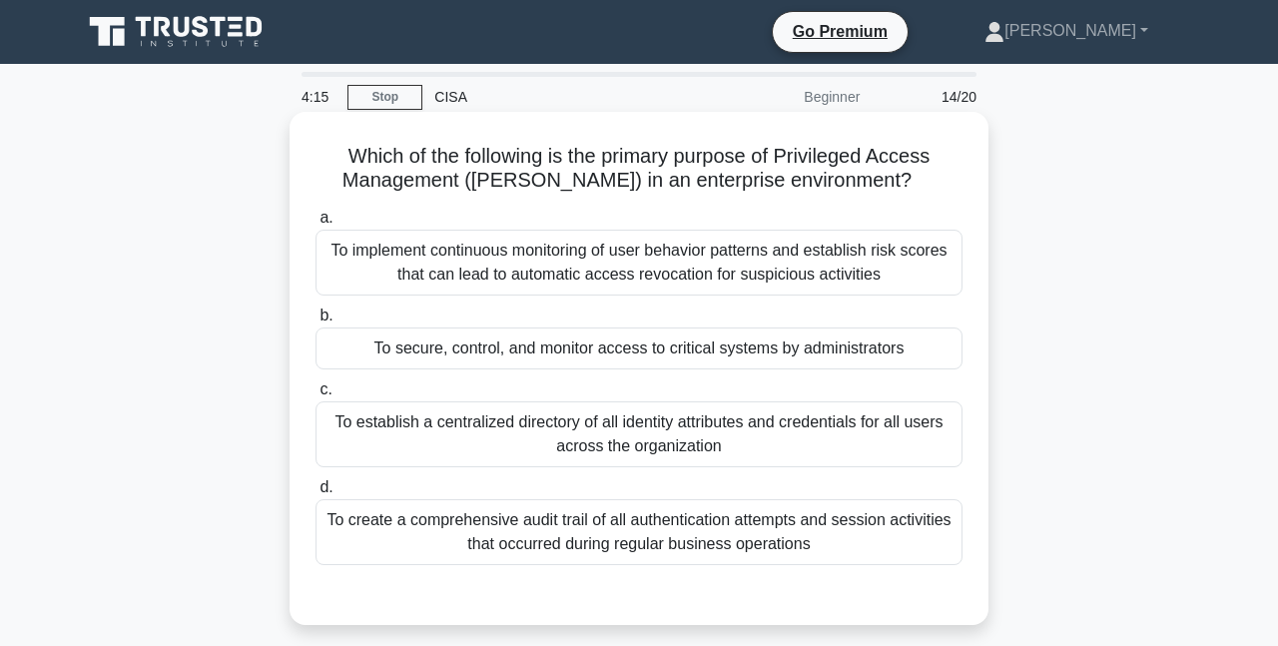
click at [849, 345] on div "To secure, control, and monitor access to critical systems by administrators" at bounding box center [638, 348] width 647 height 42
click at [315, 322] on input "b. To secure, control, and monitor access to critical systems by administrators" at bounding box center [315, 315] width 0 height 13
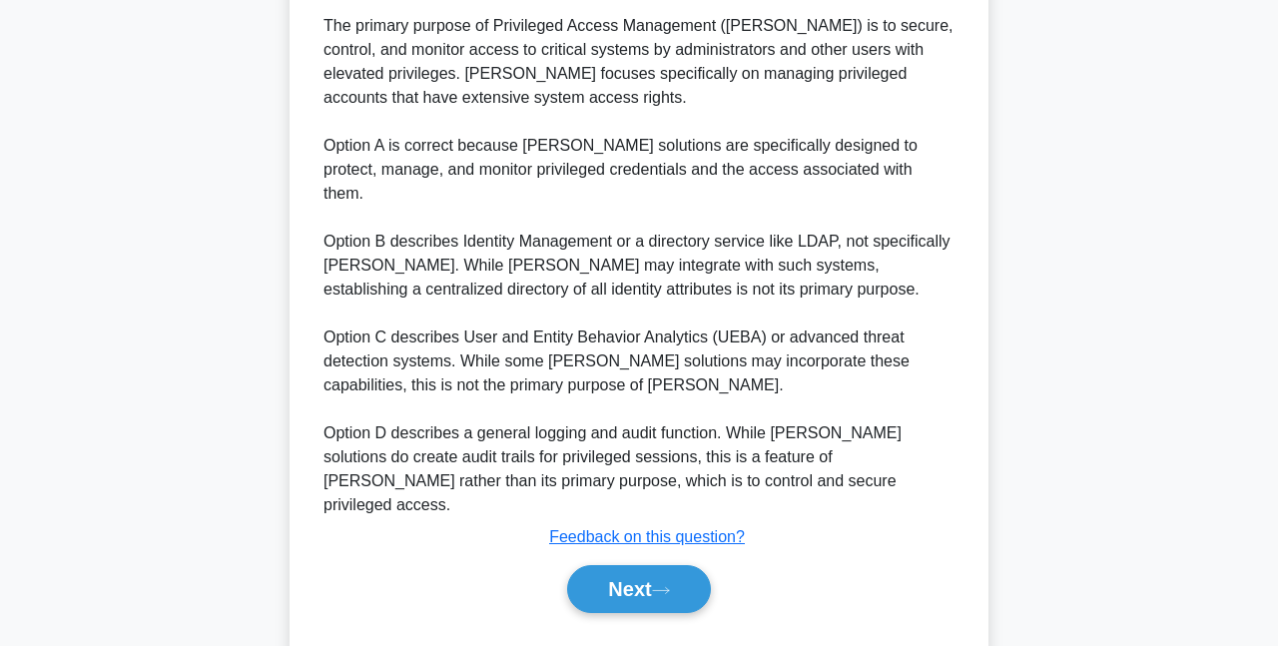
scroll to position [634, 0]
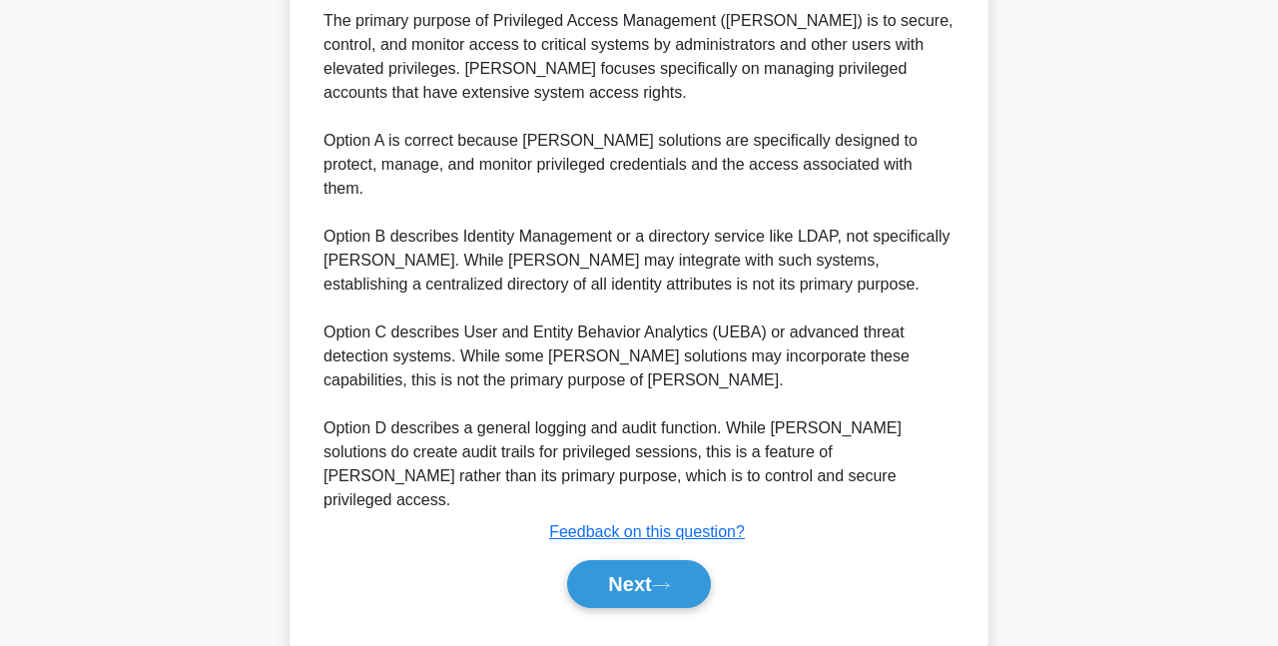
drag, startPoint x: 684, startPoint y: 542, endPoint x: 717, endPoint y: 523, distance: 38.0
click at [684, 560] on button "Next" at bounding box center [638, 584] width 143 height 48
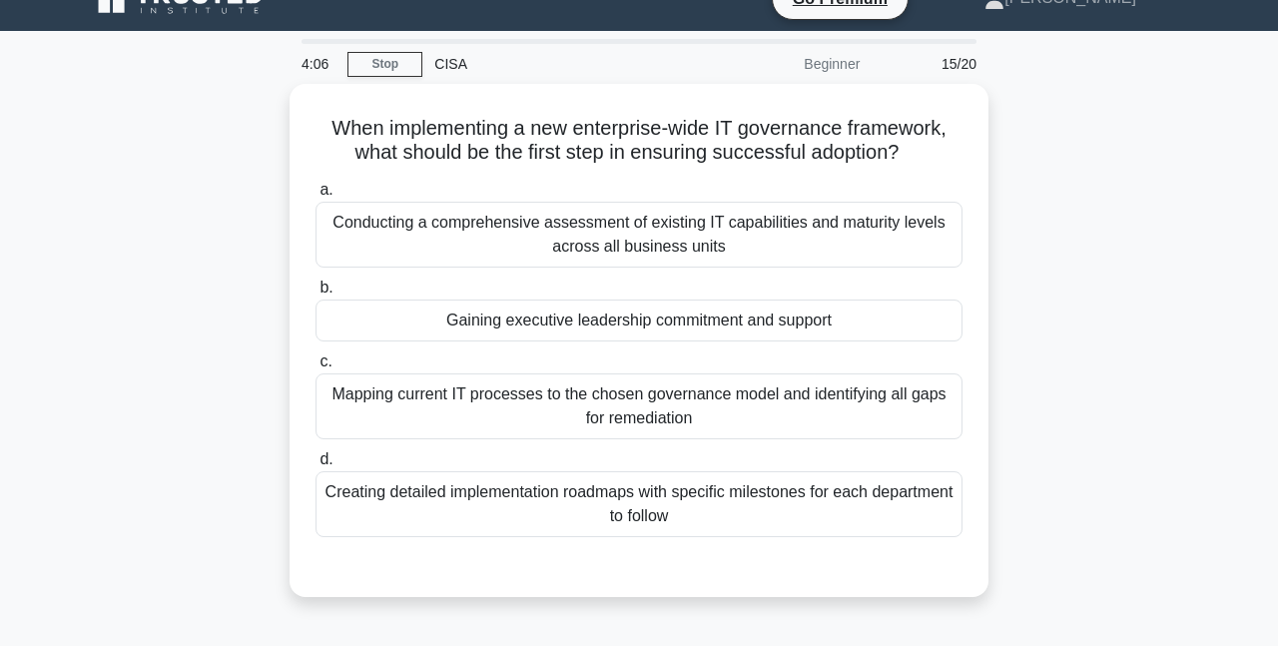
scroll to position [0, 0]
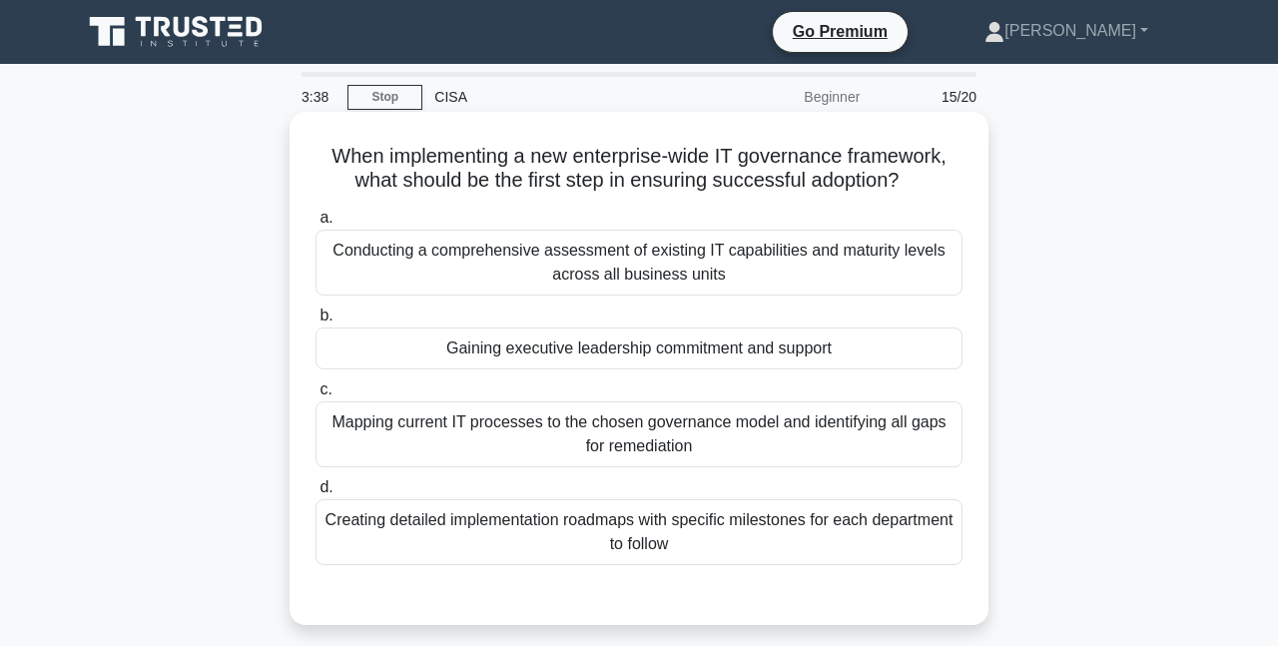
click at [740, 356] on div "Gaining executive leadership commitment and support" at bounding box center [638, 348] width 647 height 42
click at [315, 322] on input "b. Gaining executive leadership commitment and support" at bounding box center [315, 315] width 0 height 13
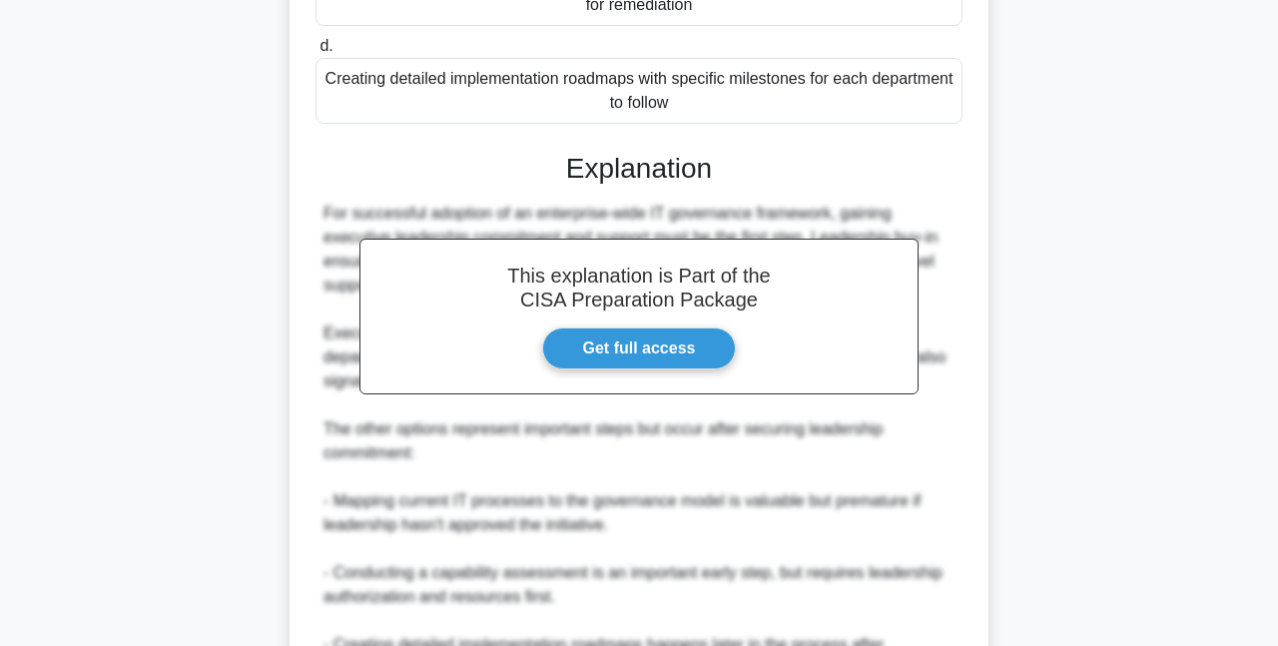
scroll to position [658, 0]
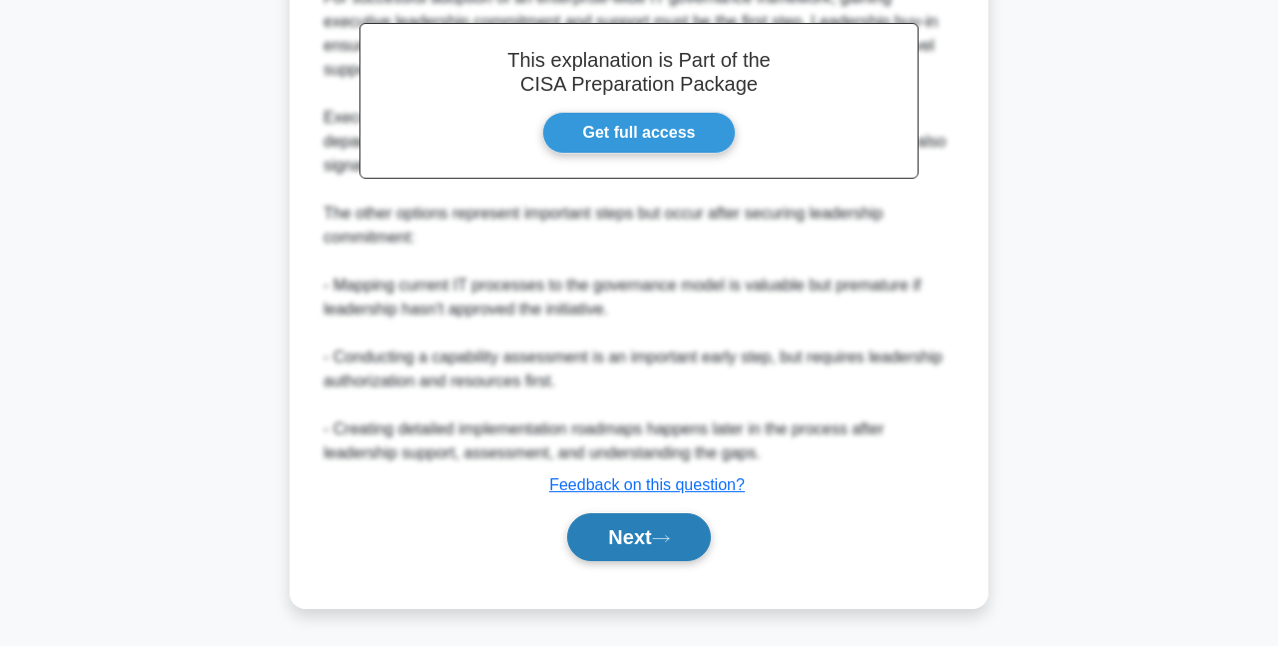
click at [640, 533] on button "Next" at bounding box center [638, 537] width 143 height 48
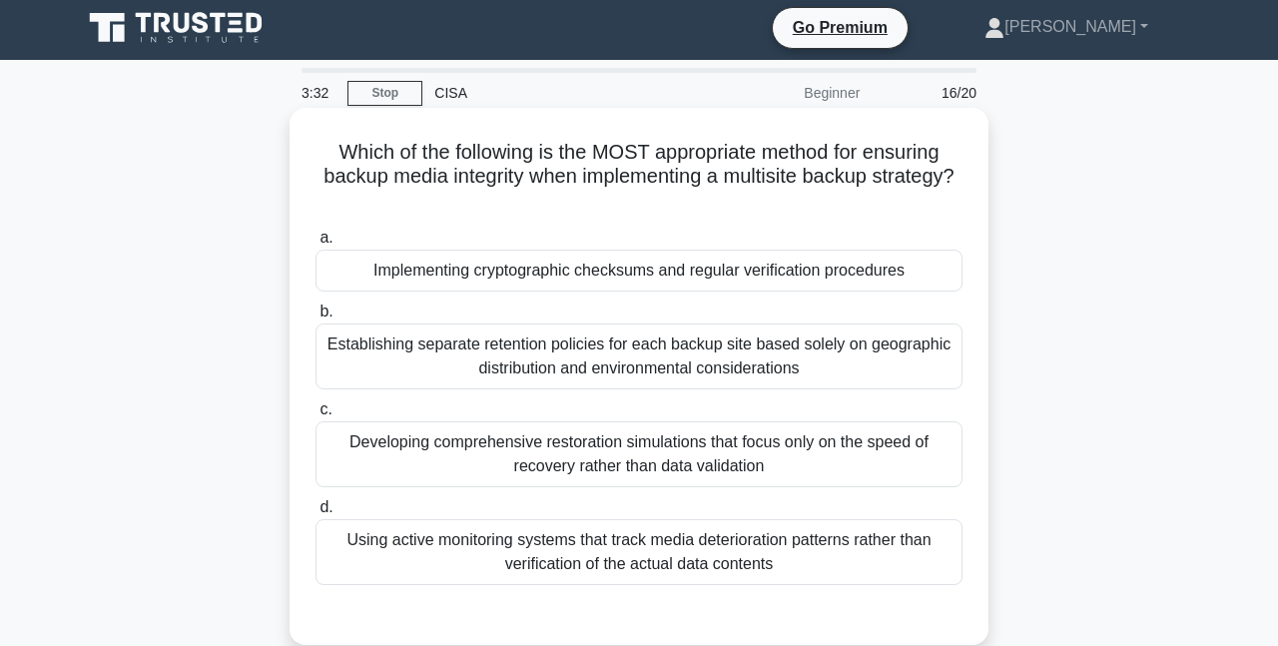
scroll to position [0, 0]
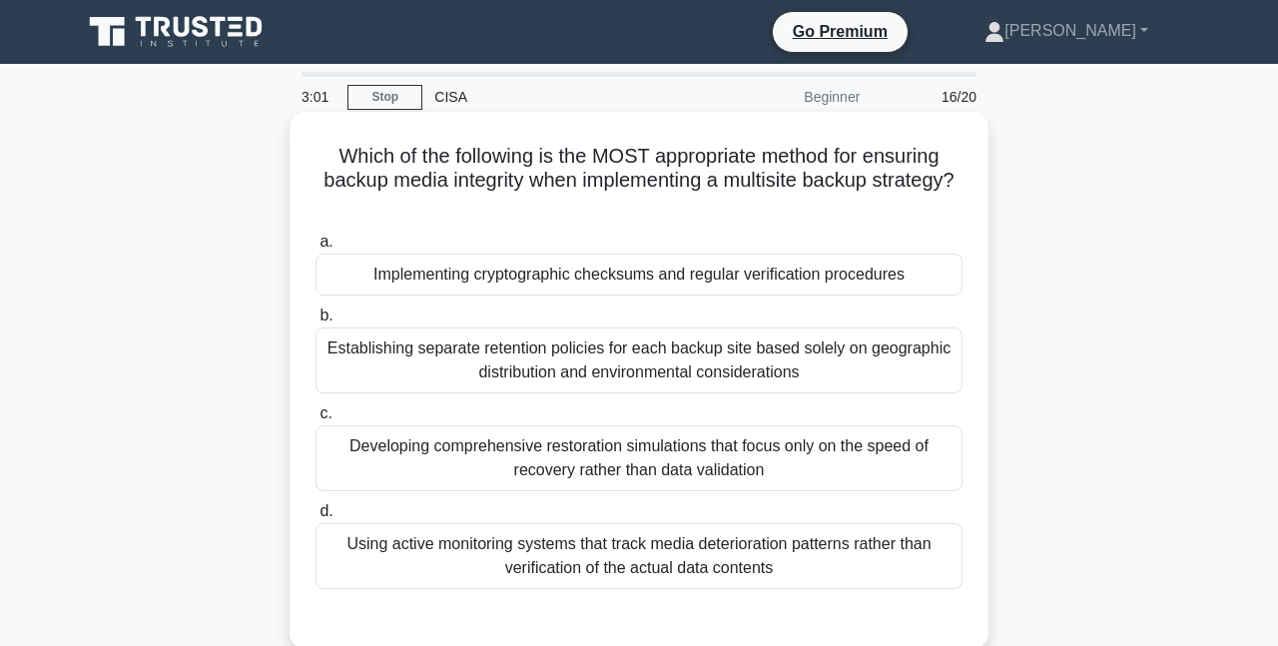
click at [855, 279] on div "Implementing cryptographic checksums and regular verification procedures" at bounding box center [638, 275] width 647 height 42
click at [315, 249] on input "a. Implementing cryptographic checksums and regular verification procedures" at bounding box center [315, 242] width 0 height 13
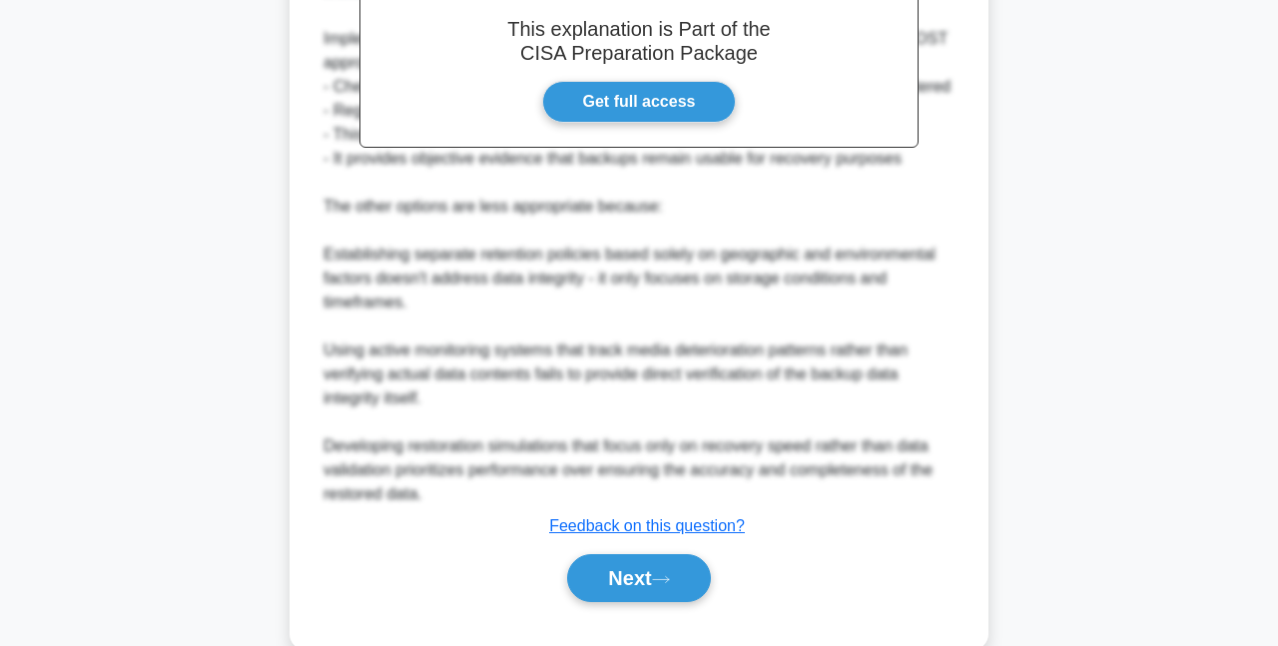
scroll to position [754, 0]
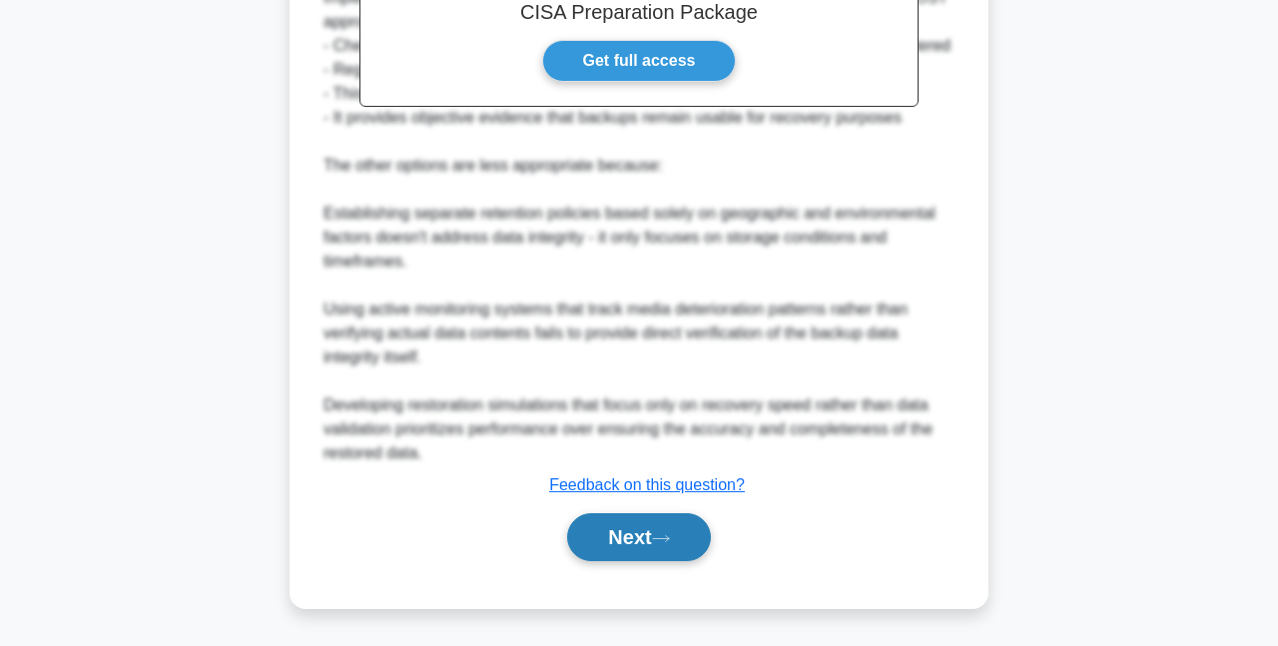
click at [658, 541] on button "Next" at bounding box center [638, 537] width 143 height 48
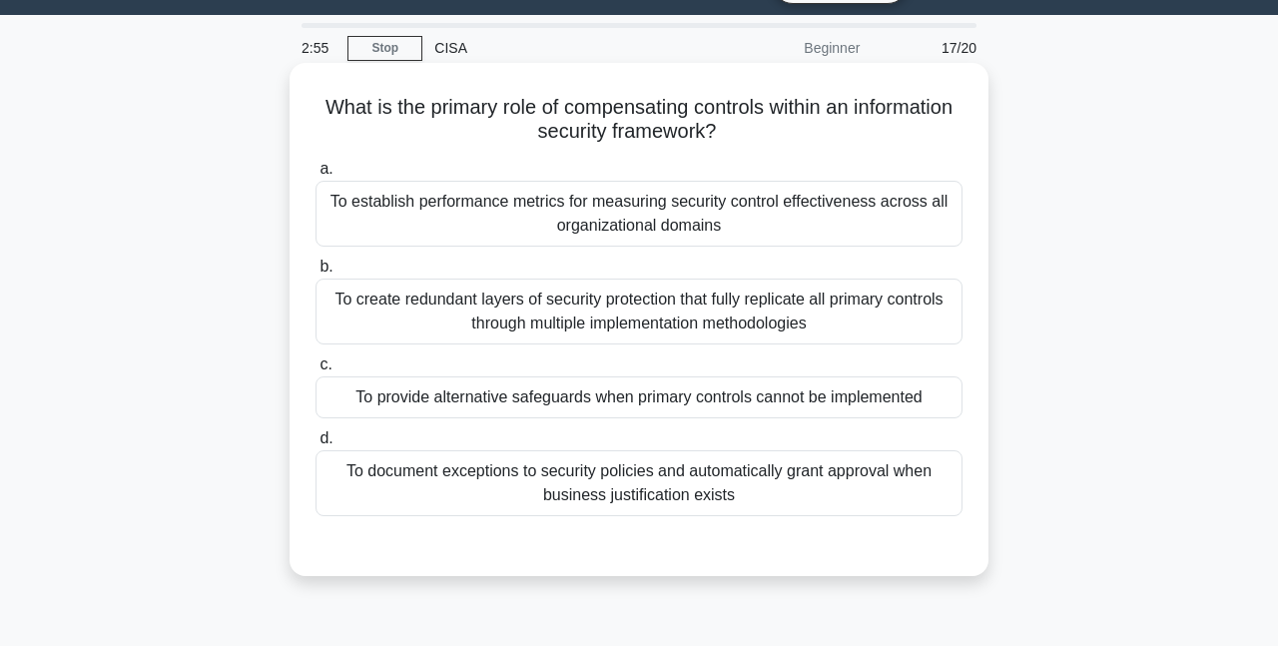
scroll to position [0, 0]
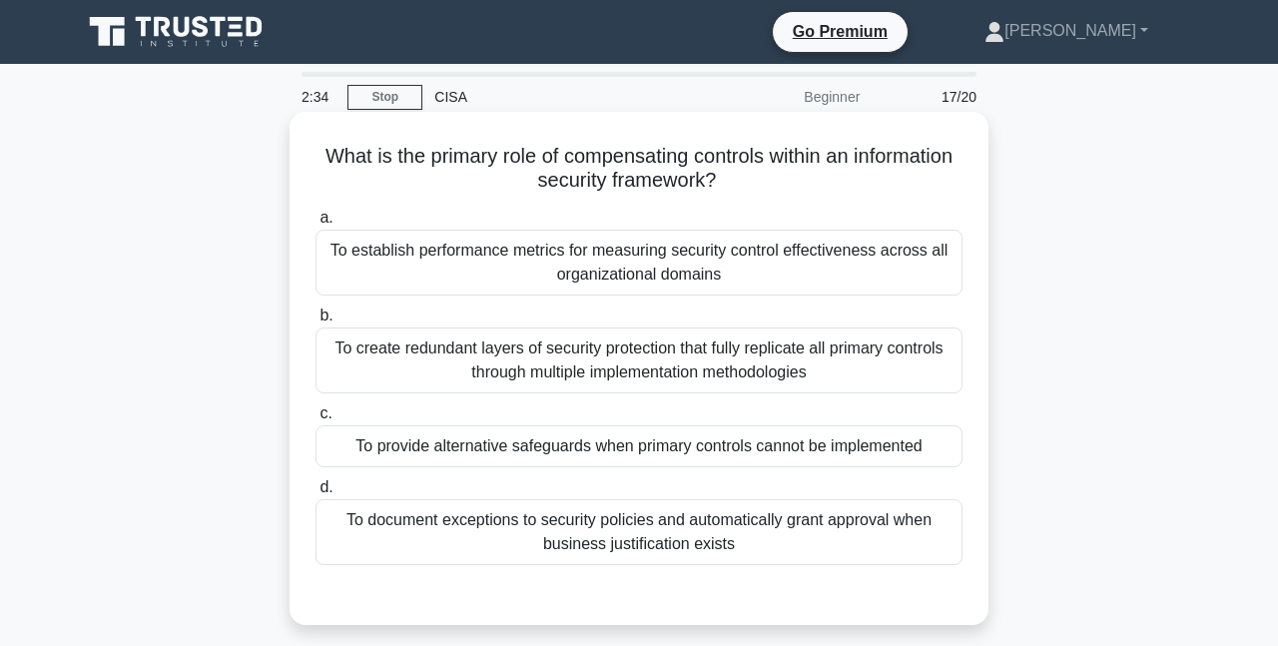
click at [858, 451] on div "To provide alternative safeguards when primary controls cannot be implemented" at bounding box center [638, 446] width 647 height 42
click at [315, 420] on input "c. To provide alternative safeguards when primary controls cannot be implemented" at bounding box center [315, 413] width 0 height 13
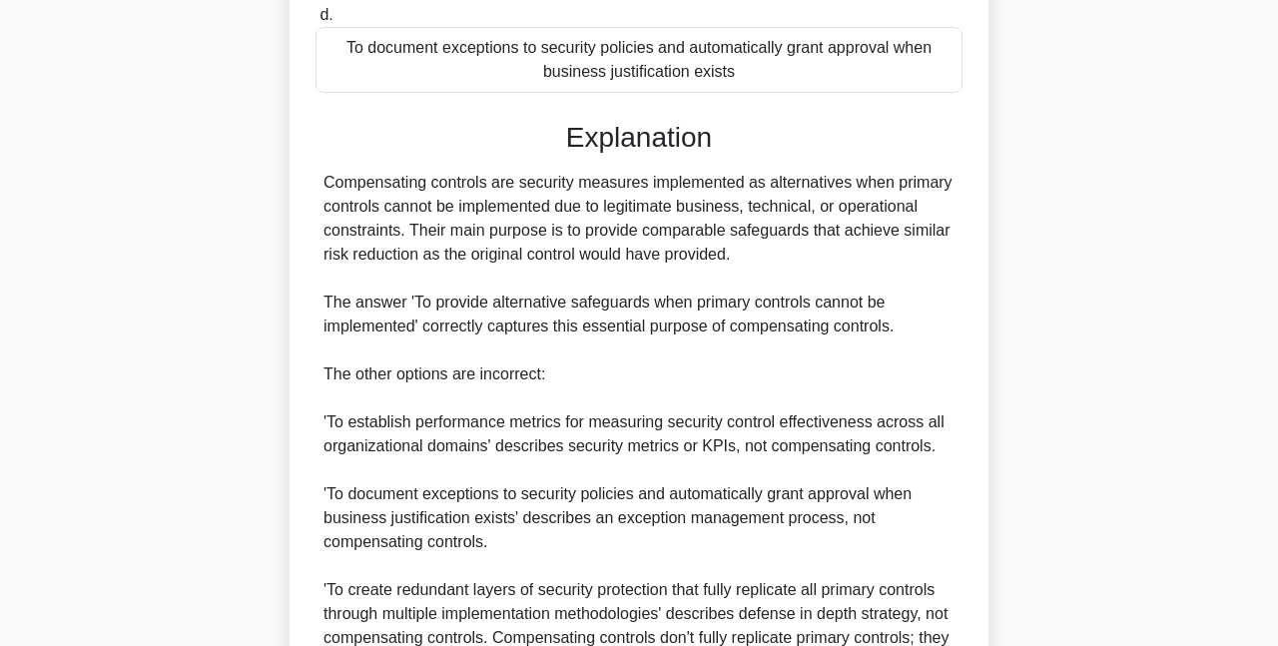
scroll to position [682, 0]
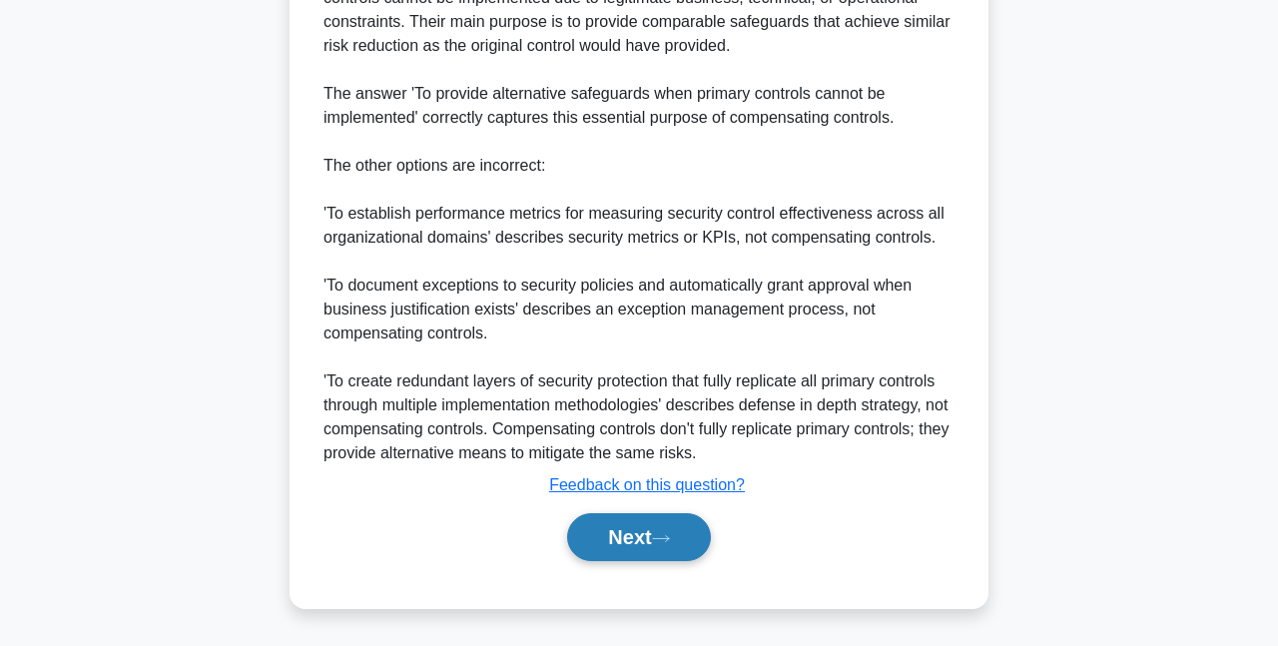
click at [663, 534] on icon at bounding box center [661, 538] width 18 height 11
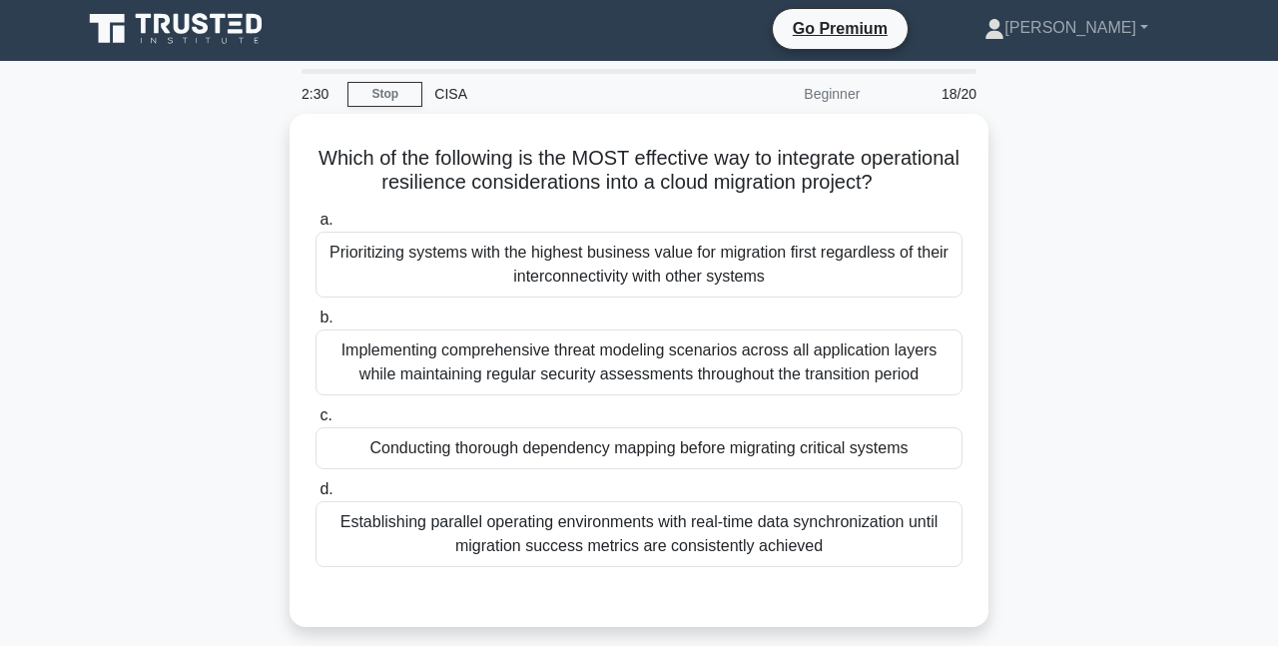
scroll to position [0, 0]
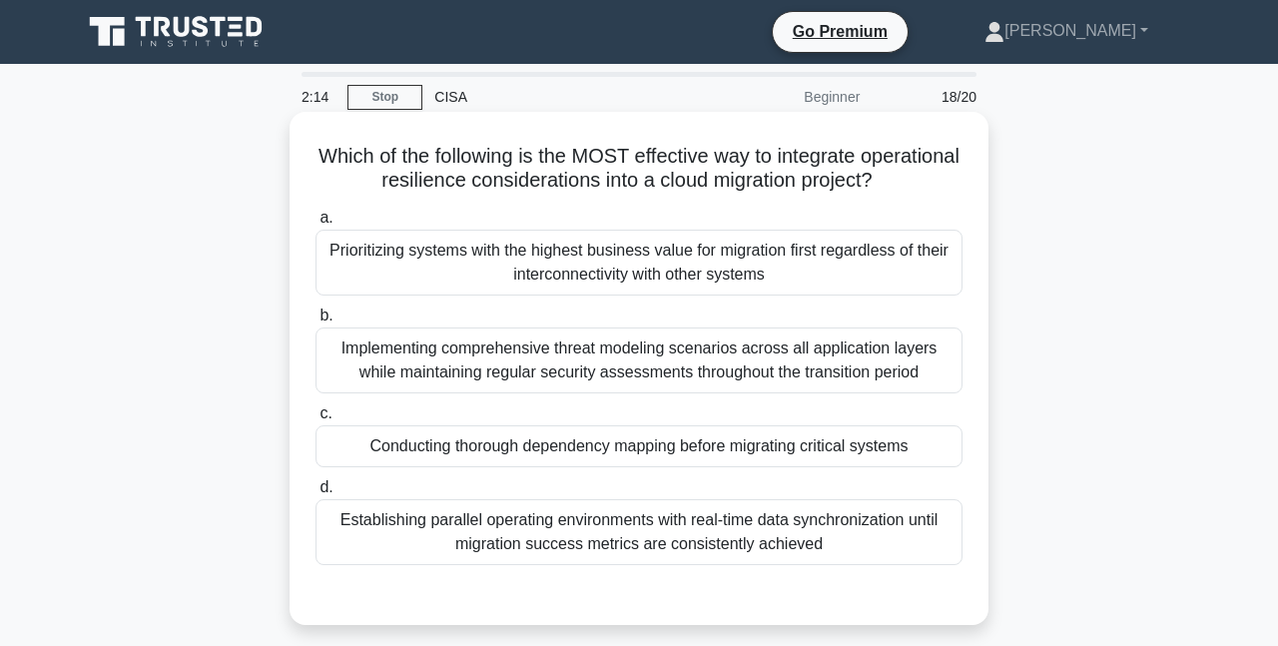
click at [874, 448] on div "Conducting thorough dependency mapping before migrating critical systems" at bounding box center [638, 446] width 647 height 42
click at [315, 420] on input "c. Conducting thorough dependency mapping before migrating critical systems" at bounding box center [315, 413] width 0 height 13
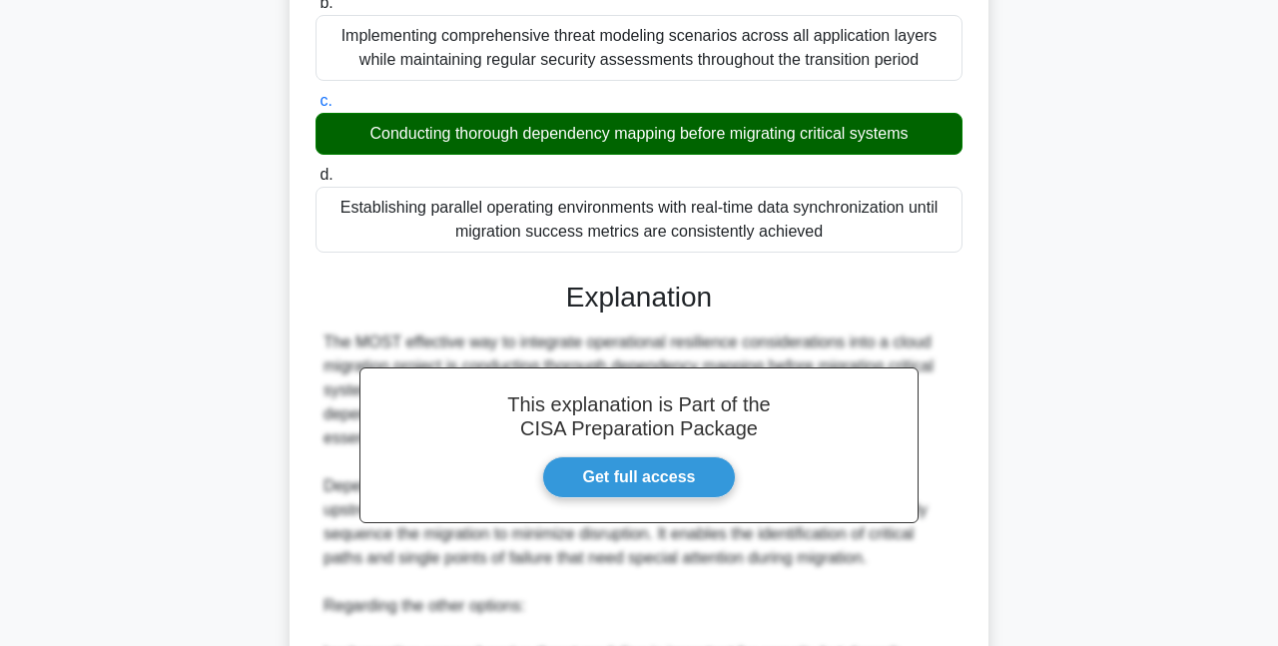
scroll to position [778, 0]
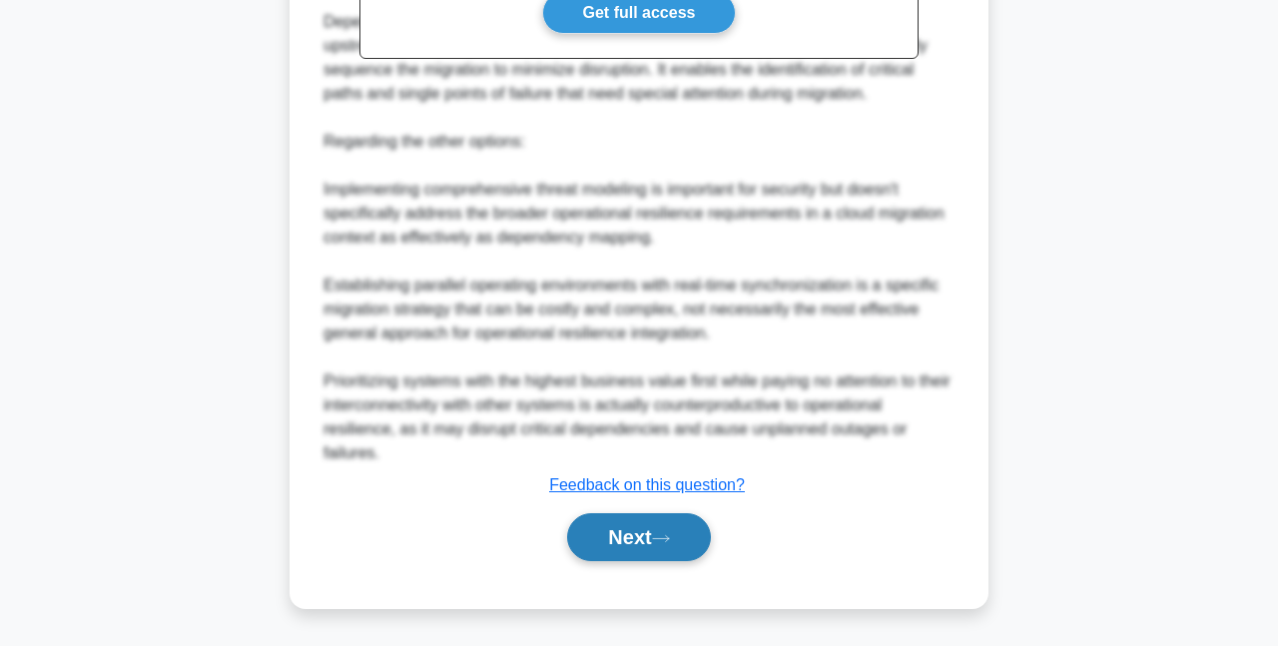
click at [696, 550] on button "Next" at bounding box center [638, 537] width 143 height 48
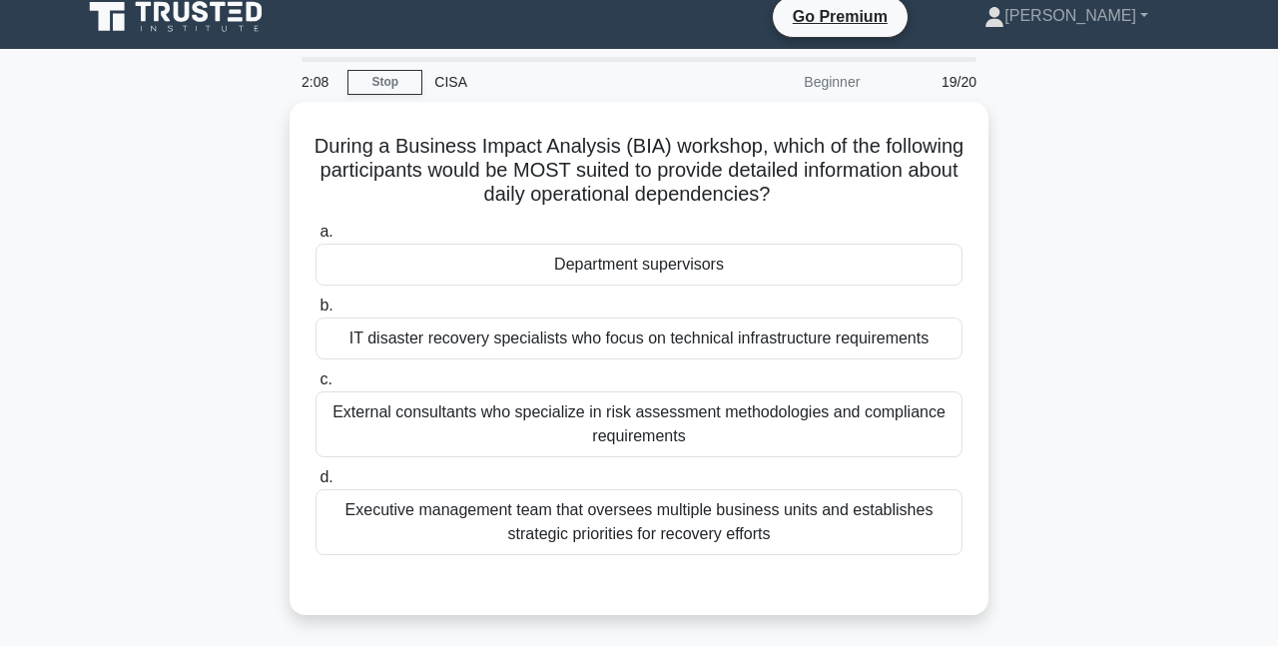
scroll to position [0, 0]
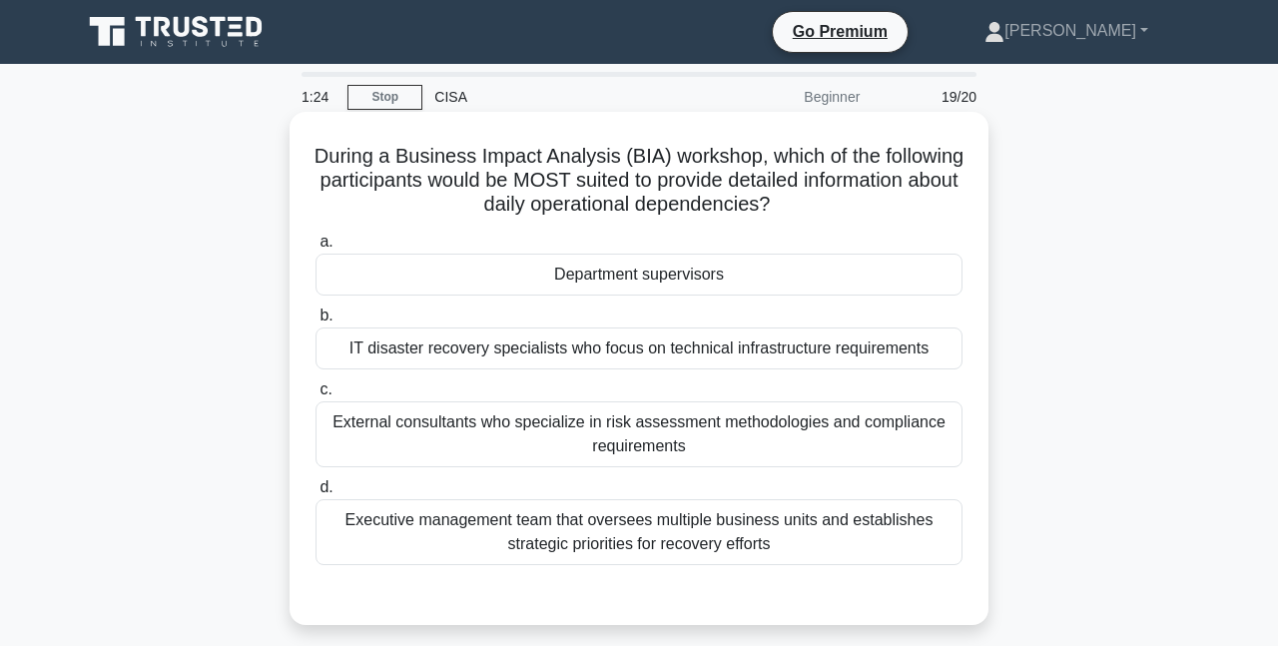
click at [841, 519] on div "Executive management team that oversees multiple business units and establishes…" at bounding box center [638, 532] width 647 height 66
click at [315, 494] on input "d. Executive management team that oversees multiple business units and establis…" at bounding box center [315, 487] width 0 height 13
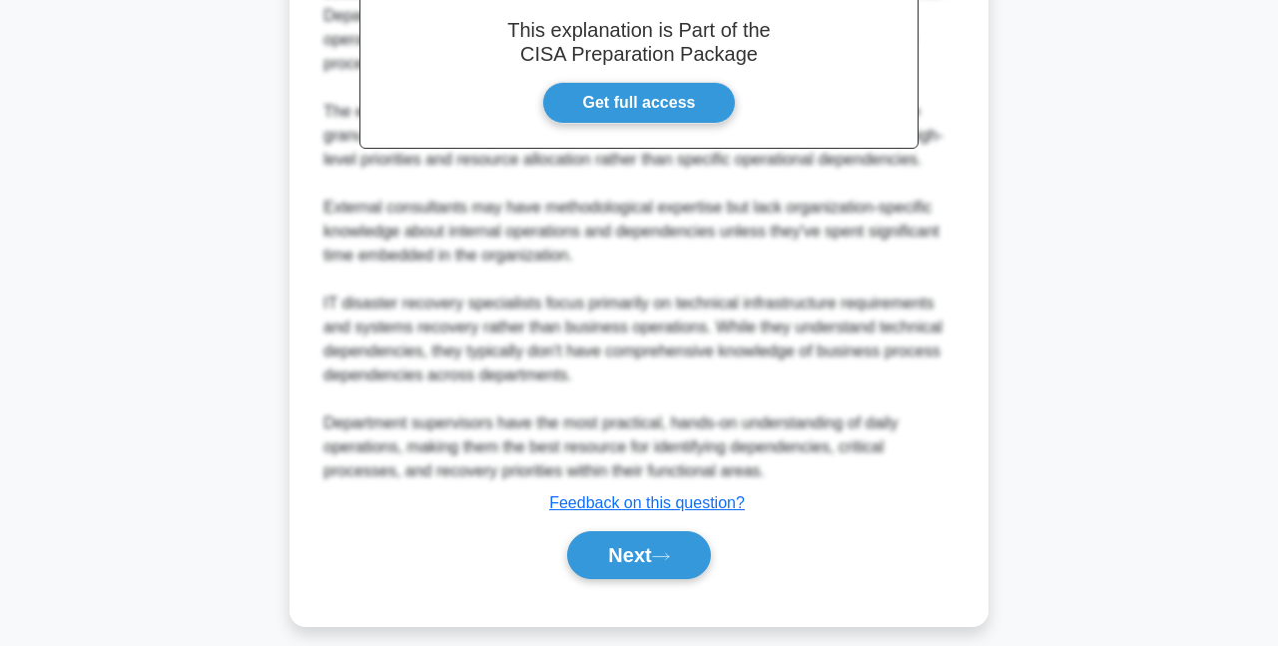
scroll to position [708, 0]
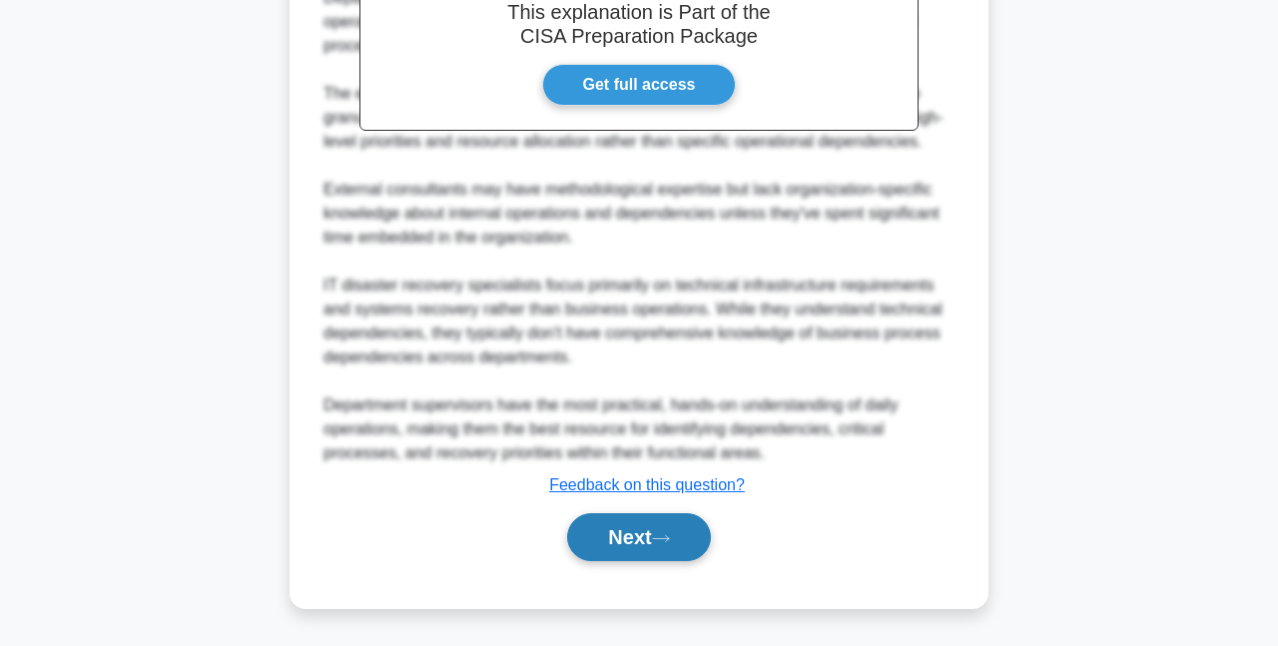
click at [697, 522] on button "Next" at bounding box center [638, 537] width 143 height 48
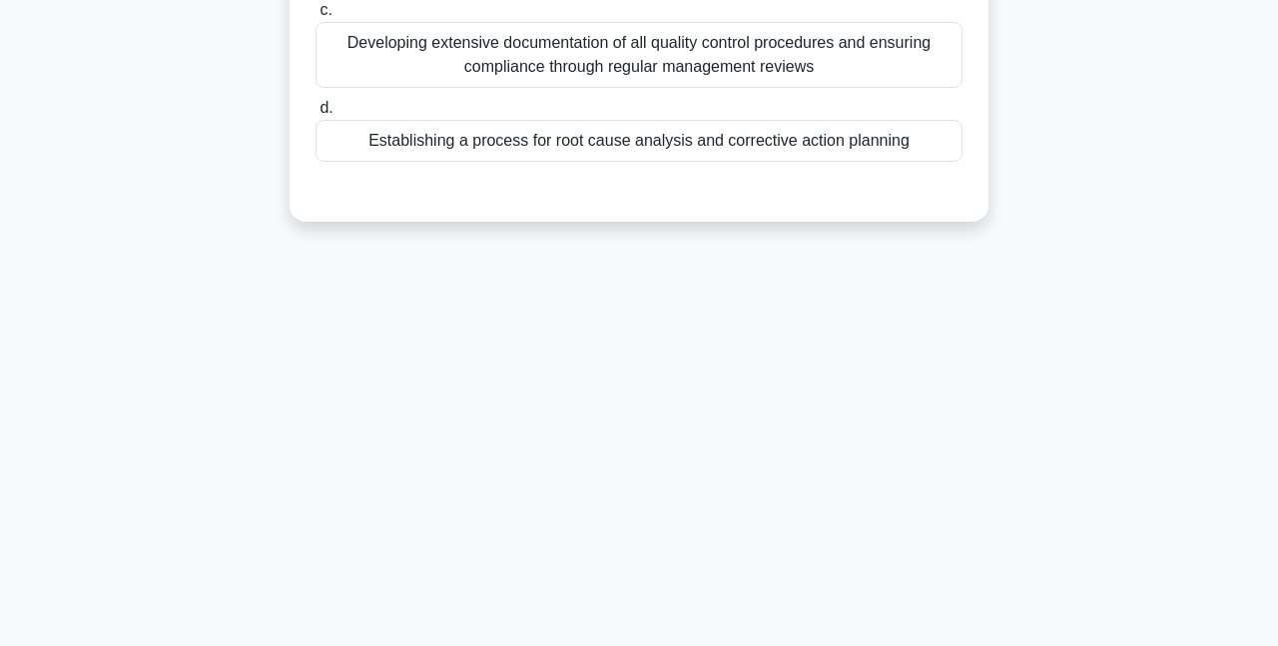
scroll to position [0, 0]
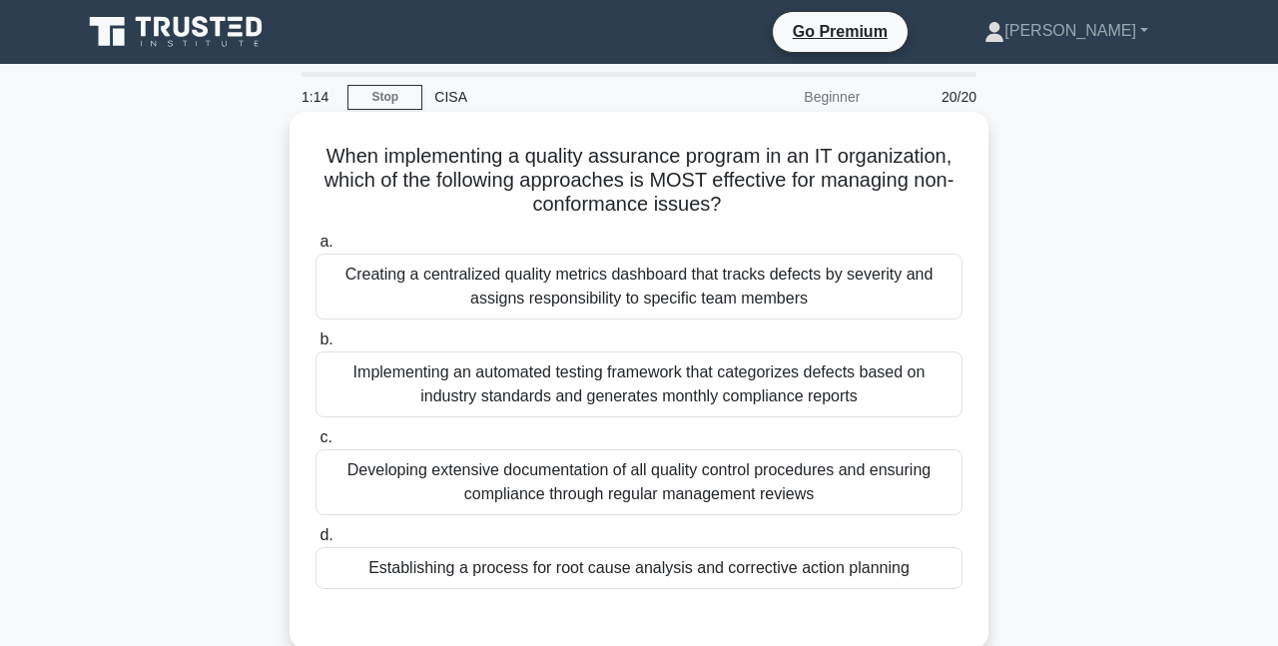
drag, startPoint x: 326, startPoint y: 645, endPoint x: 350, endPoint y: 645, distance: 24.0
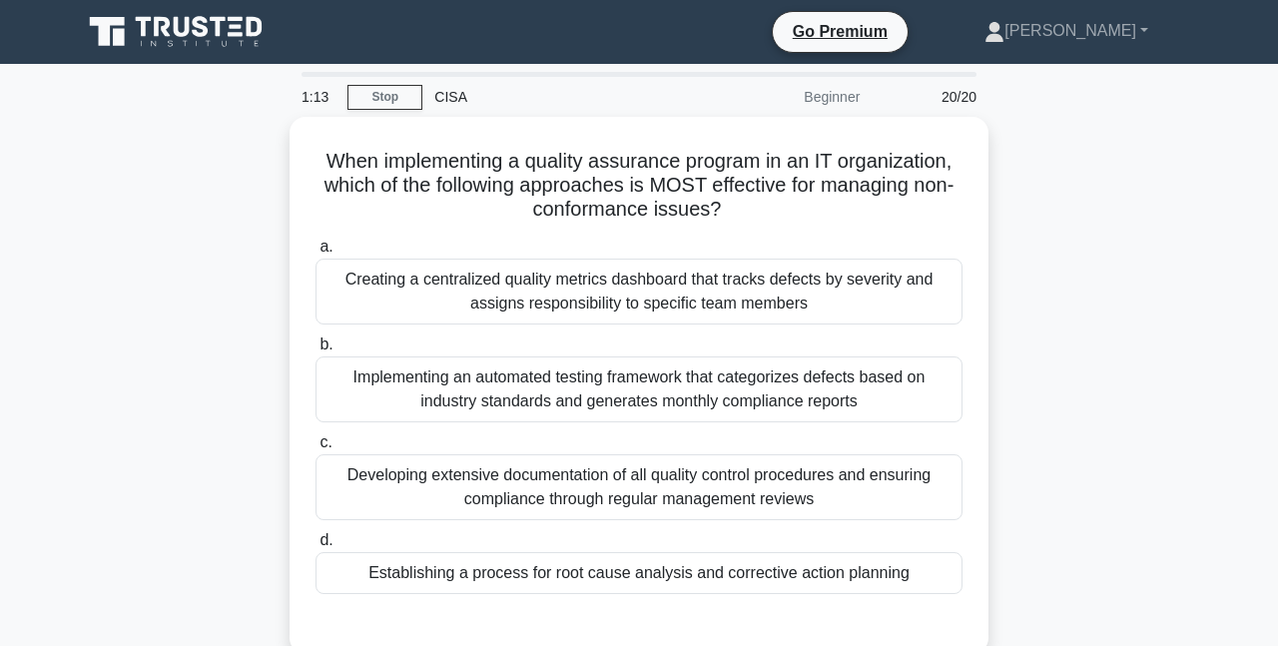
drag, startPoint x: 350, startPoint y: 645, endPoint x: 1088, endPoint y: 241, distance: 841.2
click at [1088, 241] on div "When implementing a quality assurance program in an IT organization, which of t…" at bounding box center [639, 397] width 1138 height 561
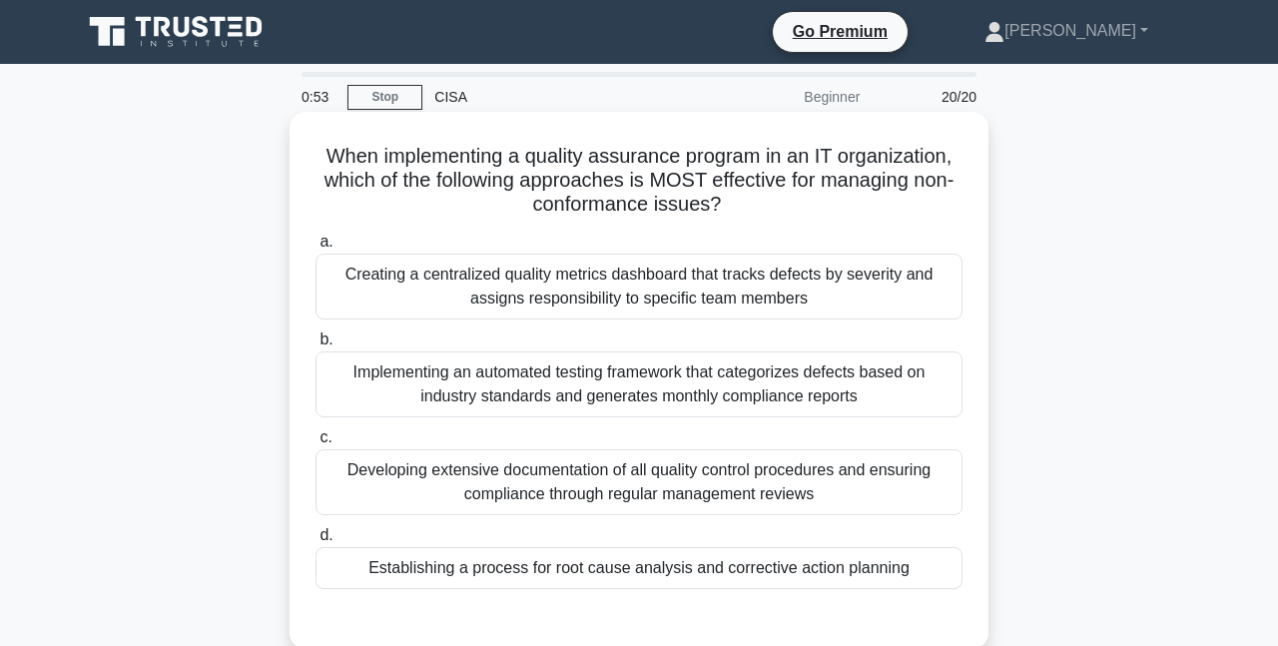
click at [639, 499] on div "Developing extensive documentation of all quality control procedures and ensuri…" at bounding box center [638, 482] width 647 height 66
click at [315, 444] on input "c. Developing extensive documentation of all quality control procedures and ens…" at bounding box center [315, 437] width 0 height 13
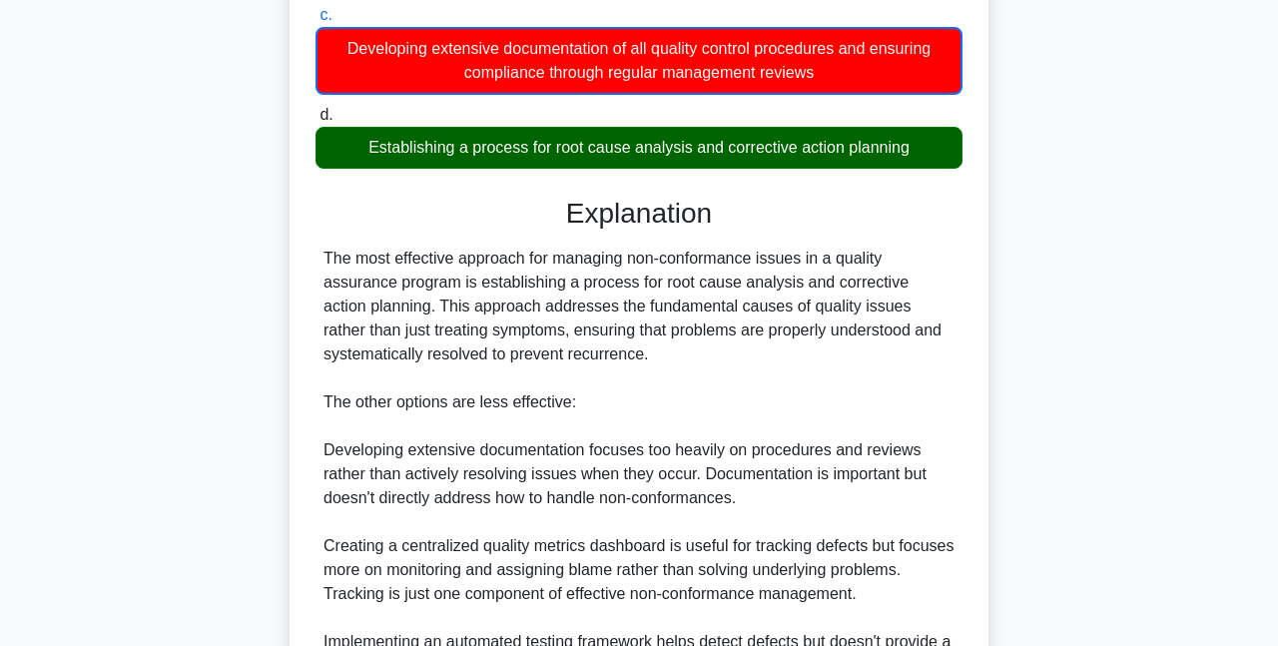
scroll to position [684, 0]
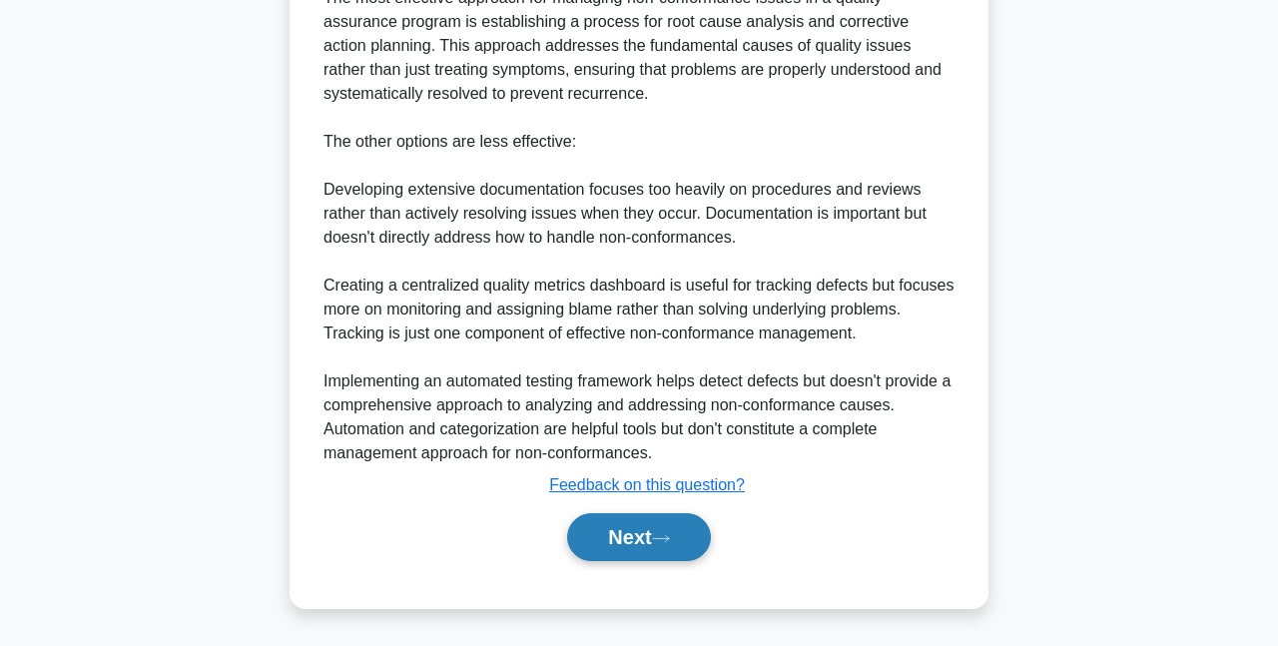
click at [593, 542] on button "Next" at bounding box center [638, 537] width 143 height 48
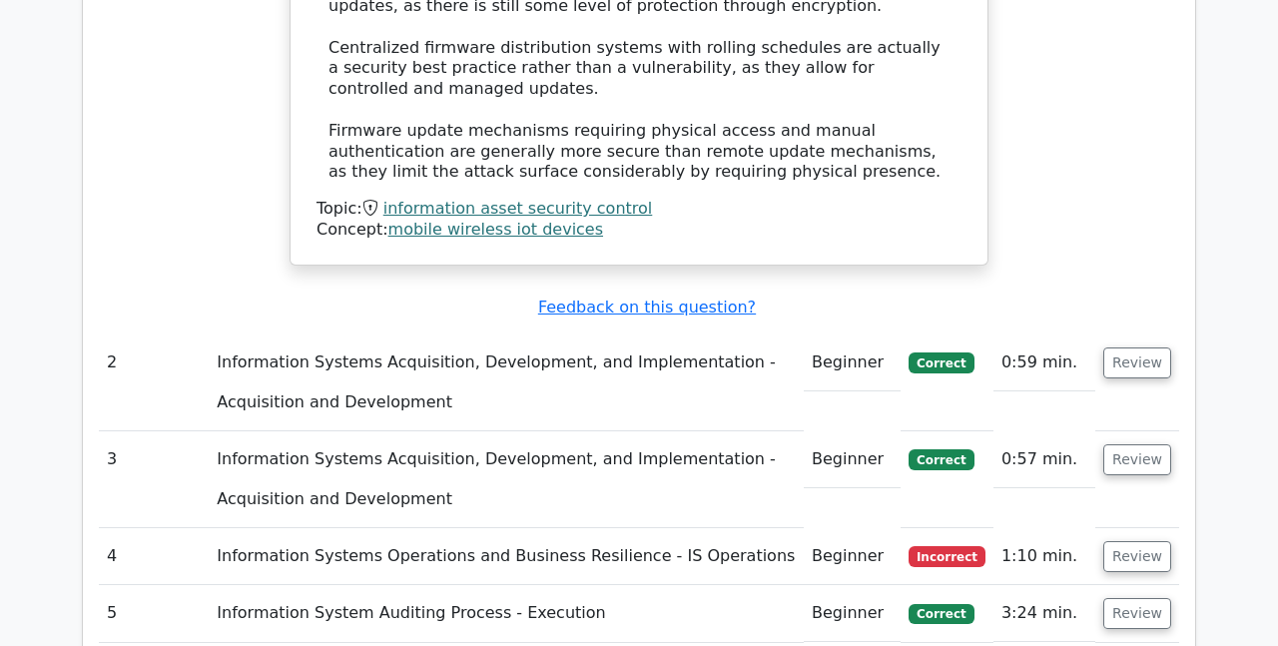
scroll to position [2795, 0]
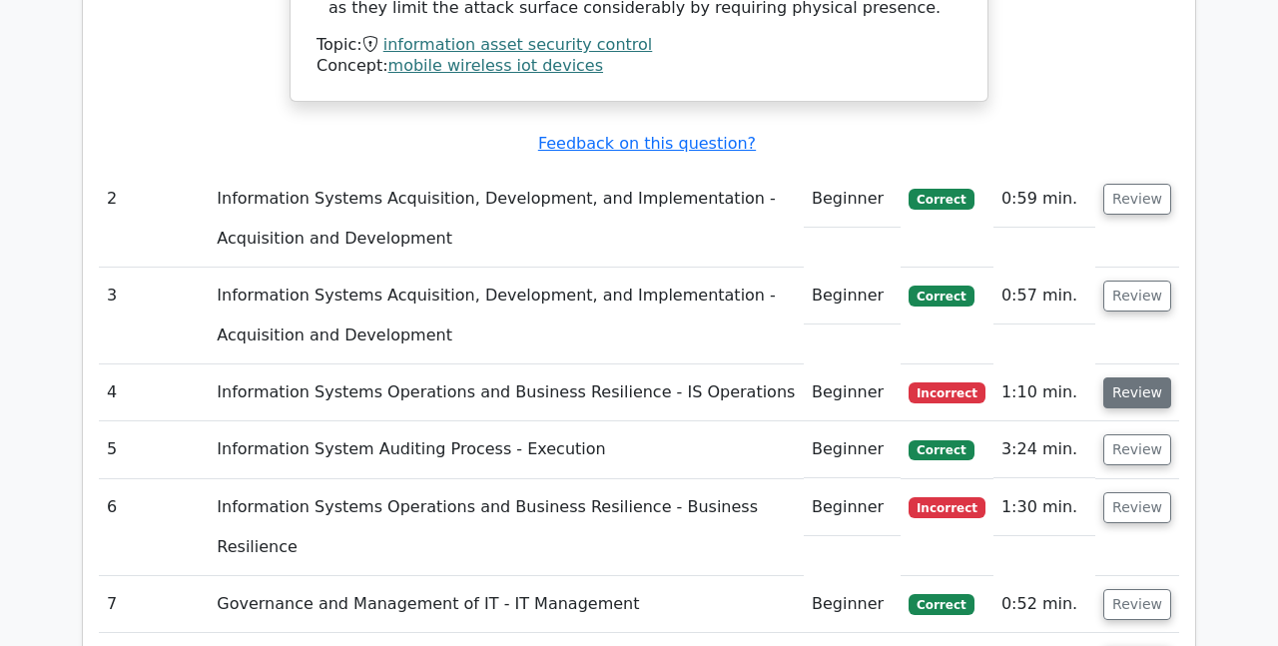
click at [1146, 377] on button "Review" at bounding box center [1137, 392] width 68 height 31
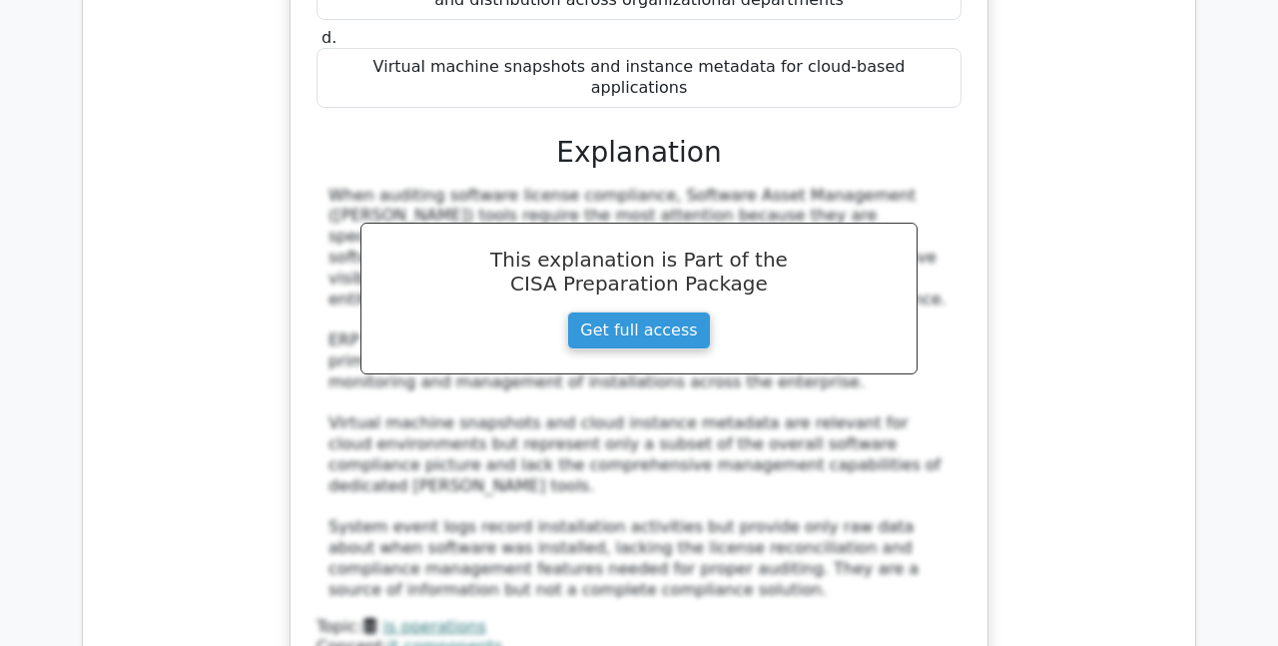
scroll to position [3693, 0]
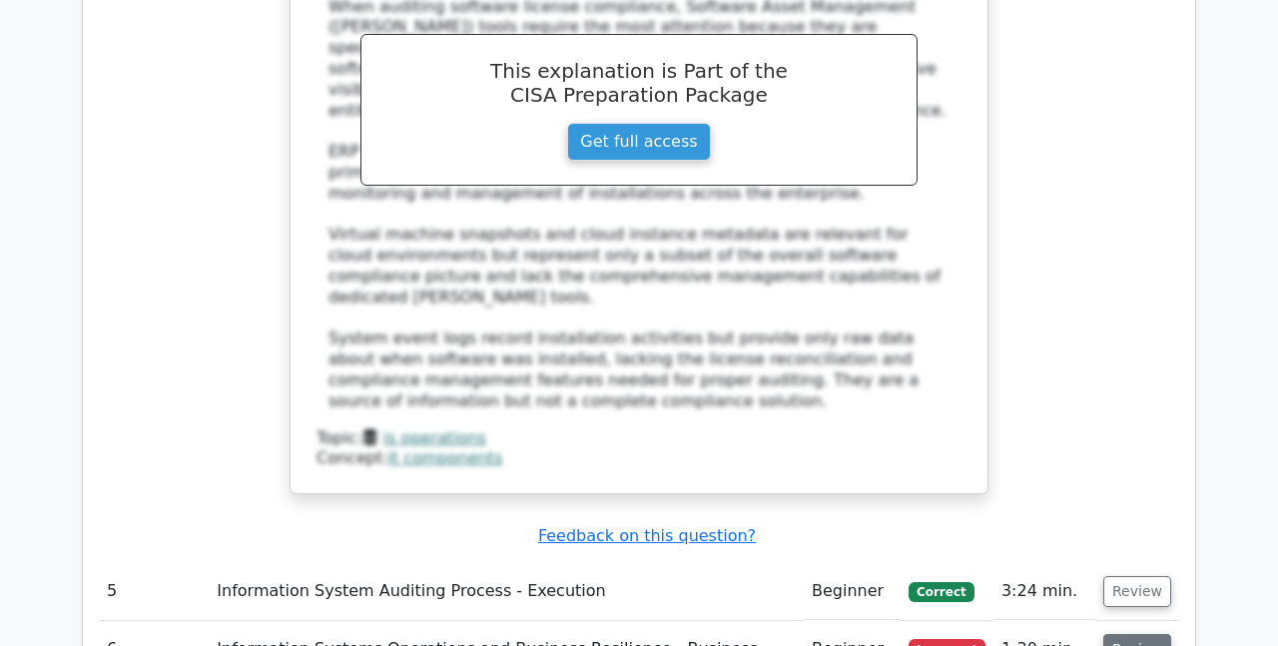
click at [1145, 634] on button "Review" at bounding box center [1137, 649] width 68 height 31
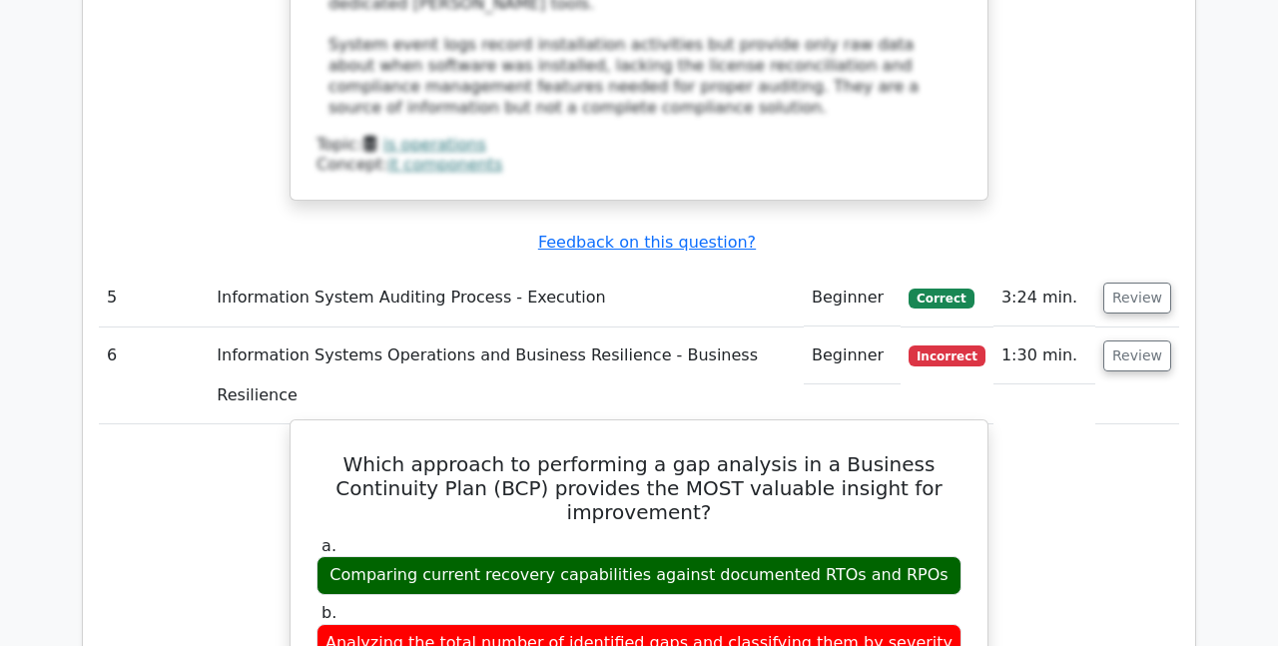
scroll to position [3993, 0]
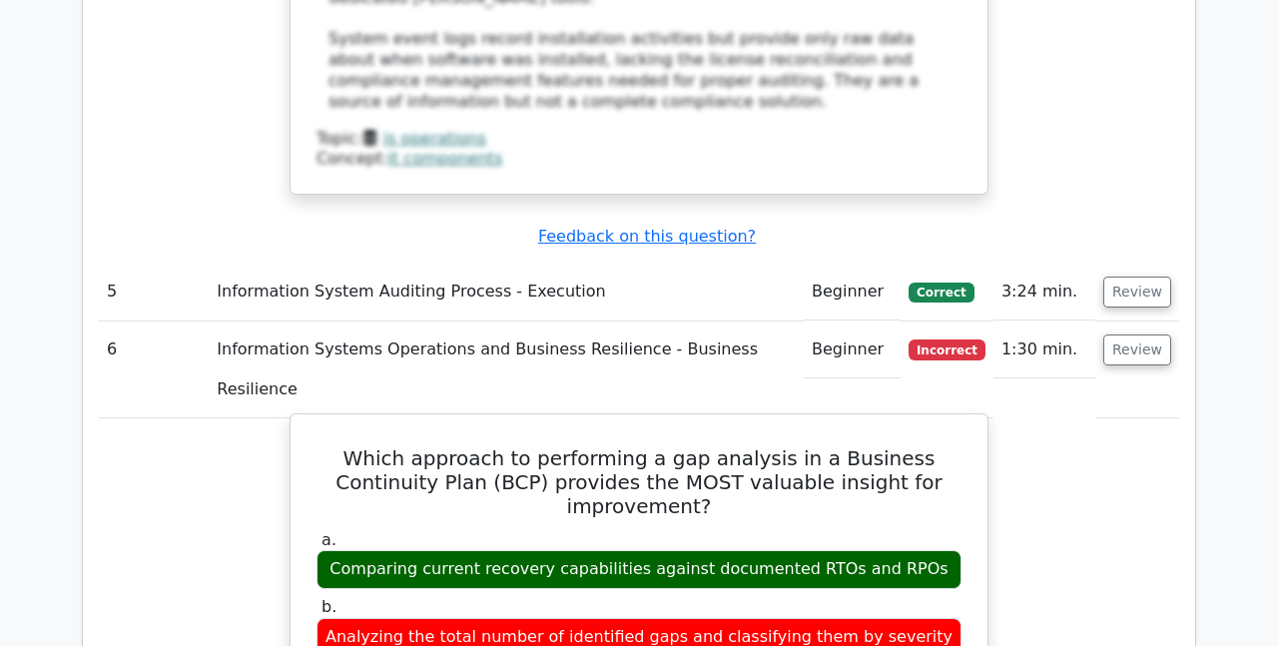
click at [437, 550] on div "Comparing current recovery capabilities against documented RTOs and RPOs" at bounding box center [638, 569] width 645 height 39
copy div "Comparing current recovery capabilities against documented RTOs and RPOs"
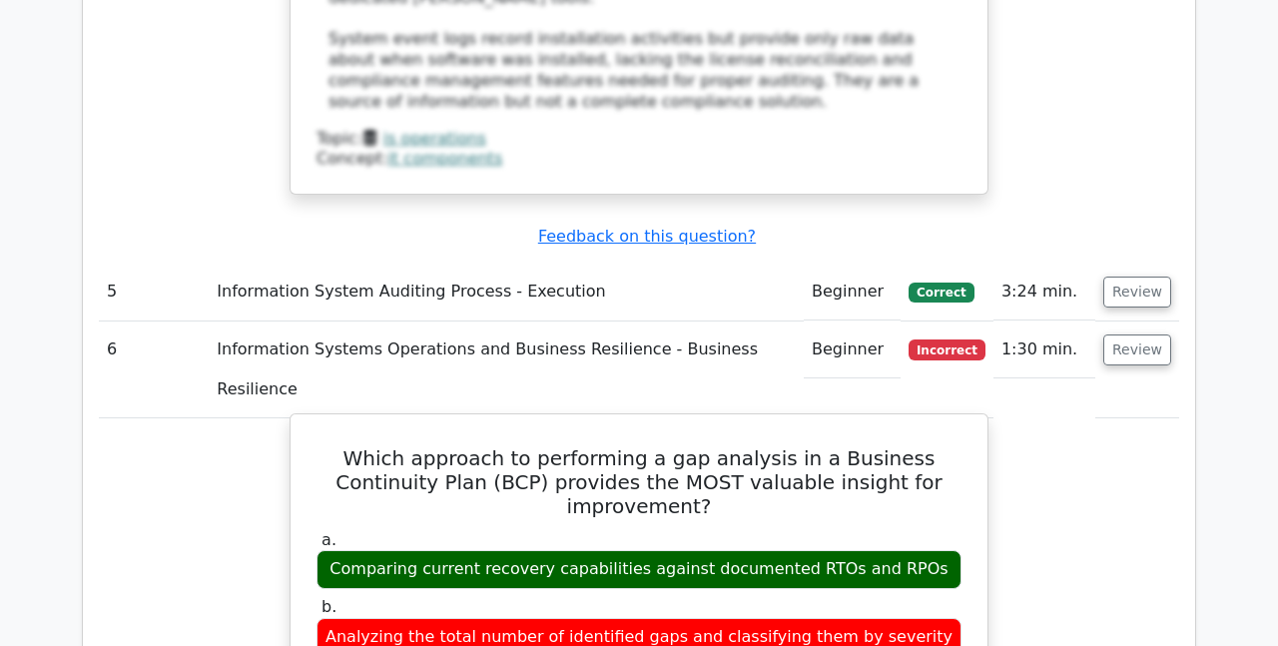
click at [490, 597] on label "b. Analyzing the total number of identified gaps and classifying them by severi…" at bounding box center [638, 637] width 645 height 80
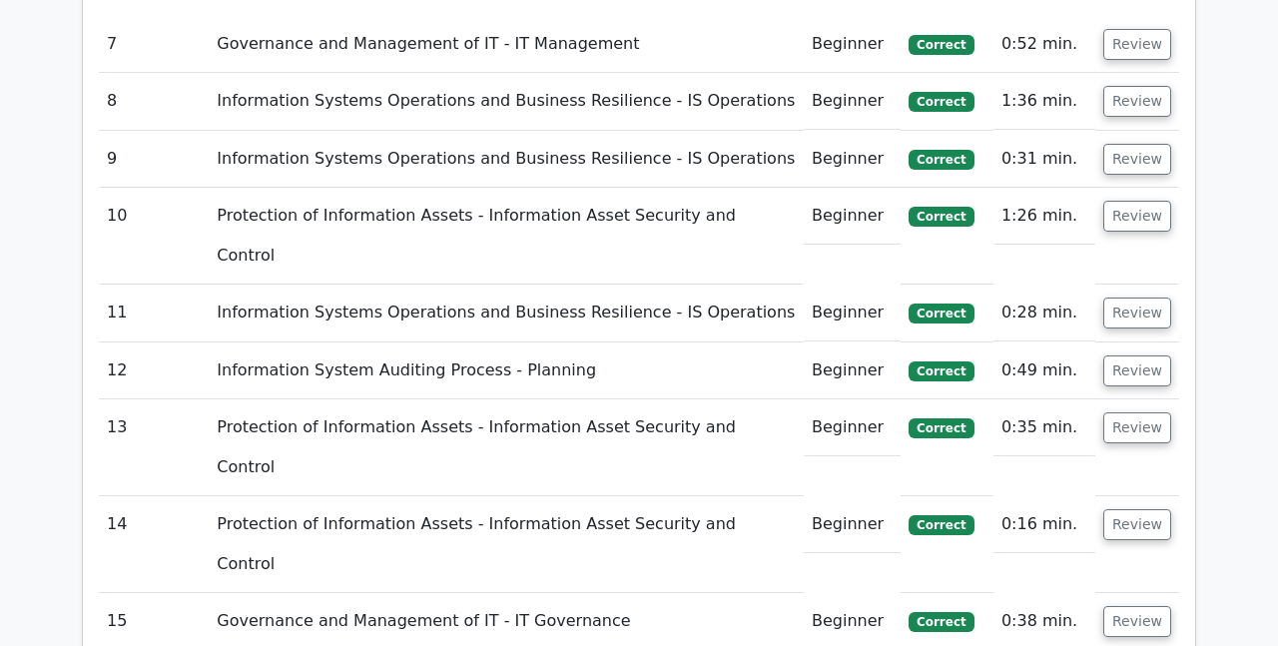
scroll to position [5789, 0]
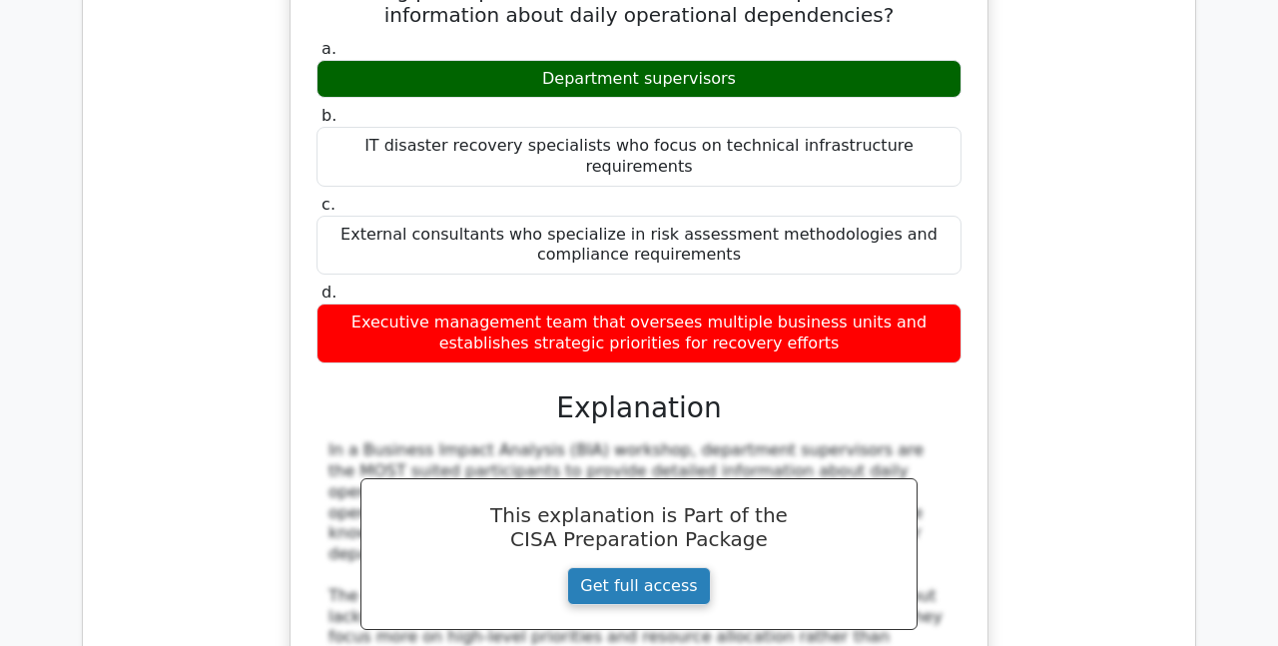
scroll to position [6987, 0]
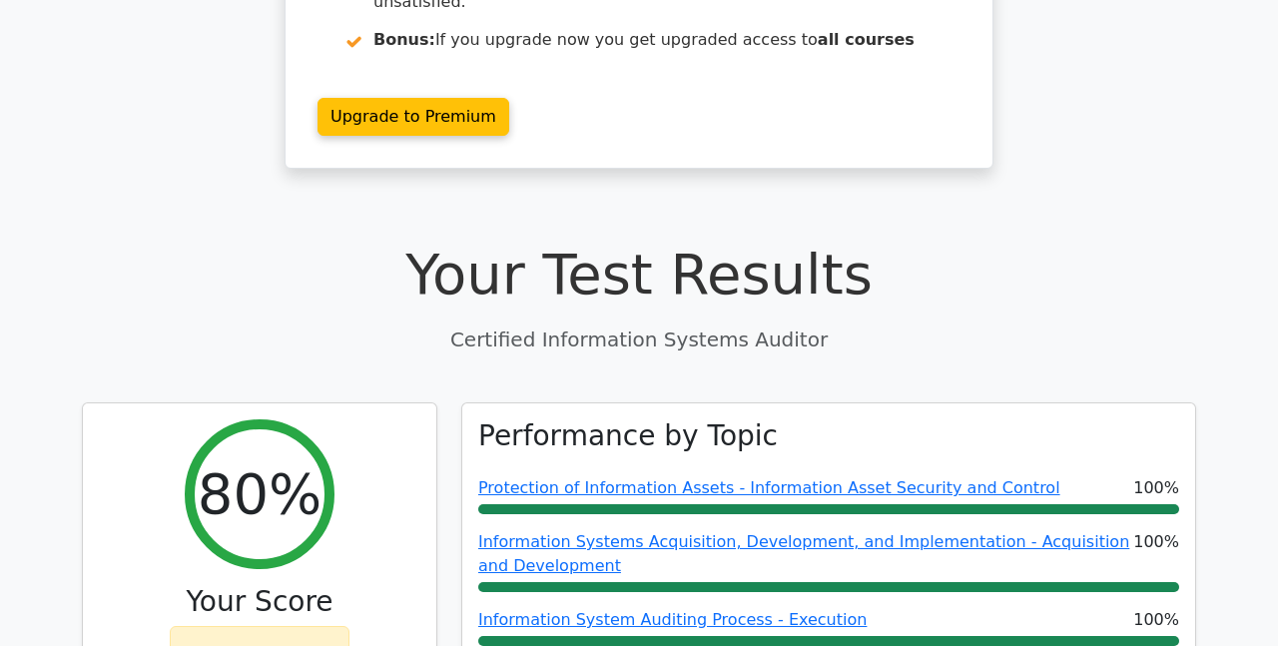
scroll to position [0, 0]
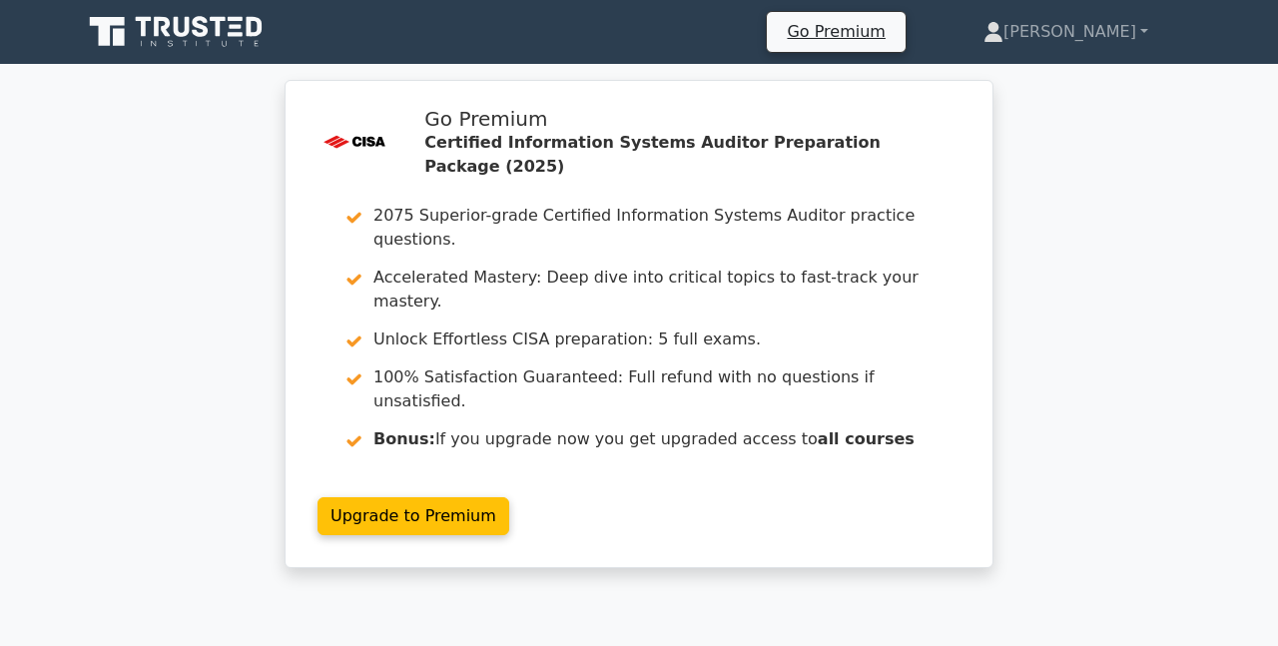
click at [194, 28] on icon at bounding box center [178, 32] width 192 height 38
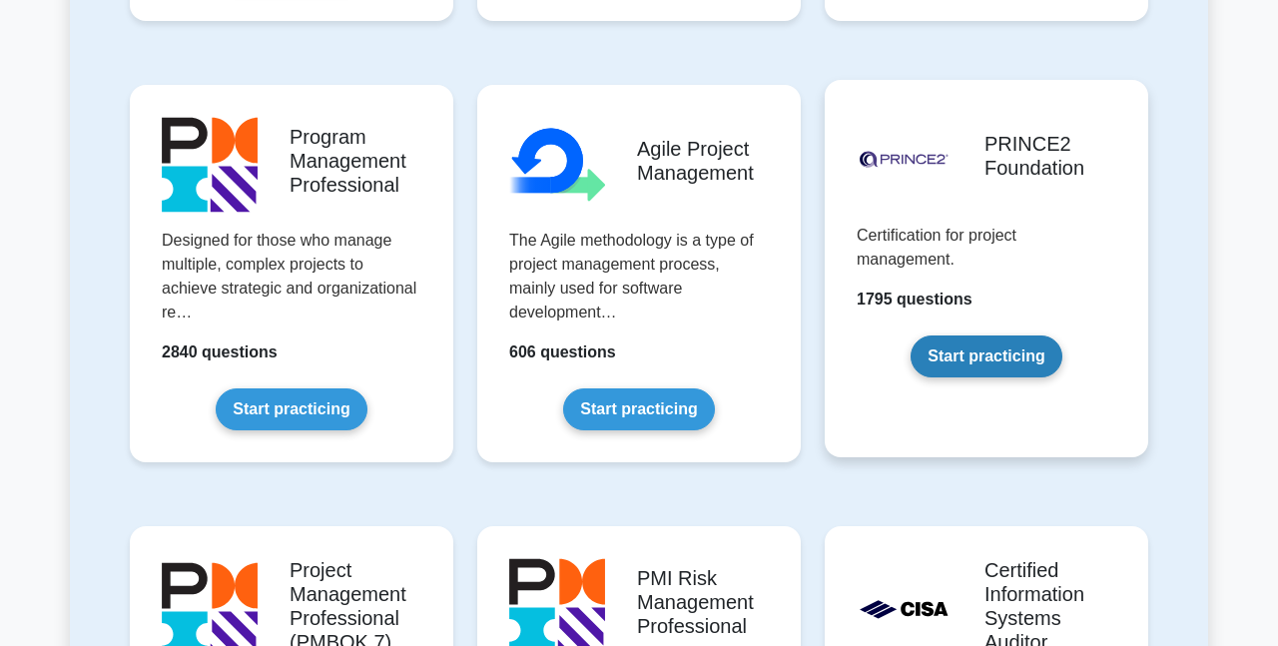
scroll to position [1597, 0]
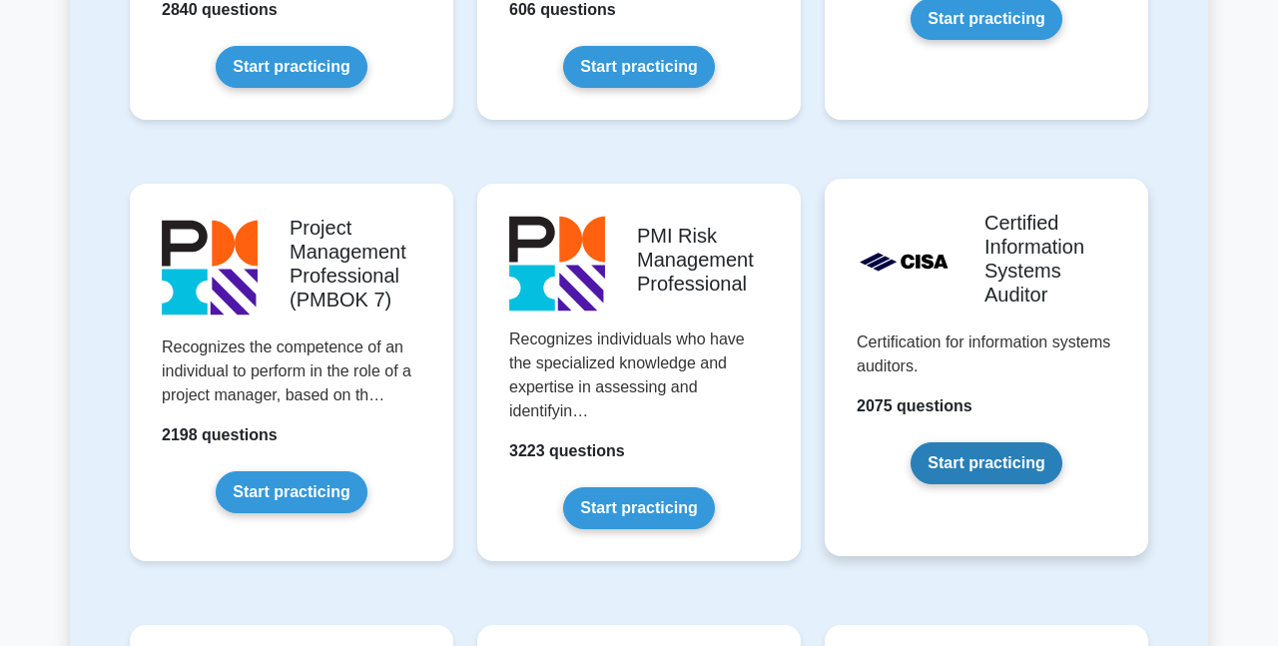
click at [1021, 442] on link "Start practicing" at bounding box center [985, 463] width 151 height 42
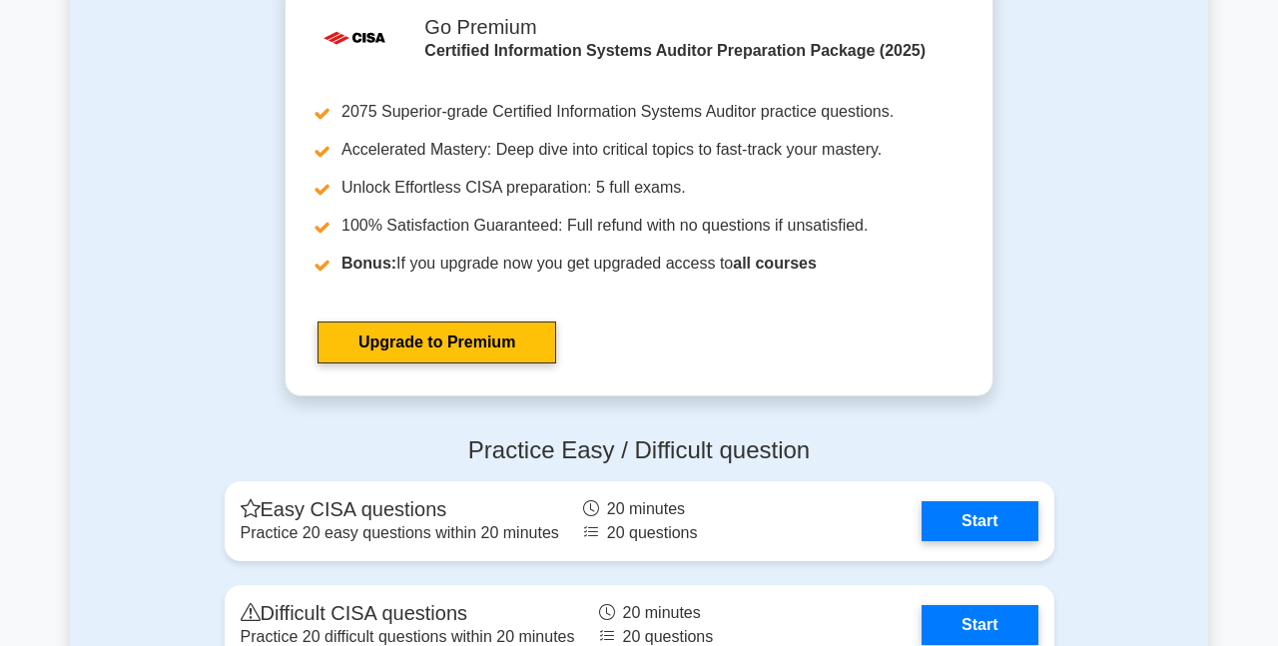
scroll to position [3294, 0]
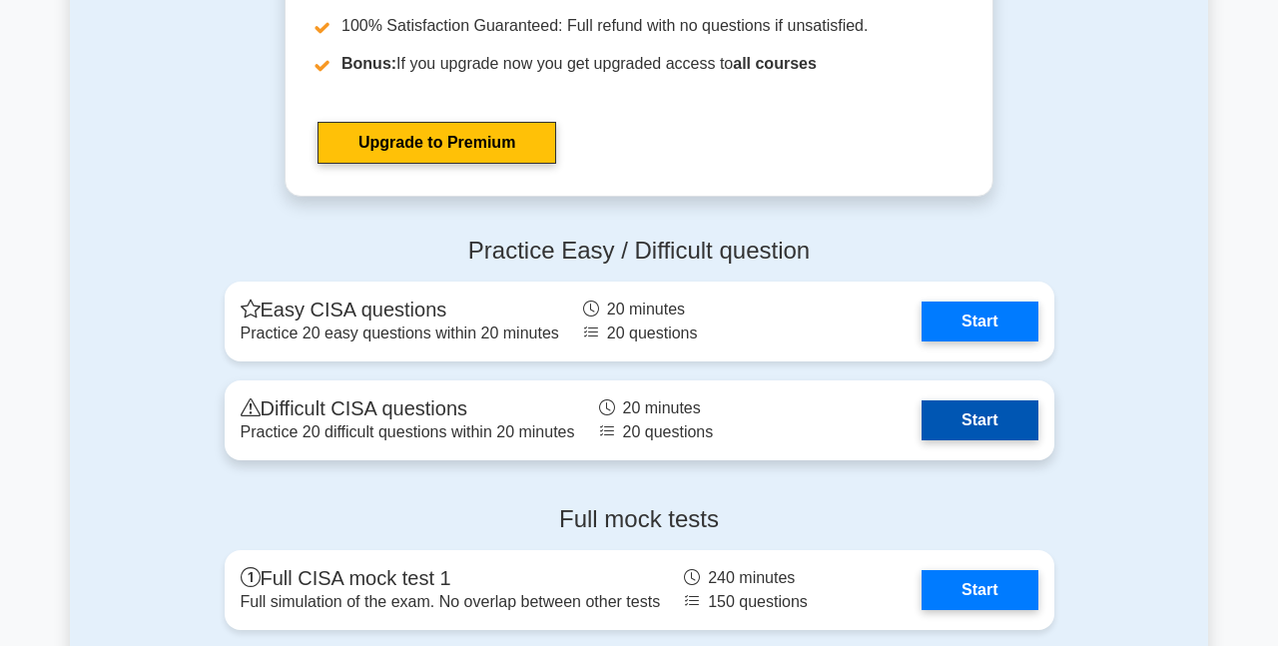
click at [959, 412] on link "Start" at bounding box center [979, 420] width 116 height 40
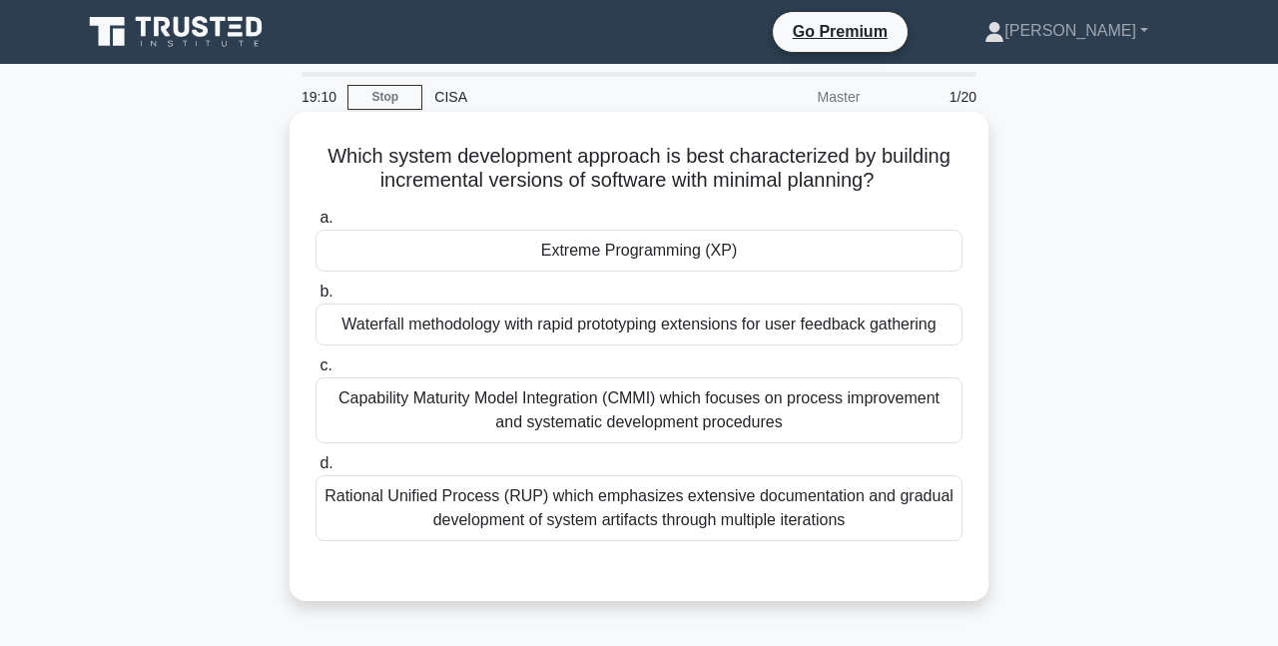
click at [843, 388] on div "Capability Maturity Model Integration (CMMI) which focuses on process improveme…" at bounding box center [638, 410] width 647 height 66
click at [315, 372] on input "c. Capability Maturity Model Integration (CMMI) which focuses on process improv…" at bounding box center [315, 365] width 0 height 13
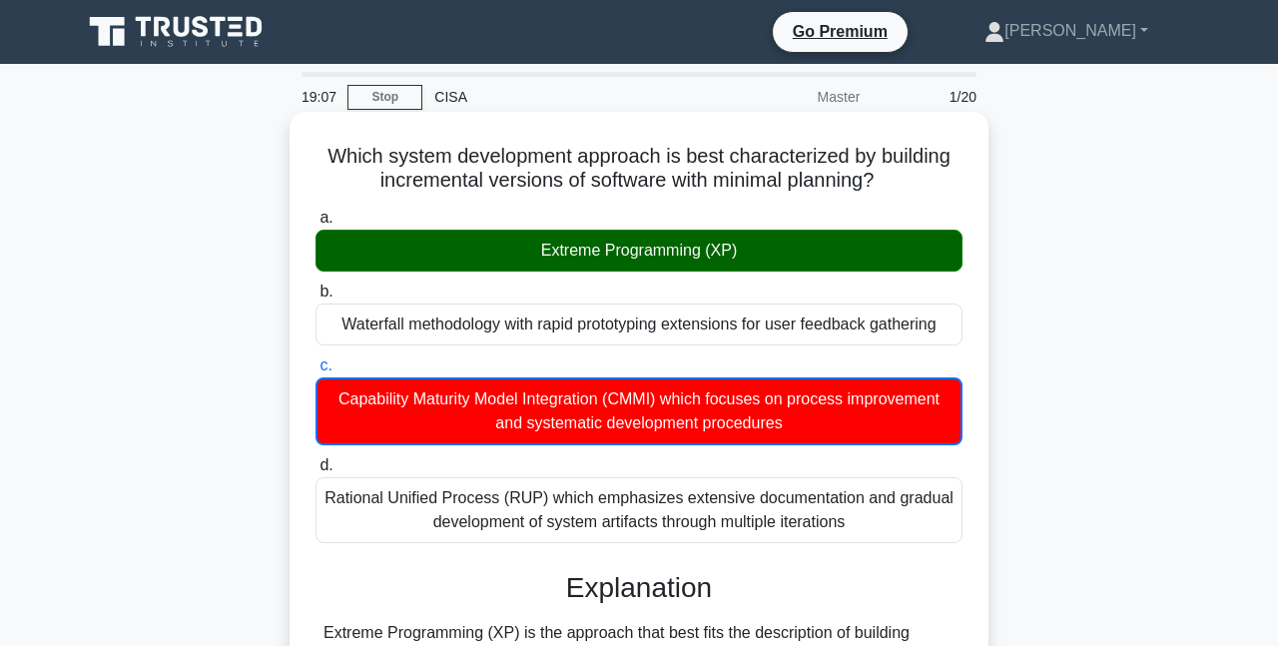
click at [612, 243] on div "Extreme Programming (XP)" at bounding box center [638, 251] width 647 height 42
click at [315, 225] on input "a. Extreme Programming (XP)" at bounding box center [315, 218] width 0 height 13
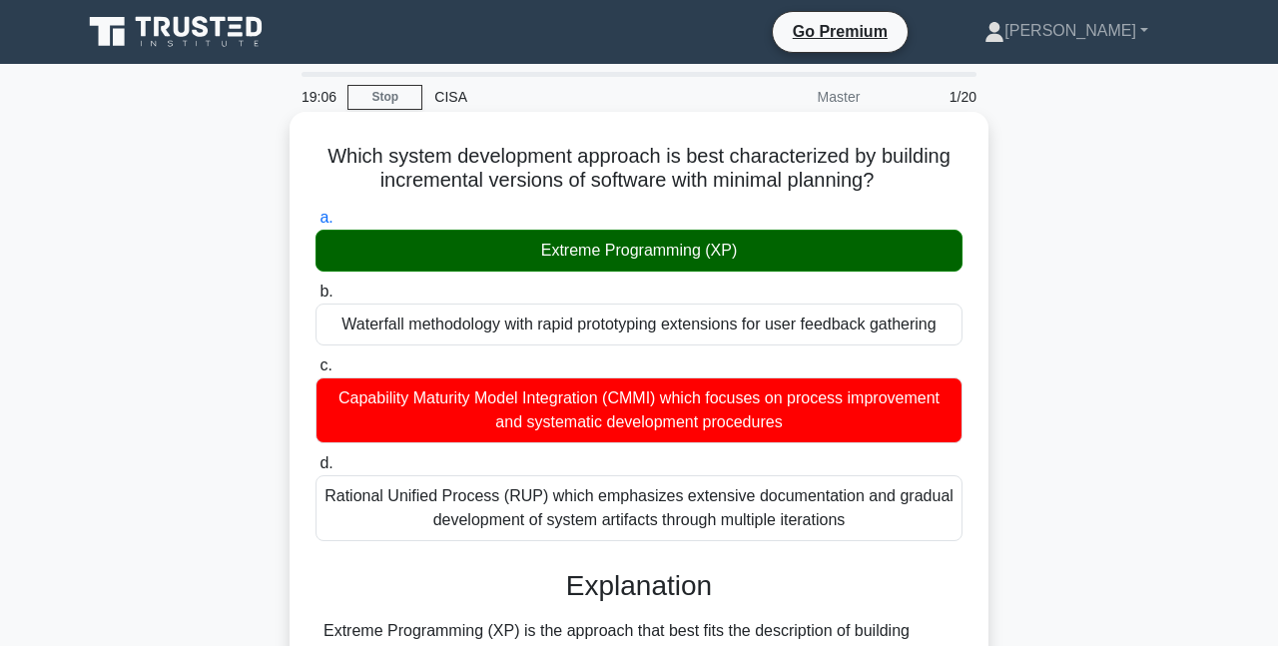
drag, startPoint x: 565, startPoint y: 243, endPoint x: 728, endPoint y: 260, distance: 163.6
click at [688, 263] on div "Extreme Programming (XP)" at bounding box center [638, 251] width 647 height 42
click at [732, 259] on div "Extreme Programming (XP)" at bounding box center [638, 251] width 647 height 42
click at [315, 225] on input "a. Extreme Programming (XP)" at bounding box center [315, 218] width 0 height 13
click at [719, 250] on div "Extreme Programming (XP)" at bounding box center [638, 251] width 647 height 42
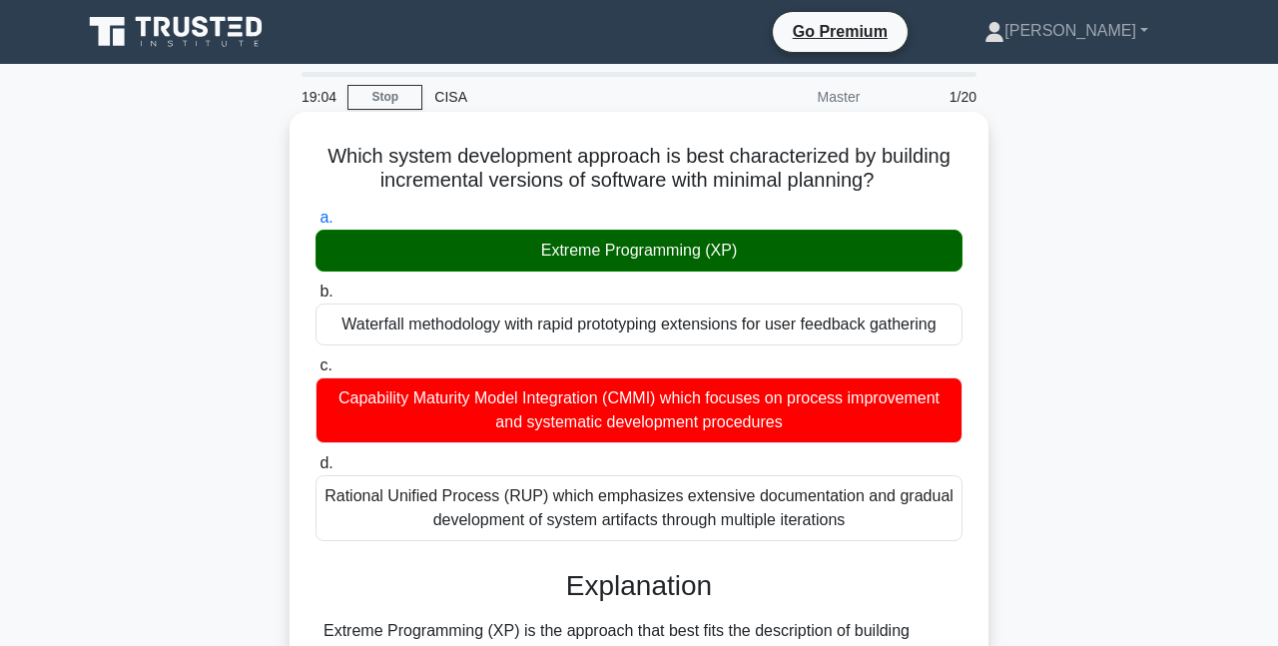
click at [315, 225] on input "a. Extreme Programming (XP)" at bounding box center [315, 218] width 0 height 13
click at [719, 250] on div "Extreme Programming (XP)" at bounding box center [638, 251] width 647 height 42
click at [315, 225] on input "a. Extreme Programming (XP)" at bounding box center [315, 218] width 0 height 13
click at [719, 250] on div "Extreme Programming (XP)" at bounding box center [638, 251] width 647 height 42
click at [315, 225] on input "a. Extreme Programming (XP)" at bounding box center [315, 218] width 0 height 13
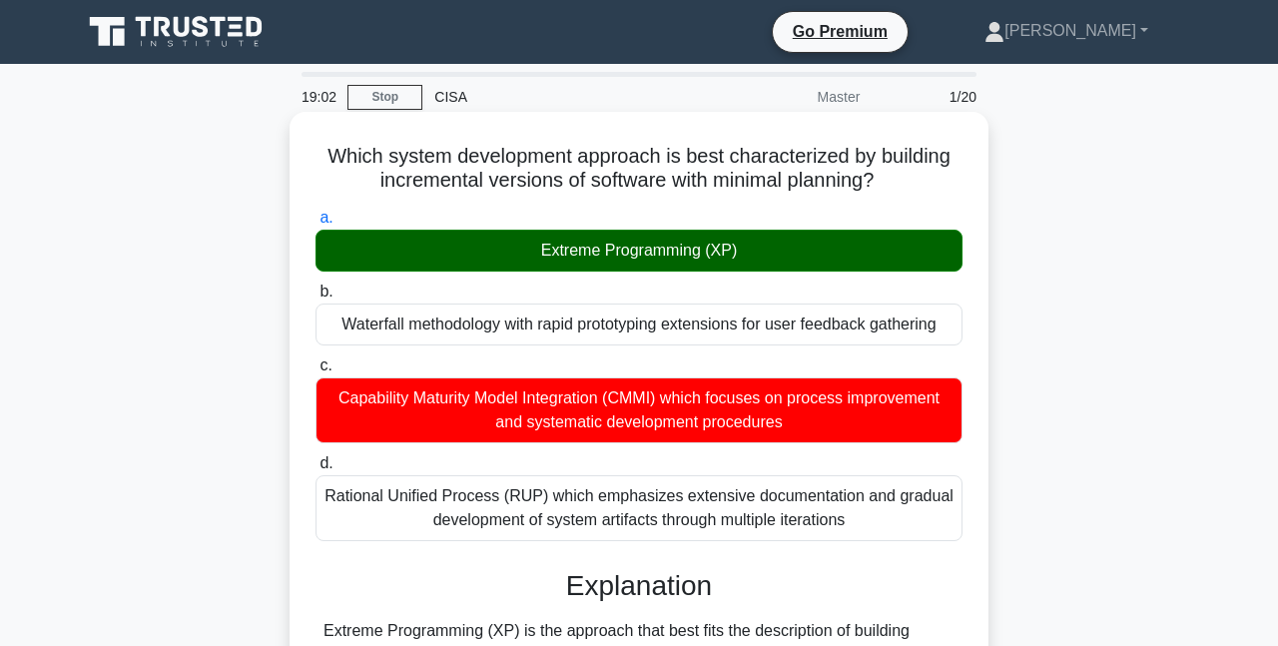
copy div "Extreme Programming (XP)"
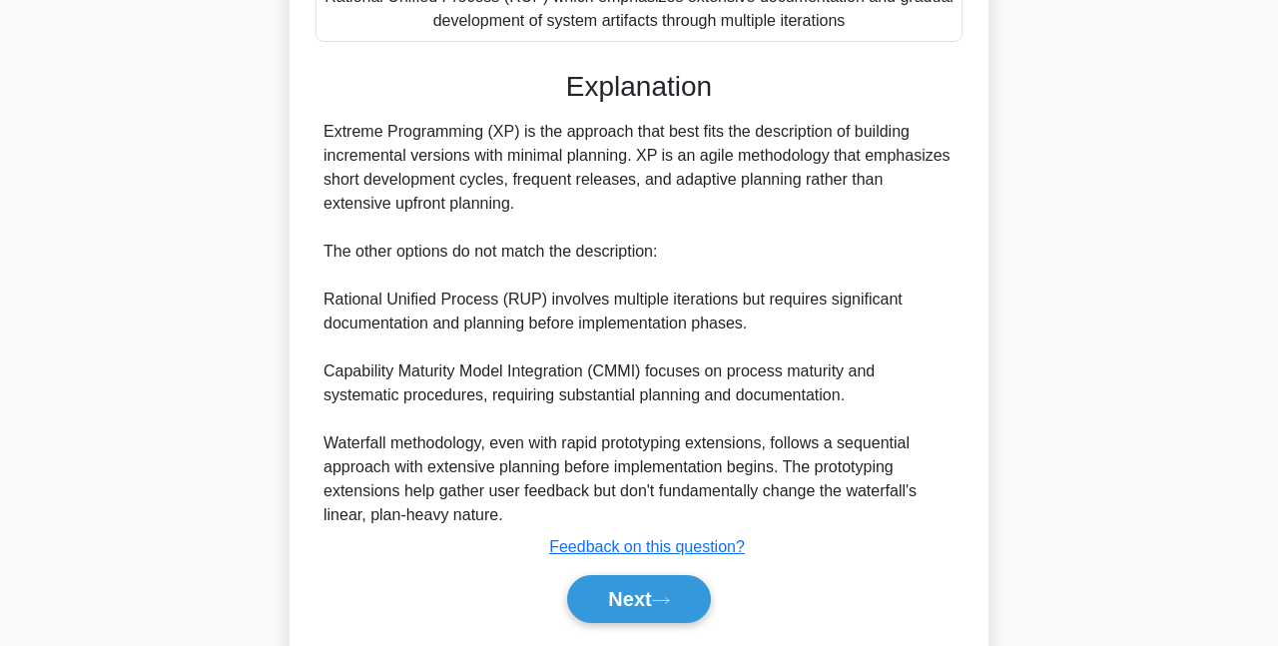
scroll to position [562, 0]
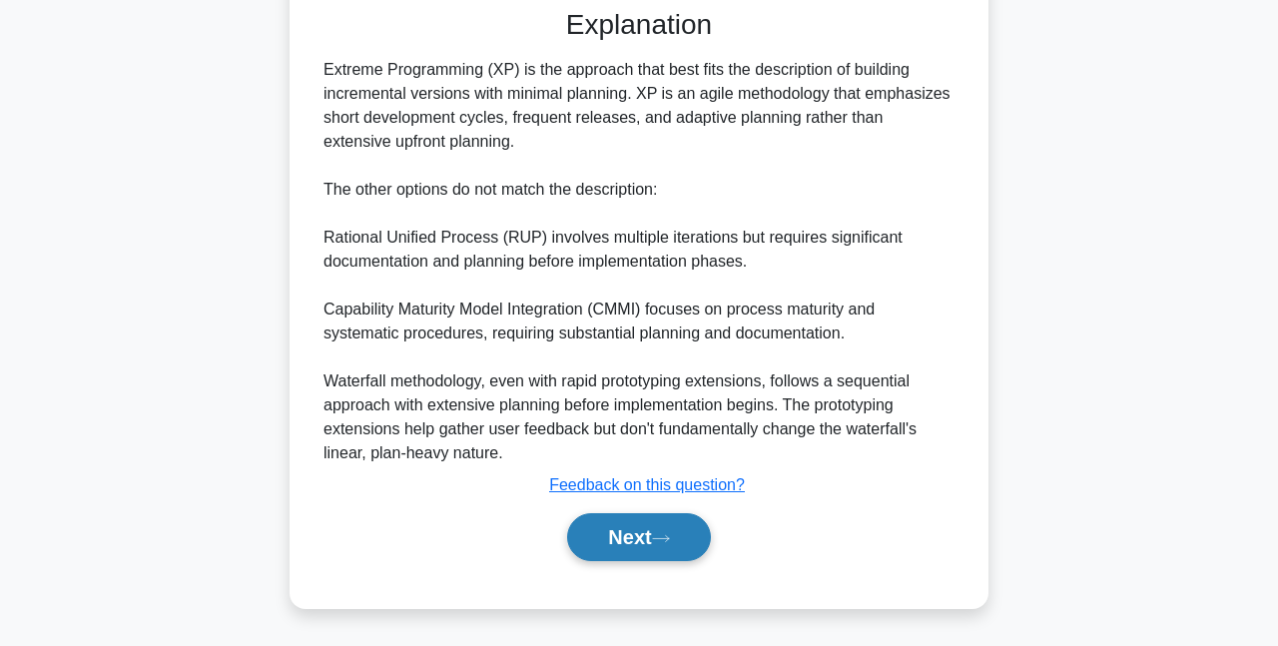
click at [603, 535] on button "Next" at bounding box center [638, 537] width 143 height 48
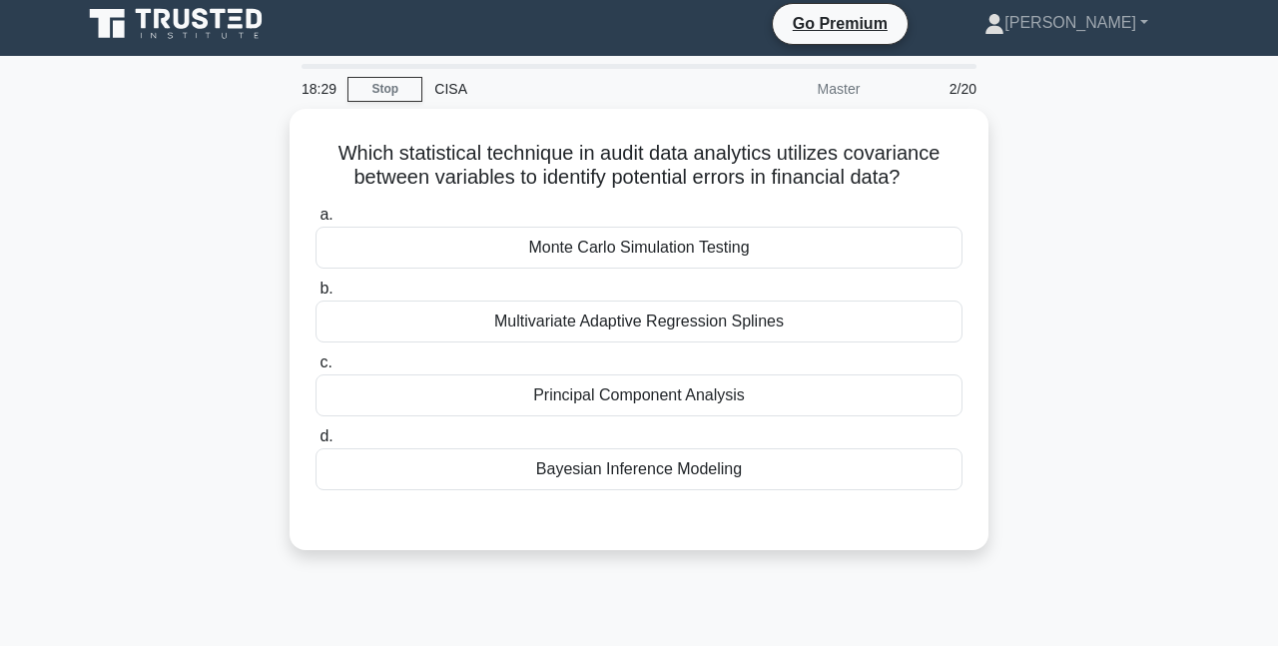
scroll to position [0, 0]
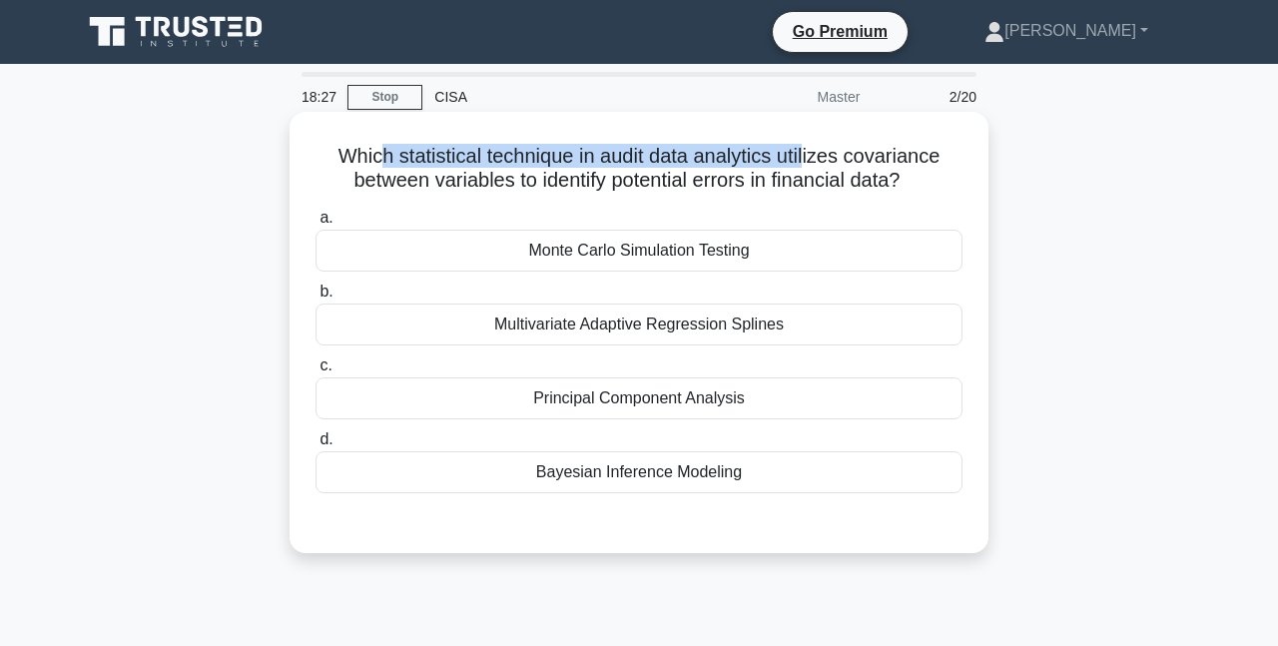
drag, startPoint x: 379, startPoint y: 155, endPoint x: 834, endPoint y: 148, distance: 455.2
click at [814, 148] on h5 "Which statistical technique in audit data analytics utilizes covariance between…" at bounding box center [638, 169] width 651 height 50
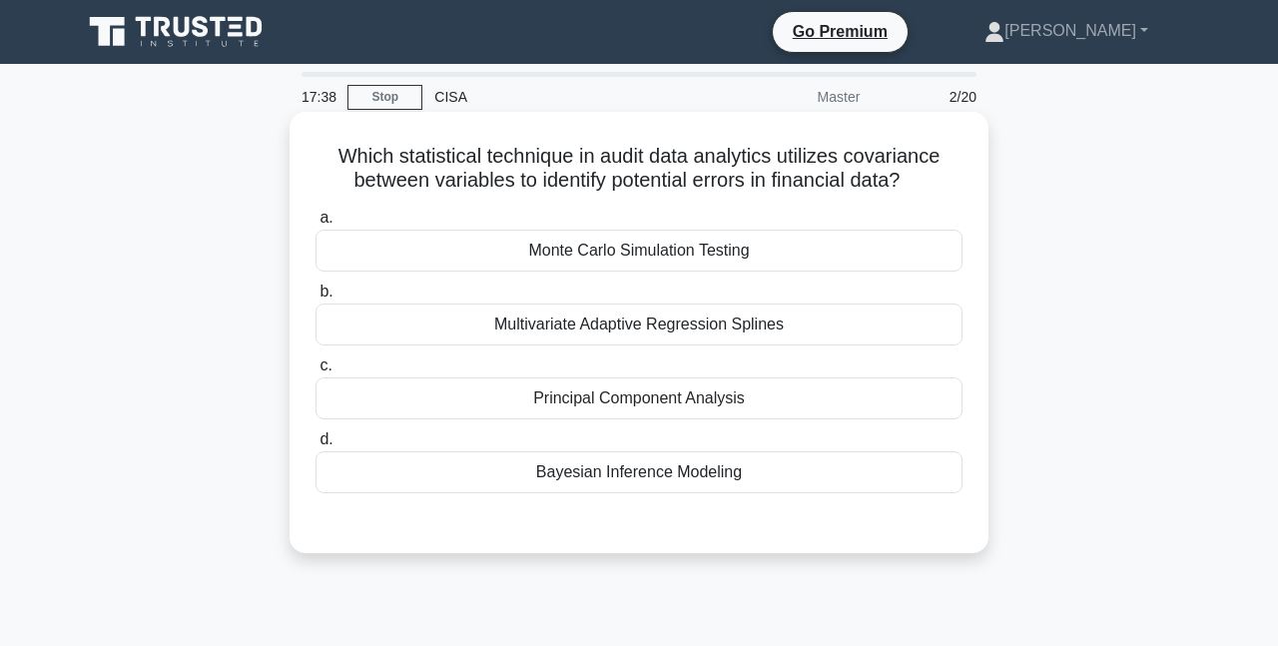
click at [676, 262] on div "Monte Carlo Simulation Testing" at bounding box center [638, 251] width 647 height 42
click at [315, 225] on input "a. Monte Carlo Simulation Testing" at bounding box center [315, 218] width 0 height 13
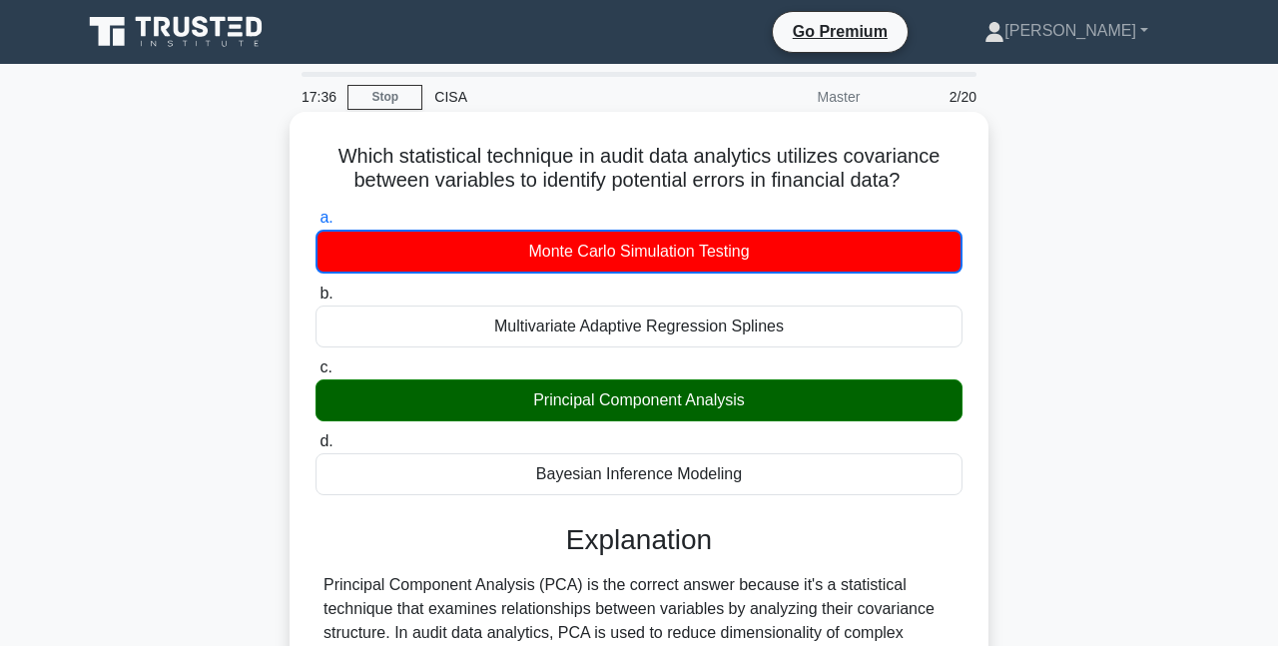
click at [744, 402] on div "Principal Component Analysis" at bounding box center [638, 400] width 647 height 42
click at [315, 374] on input "c. Principal Component Analysis" at bounding box center [315, 367] width 0 height 13
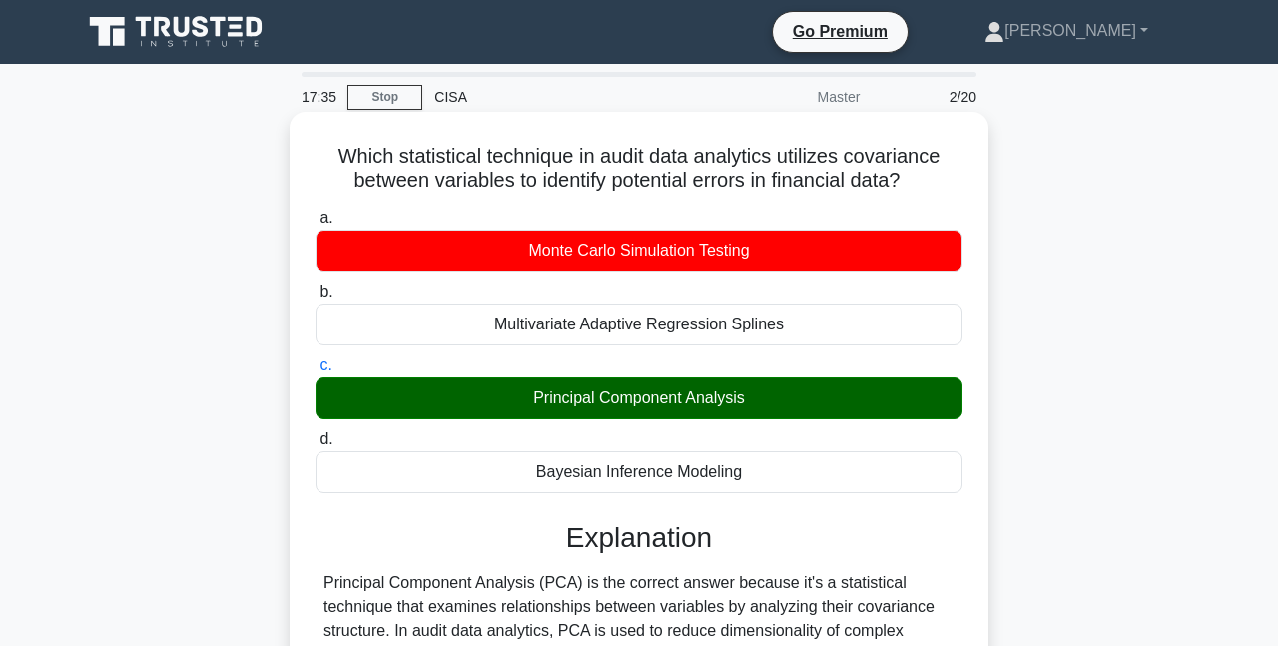
drag, startPoint x: 779, startPoint y: 402, endPoint x: 548, endPoint y: 412, distance: 230.8
click at [548, 412] on div "Principal Component Analysis" at bounding box center [638, 398] width 647 height 42
click at [653, 403] on div "Principal Component Analysis" at bounding box center [638, 398] width 647 height 42
click at [315, 372] on input "c. Principal Component Analysis" at bounding box center [315, 365] width 0 height 13
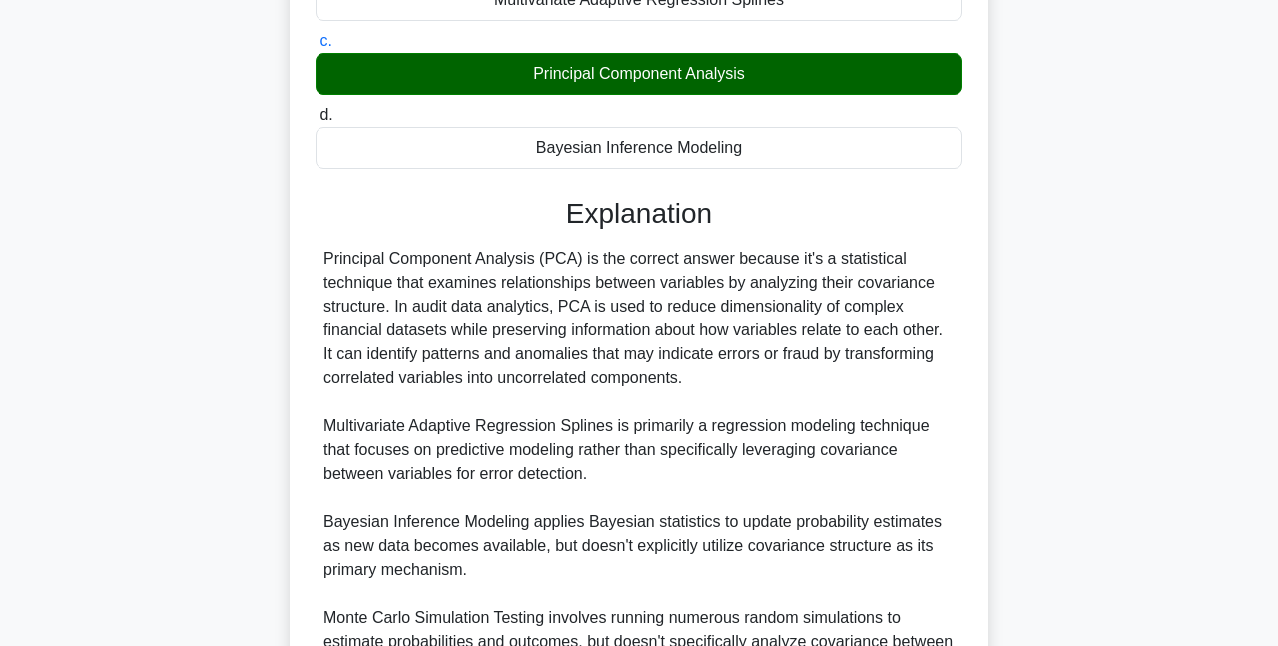
scroll to position [538, 0]
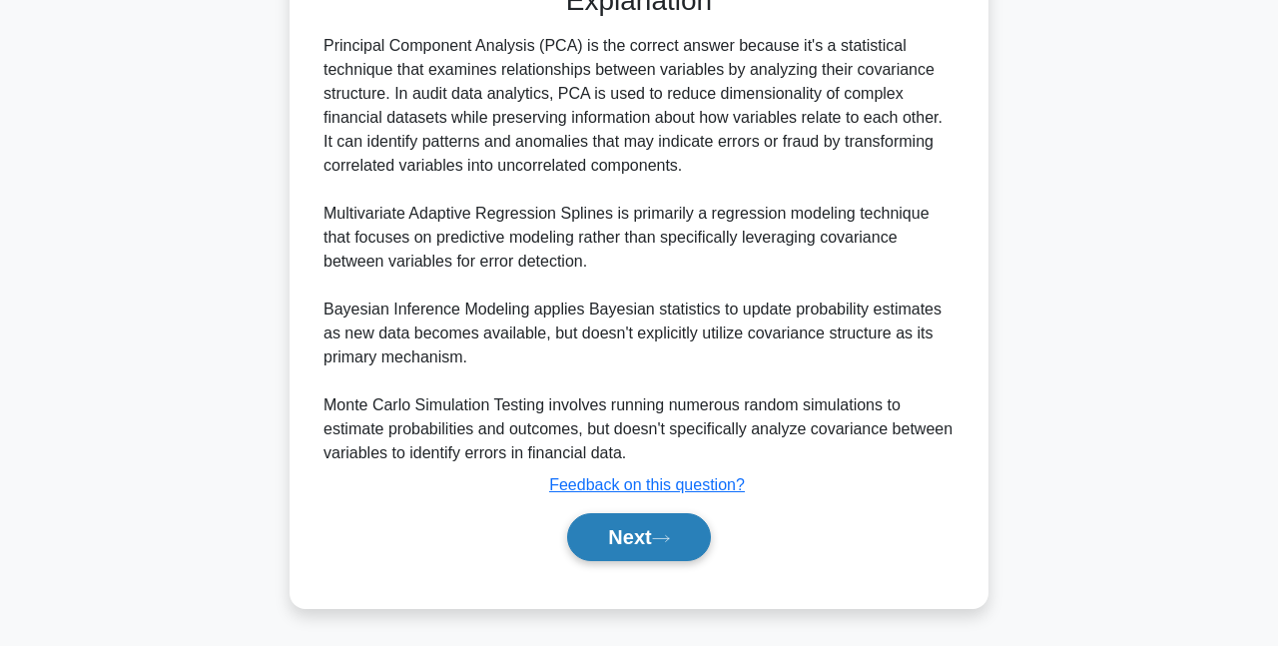
click at [635, 528] on button "Next" at bounding box center [638, 537] width 143 height 48
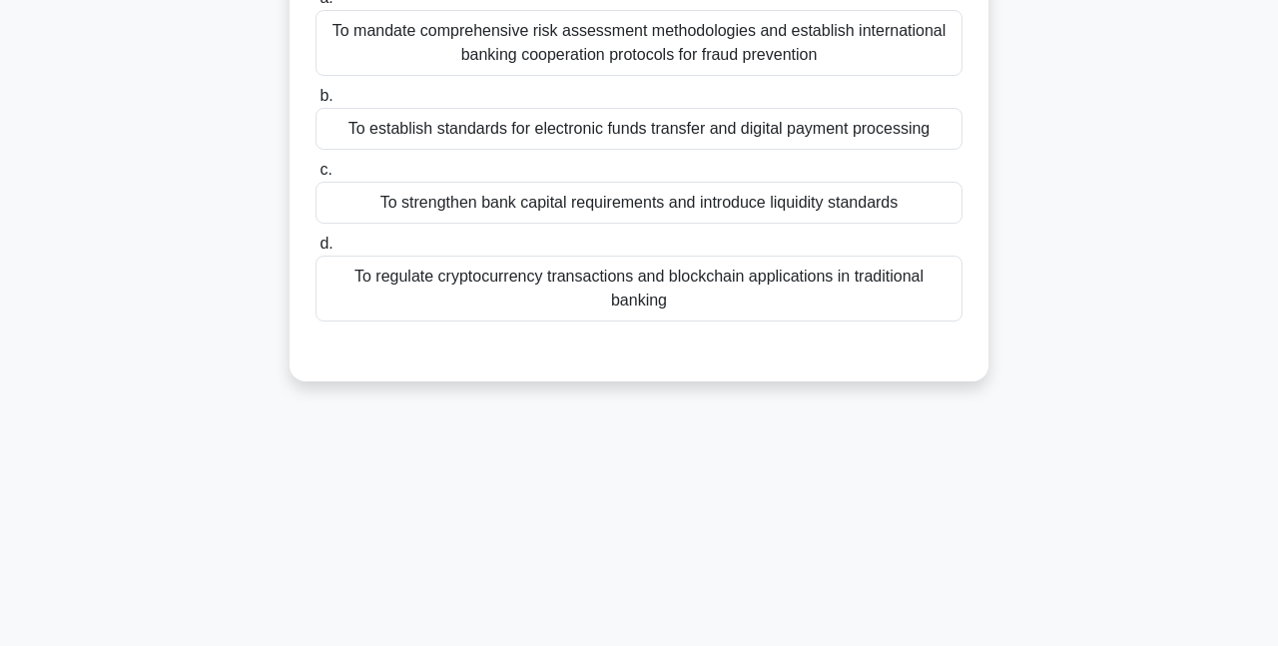
scroll to position [0, 0]
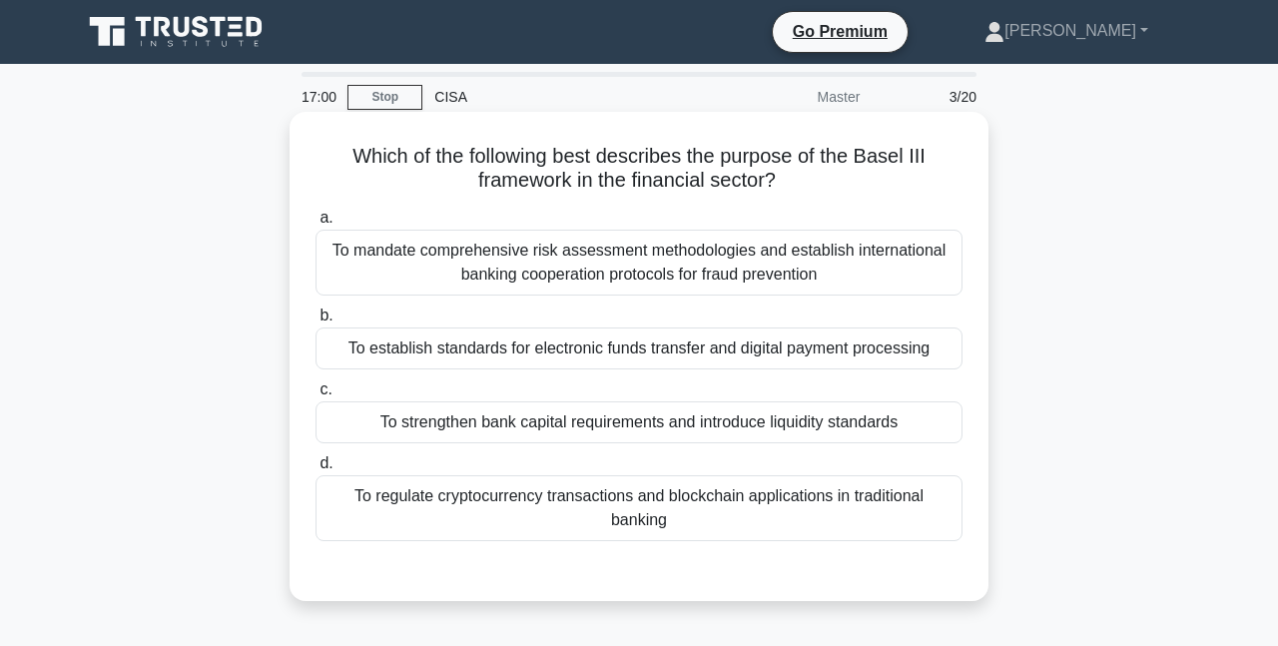
click at [585, 357] on div "To establish standards for electronic funds transfer and digital payment proces…" at bounding box center [638, 348] width 647 height 42
click at [315, 322] on input "b. To establish standards for electronic funds transfer and digital payment pro…" at bounding box center [315, 315] width 0 height 13
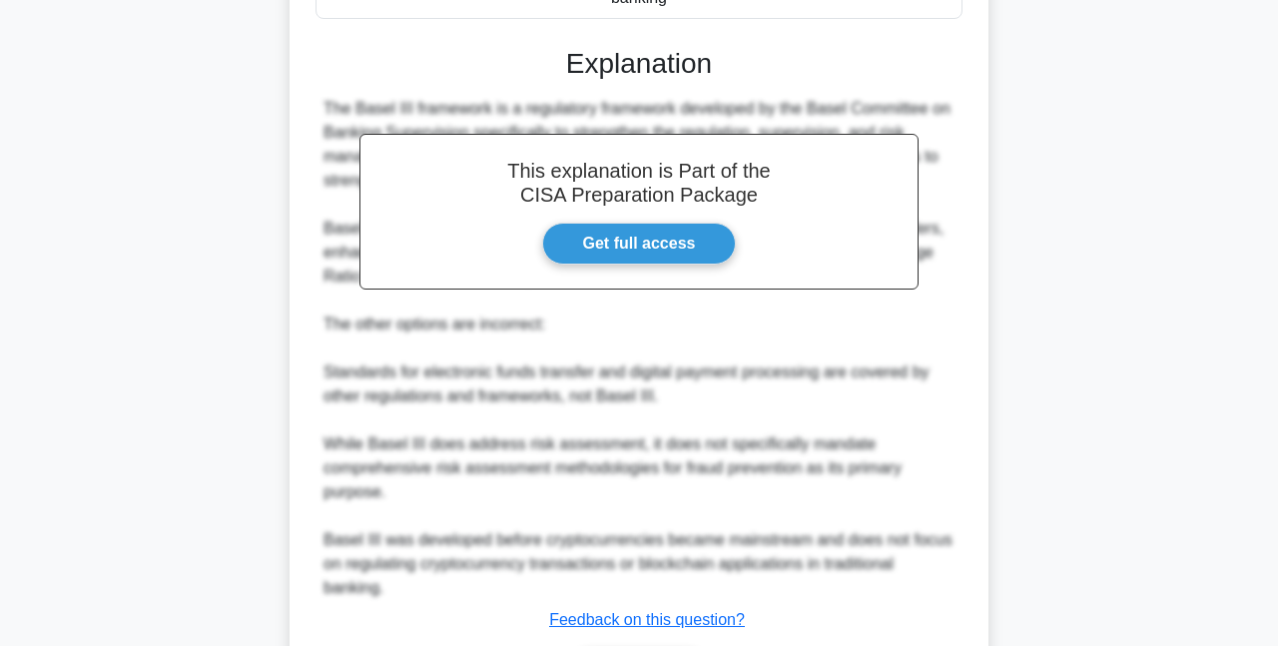
scroll to position [660, 0]
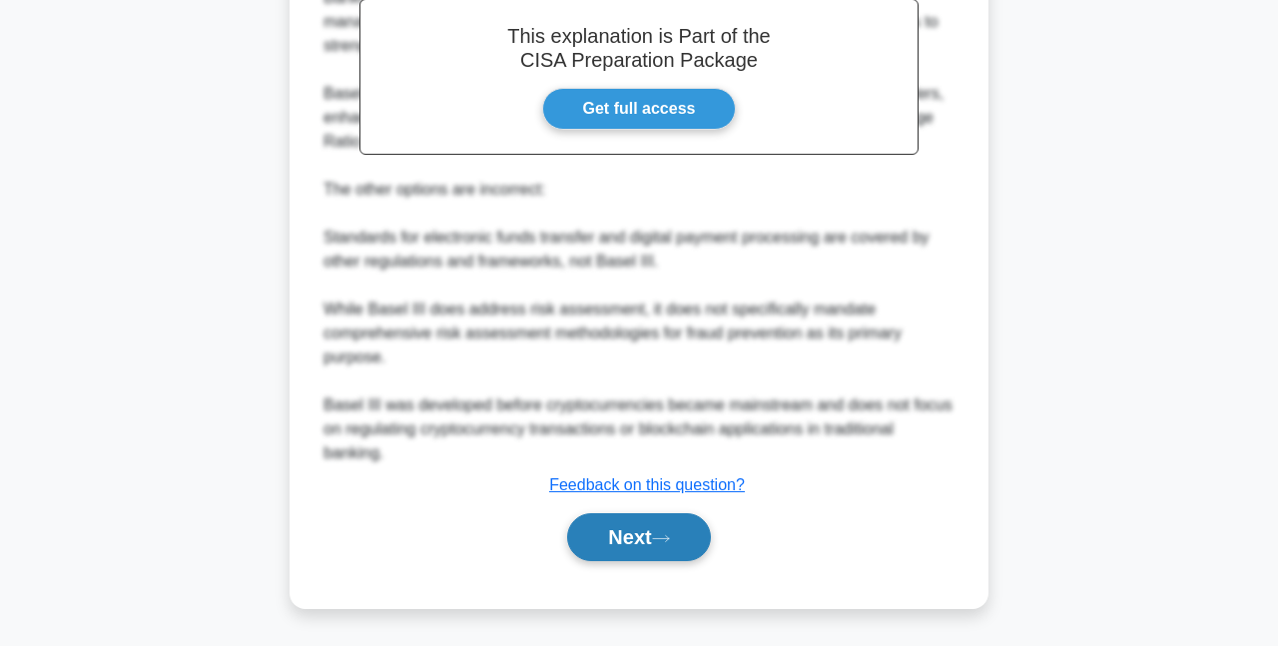
click at [664, 549] on button "Next" at bounding box center [638, 537] width 143 height 48
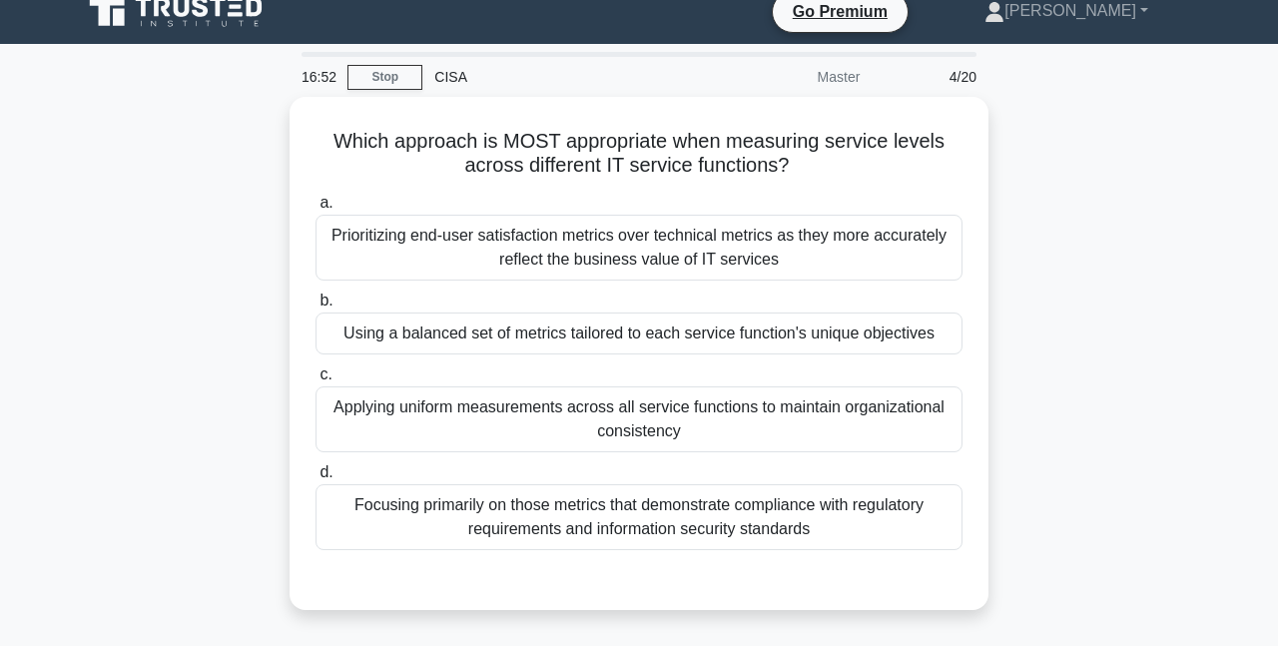
scroll to position [0, 0]
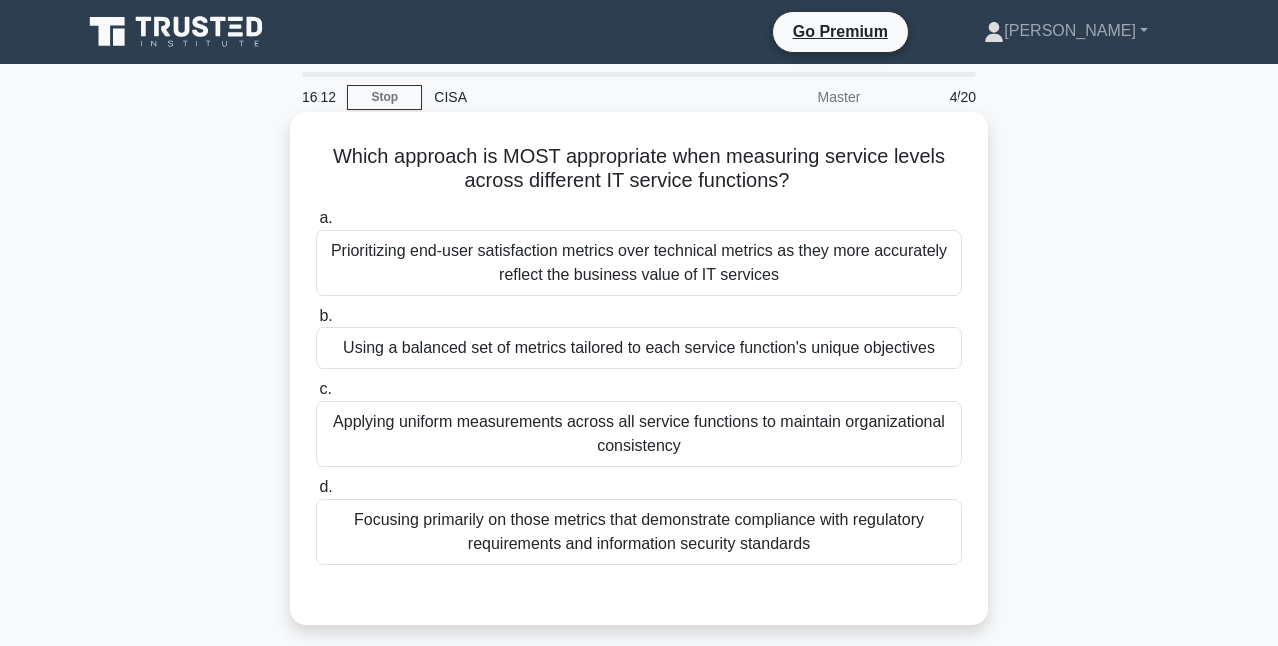
click at [622, 266] on div "Prioritizing end-user satisfaction metrics over technical metrics as they more …" at bounding box center [638, 263] width 647 height 66
click at [315, 225] on input "a. Prioritizing end-user satisfaction metrics over technical metrics as they mo…" at bounding box center [315, 218] width 0 height 13
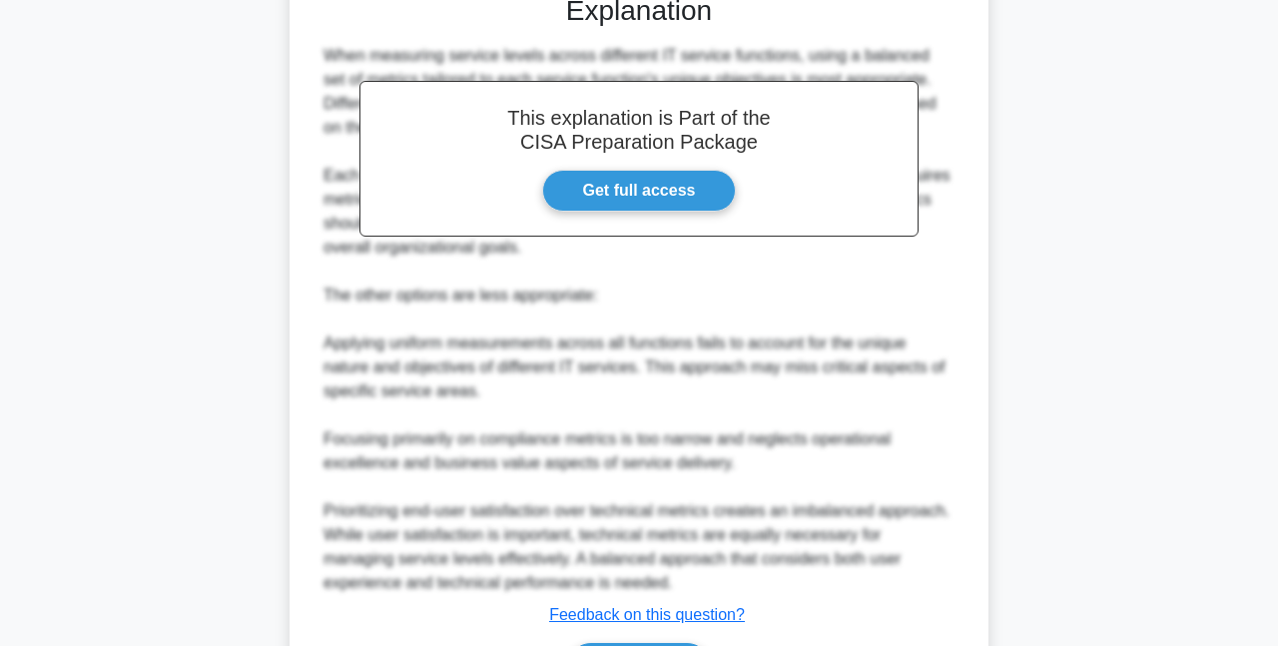
scroll to position [732, 0]
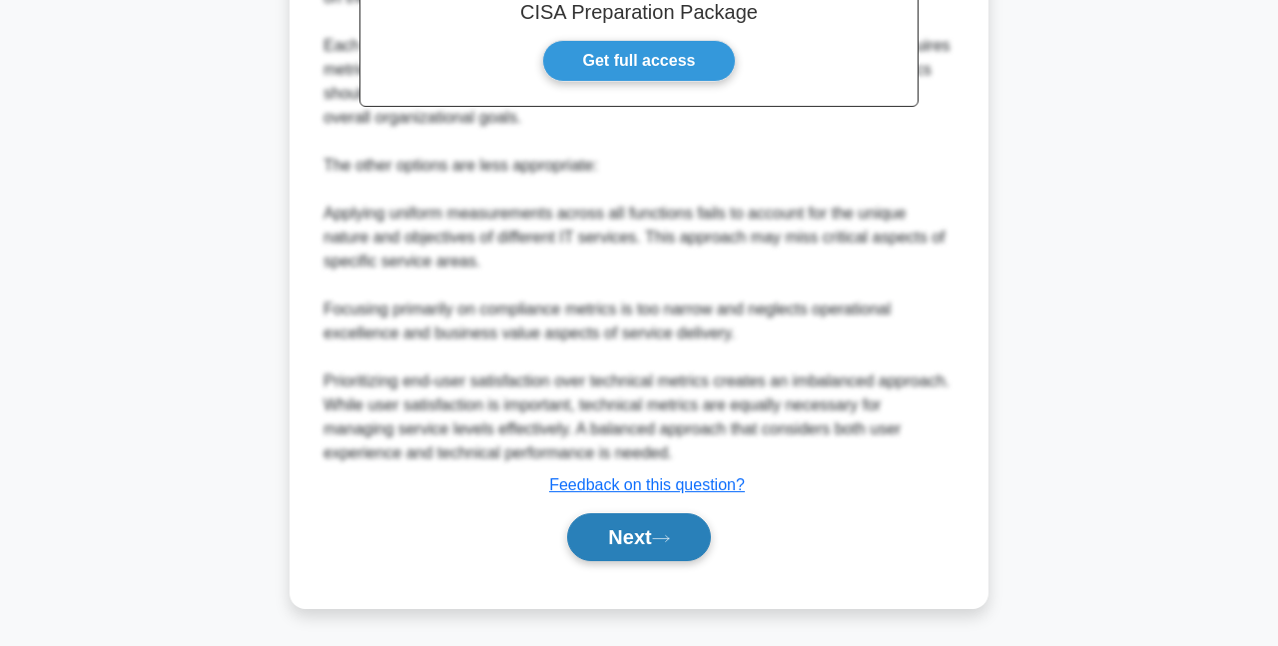
click at [656, 524] on button "Next" at bounding box center [638, 537] width 143 height 48
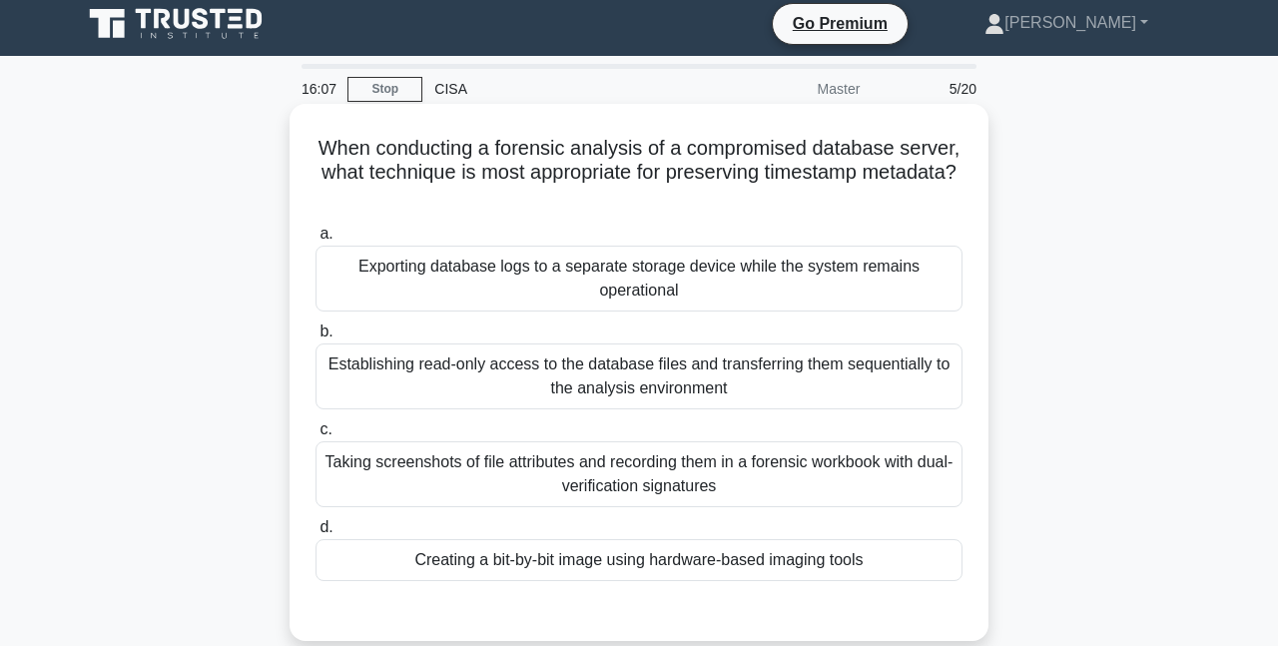
scroll to position [0, 0]
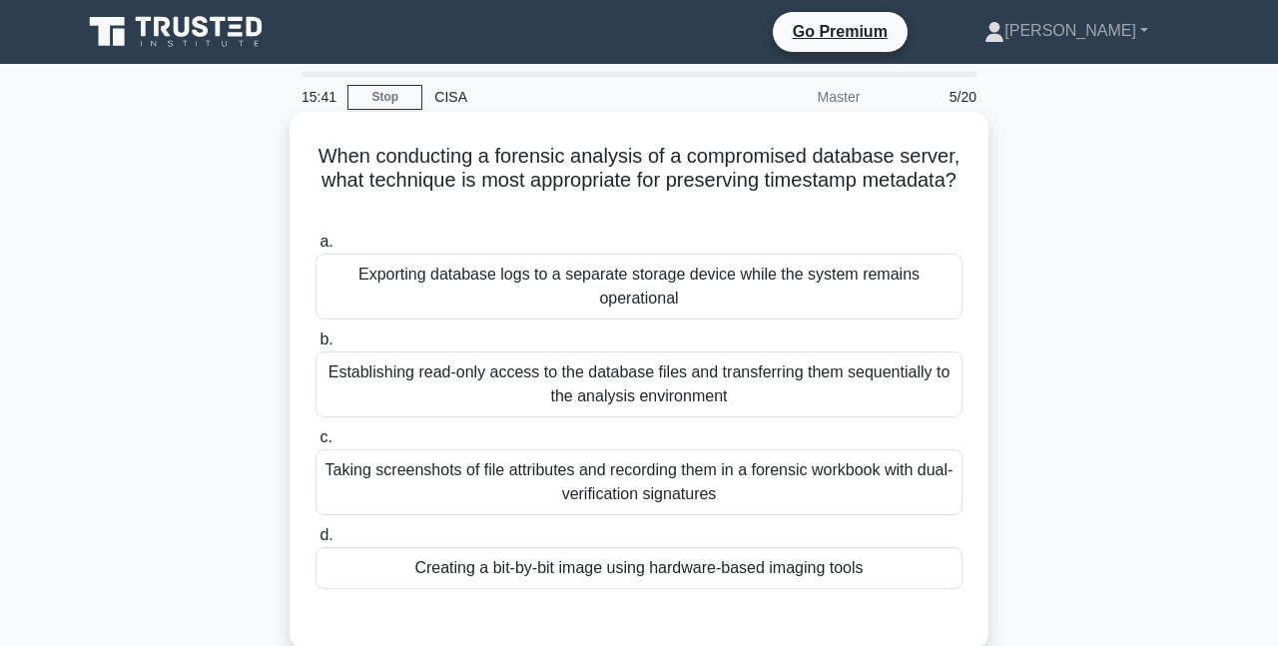
click at [559, 577] on div "Creating a bit-by-bit image using hardware-based imaging tools" at bounding box center [638, 568] width 647 height 42
click at [315, 542] on input "d. Creating a bit-by-bit image using hardware-based imaging tools" at bounding box center [315, 535] width 0 height 13
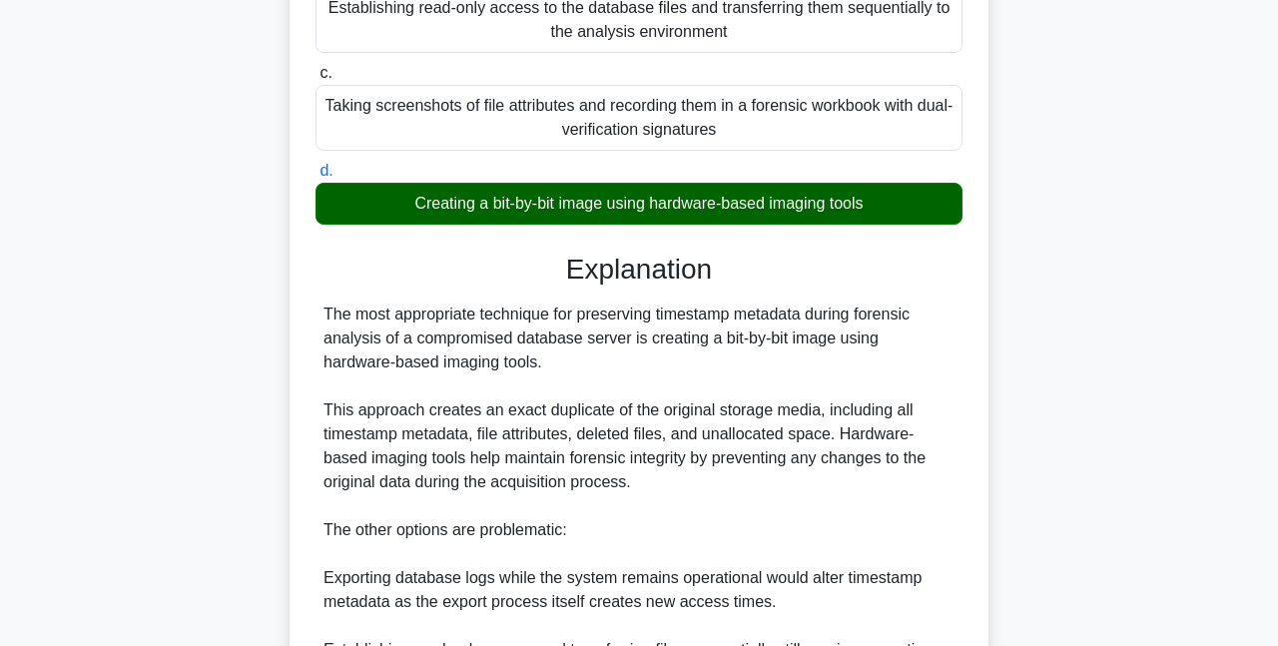
scroll to position [399, 0]
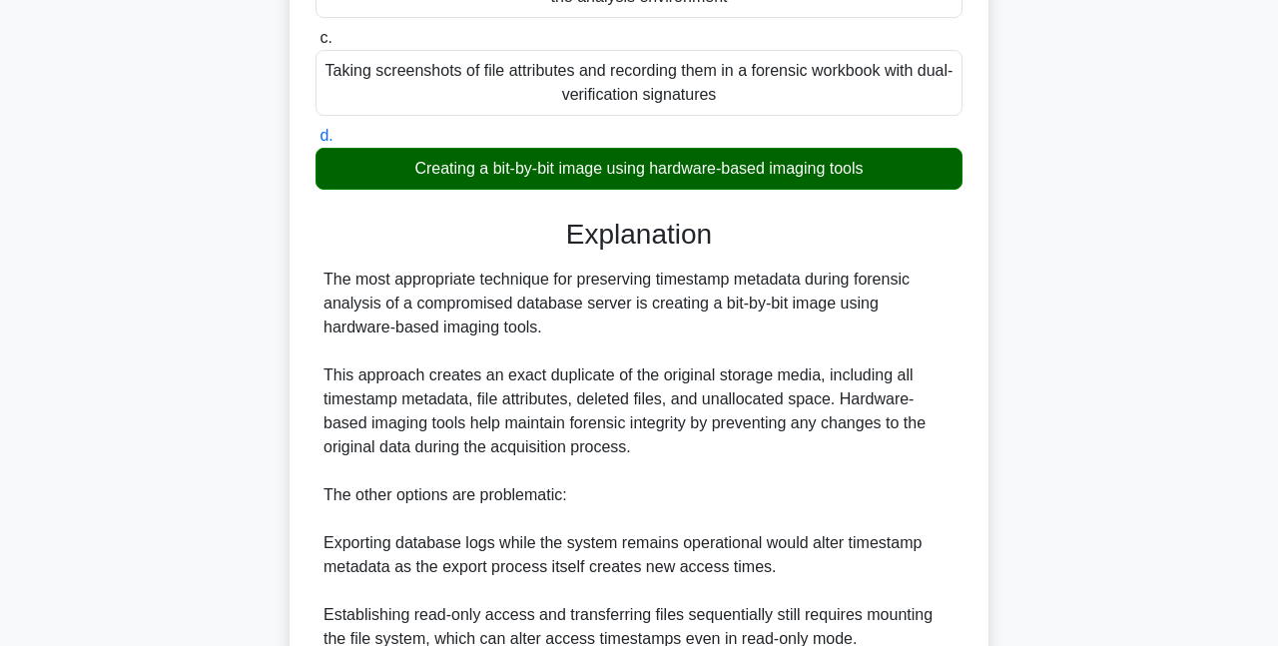
click at [496, 164] on div "Creating a bit-by-bit image using hardware-based imaging tools" at bounding box center [638, 169] width 647 height 42
click at [315, 143] on input "d. Creating a bit-by-bit image using hardware-based imaging tools" at bounding box center [315, 136] width 0 height 13
click at [496, 164] on div "Creating a bit-by-bit image using hardware-based imaging tools" at bounding box center [638, 169] width 647 height 42
click at [315, 143] on input "d. Creating a bit-by-bit image using hardware-based imaging tools" at bounding box center [315, 136] width 0 height 13
click at [496, 164] on div "Creating a bit-by-bit image using hardware-based imaging tools" at bounding box center [638, 169] width 647 height 42
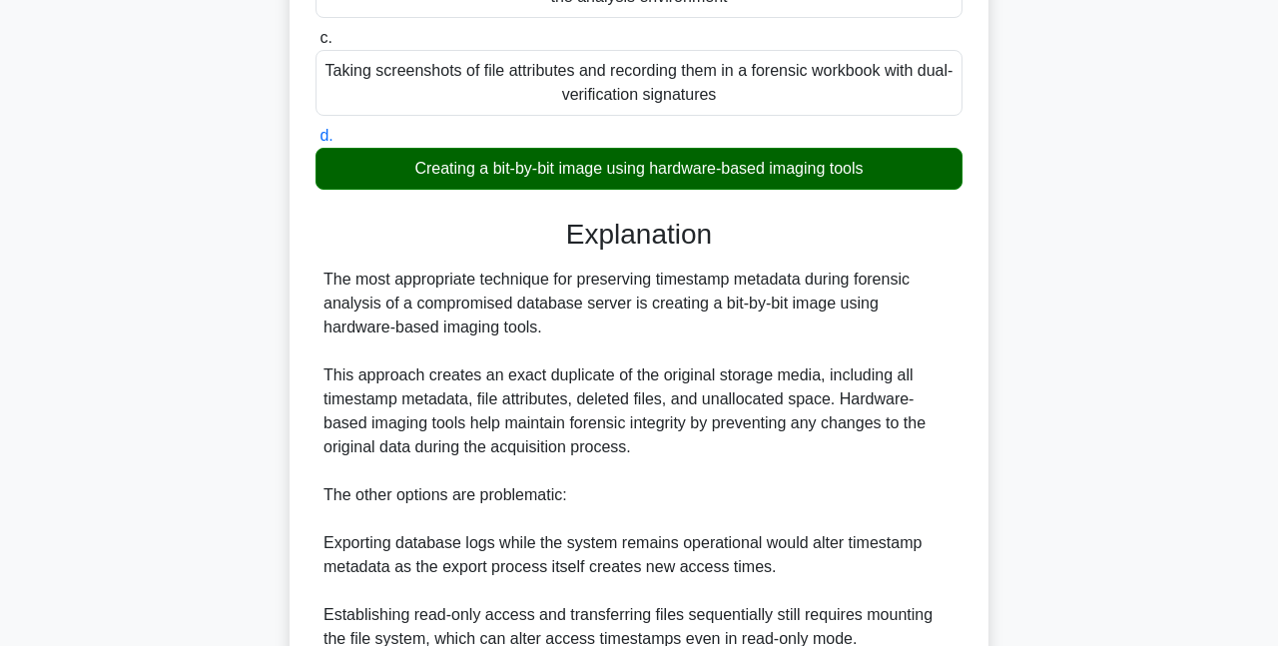
click at [315, 143] on input "d. Creating a bit-by-bit image using hardware-based imaging tools" at bounding box center [315, 136] width 0 height 13
click at [496, 164] on div "Creating a bit-by-bit image using hardware-based imaging tools" at bounding box center [638, 169] width 647 height 42
click at [315, 143] on input "d. Creating a bit-by-bit image using hardware-based imaging tools" at bounding box center [315, 136] width 0 height 13
copy div "Creating a bit-by-bit image using hardware-based imaging tools"
click at [708, 503] on div "The most appropriate technique for preserving timestamp metadata during forensi…" at bounding box center [638, 507] width 631 height 479
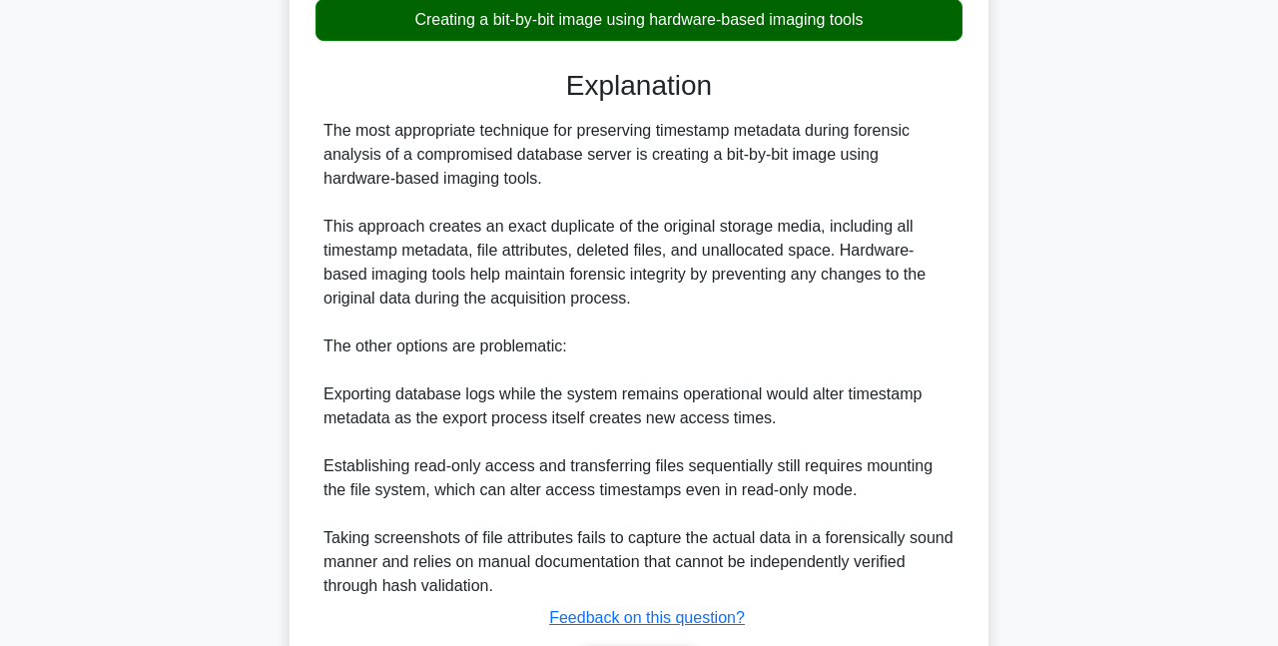
scroll to position [682, 0]
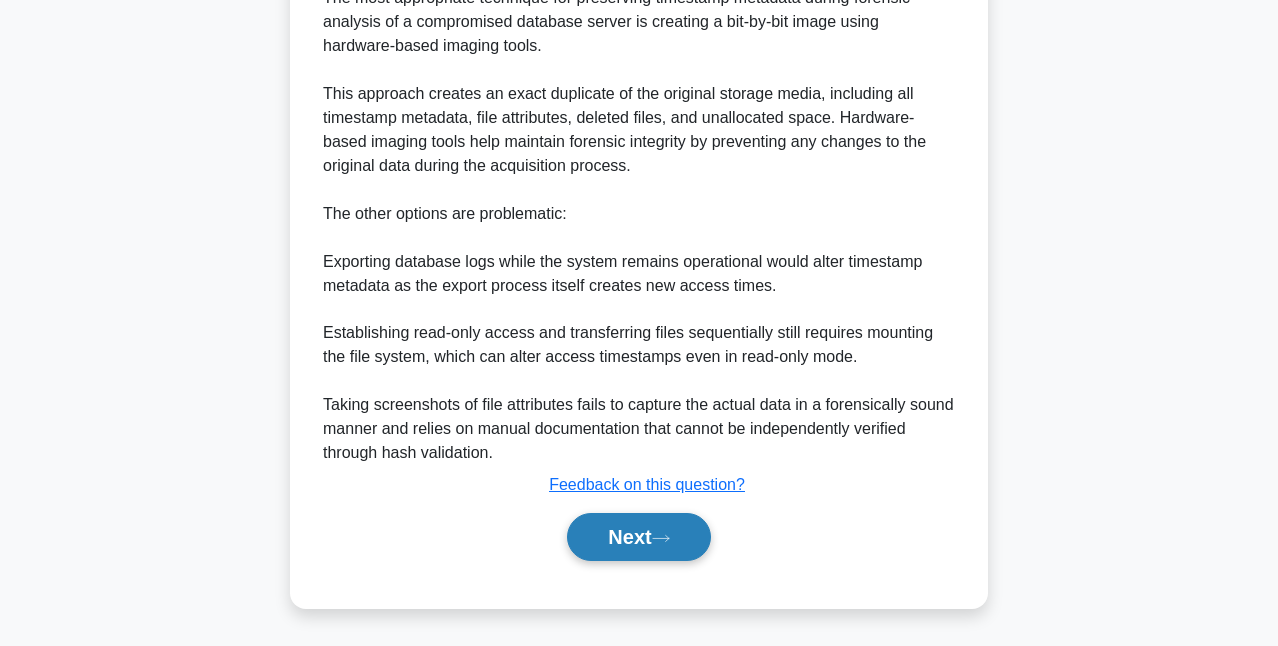
click at [601, 537] on button "Next" at bounding box center [638, 537] width 143 height 48
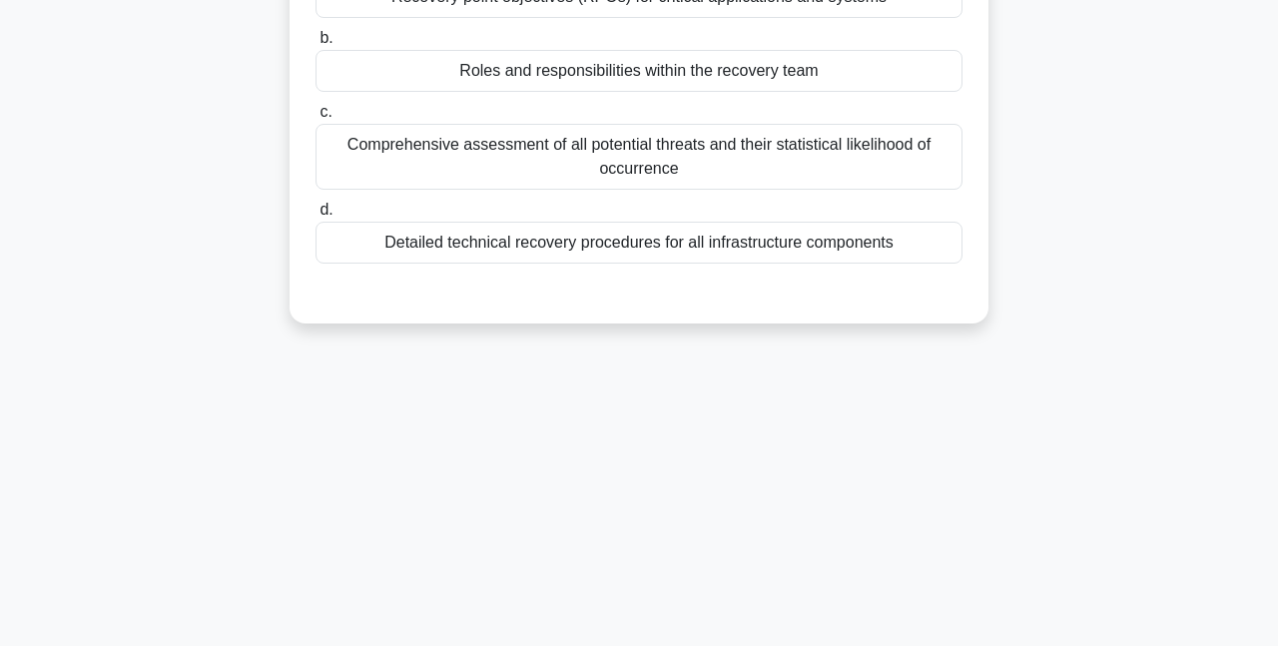
scroll to position [0, 0]
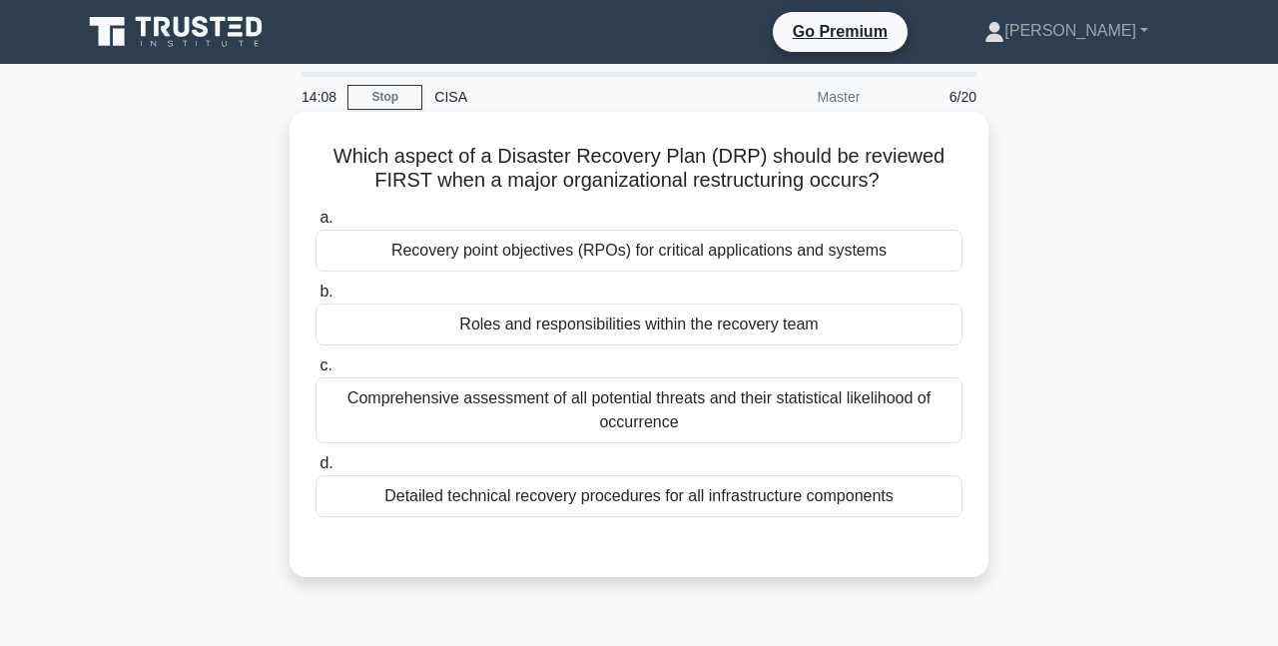
click at [671, 256] on div "Recovery point objectives (RPOs) for critical applications and systems" at bounding box center [638, 251] width 647 height 42
click at [315, 225] on input "a. Recovery point objectives (RPOs) for critical applications and systems" at bounding box center [315, 218] width 0 height 13
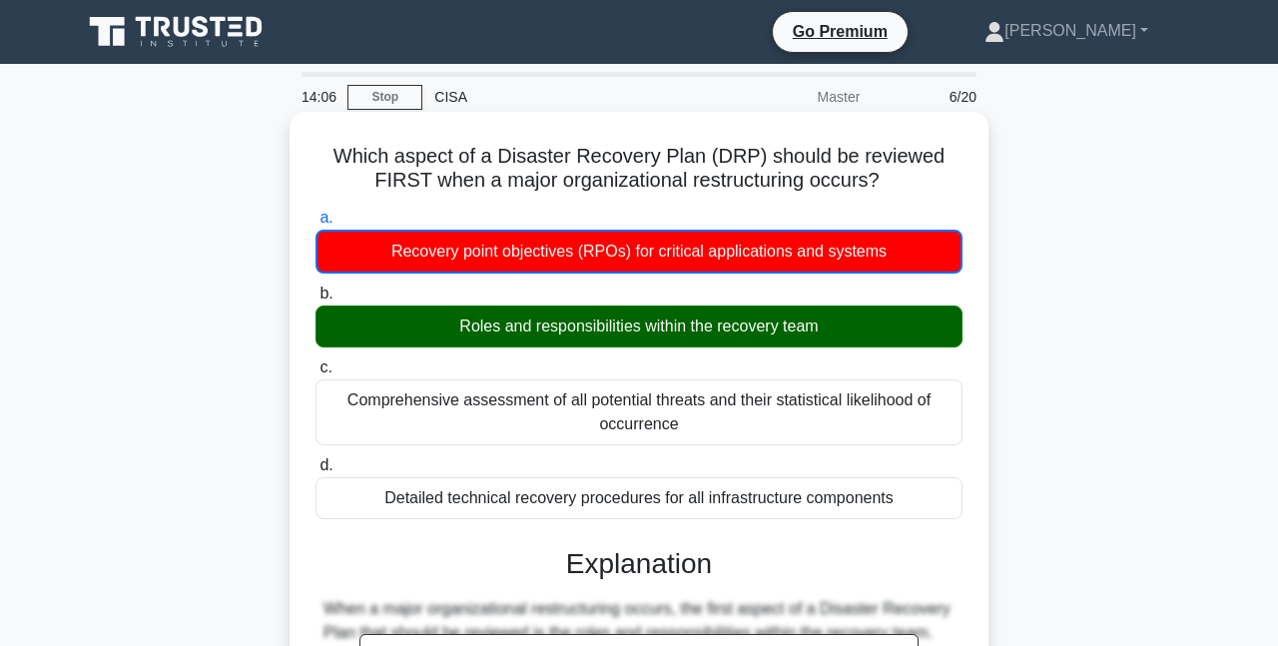
drag, startPoint x: 649, startPoint y: 321, endPoint x: 613, endPoint y: 332, distance: 37.6
drag, startPoint x: 613, startPoint y: 332, endPoint x: 786, endPoint y: 339, distance: 172.8
click at [786, 339] on div "Roles and responsibilities within the recovery team" at bounding box center [638, 326] width 647 height 42
click at [916, 333] on div "Roles and responsibilities within the recovery team" at bounding box center [638, 326] width 647 height 42
click at [315, 300] on input "b. Roles and responsibilities within the recovery team" at bounding box center [315, 293] width 0 height 13
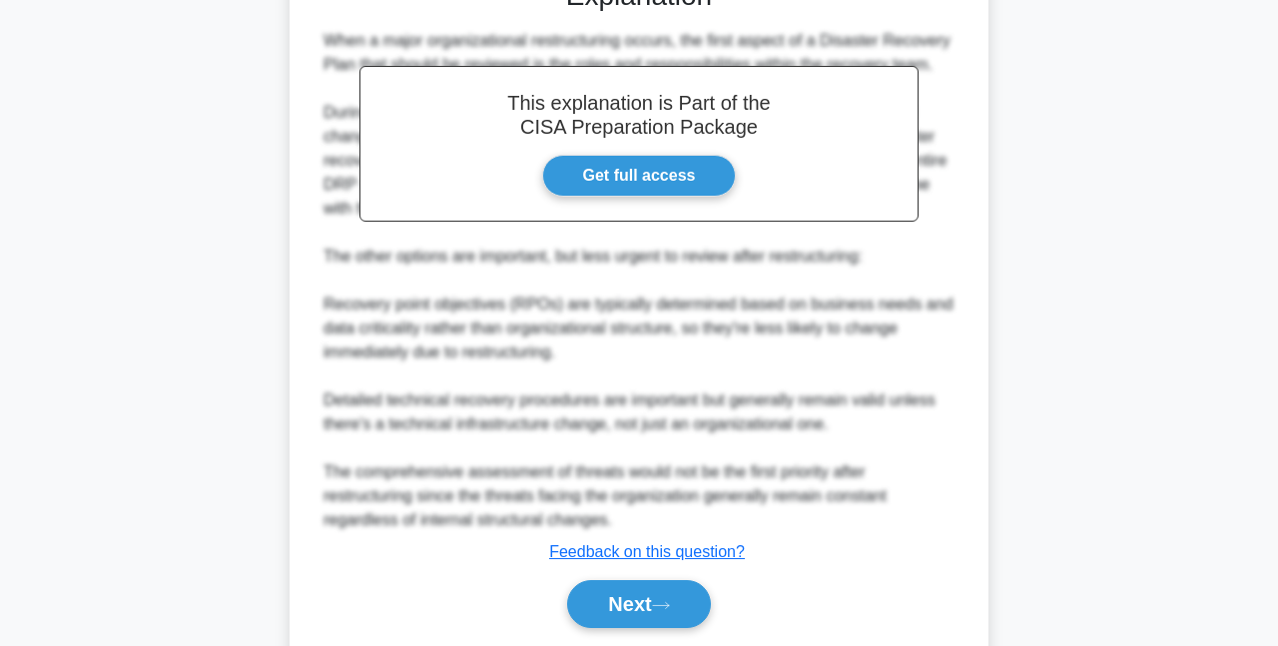
scroll to position [634, 0]
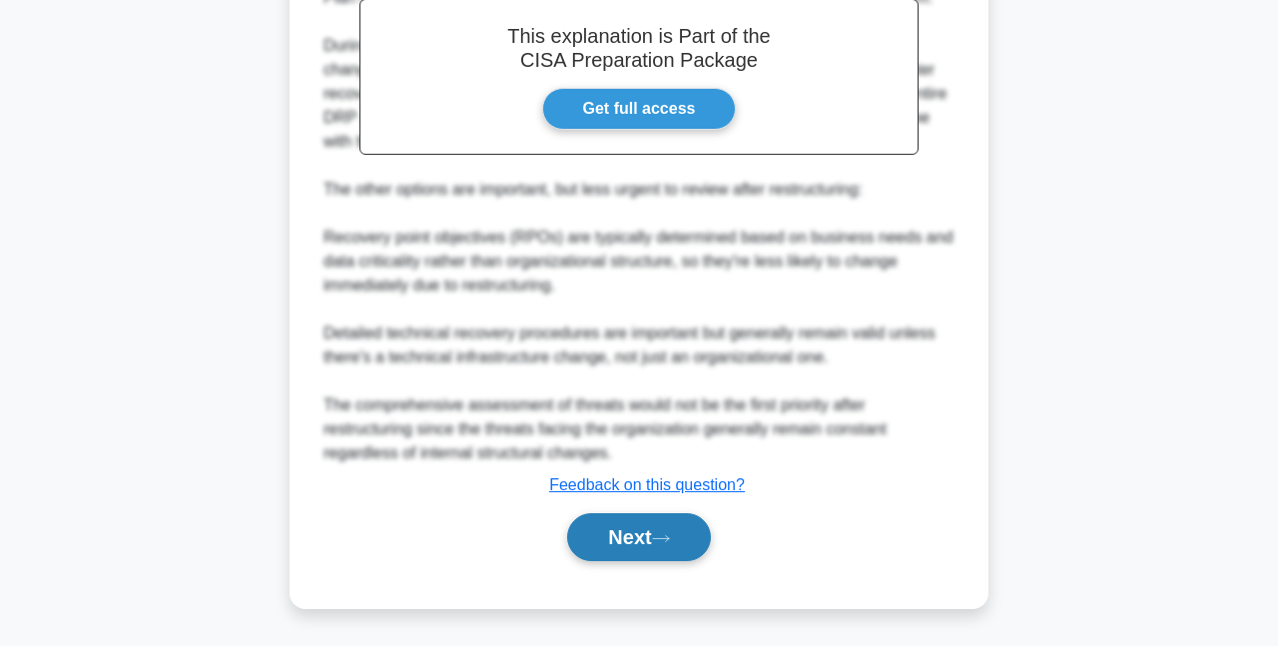
click at [614, 525] on button "Next" at bounding box center [638, 537] width 143 height 48
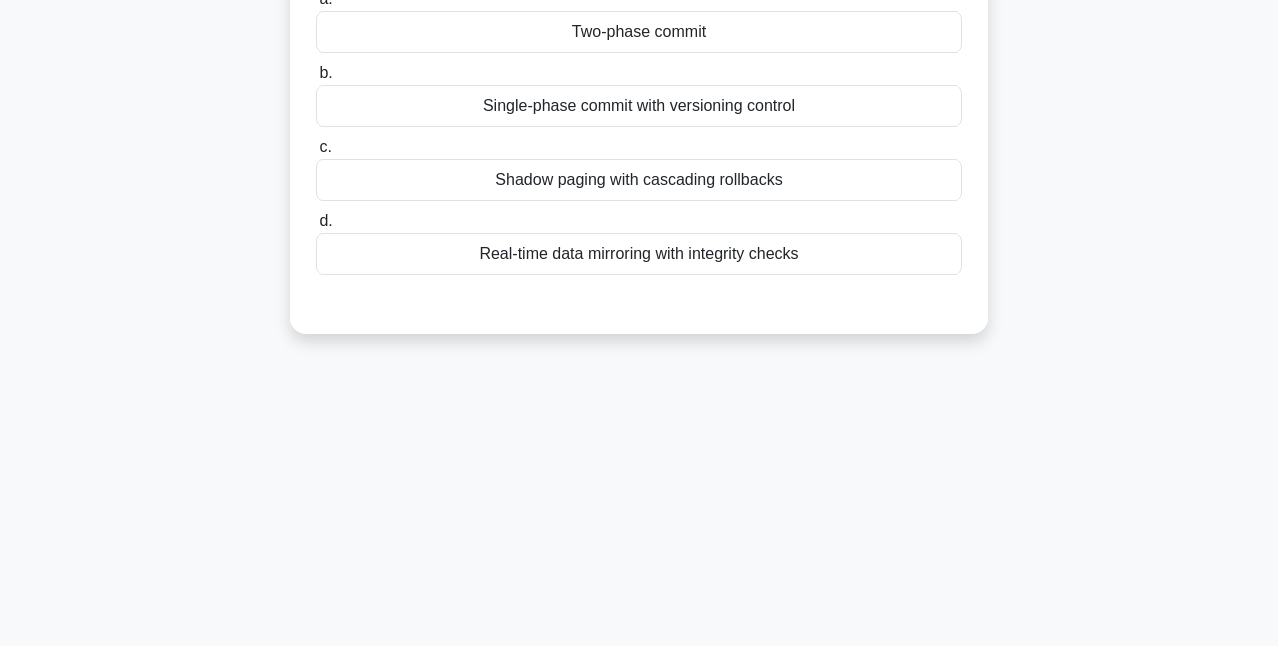
scroll to position [0, 0]
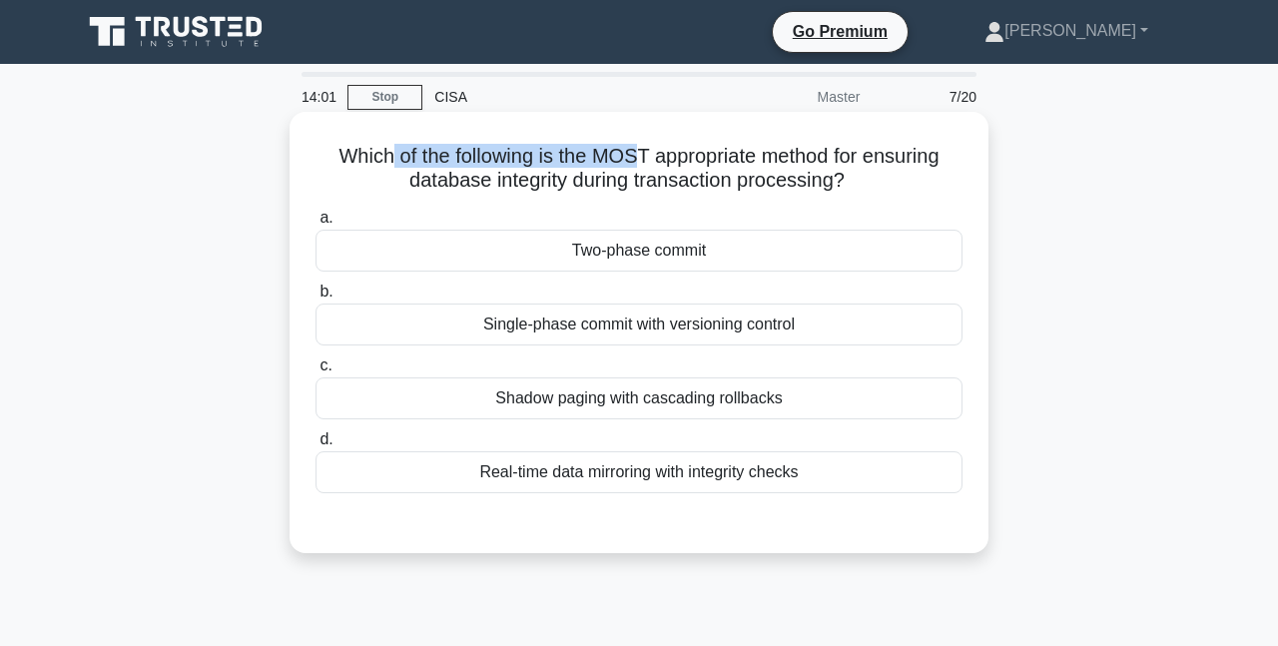
drag, startPoint x: 378, startPoint y: 160, endPoint x: 638, endPoint y: 156, distance: 259.6
click at [638, 156] on h5 "Which of the following is the MOST appropriate method for ensuring database int…" at bounding box center [638, 169] width 651 height 50
click at [750, 154] on h5 "Which of the following is the MOST appropriate method for ensuring database int…" at bounding box center [638, 169] width 651 height 50
click at [651, 328] on div "Single-phase commit with versioning control" at bounding box center [638, 324] width 647 height 42
click at [315, 298] on input "b. Single-phase commit with versioning control" at bounding box center [315, 291] width 0 height 13
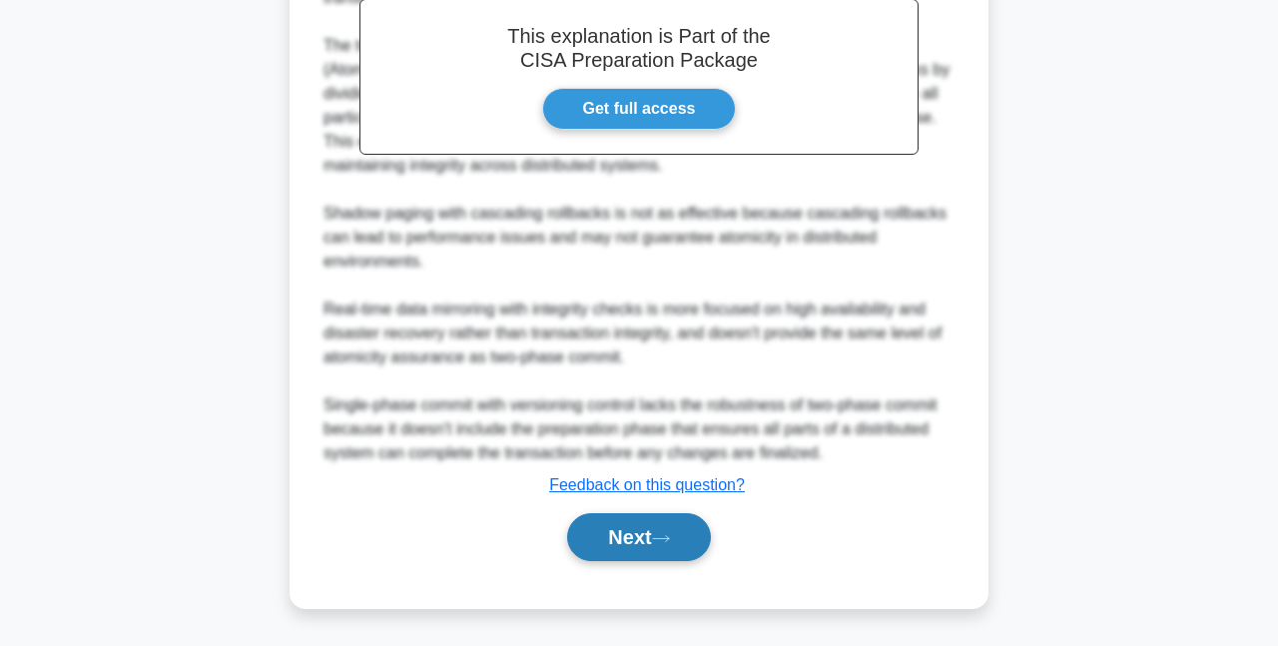
click at [642, 531] on button "Next" at bounding box center [638, 537] width 143 height 48
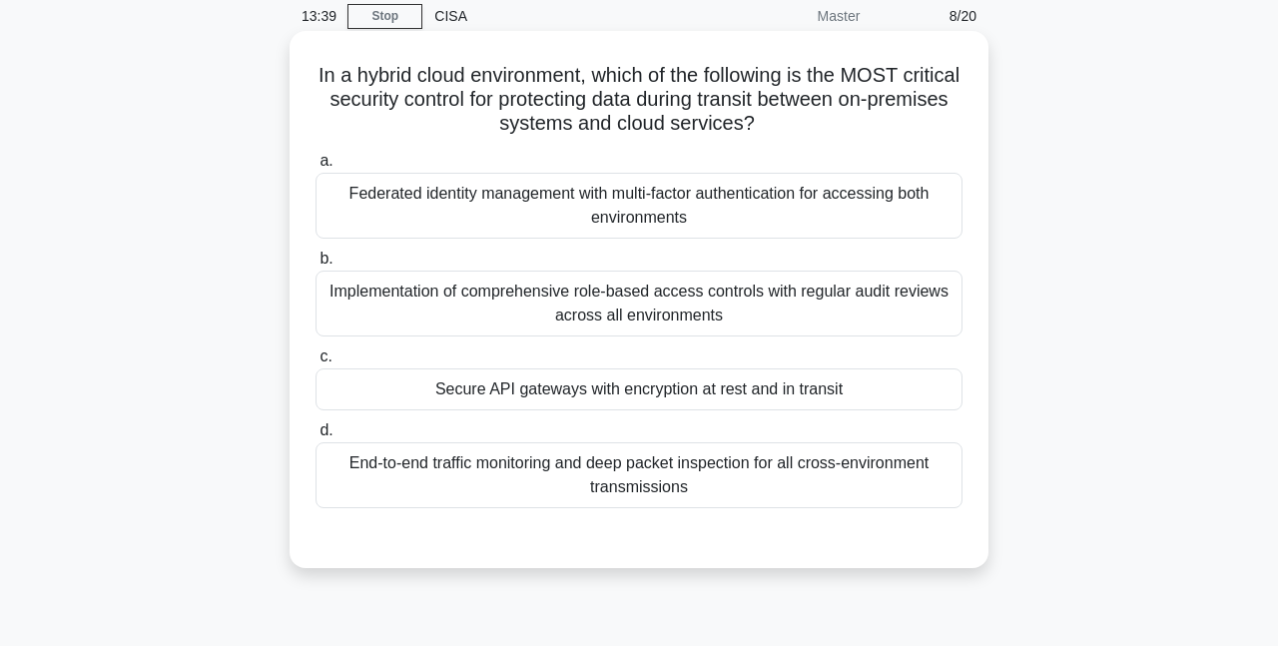
scroll to position [33, 0]
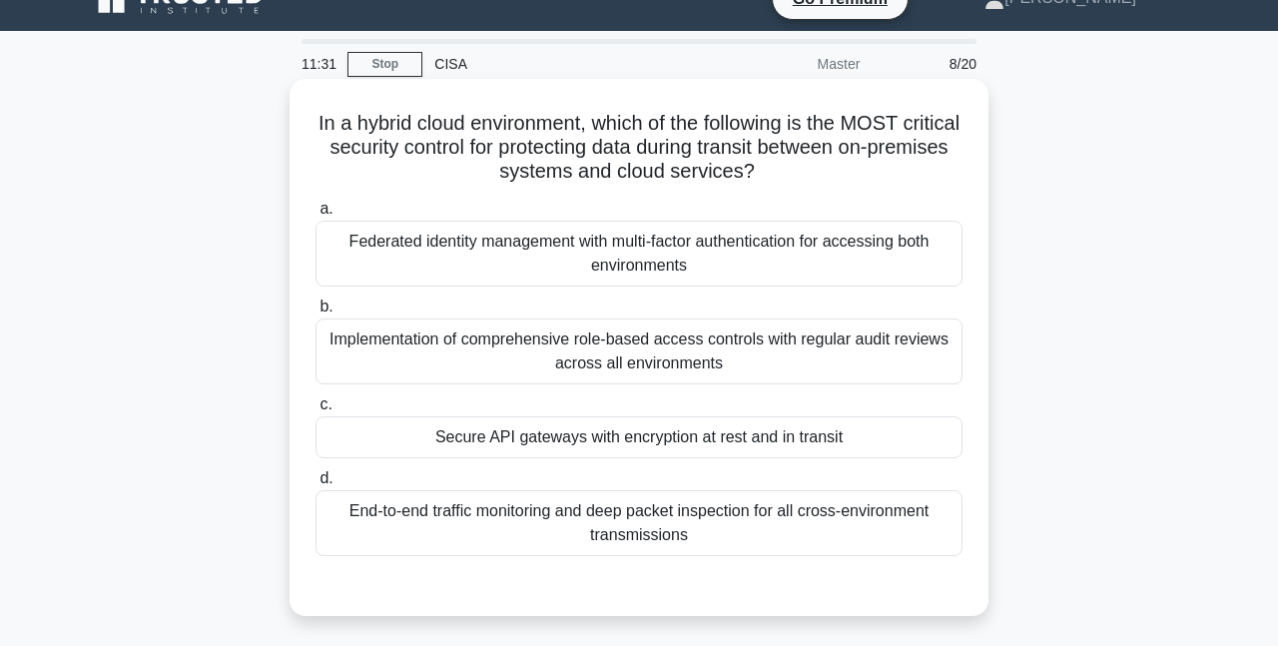
click at [633, 283] on div "Federated identity management with multi-factor authentication for accessing bo…" at bounding box center [638, 254] width 647 height 66
click at [315, 216] on input "a. Federated identity management with multi-factor authentication for accessing…" at bounding box center [315, 209] width 0 height 13
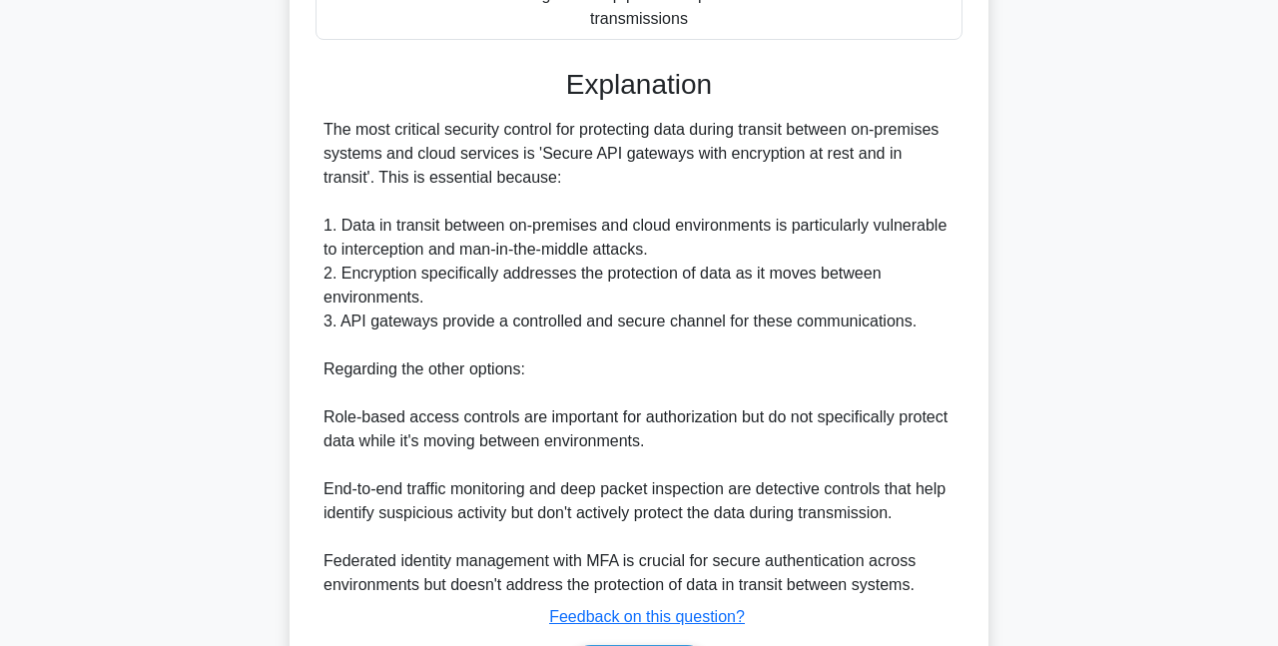
scroll to position [684, 0]
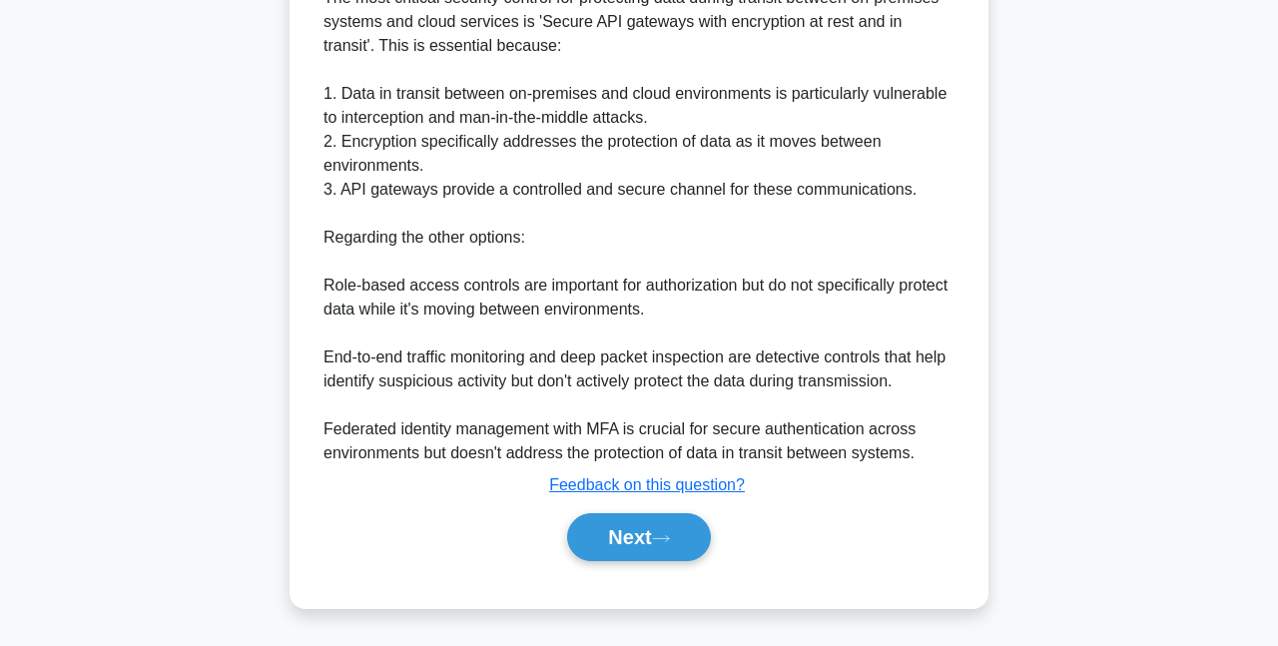
drag, startPoint x: 664, startPoint y: 539, endPoint x: 908, endPoint y: 475, distance: 252.8
click at [664, 540] on icon at bounding box center [661, 538] width 18 height 11
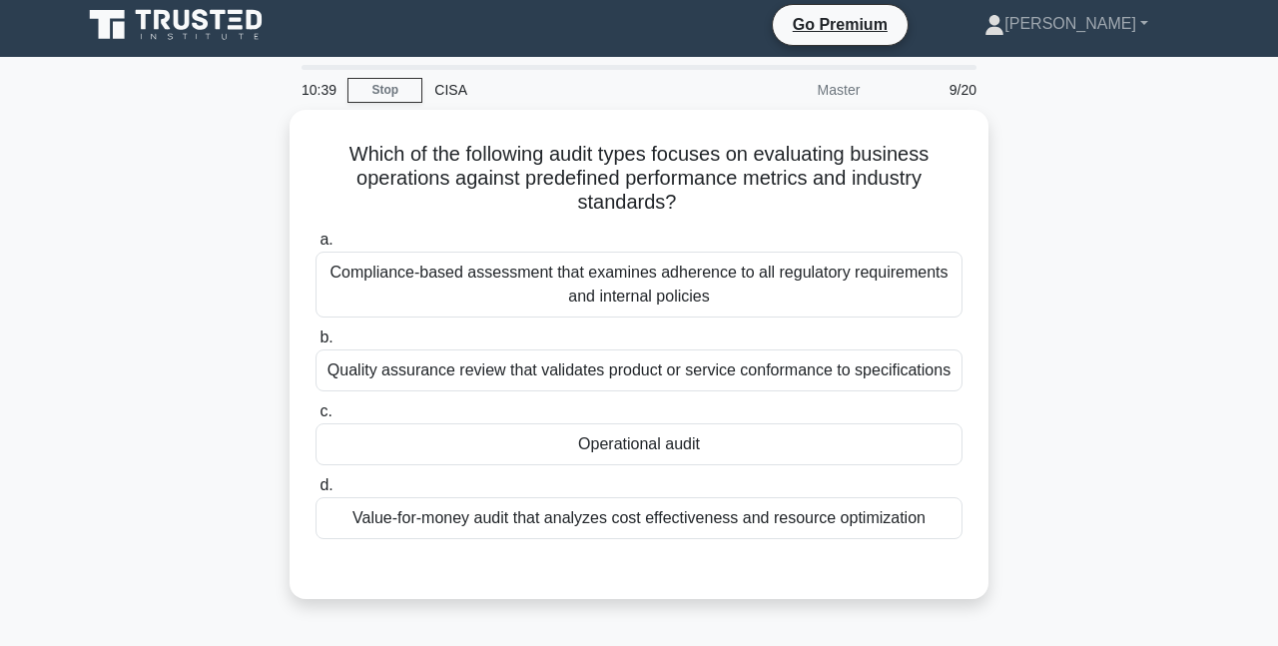
scroll to position [0, 0]
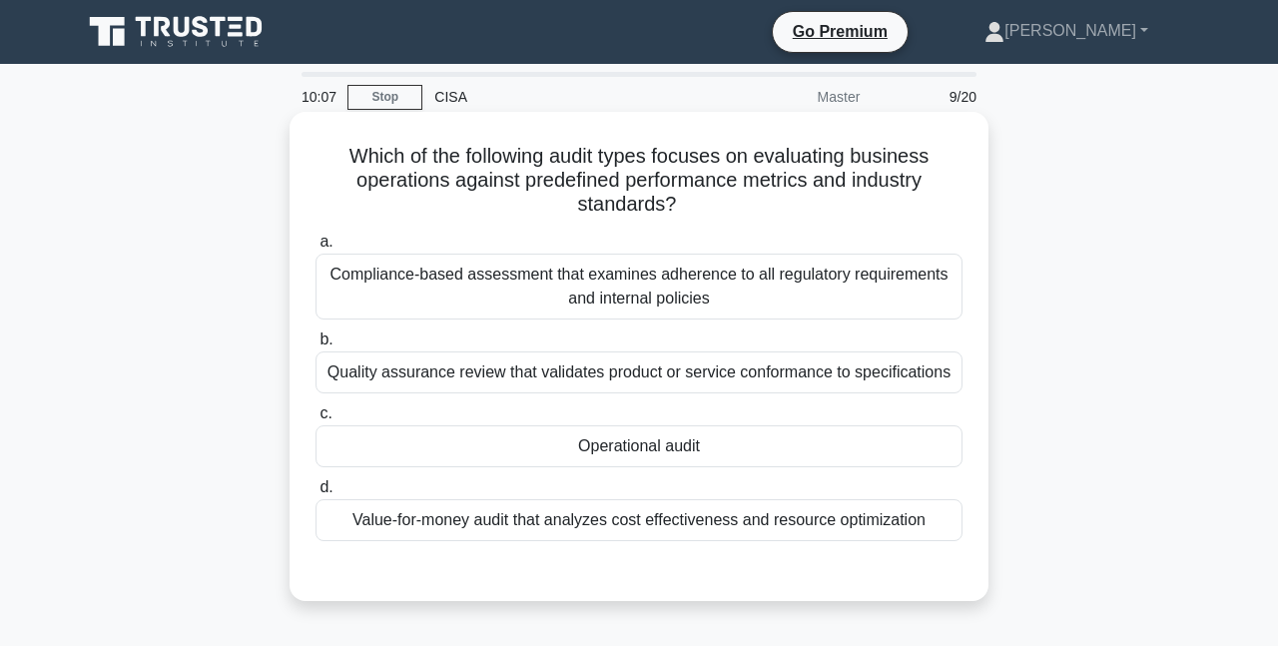
click at [692, 454] on div "Operational audit" at bounding box center [638, 446] width 647 height 42
click at [315, 420] on input "c. Operational audit" at bounding box center [315, 413] width 0 height 13
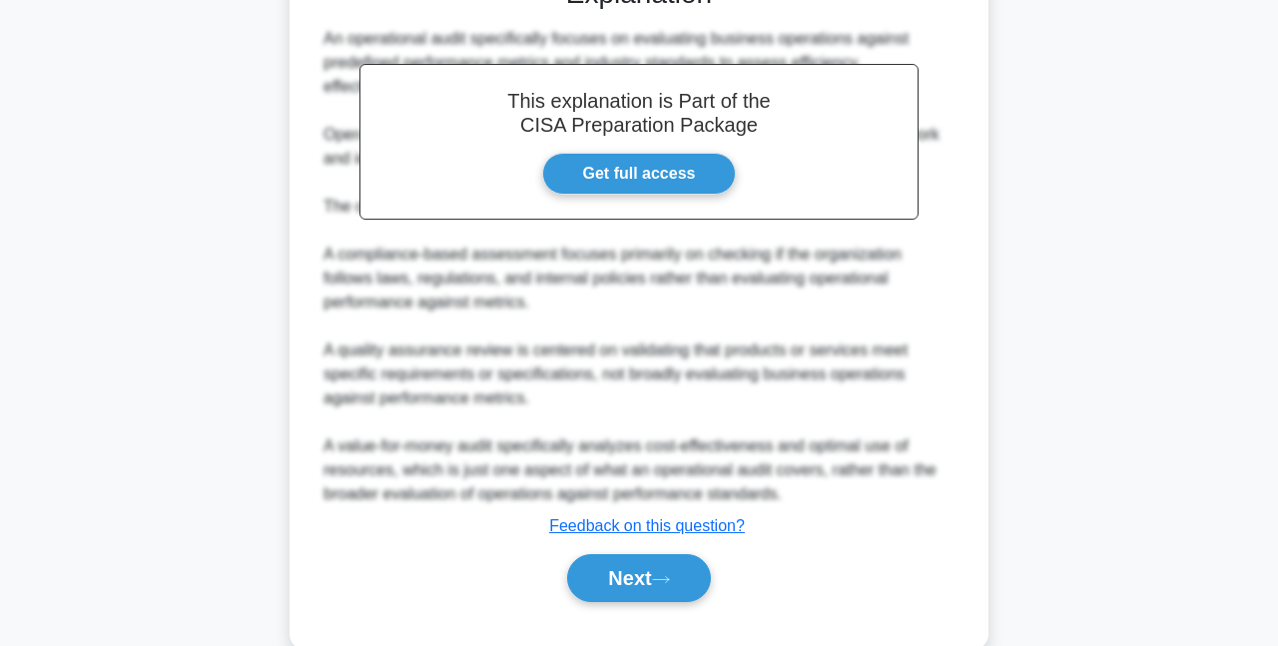
scroll to position [634, 0]
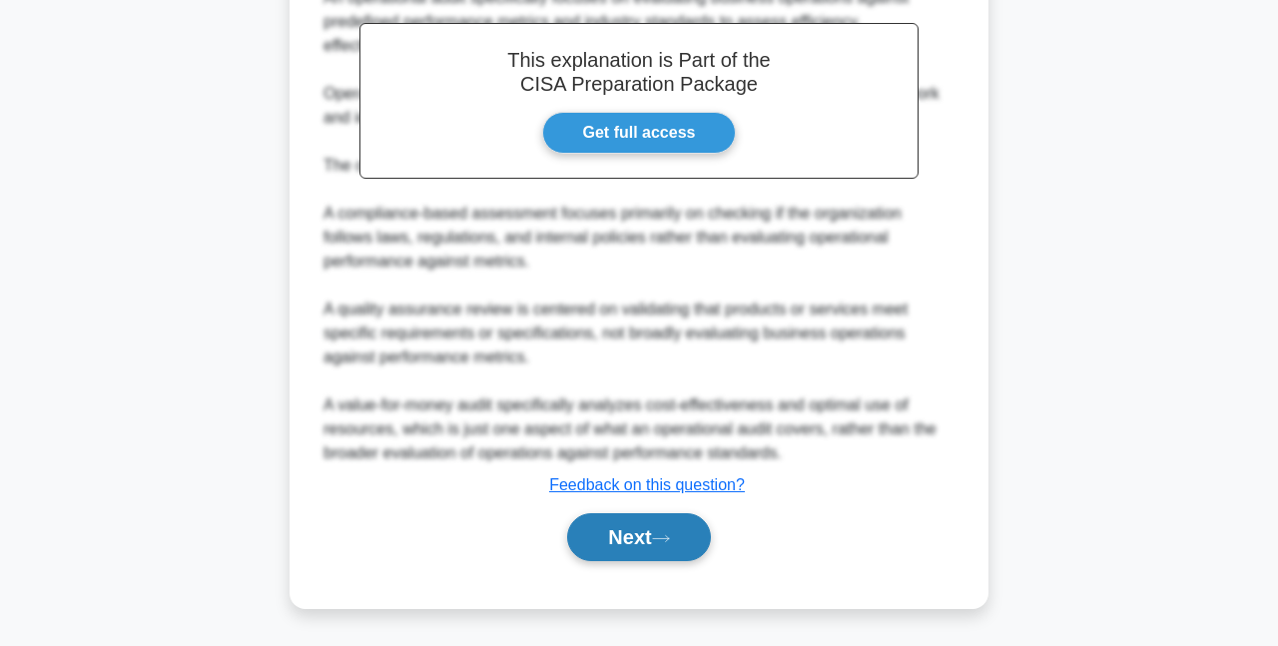
click at [696, 534] on button "Next" at bounding box center [638, 537] width 143 height 48
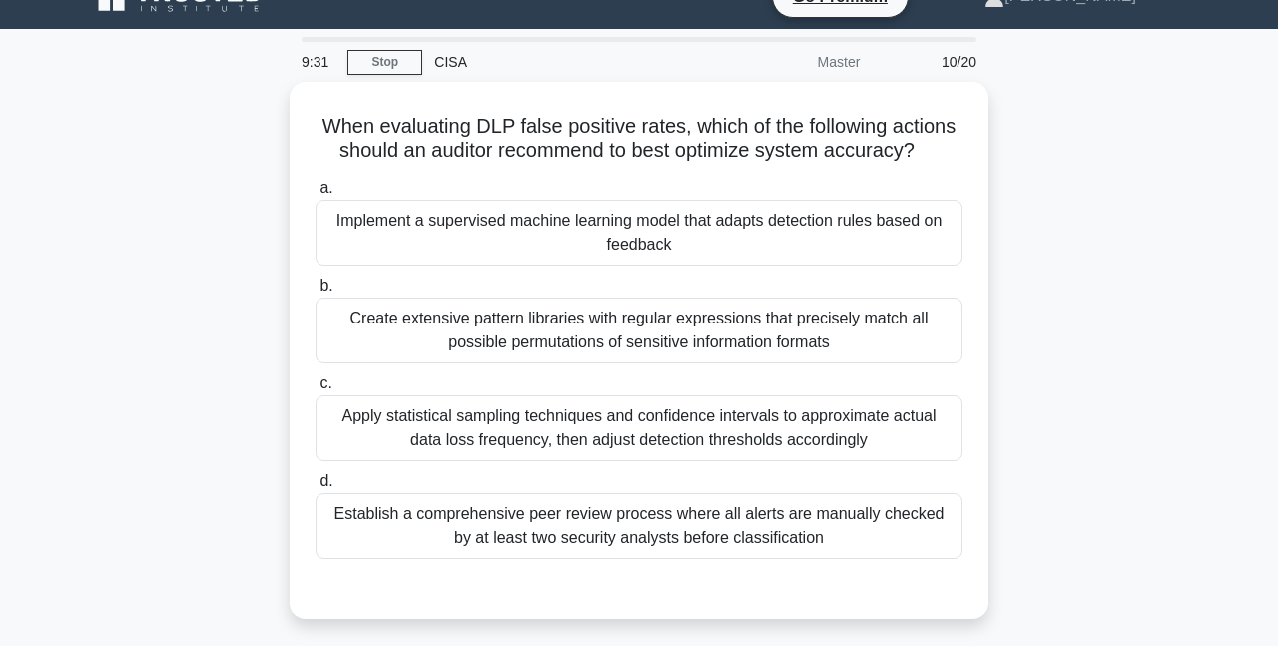
scroll to position [33, 0]
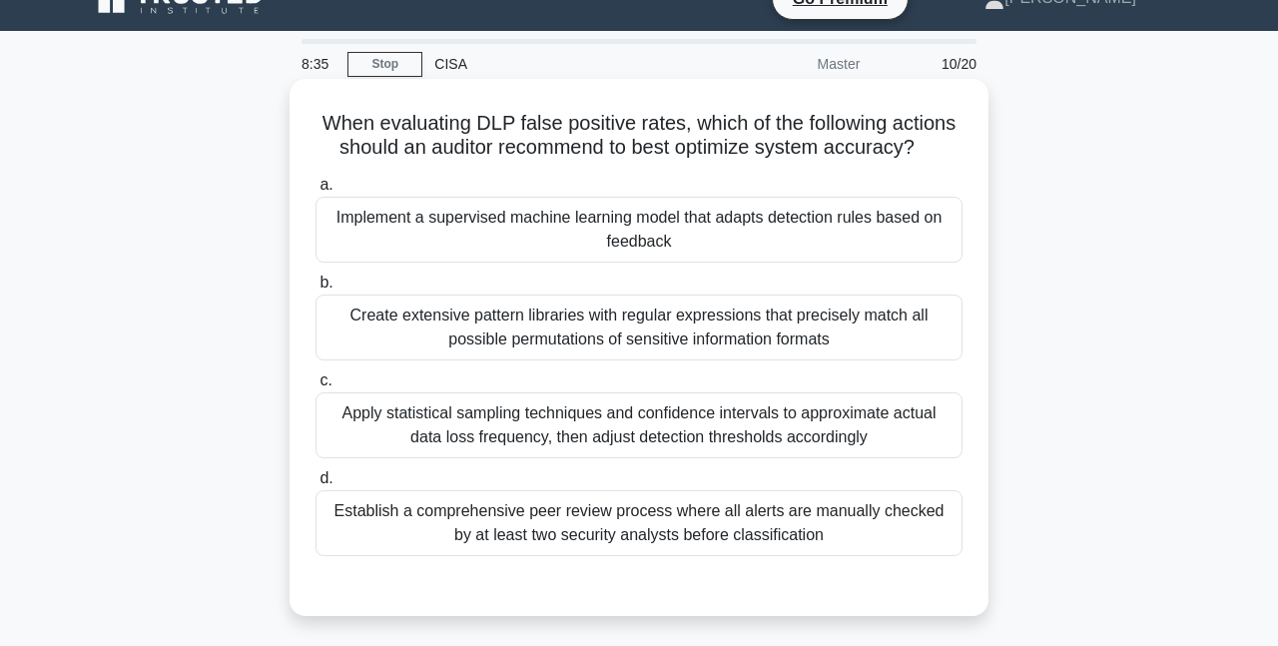
click at [647, 434] on div "Apply statistical sampling techniques and confidence intervals to approximate a…" at bounding box center [638, 425] width 647 height 66
click at [315, 387] on input "c. Apply statistical sampling techniques and confidence intervals to approximat…" at bounding box center [315, 380] width 0 height 13
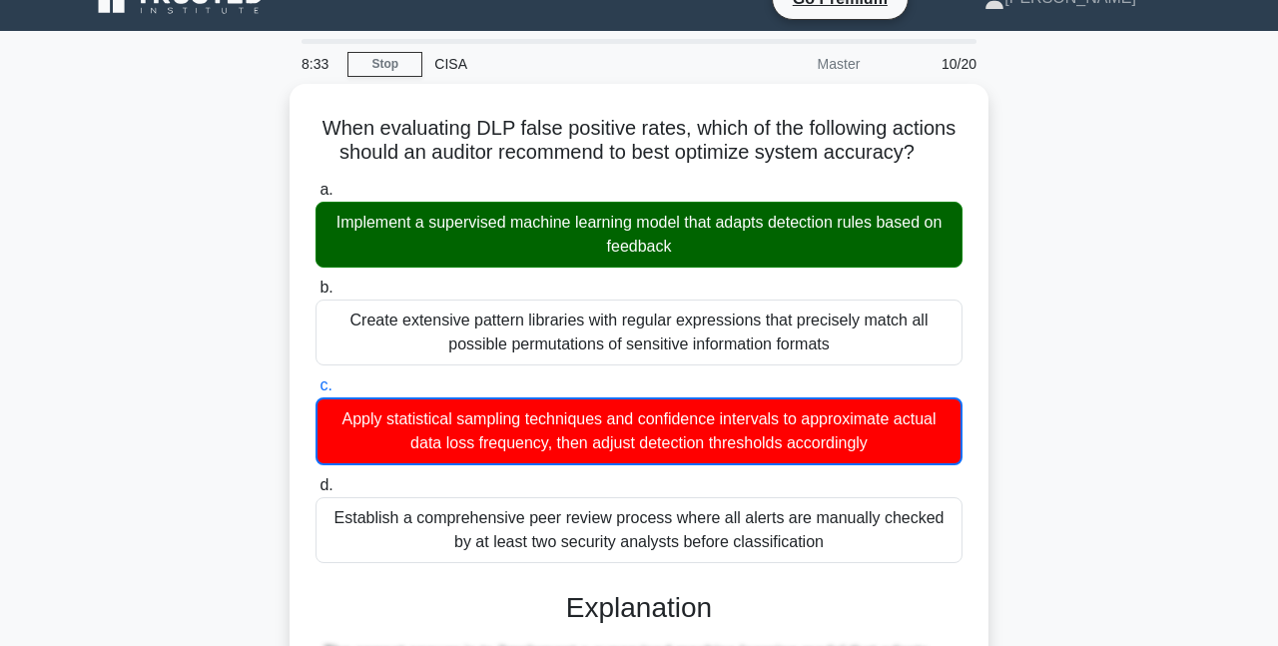
drag, startPoint x: 1145, startPoint y: 334, endPoint x: 190, endPoint y: 300, distance: 955.9
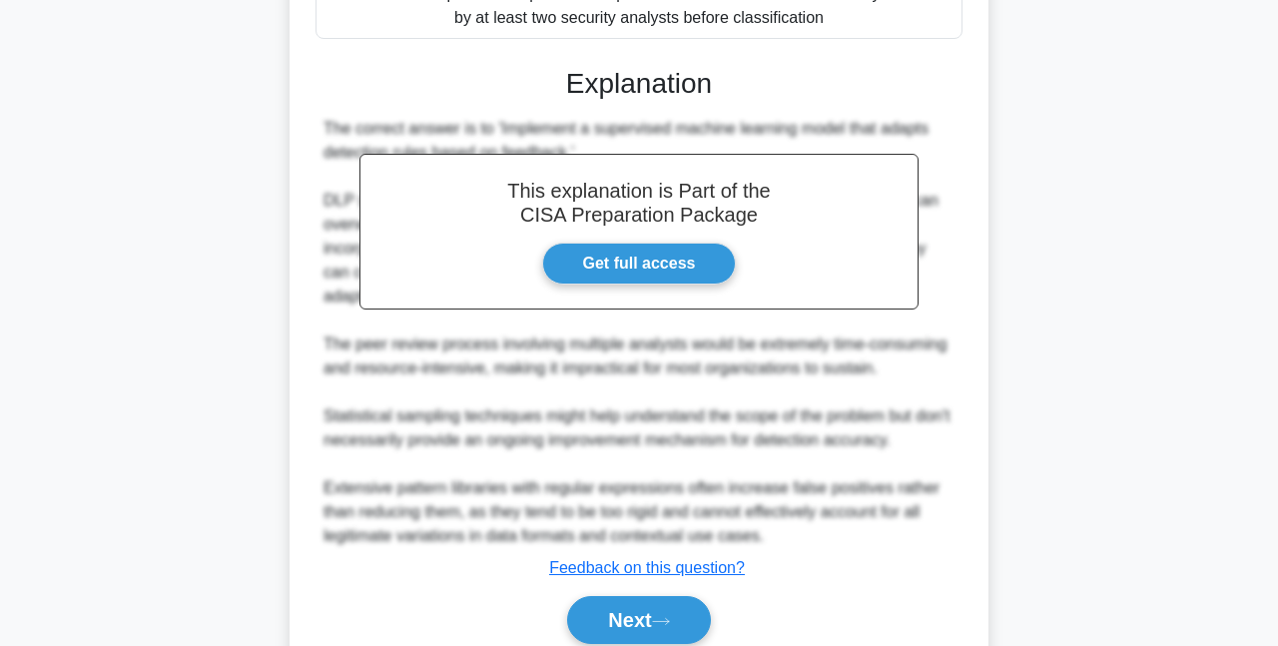
scroll to position [636, 0]
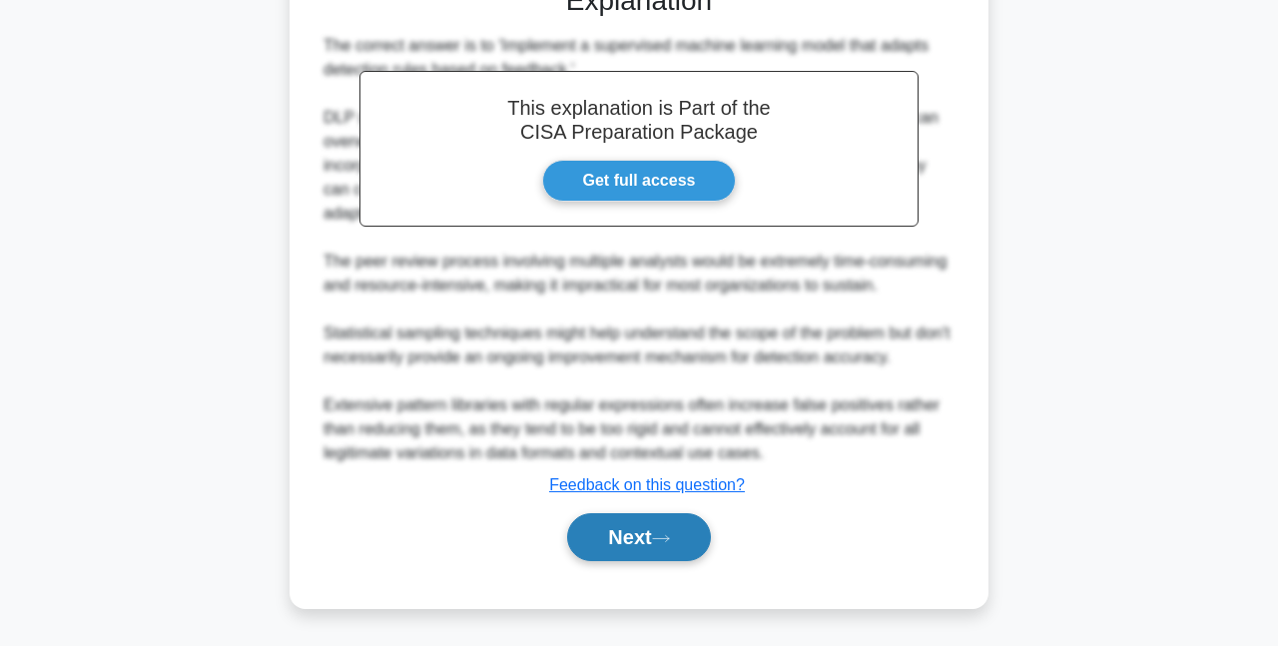
click at [630, 559] on button "Next" at bounding box center [638, 537] width 143 height 48
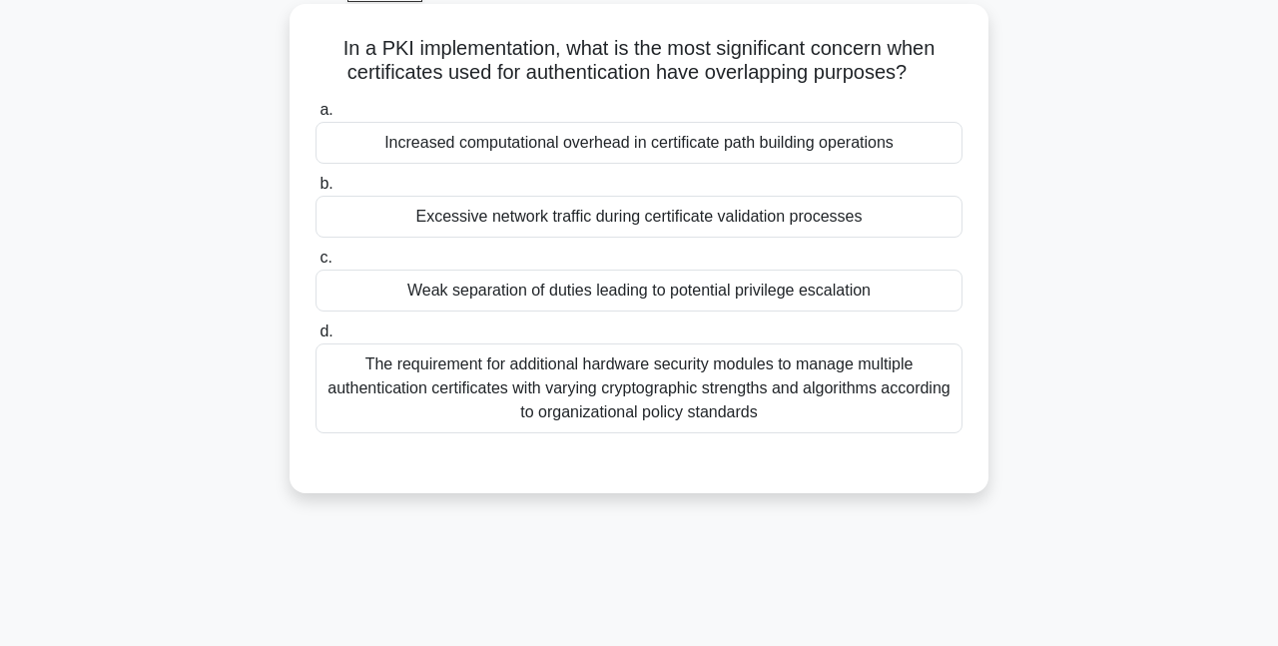
scroll to position [0, 0]
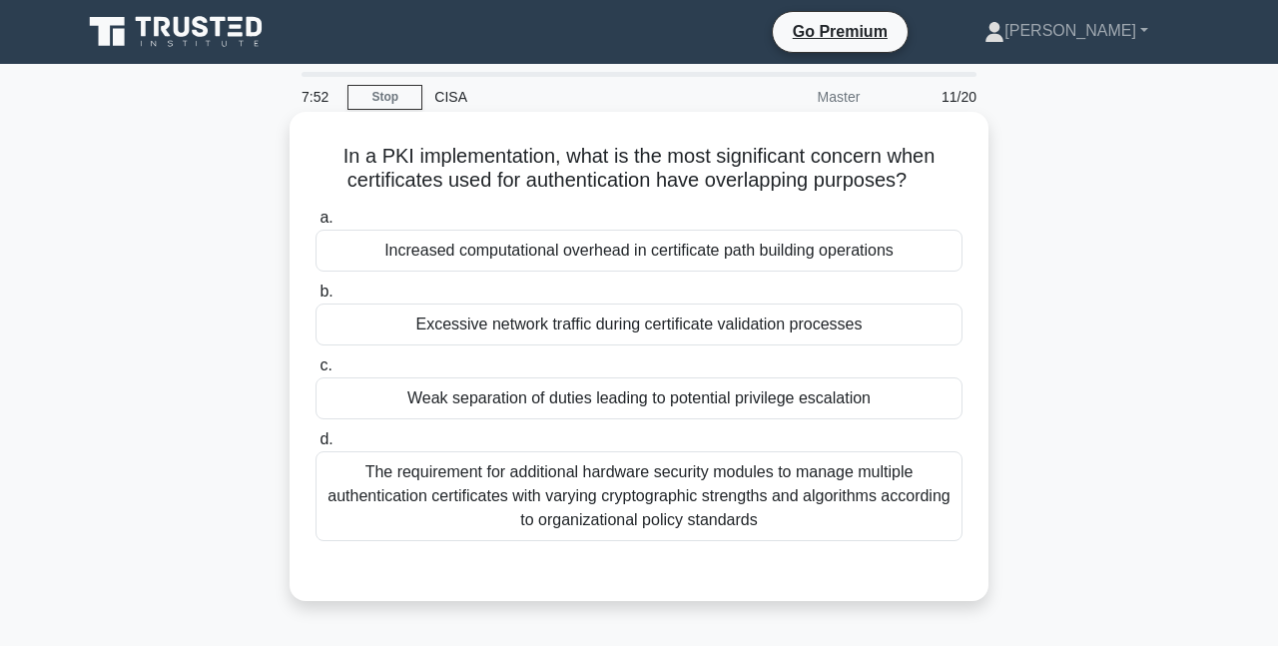
click at [876, 260] on div "Increased computational overhead in certificate path building operations" at bounding box center [638, 251] width 647 height 42
click at [315, 225] on input "a. Increased computational overhead in certificate path building operations" at bounding box center [315, 218] width 0 height 13
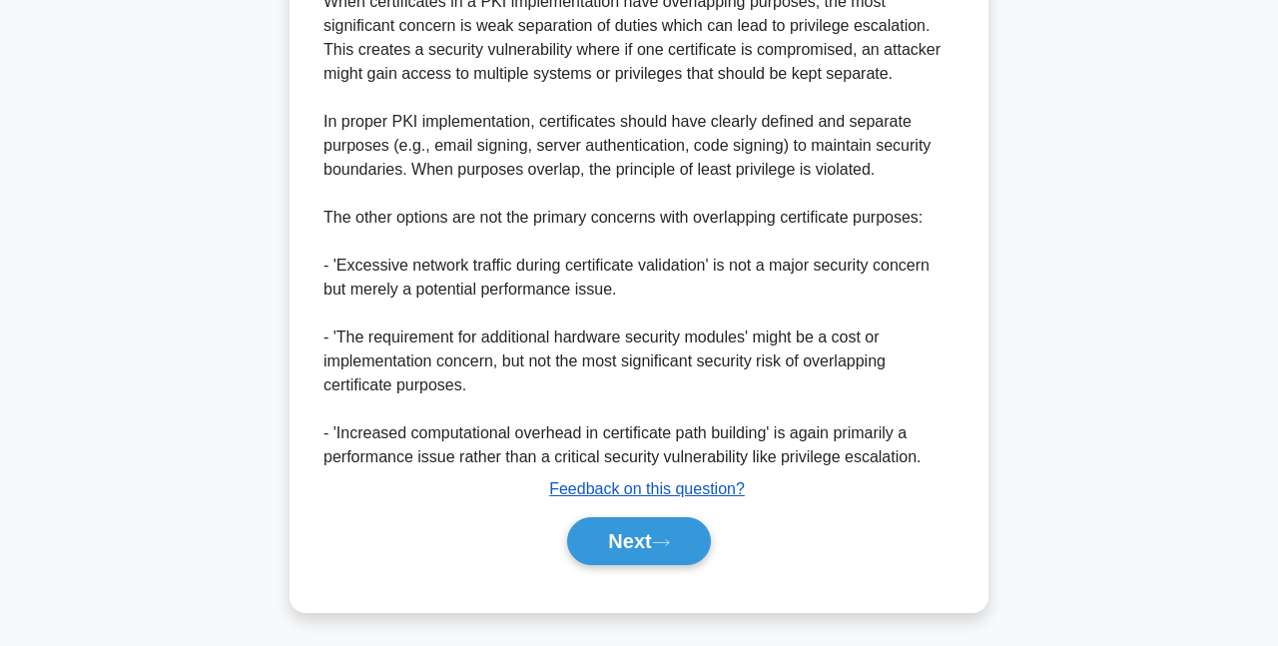
scroll to position [636, 0]
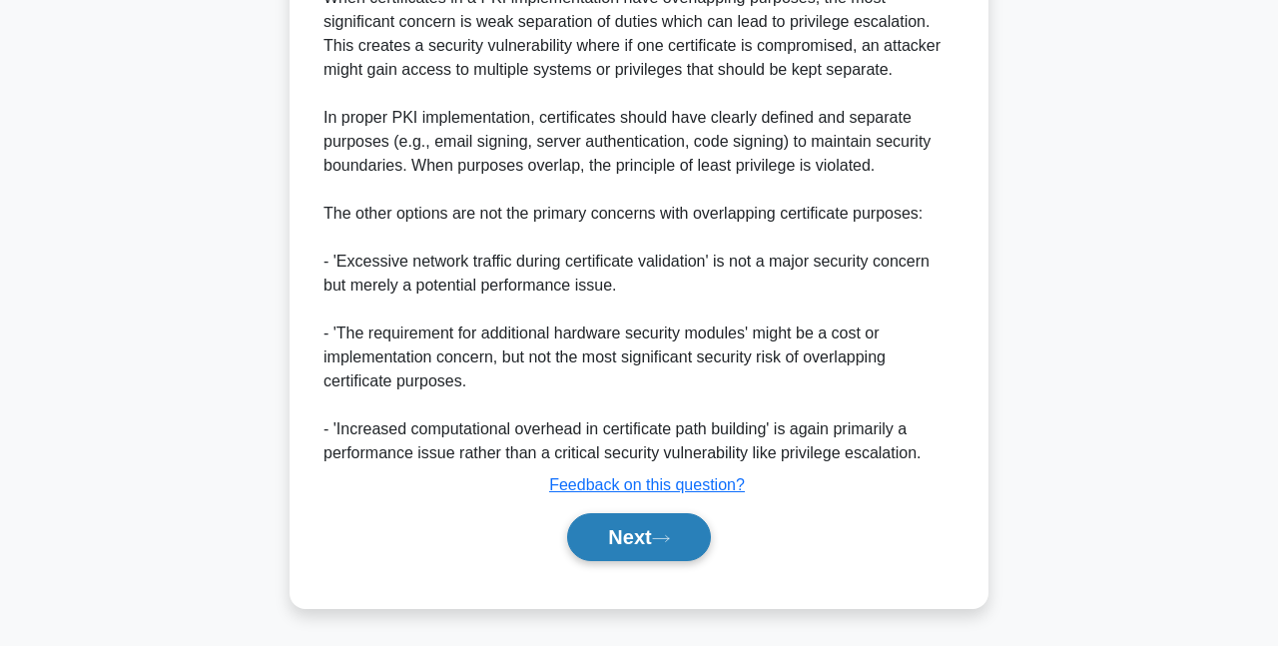
click at [690, 525] on button "Next" at bounding box center [638, 537] width 143 height 48
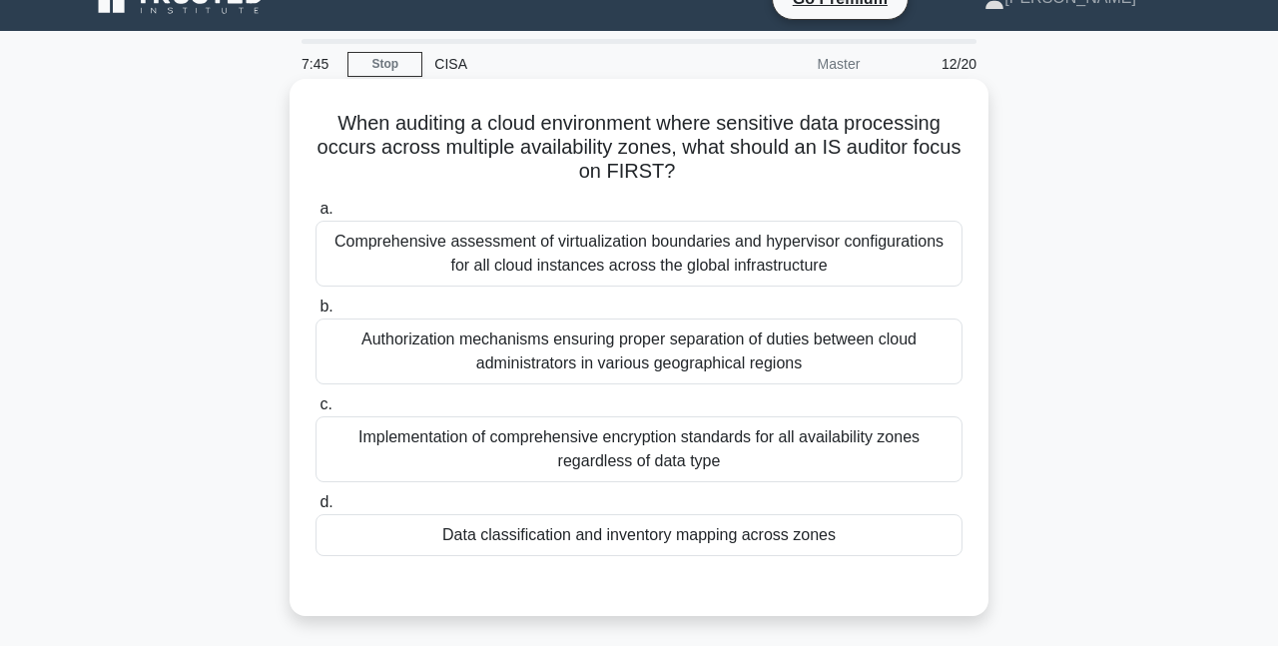
scroll to position [0, 0]
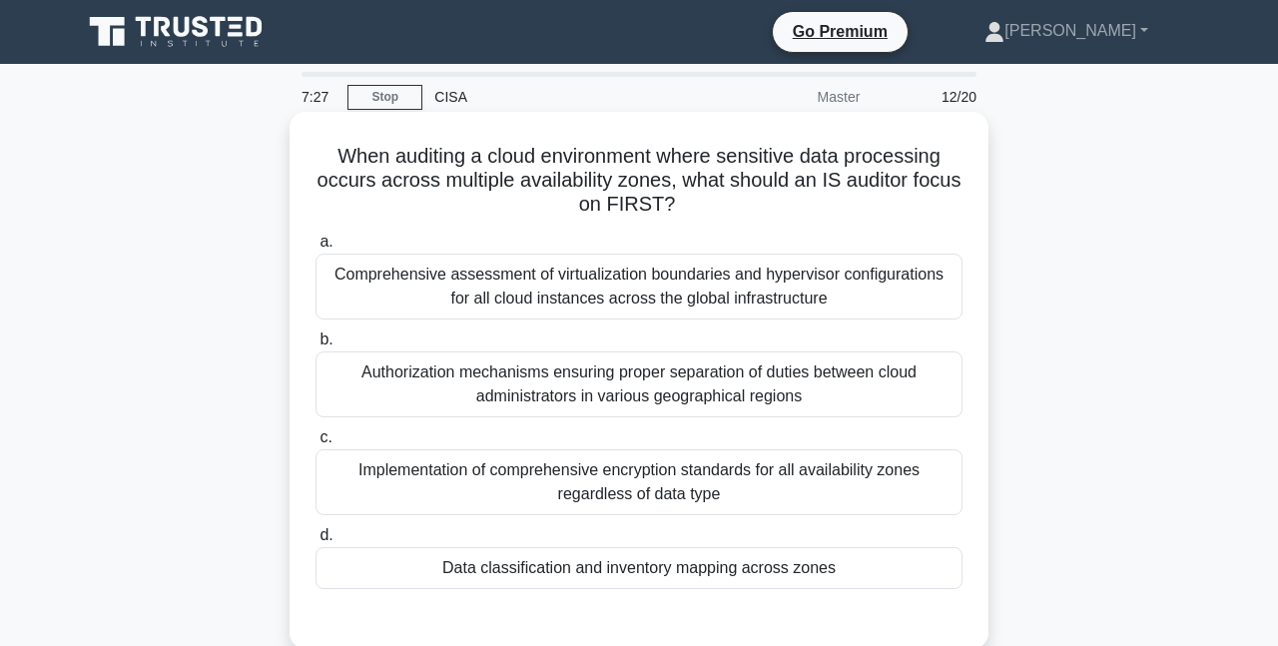
click at [804, 567] on div "Data classification and inventory mapping across zones" at bounding box center [638, 568] width 647 height 42
click at [315, 542] on input "d. Data classification and inventory mapping across zones" at bounding box center [315, 535] width 0 height 13
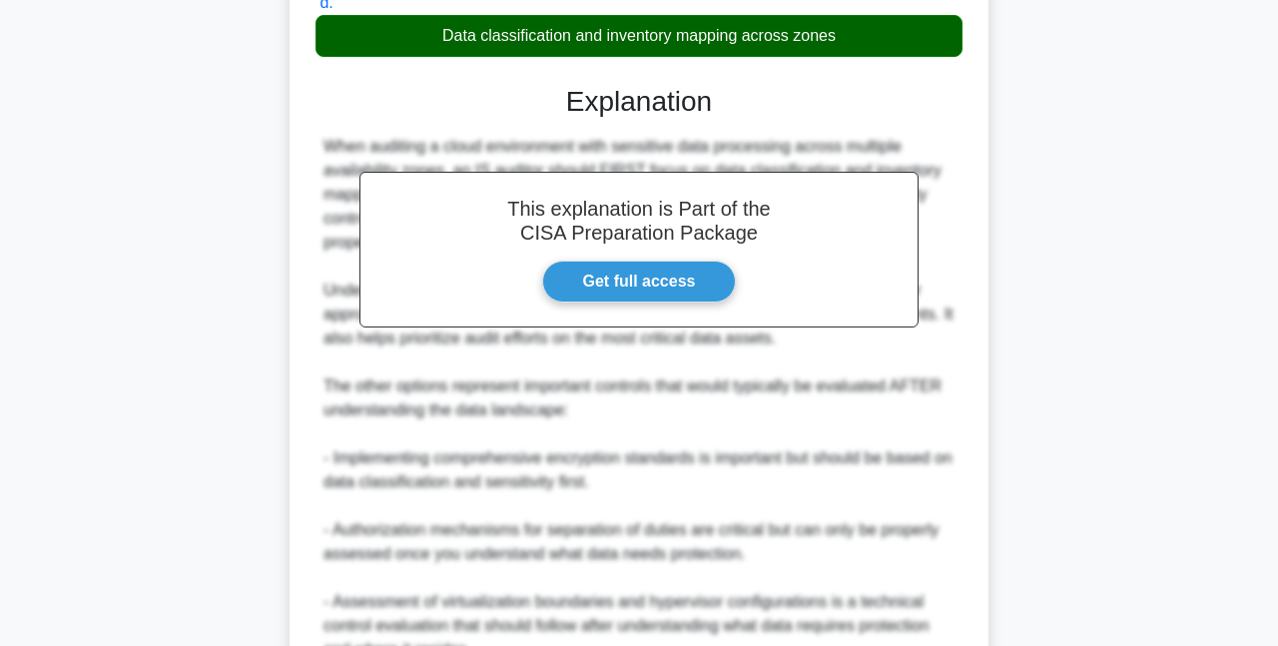
scroll to position [730, 0]
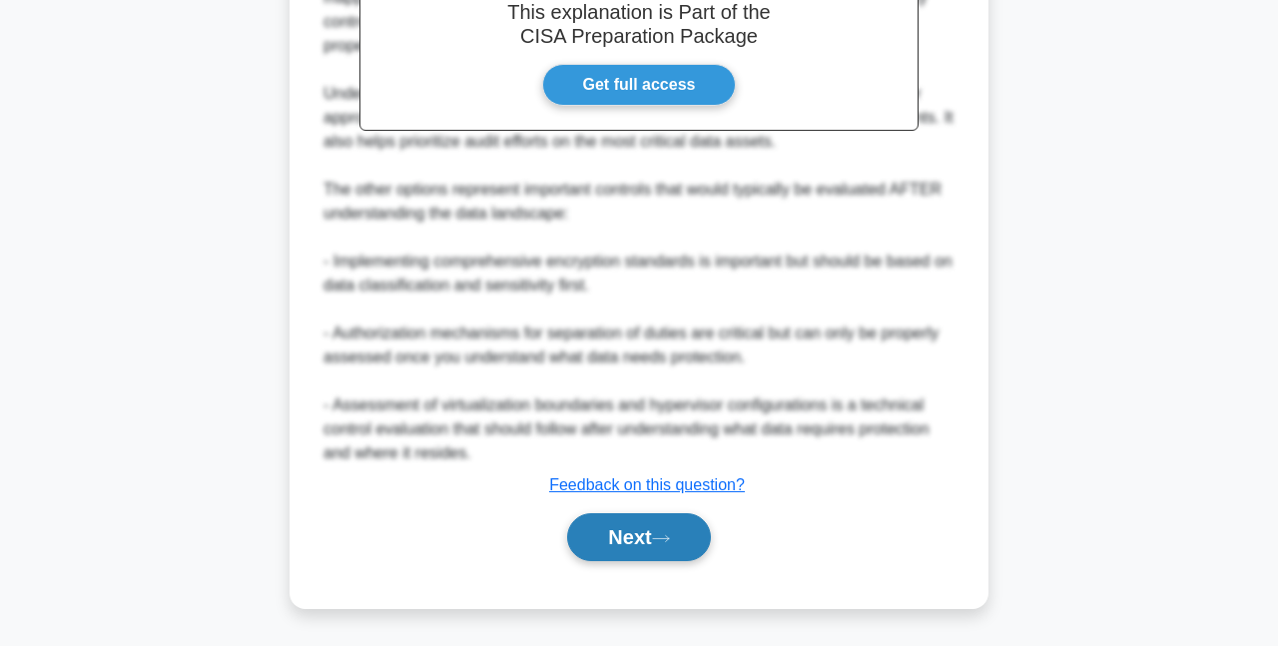
click at [665, 526] on button "Next" at bounding box center [638, 537] width 143 height 48
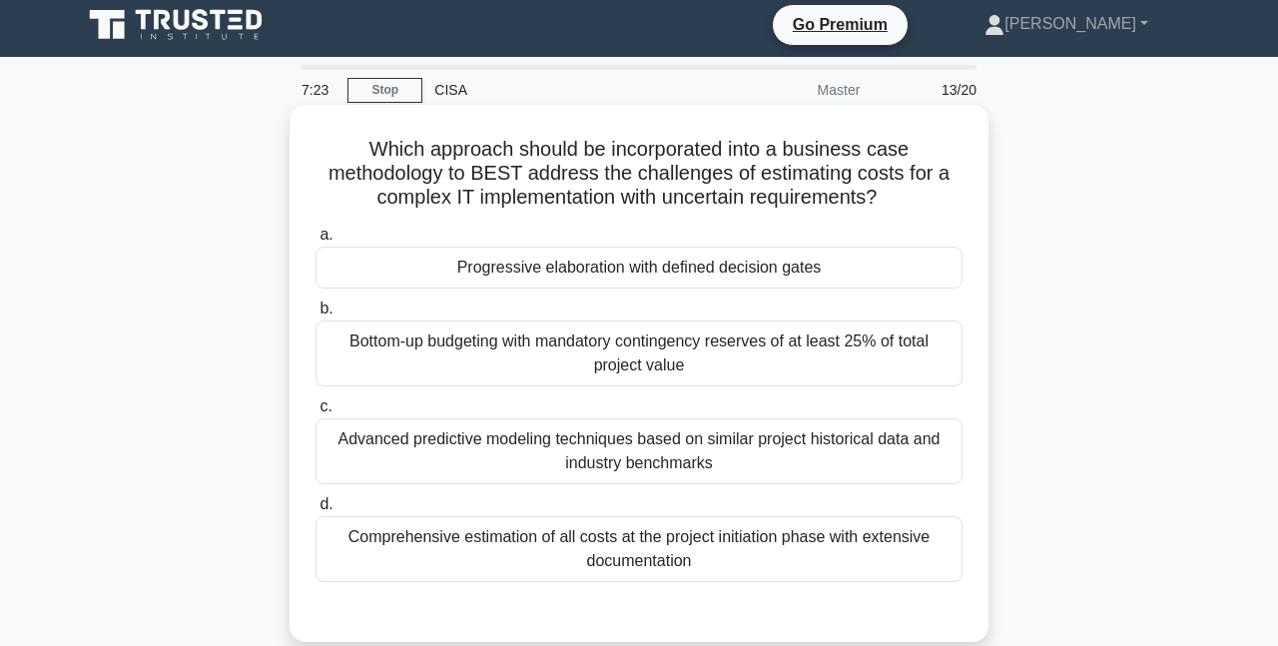
scroll to position [0, 0]
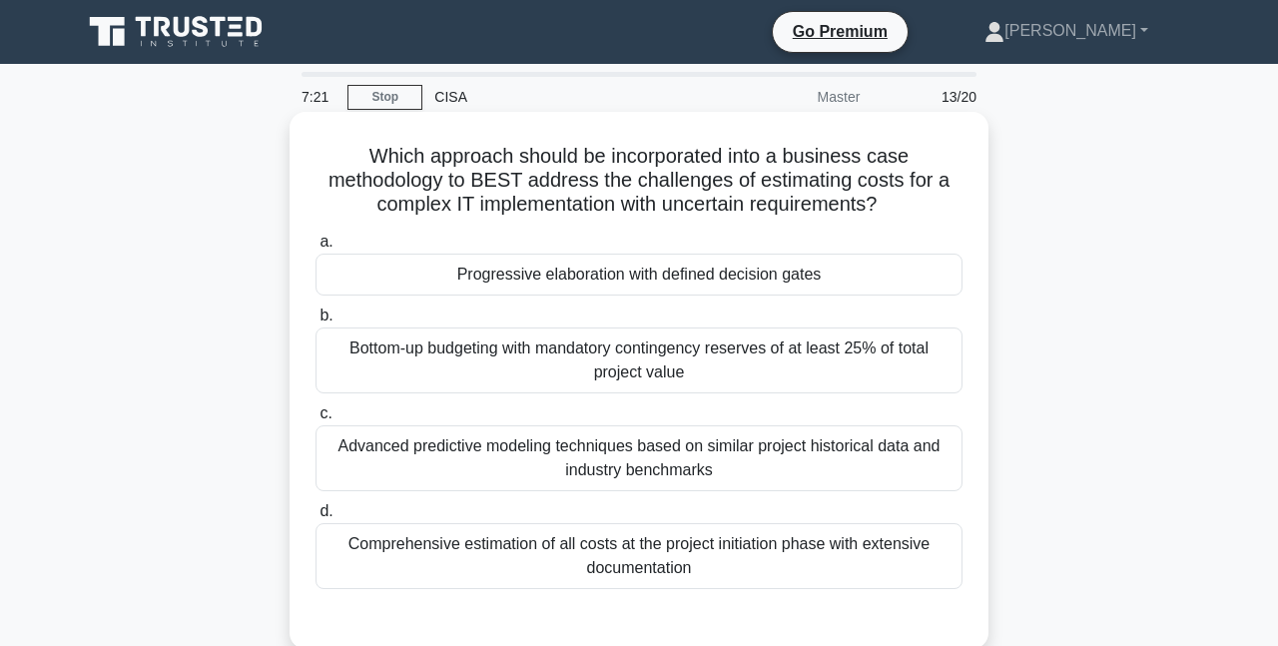
click at [705, 274] on div "Progressive elaboration with defined decision gates" at bounding box center [638, 275] width 647 height 42
click at [315, 249] on input "a. Progressive elaboration with defined decision gates" at bounding box center [315, 242] width 0 height 13
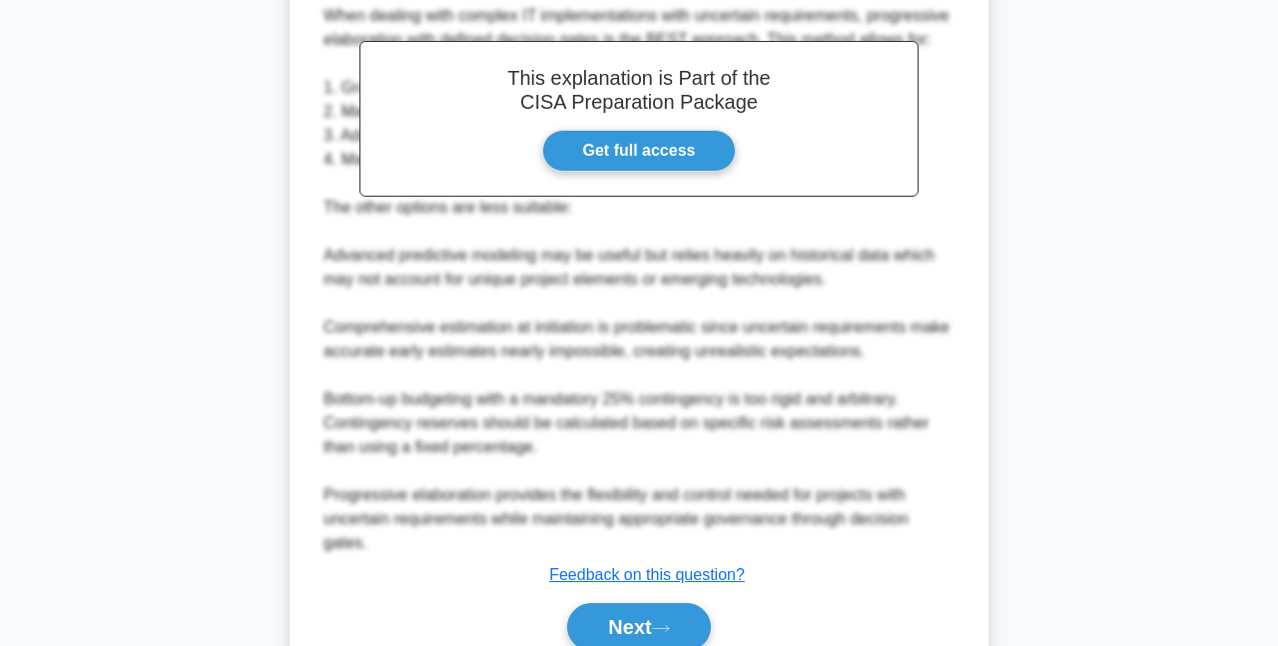
scroll to position [754, 0]
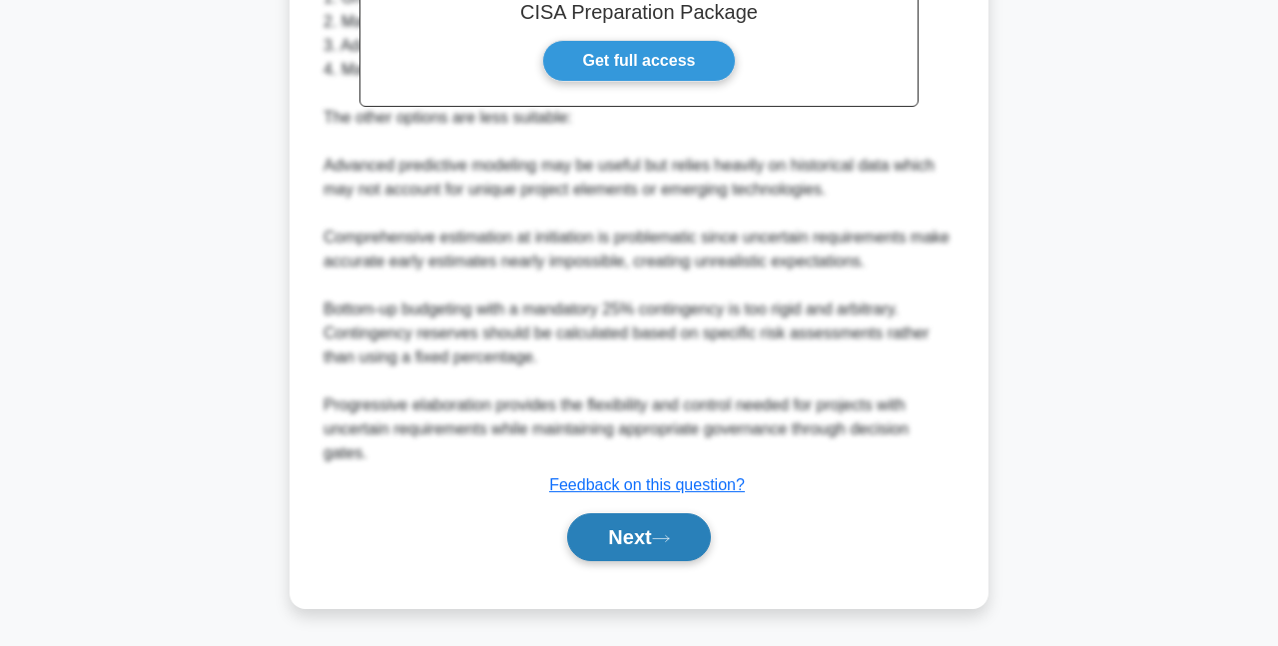
click at [674, 526] on button "Next" at bounding box center [638, 537] width 143 height 48
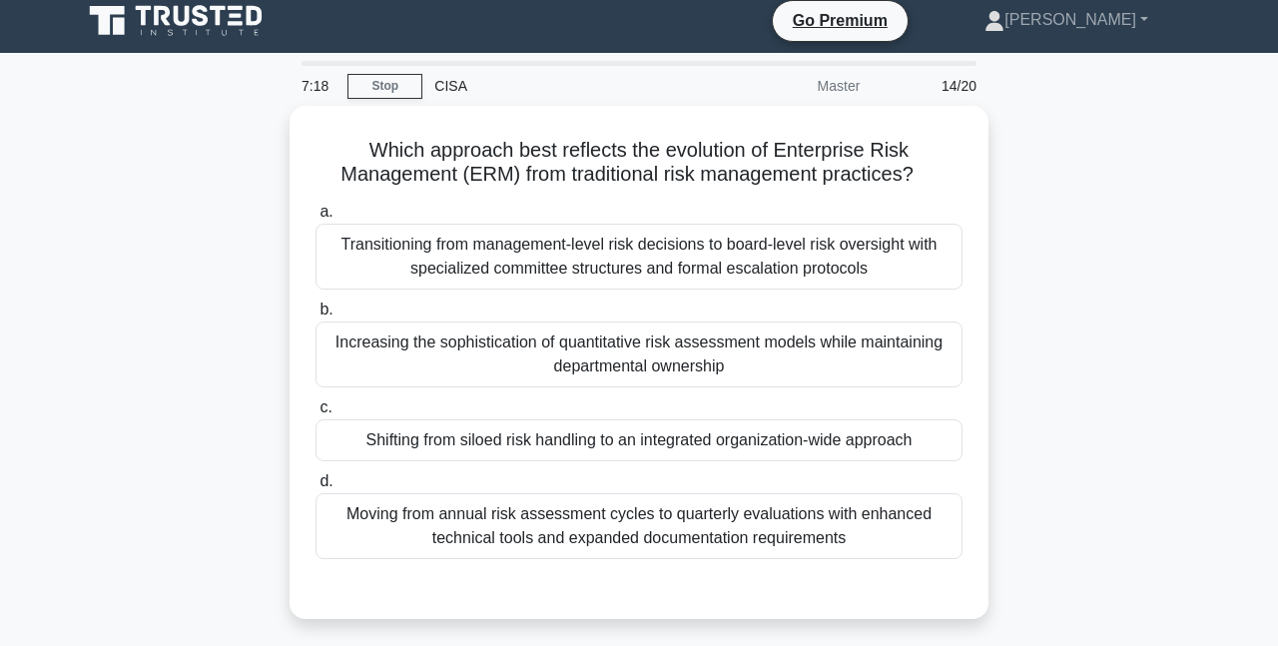
scroll to position [0, 0]
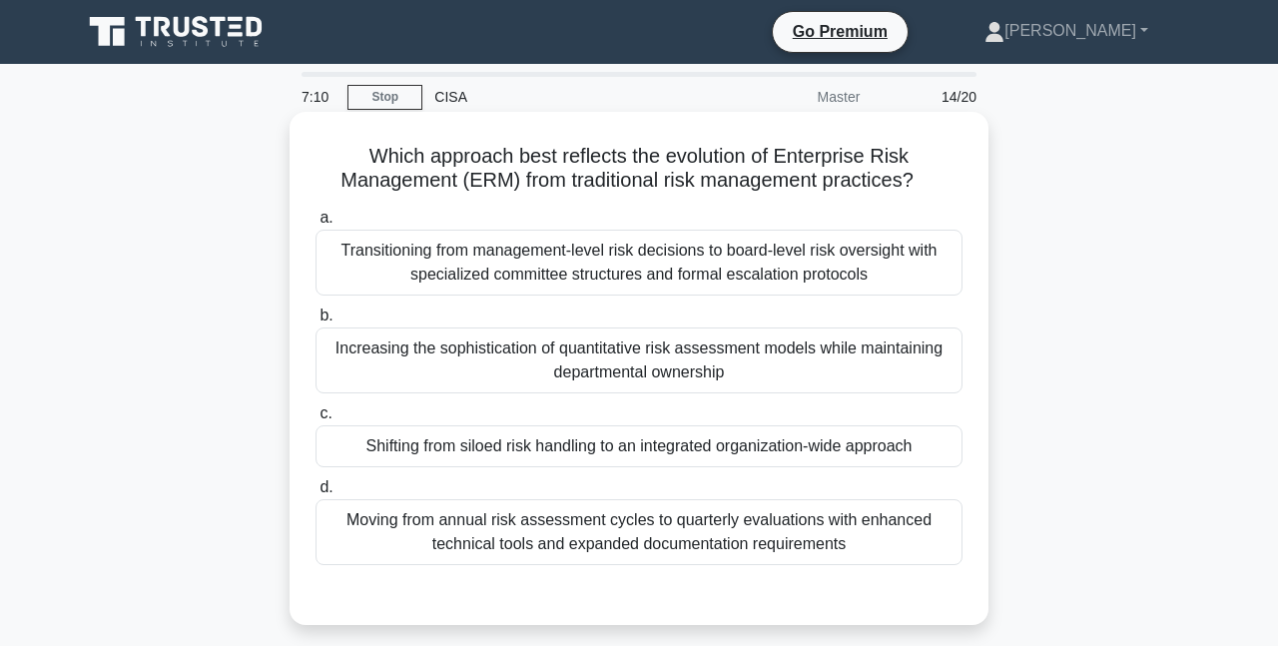
click at [854, 368] on div "Increasing the sophistication of quantitative risk assessment models while main…" at bounding box center [638, 360] width 647 height 66
click at [315, 322] on input "b. Increasing the sophistication of quantitative risk assessment models while m…" at bounding box center [315, 315] width 0 height 13
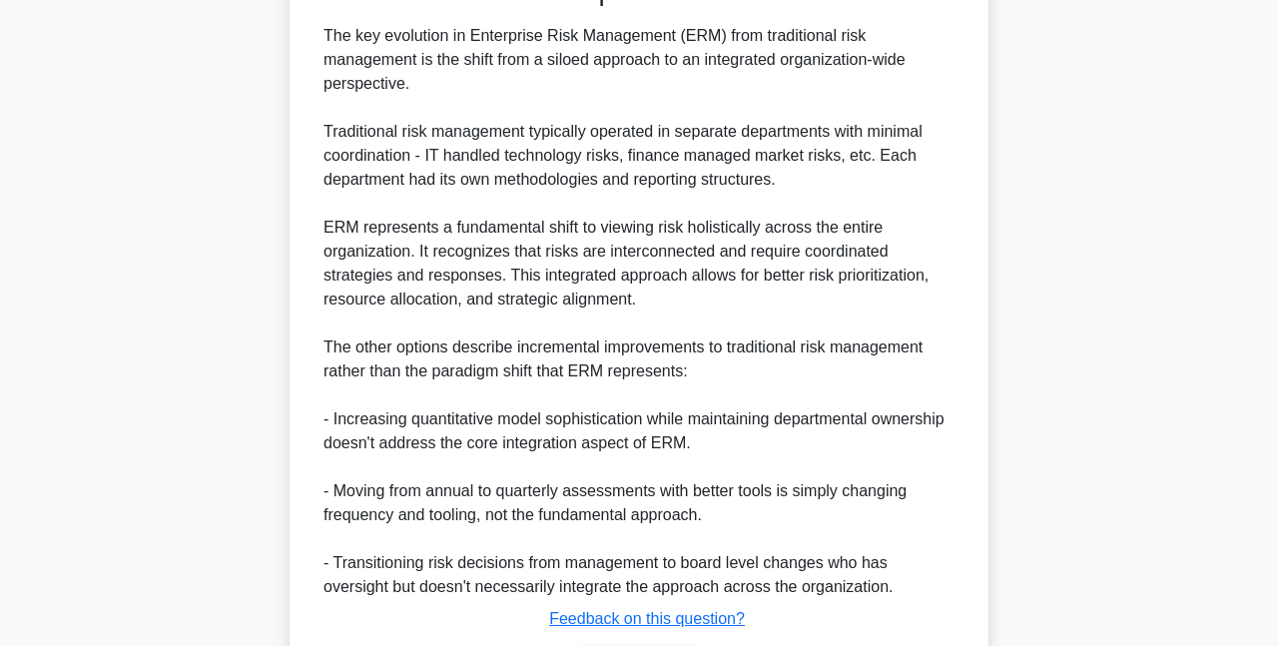
scroll to position [756, 0]
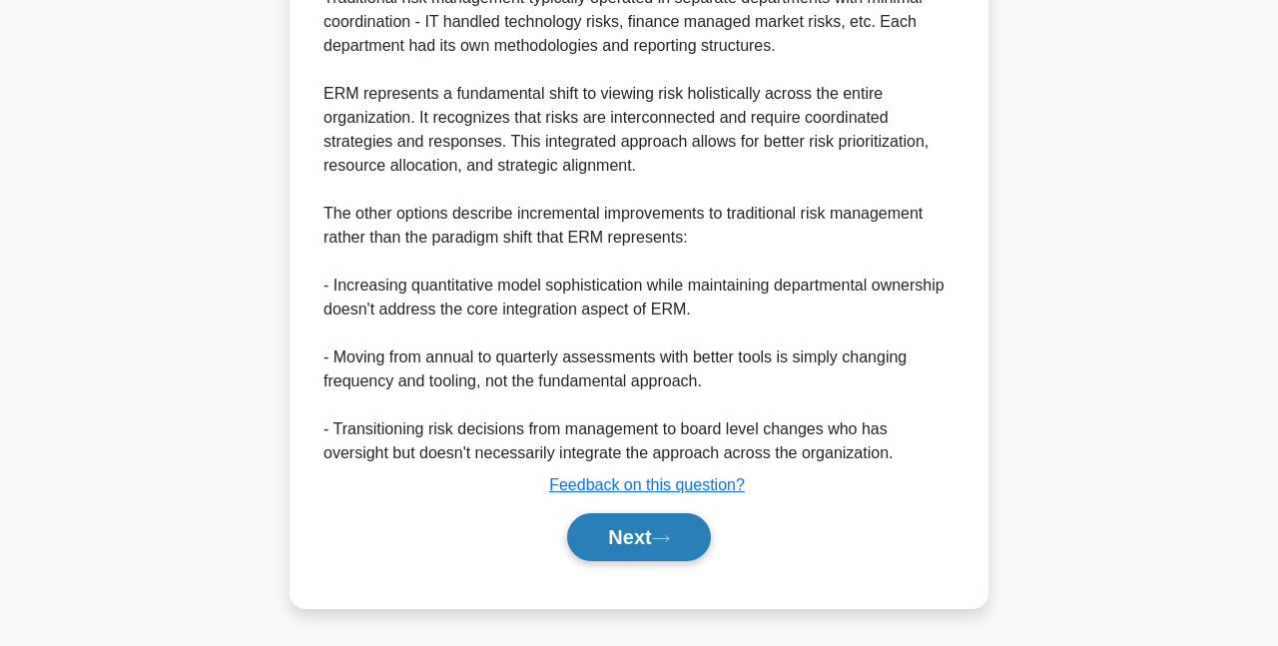
click at [615, 546] on button "Next" at bounding box center [638, 537] width 143 height 48
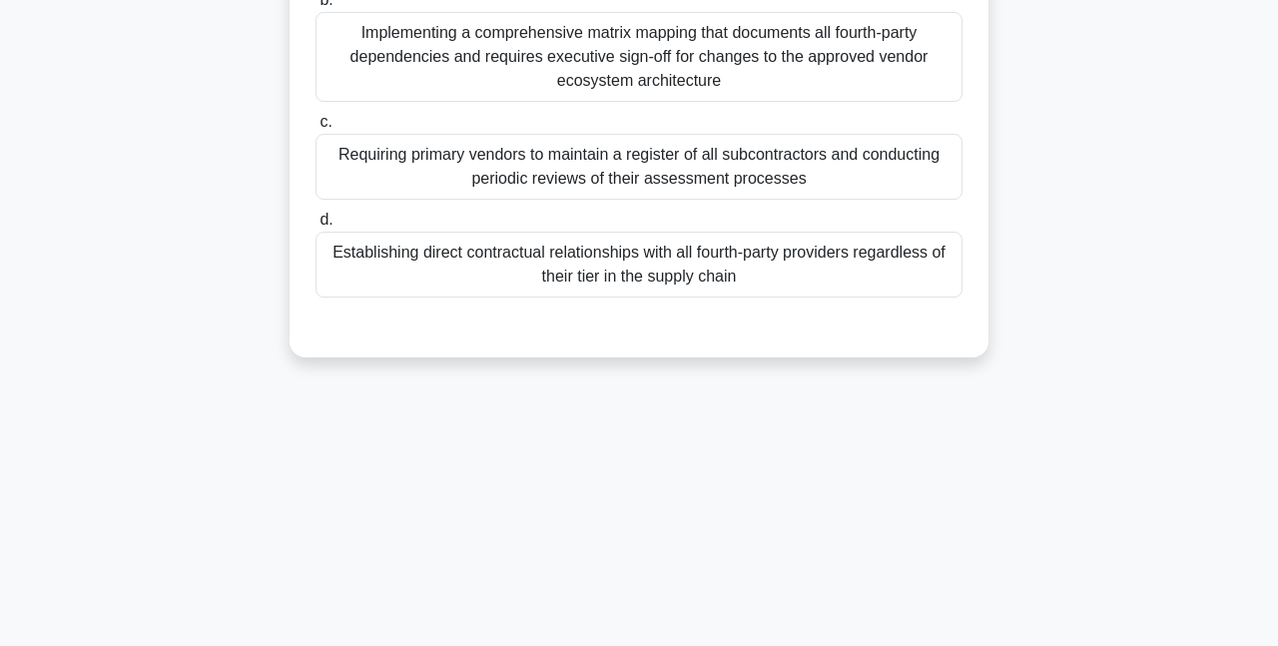
scroll to position [133, 0]
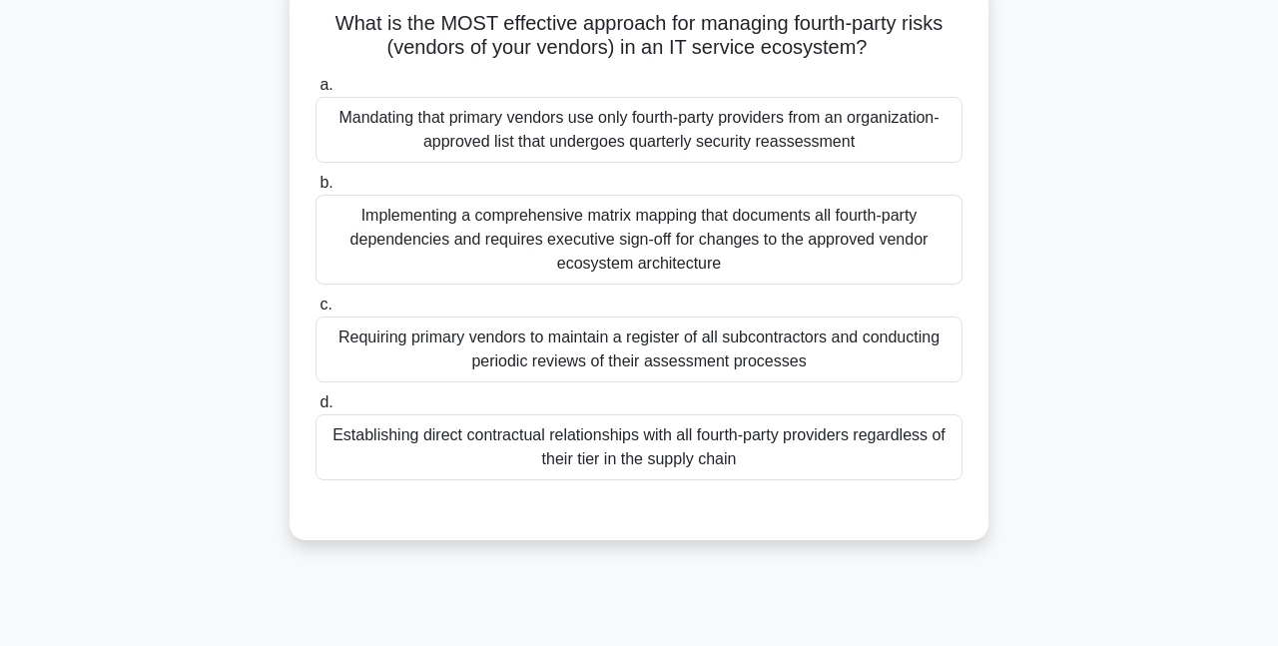
click at [850, 356] on div "Requiring primary vendors to maintain a register of all subcontractors and cond…" at bounding box center [638, 349] width 647 height 66
click at [315, 311] on input "c. Requiring primary vendors to maintain a register of all subcontractors and c…" at bounding box center [315, 304] width 0 height 13
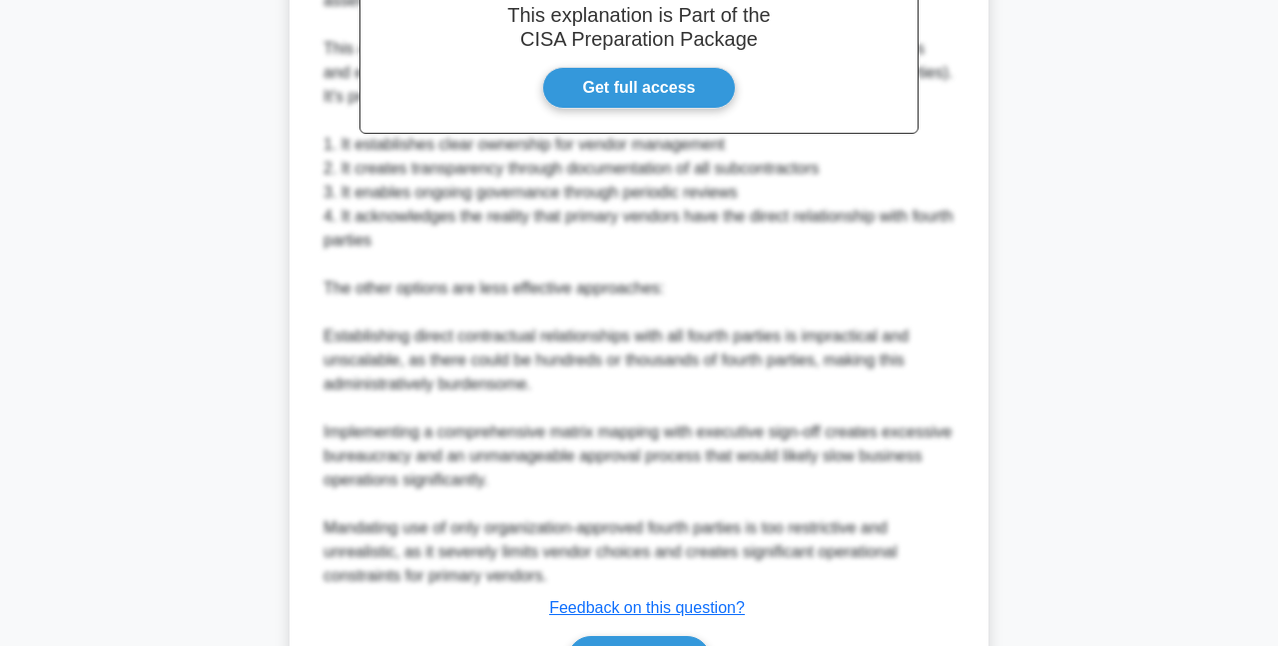
scroll to position [873, 0]
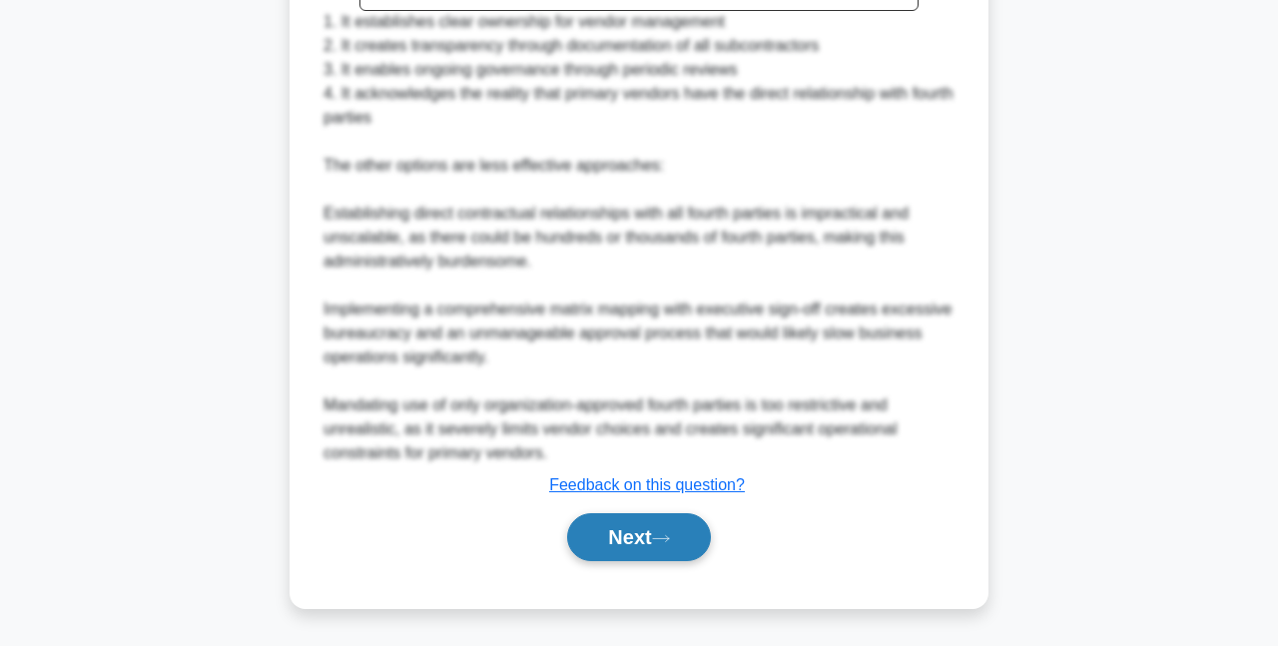
click at [627, 534] on button "Next" at bounding box center [638, 537] width 143 height 48
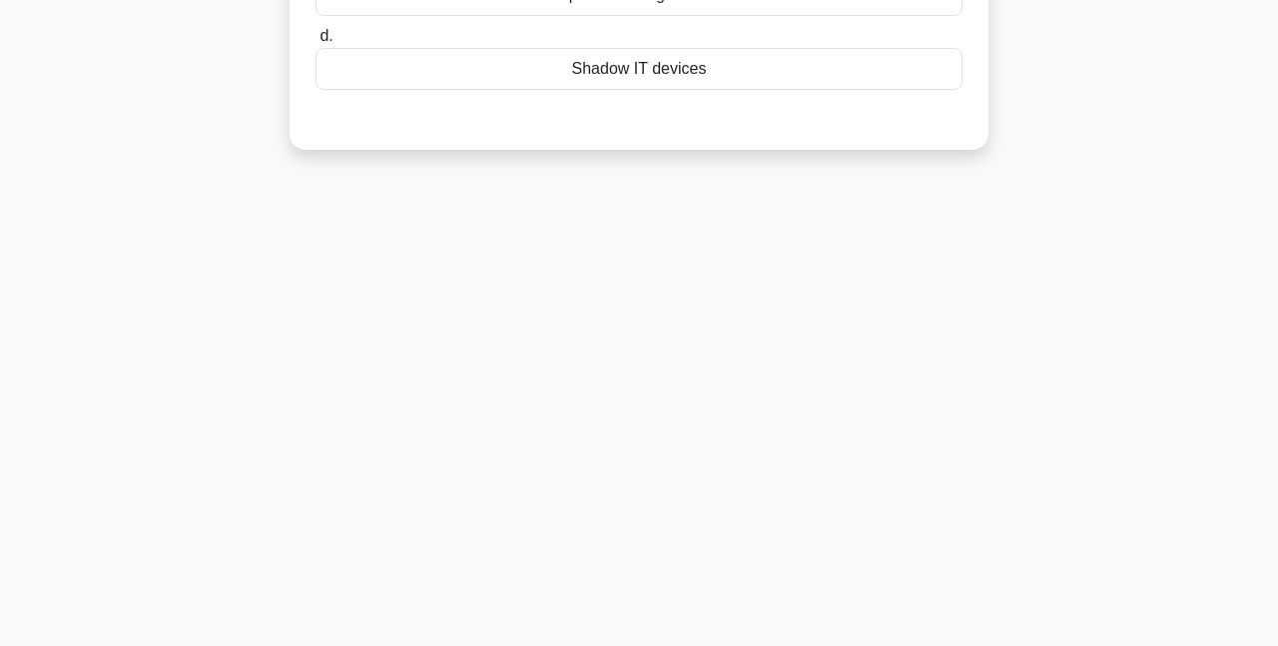
scroll to position [0, 0]
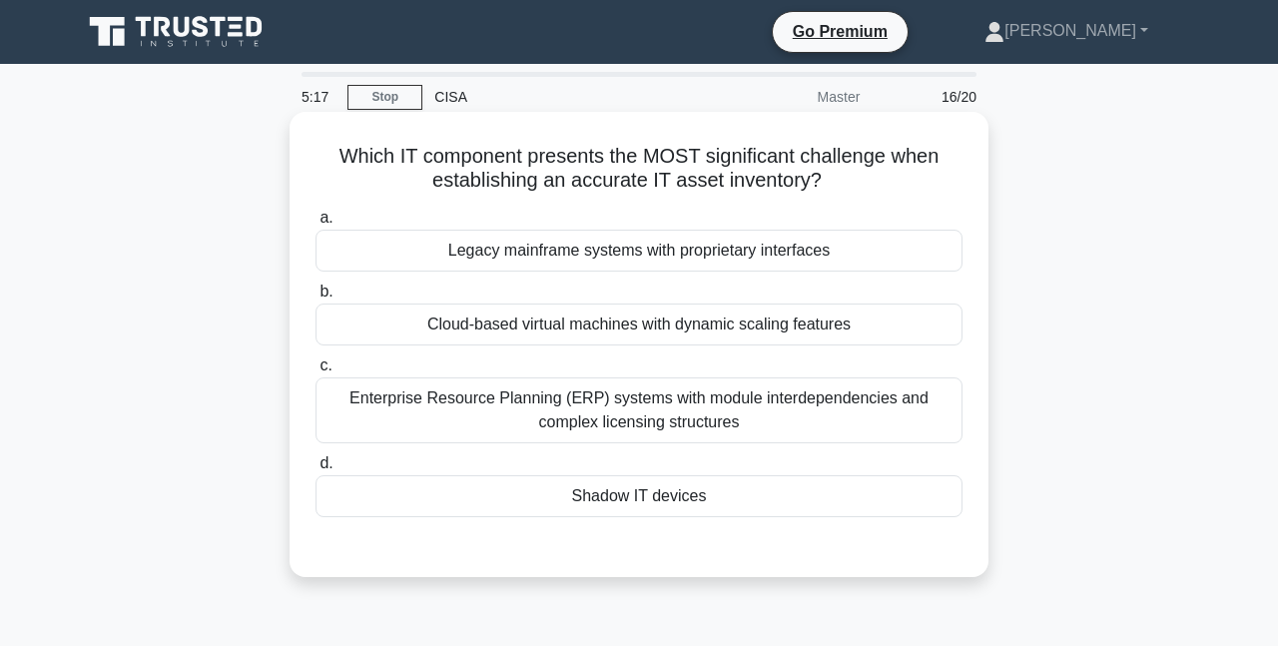
click at [917, 493] on div "Shadow IT devices" at bounding box center [638, 496] width 647 height 42
click at [315, 470] on input "d. Shadow IT devices" at bounding box center [315, 463] width 0 height 13
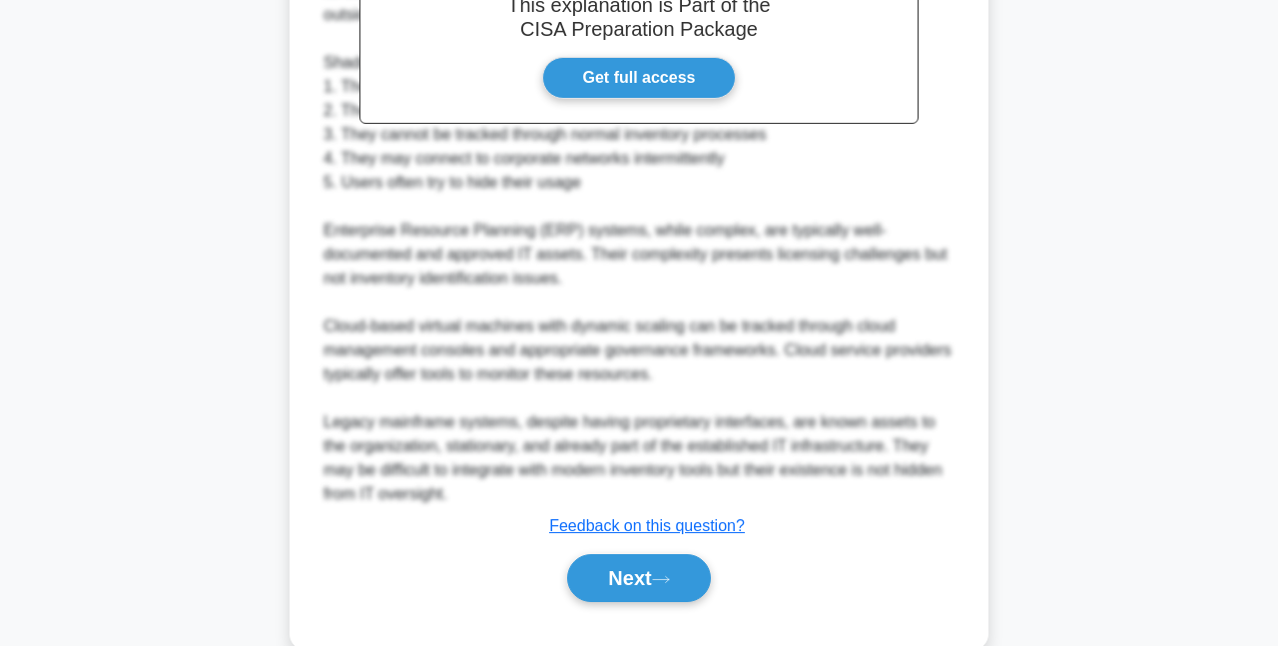
scroll to position [699, 0]
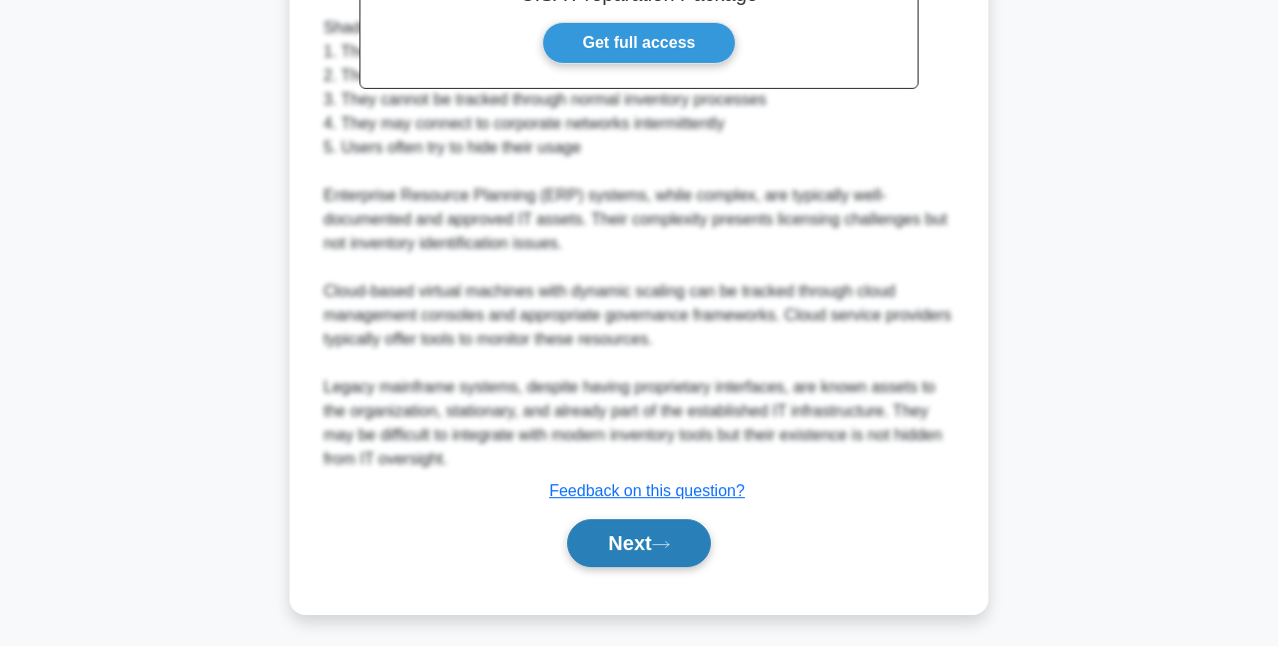
click at [642, 556] on button "Next" at bounding box center [638, 543] width 143 height 48
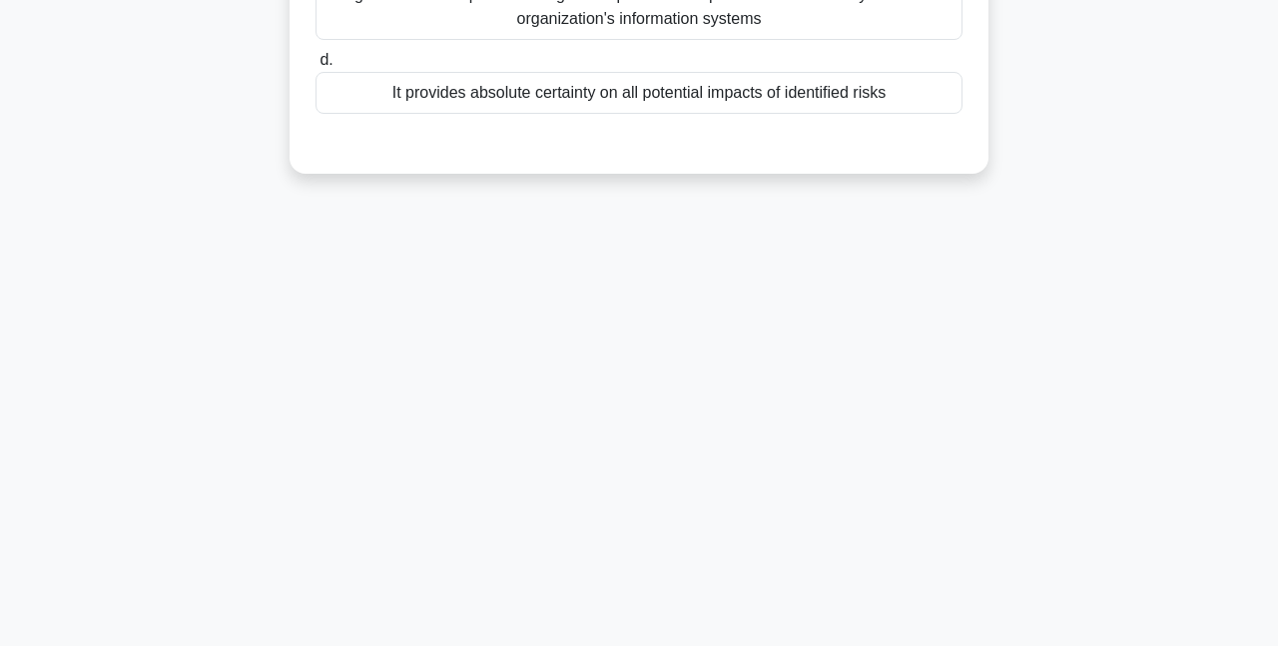
scroll to position [0, 0]
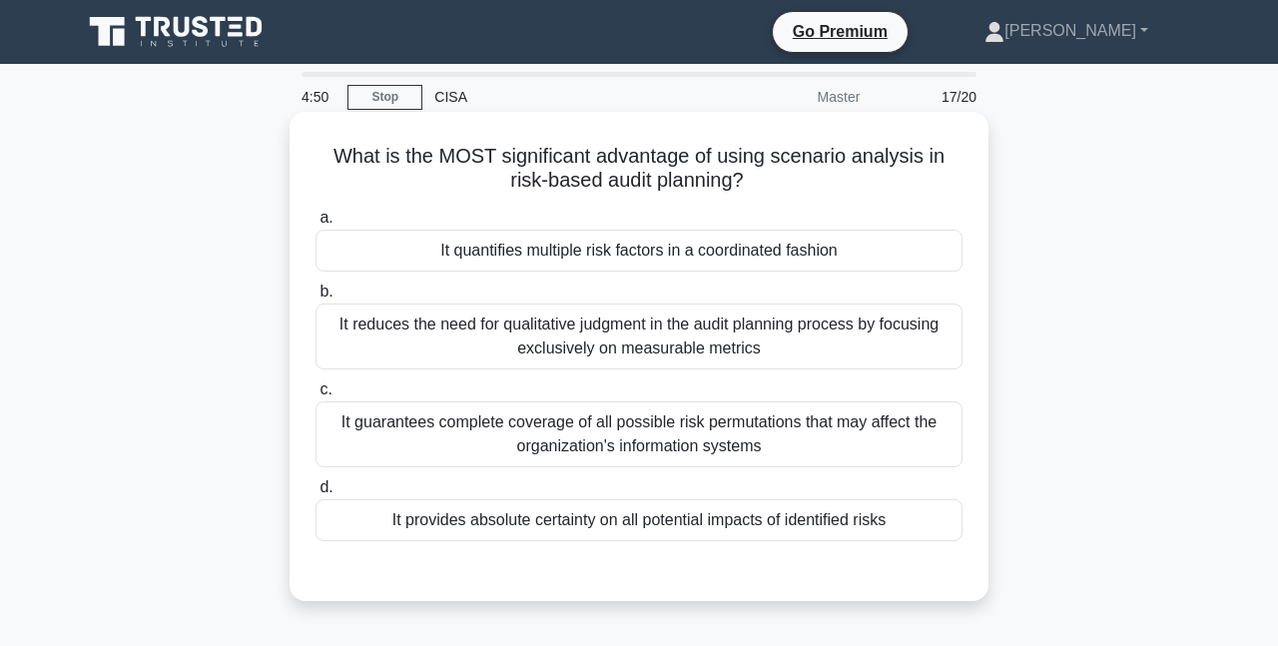
click at [927, 261] on div "It quantifies multiple risk factors in a coordinated fashion" at bounding box center [638, 251] width 647 height 42
click at [315, 225] on input "a. It quantifies multiple risk factors in a coordinated fashion" at bounding box center [315, 218] width 0 height 13
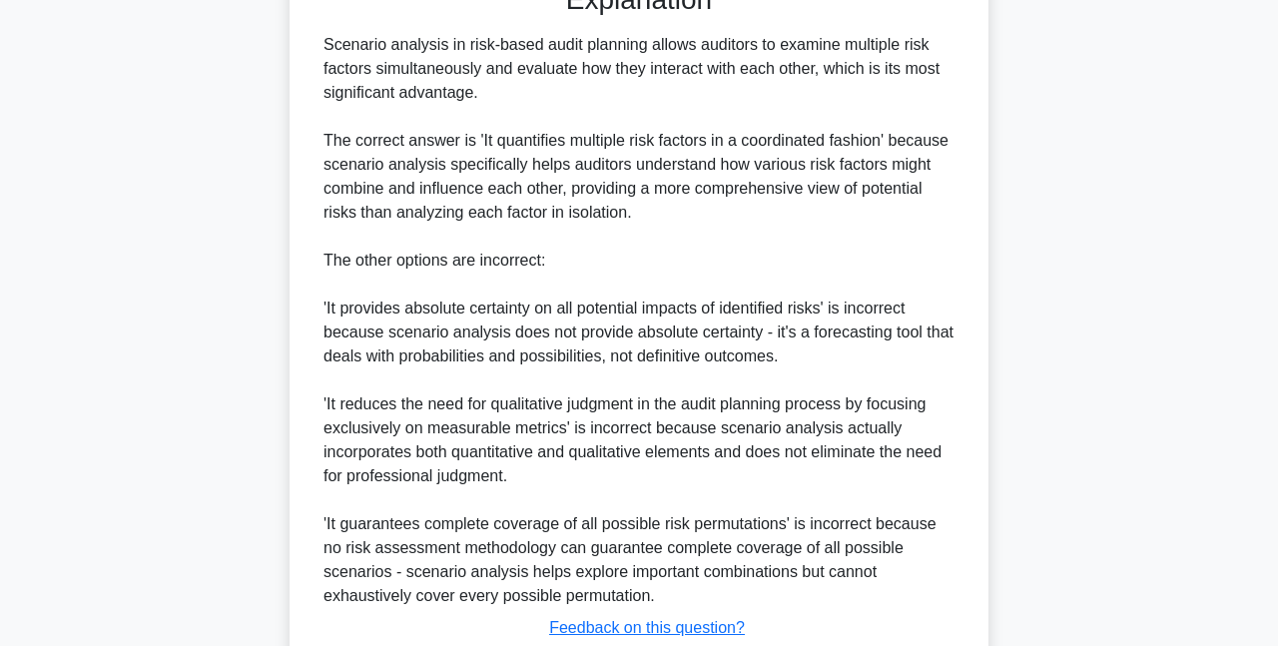
scroll to position [730, 0]
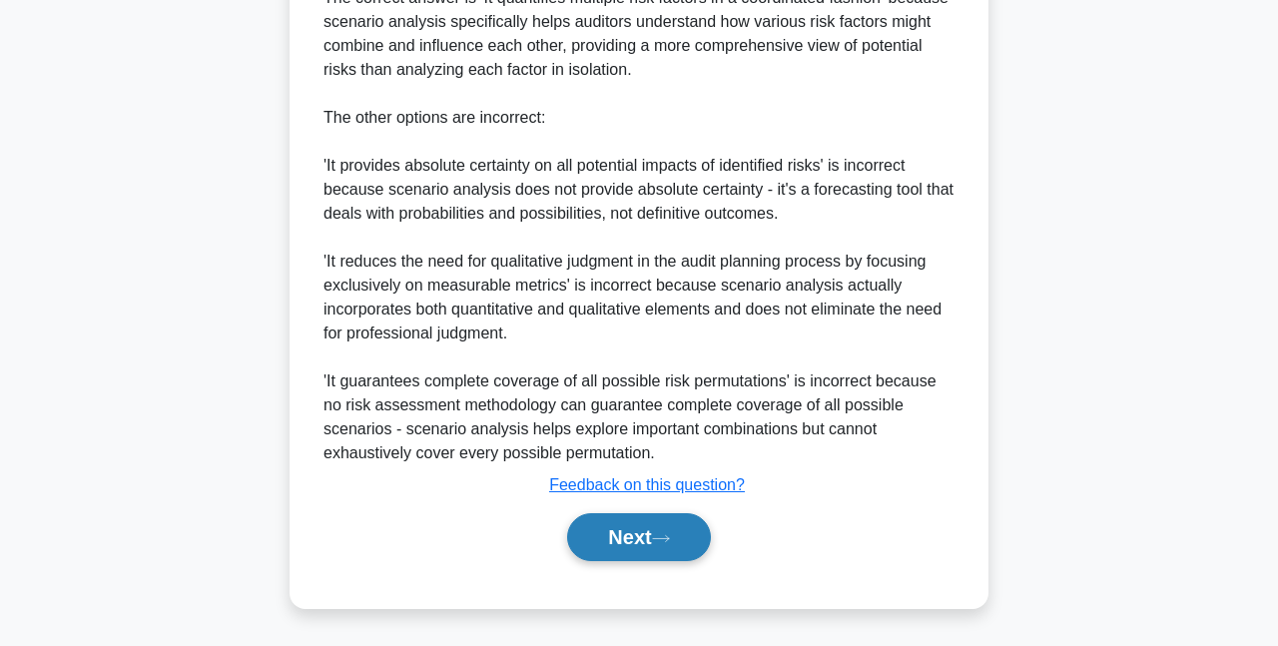
click at [642, 549] on button "Next" at bounding box center [638, 537] width 143 height 48
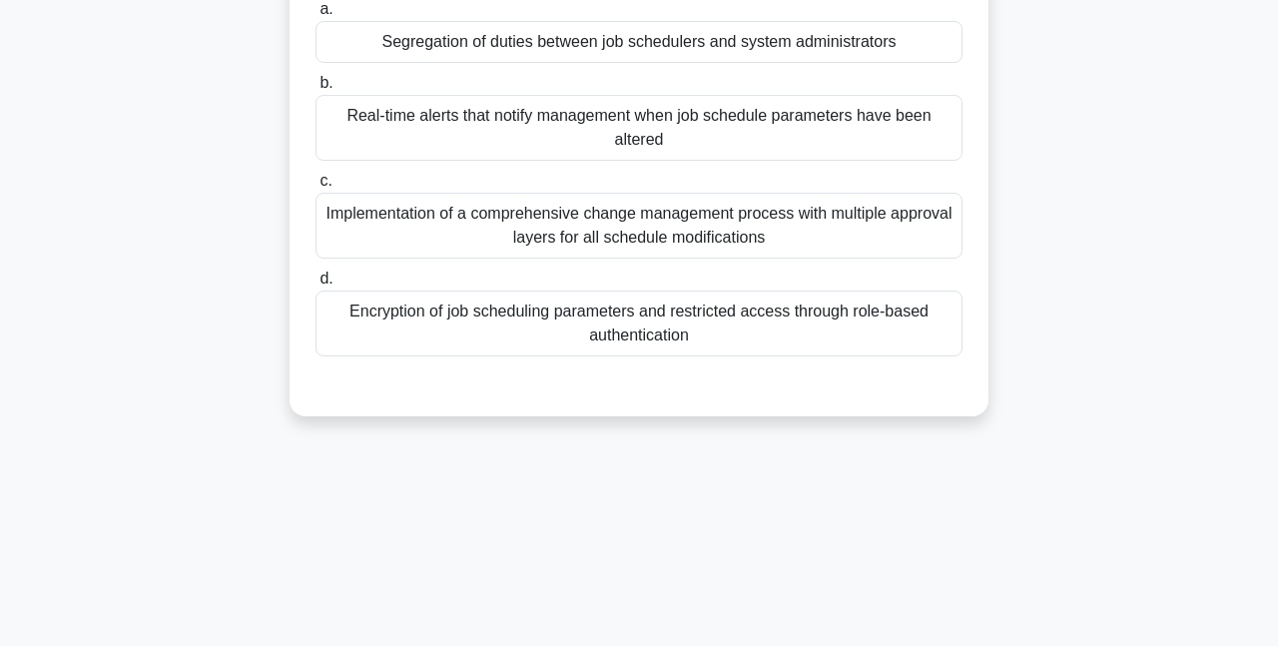
scroll to position [0, 0]
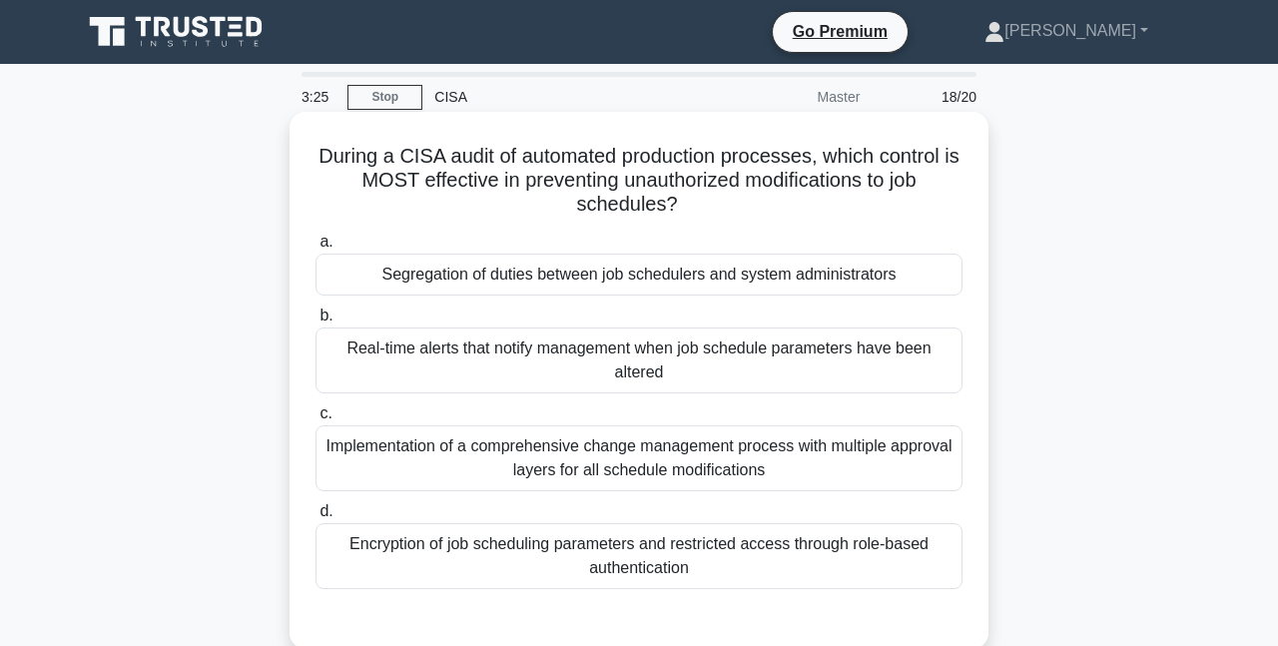
click at [925, 283] on div "Segregation of duties between job schedulers and system administrators" at bounding box center [638, 275] width 647 height 42
click at [315, 249] on input "a. Segregation of duties between job schedulers and system administrators" at bounding box center [315, 242] width 0 height 13
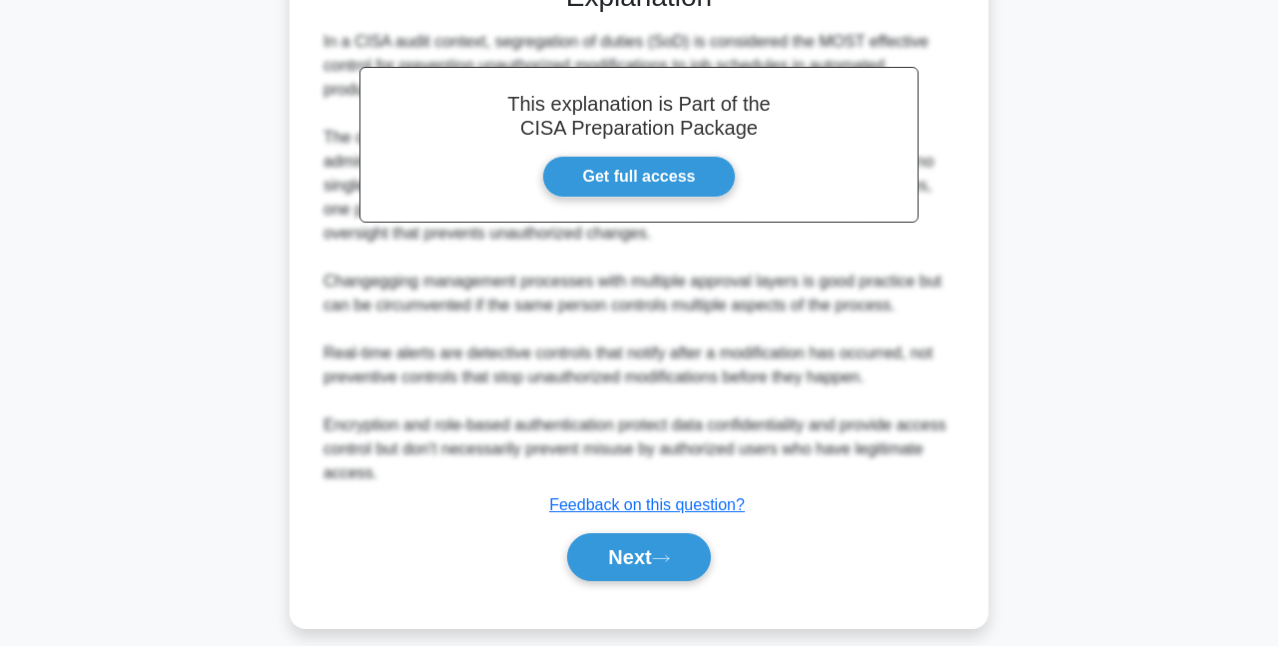
scroll to position [658, 0]
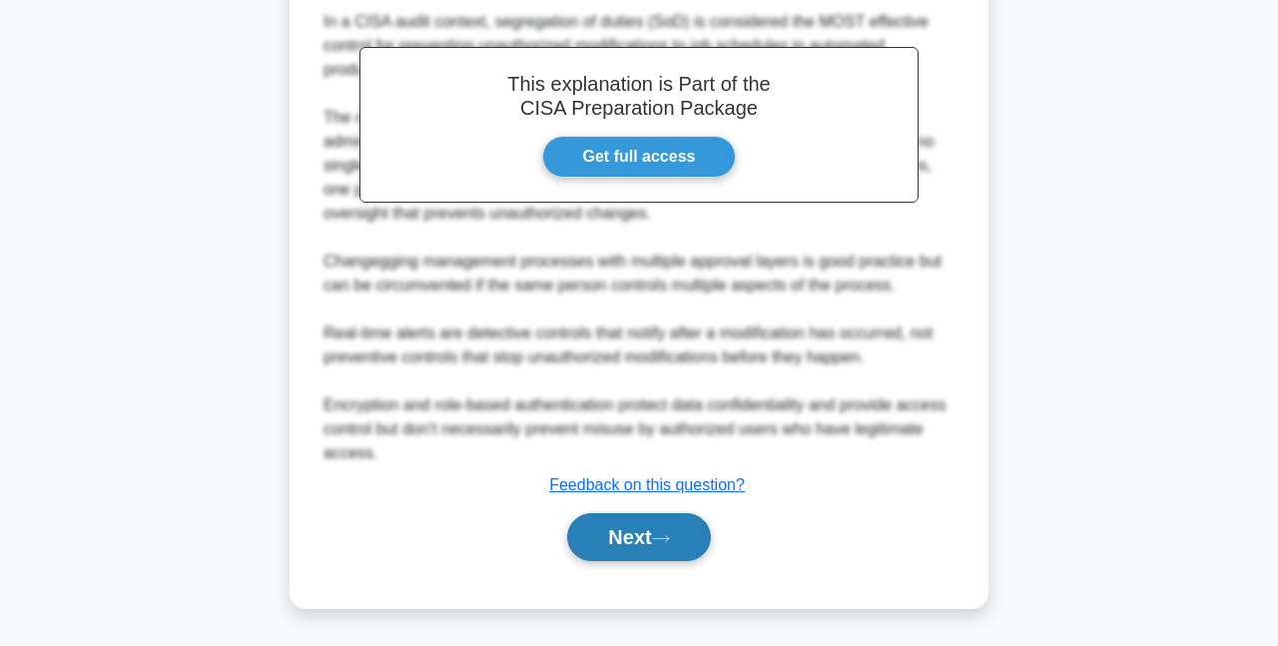
click at [584, 527] on button "Next" at bounding box center [638, 537] width 143 height 48
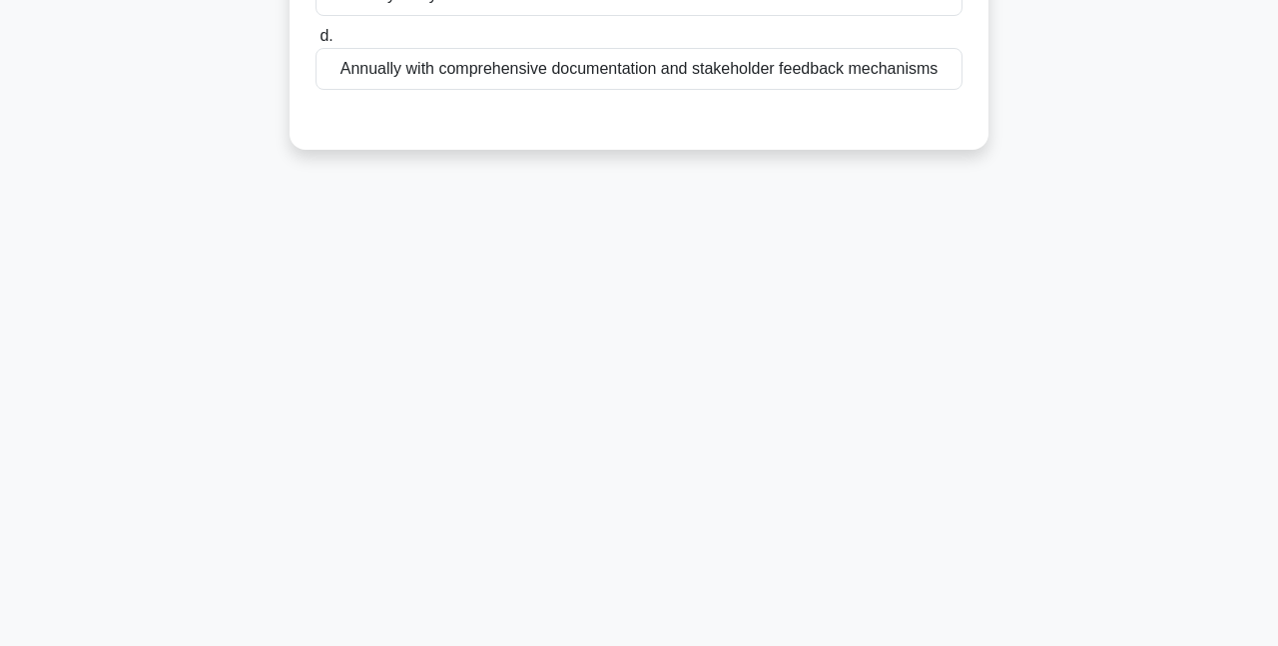
scroll to position [0, 0]
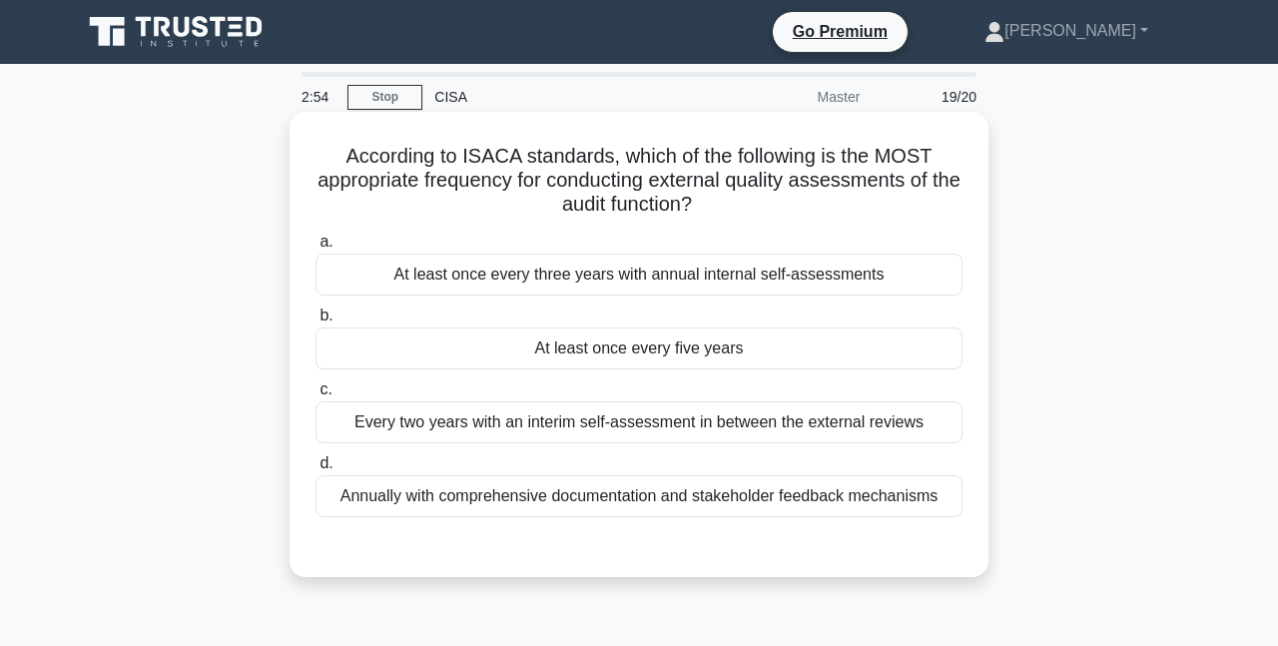
click at [820, 275] on div "At least once every three years with annual internal self-assessments" at bounding box center [638, 275] width 647 height 42
click at [315, 249] on input "a. At least once every three years with annual internal self-assessments" at bounding box center [315, 242] width 0 height 13
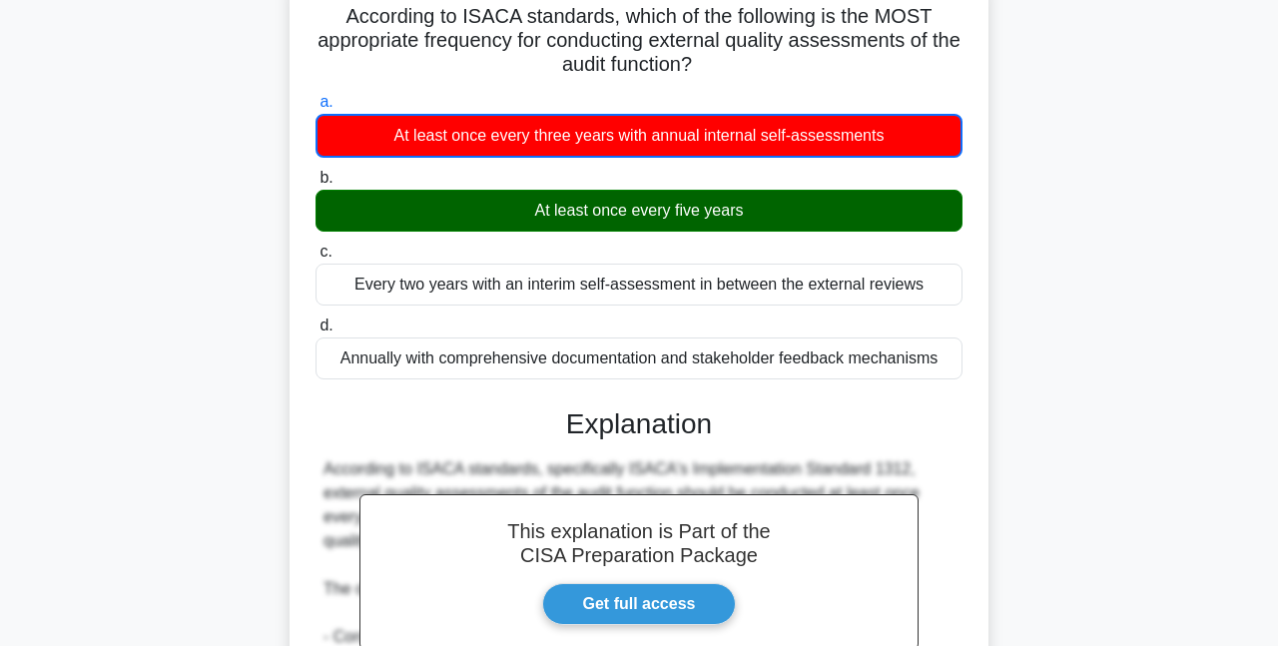
scroll to position [588, 0]
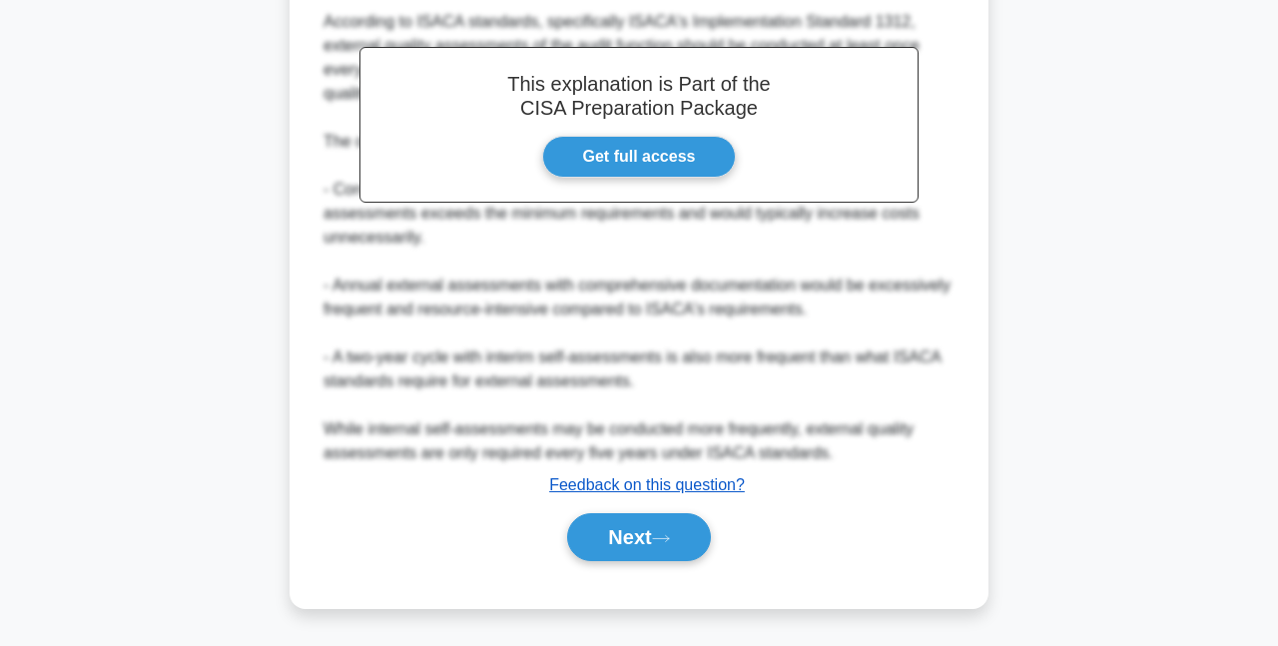
click at [694, 529] on button "Next" at bounding box center [638, 537] width 143 height 48
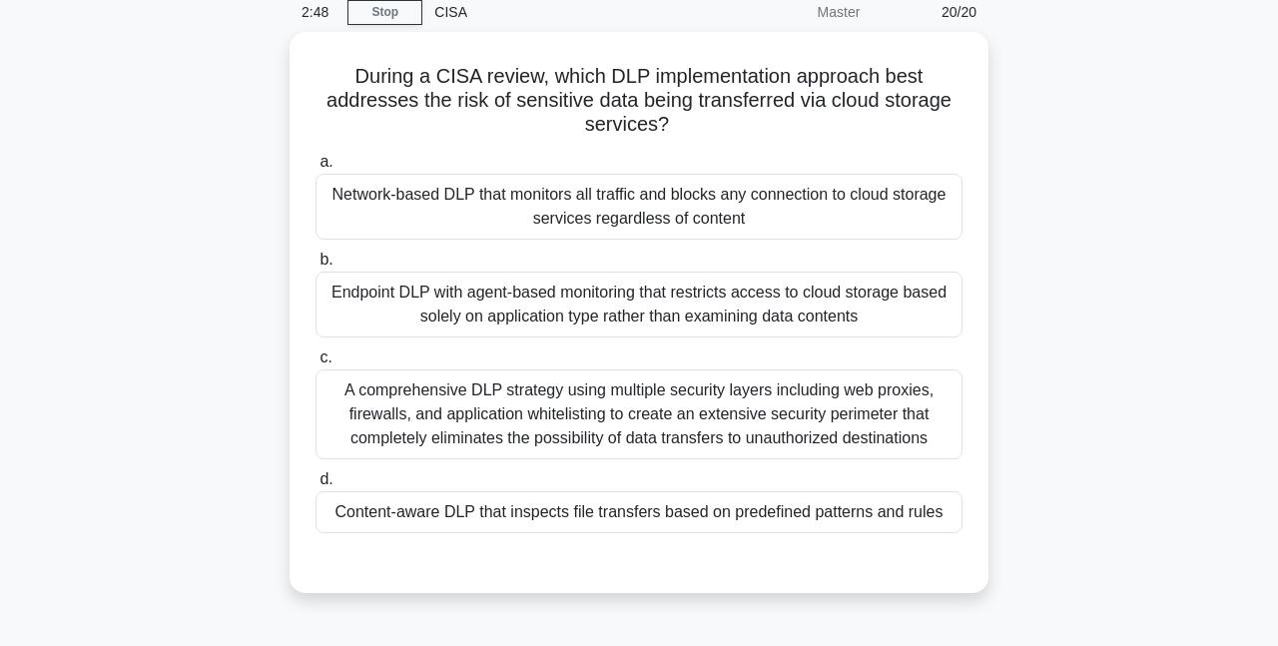
scroll to position [0, 0]
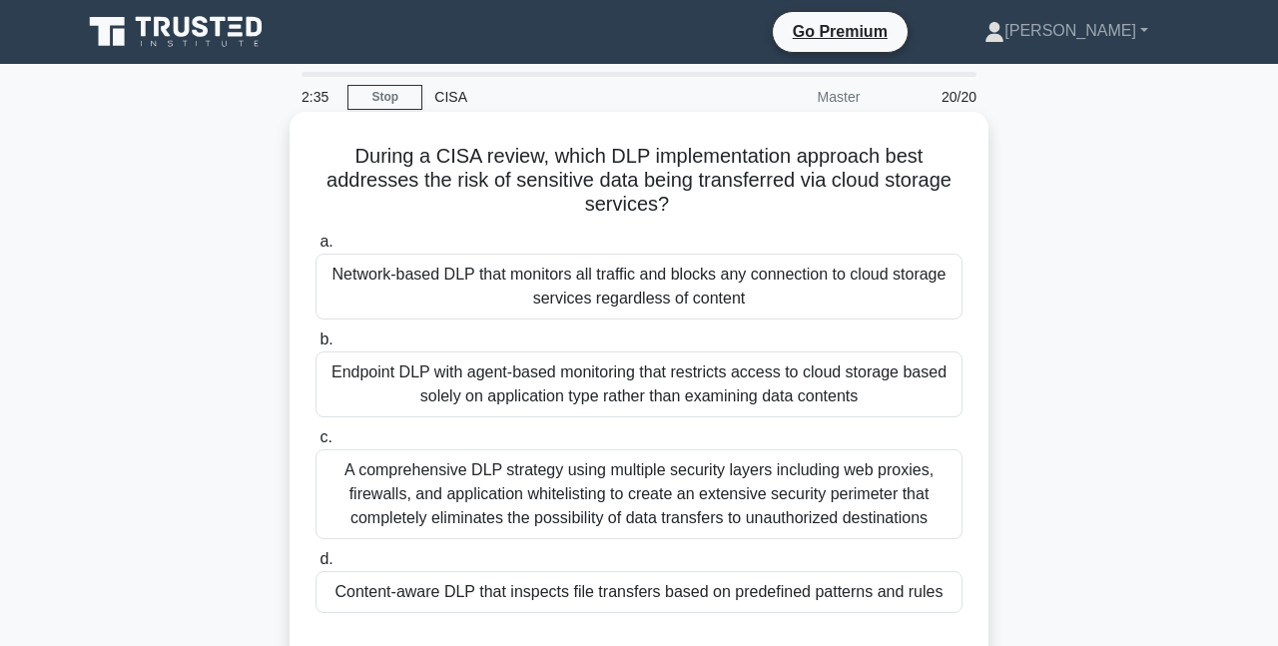
click at [965, 287] on div "a. Network-based DLP that monitors all traffic and blocks any connection to clo…" at bounding box center [638, 275] width 671 height 90
click at [937, 278] on div "Network-based DLP that monitors all traffic and blocks any connection to cloud …" at bounding box center [638, 287] width 647 height 66
click at [315, 249] on input "a. Network-based DLP that monitors all traffic and blocks any connection to clo…" at bounding box center [315, 242] width 0 height 13
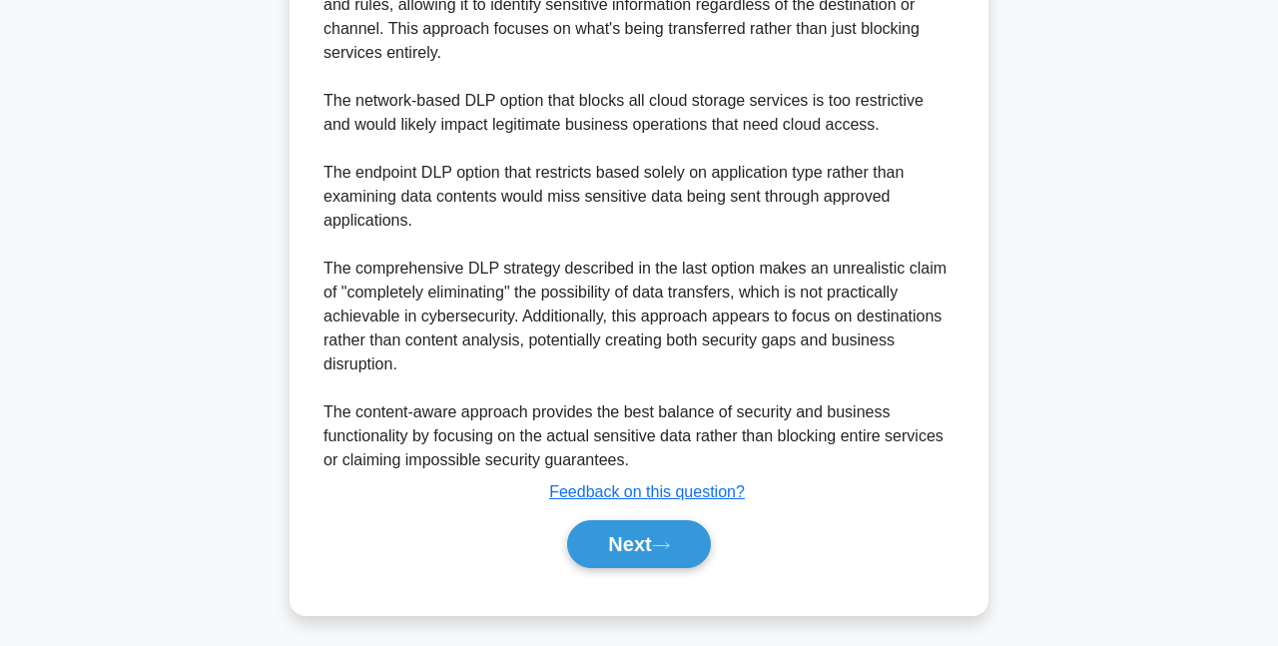
scroll to position [827, 0]
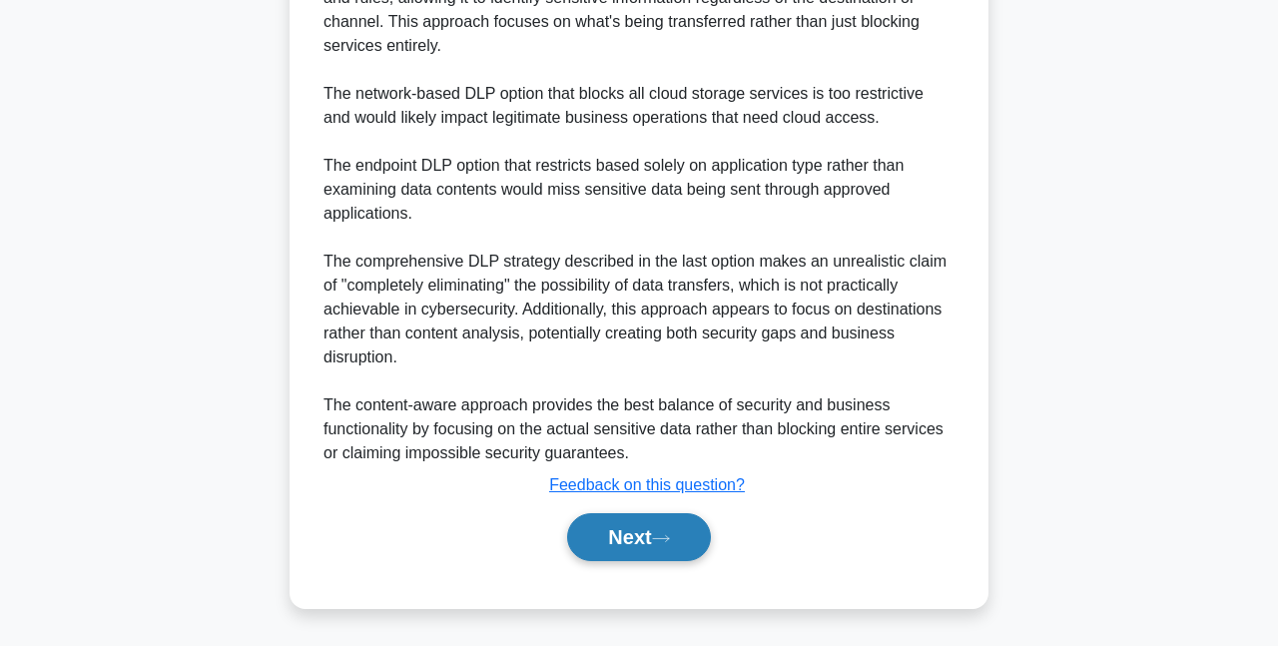
click at [679, 543] on button "Next" at bounding box center [638, 537] width 143 height 48
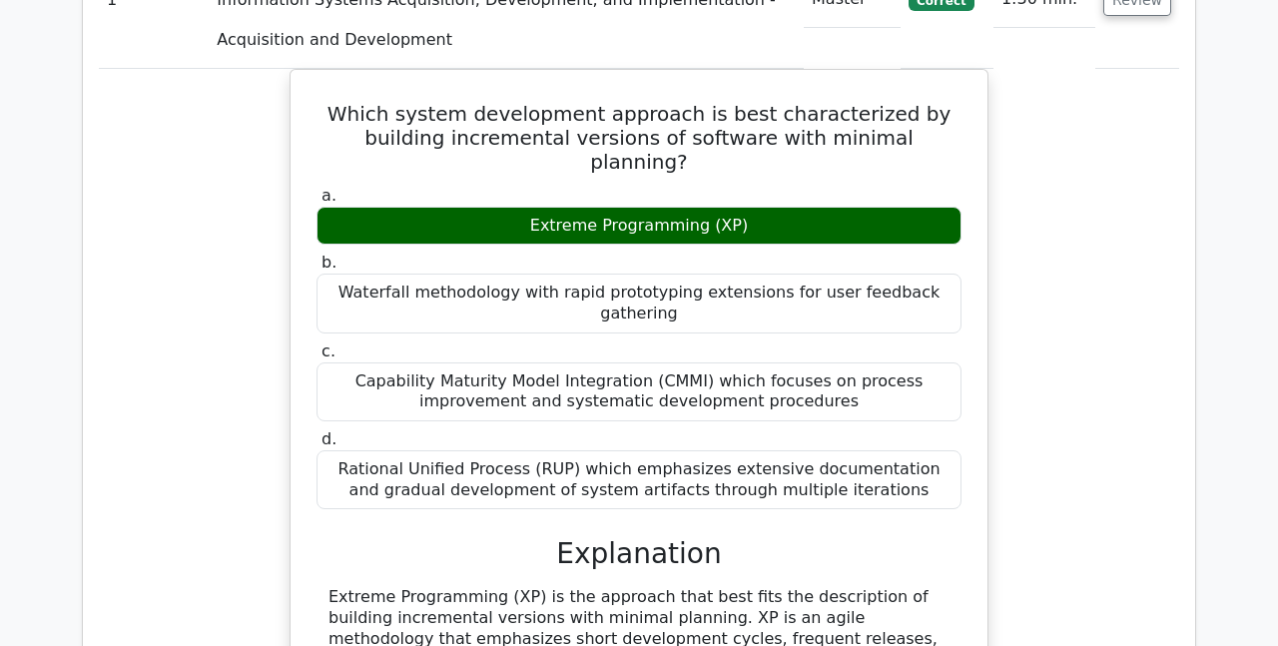
scroll to position [1897, 0]
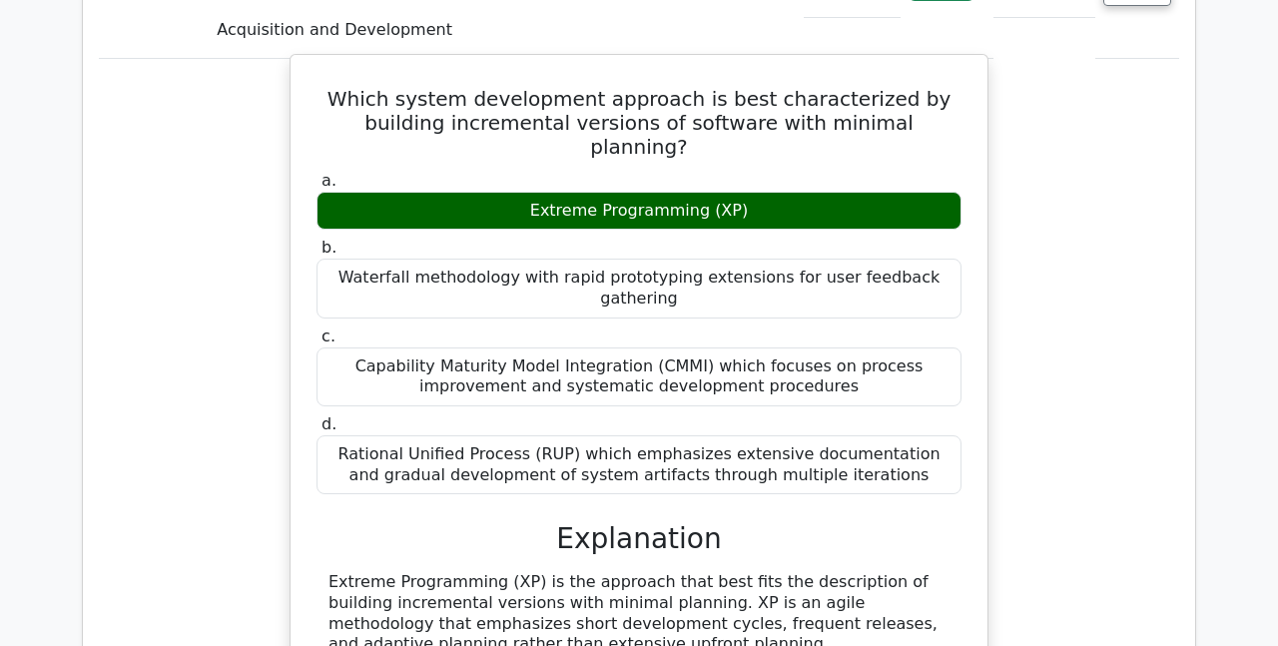
drag, startPoint x: 624, startPoint y: 490, endPoint x: 449, endPoint y: 452, distance: 178.8
click at [449, 452] on div "a. Extreme Programming (XP) b. Waterfall methodology with rapid prototyping ext…" at bounding box center [638, 585] width 649 height 836
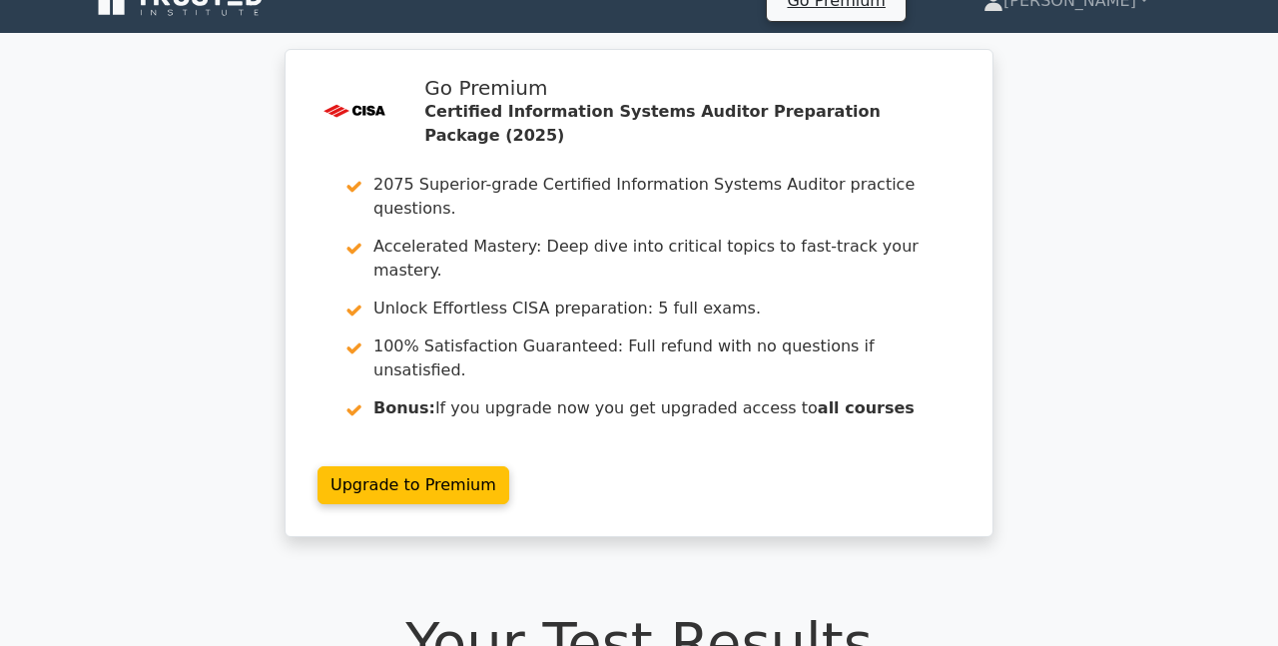
scroll to position [0, 0]
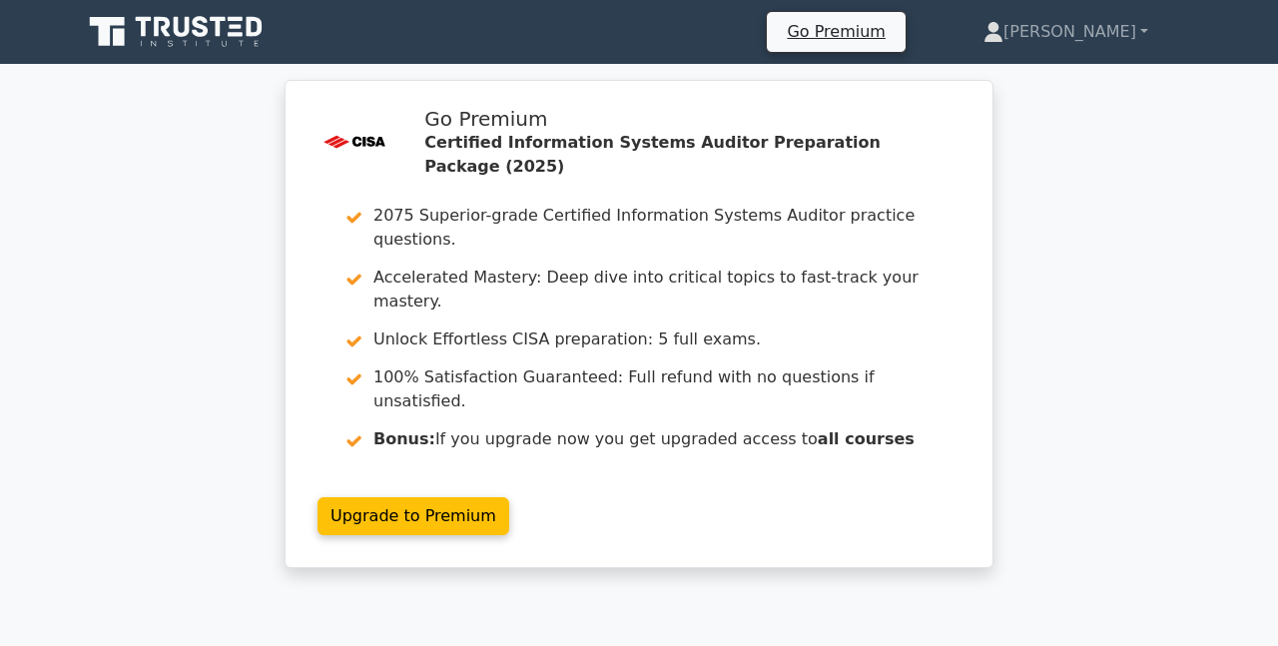
drag, startPoint x: 278, startPoint y: 18, endPoint x: 251, endPoint y: 12, distance: 28.6
click at [269, 17] on div "Go Premium Raj Profile" at bounding box center [639, 32] width 1138 height 48
click at [250, 12] on link at bounding box center [178, 32] width 192 height 48
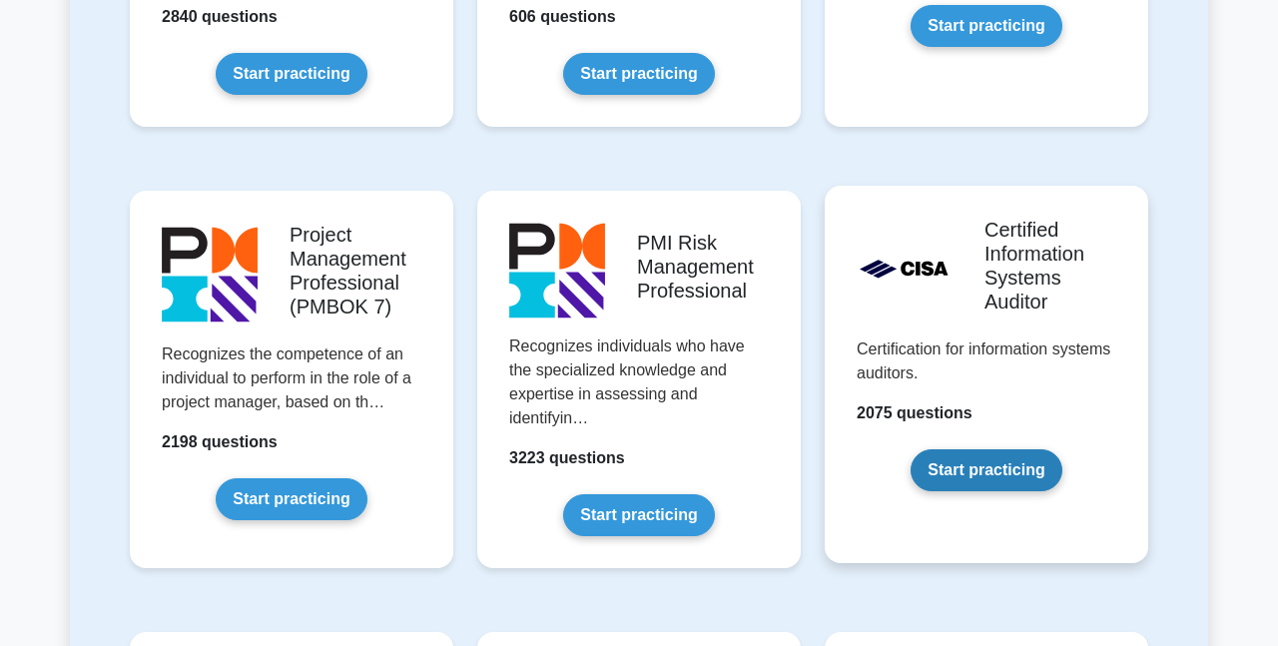
scroll to position [1597, 0]
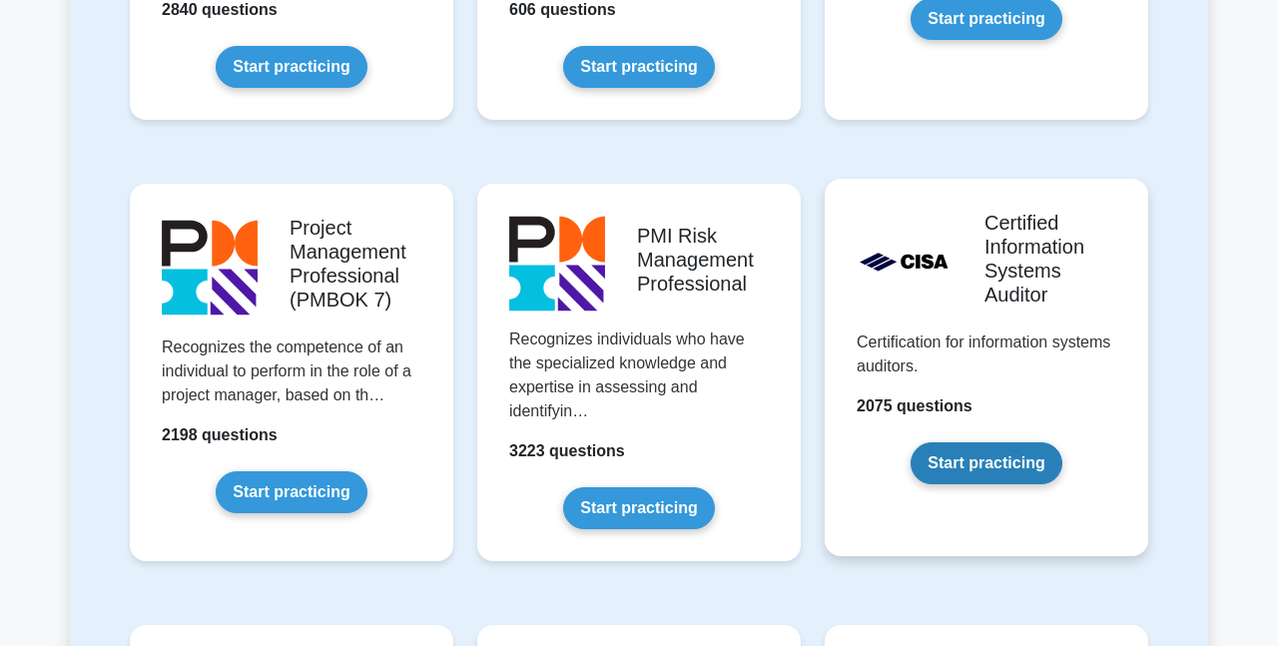
click at [958, 475] on link "Start practicing" at bounding box center [985, 463] width 151 height 42
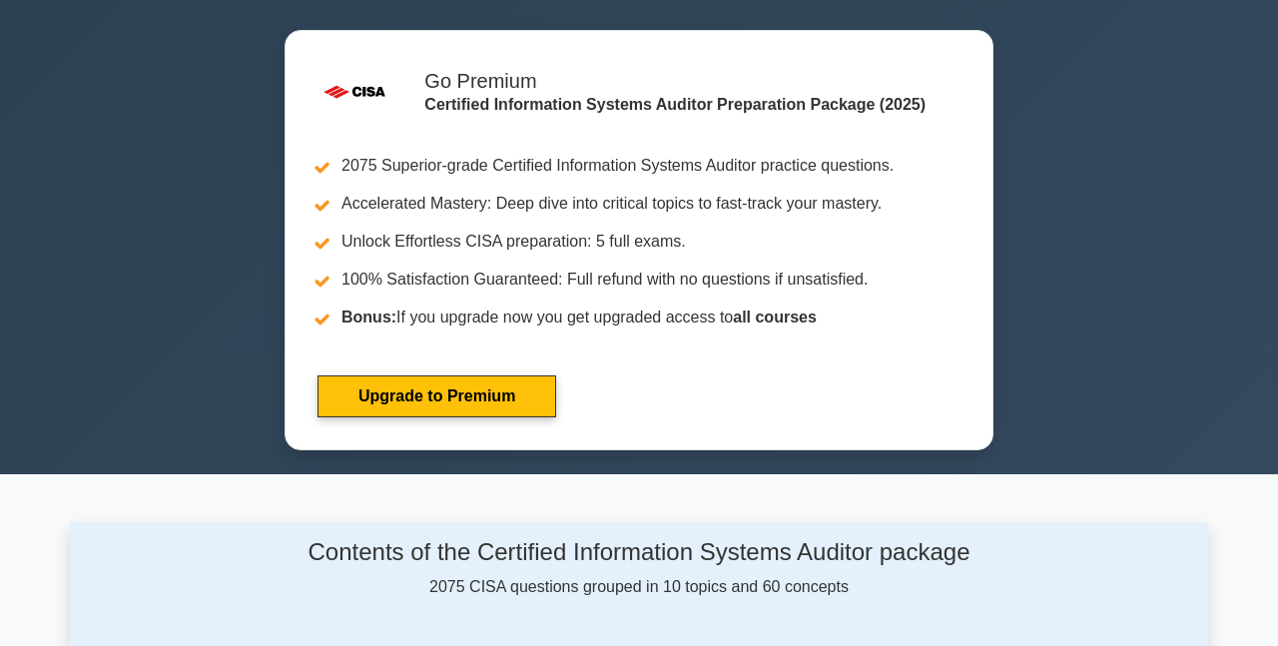
scroll to position [399, 0]
